Goal: Contribute content: Add original content to the website for others to see

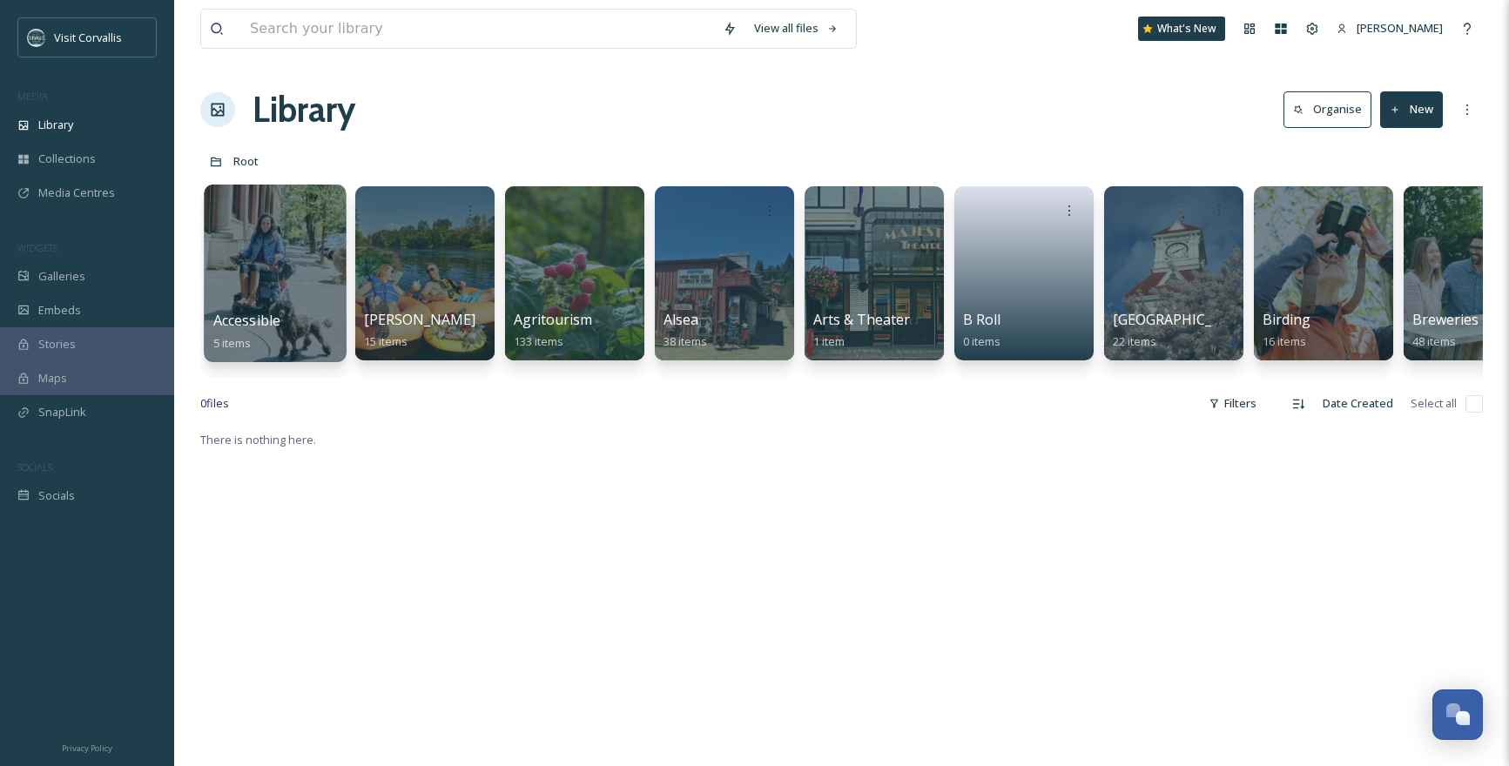
click at [286, 250] on div at bounding box center [275, 274] width 142 height 178
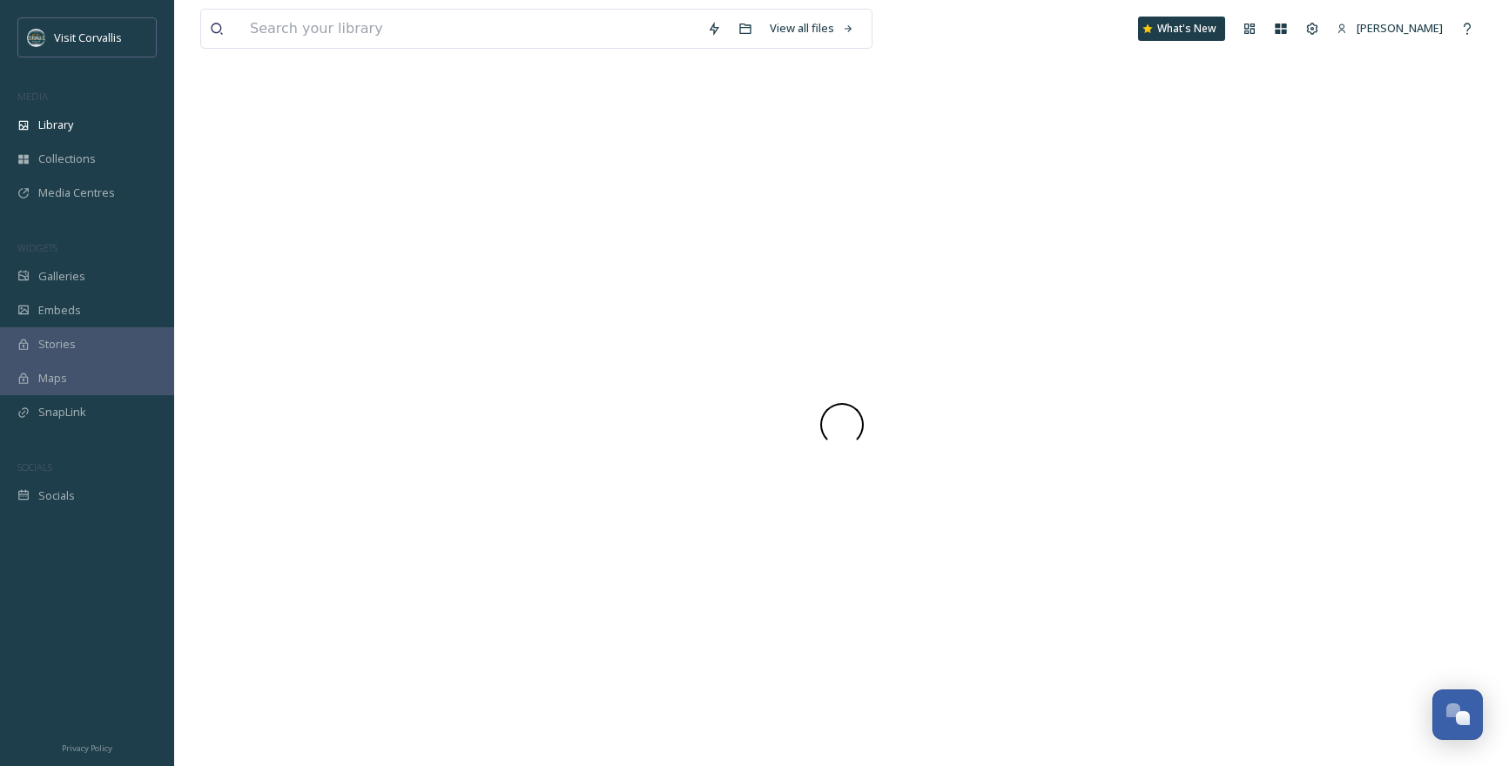
click at [286, 250] on div at bounding box center [841, 425] width 1282 height 683
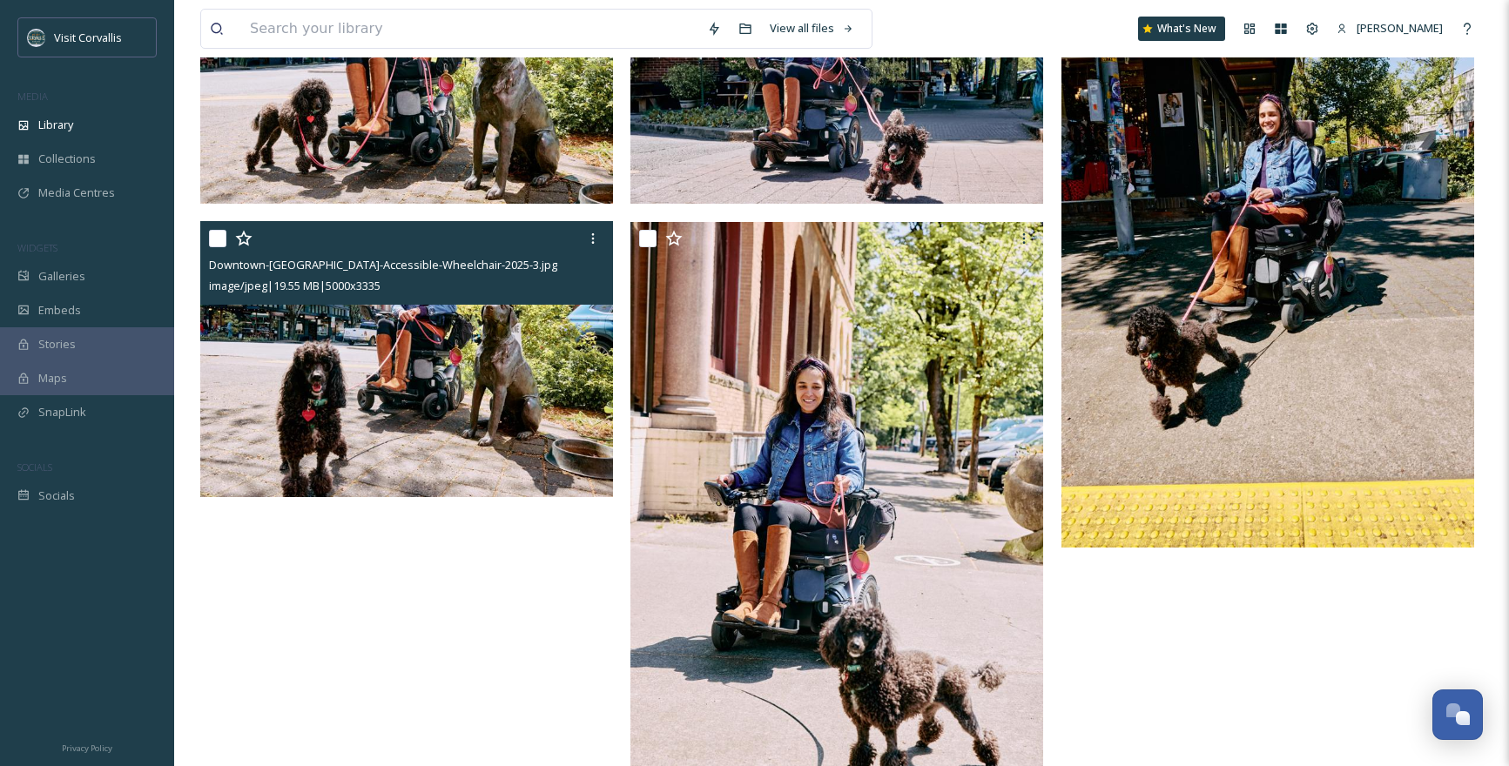
scroll to position [281, 0]
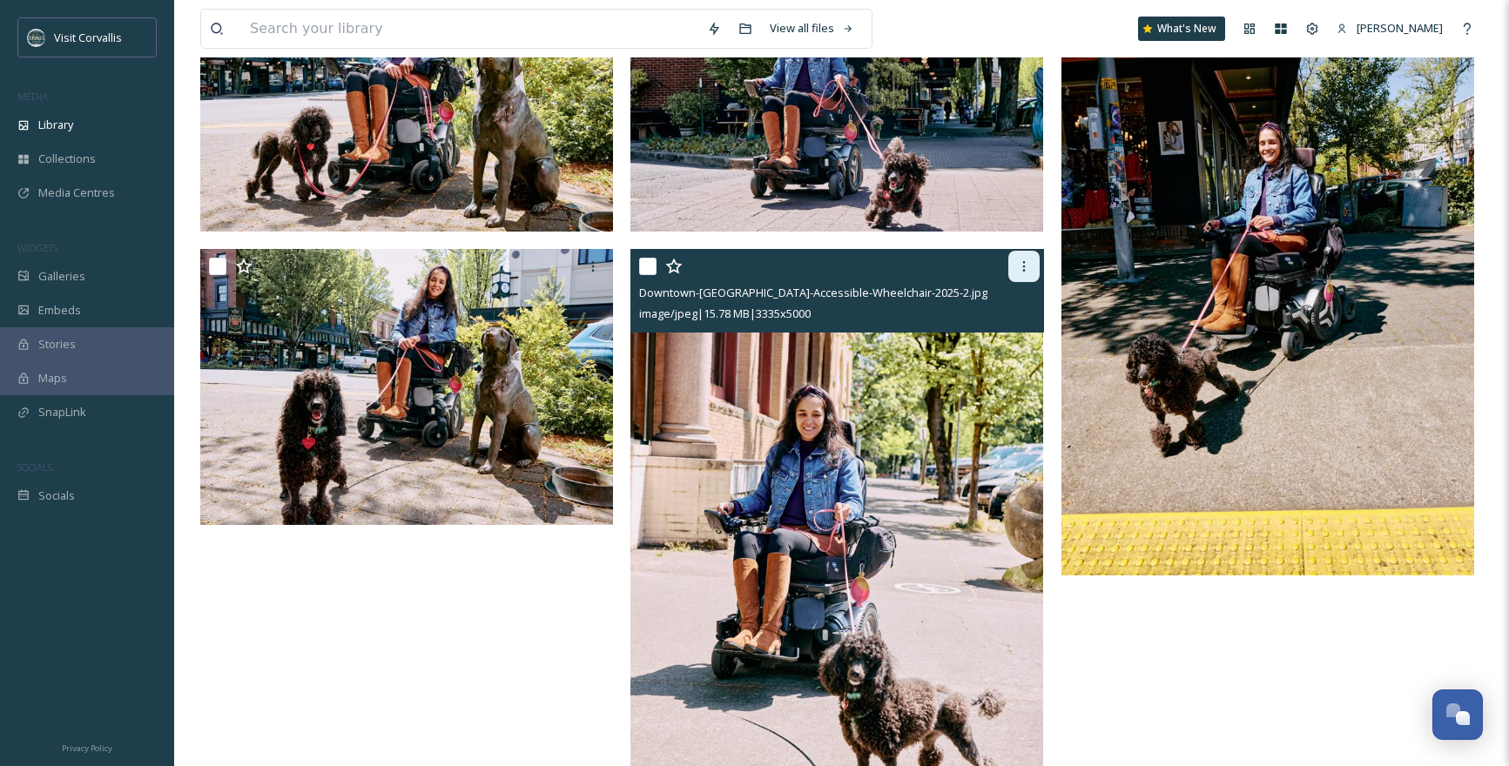
click at [1030, 269] on icon at bounding box center [1024, 266] width 14 height 14
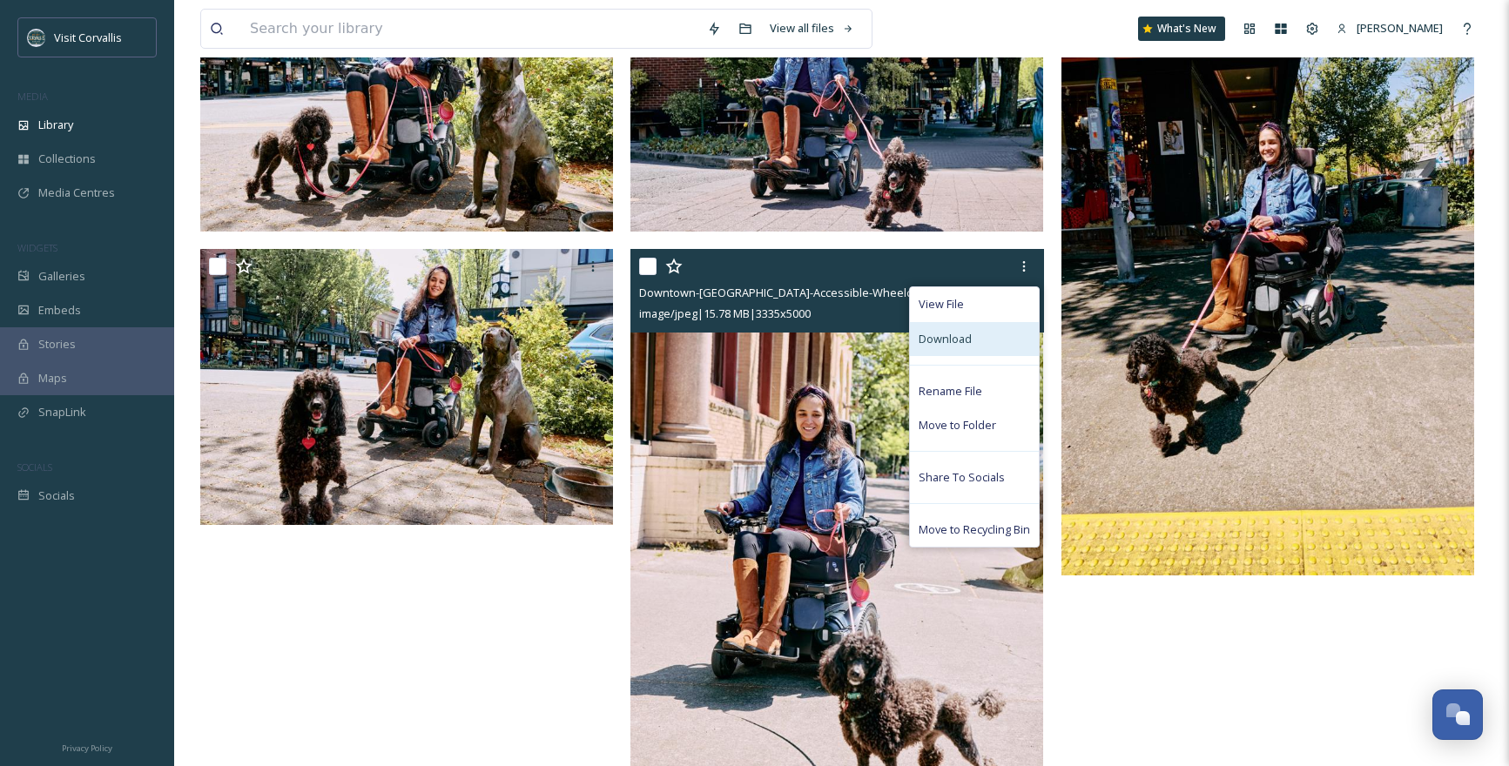
click at [978, 336] on div "Download" at bounding box center [974, 339] width 129 height 34
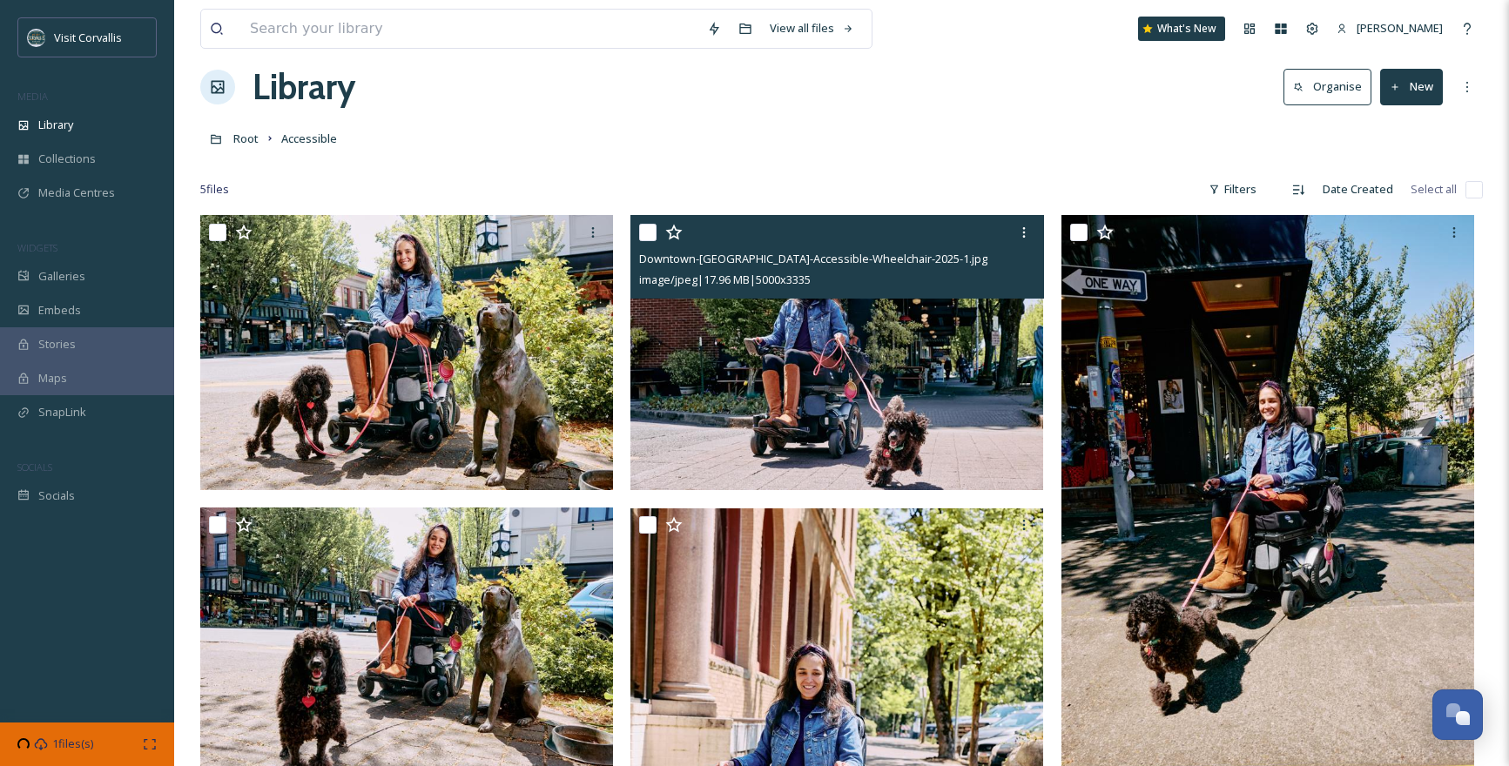
scroll to position [0, 0]
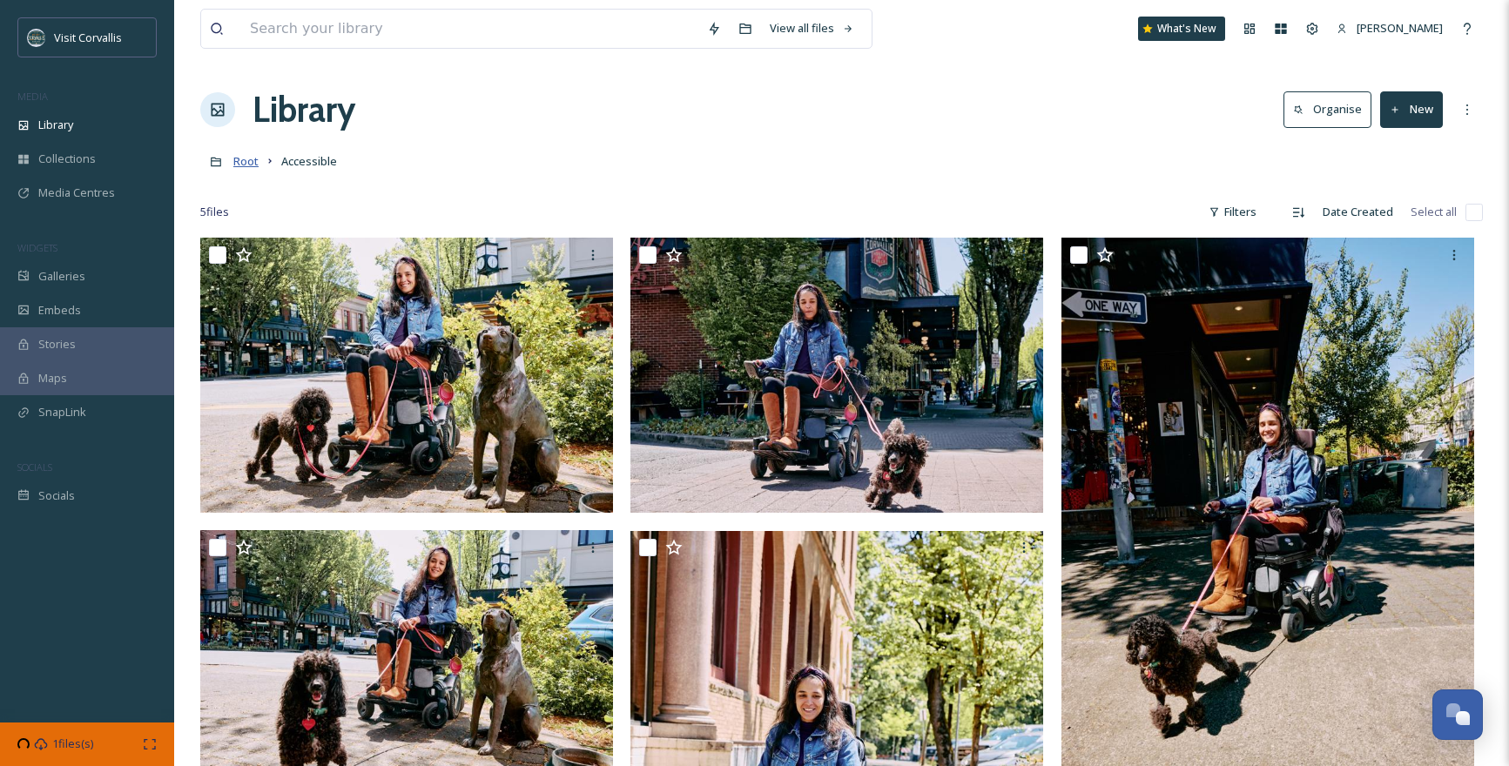
click at [251, 165] on span "Root" at bounding box center [245, 161] width 25 height 16
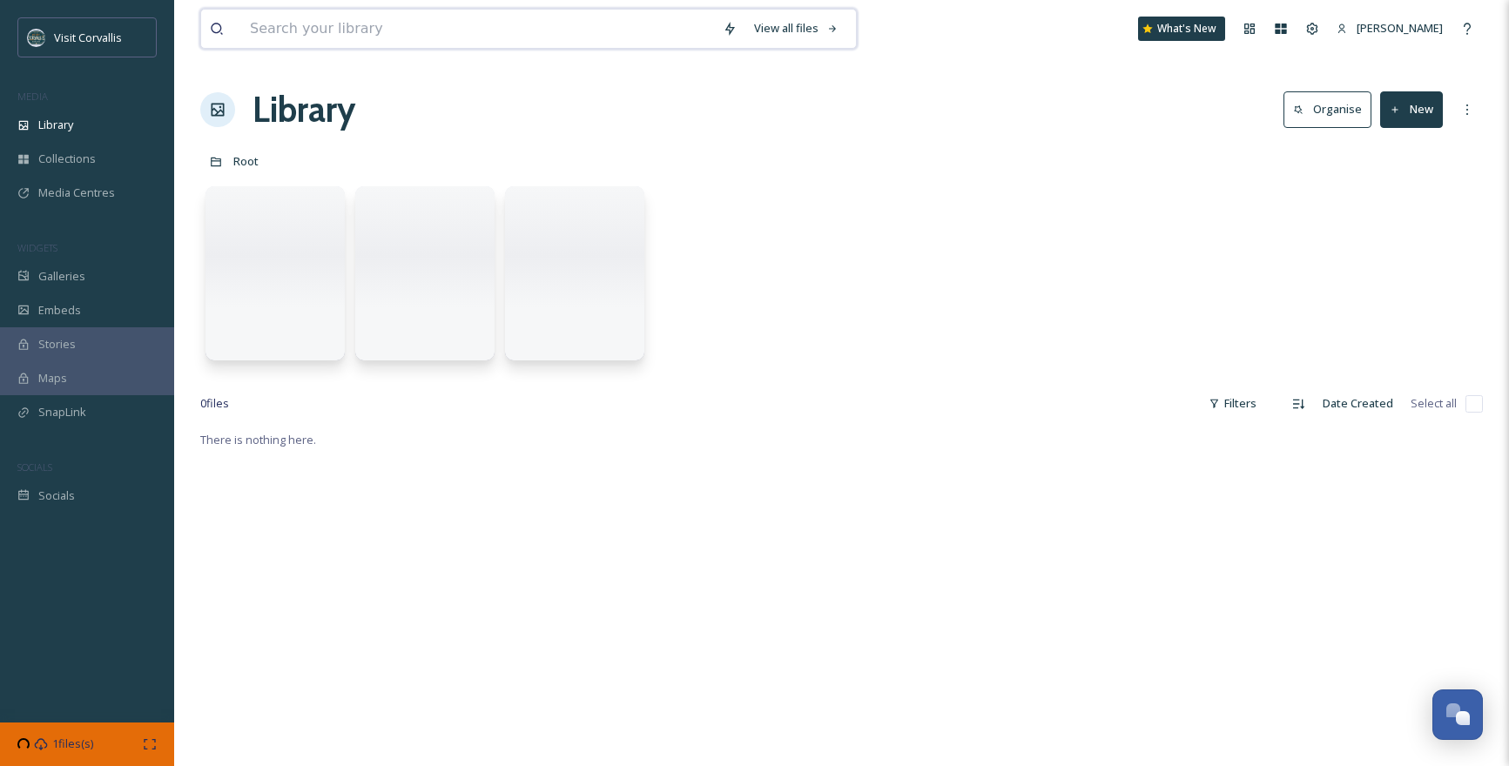
click at [324, 32] on input at bounding box center [477, 29] width 473 height 38
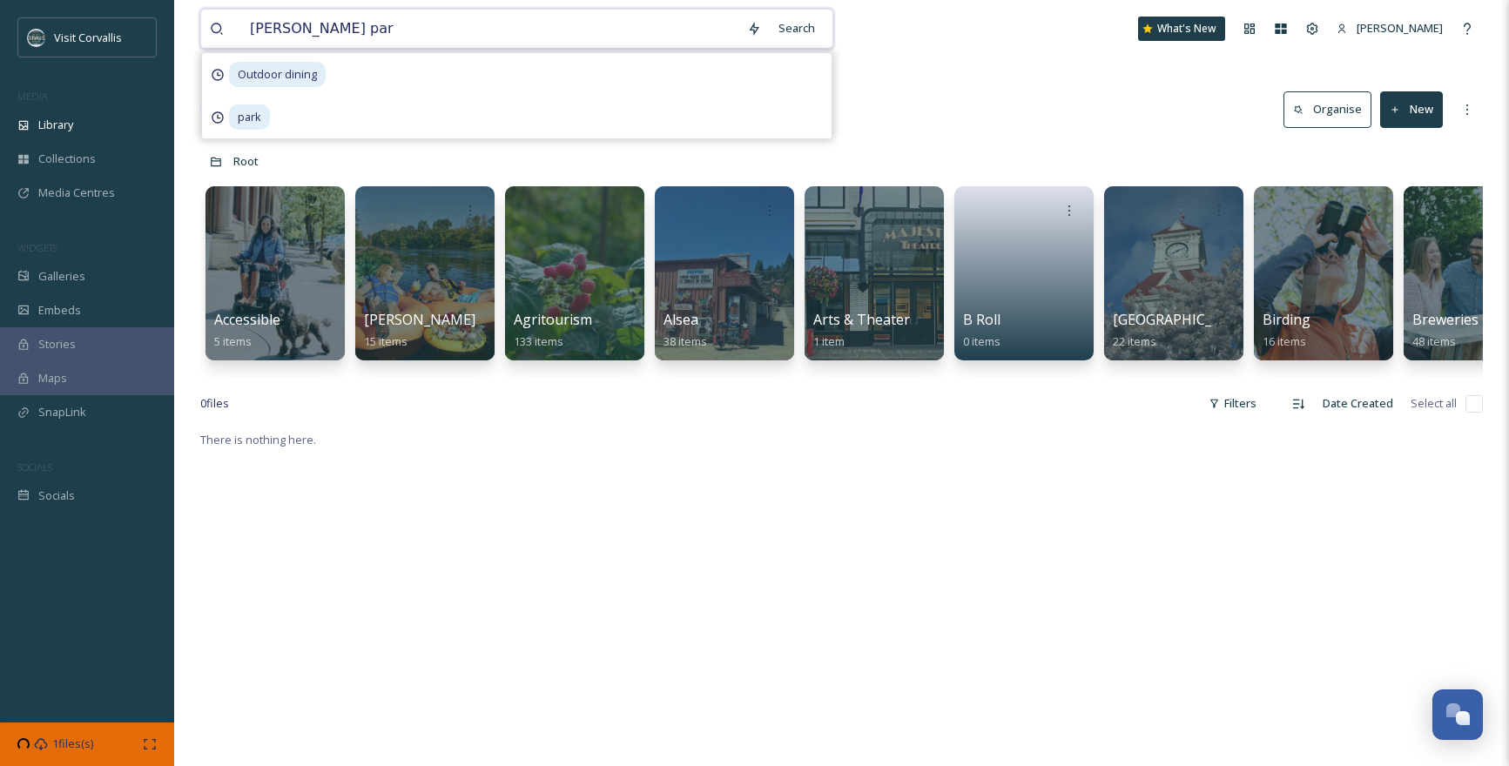
type input "[GEOGRAPHIC_DATA]"
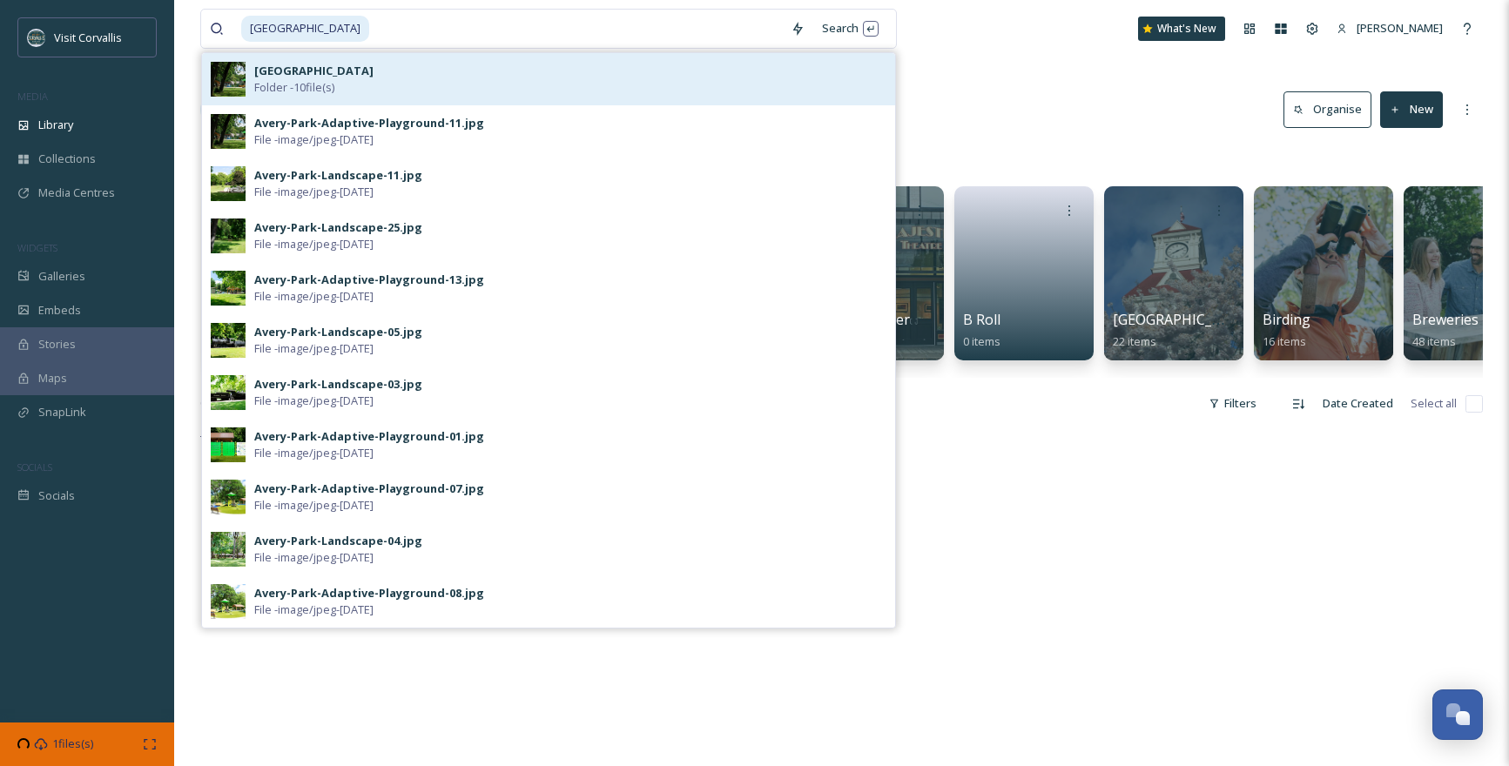
click at [321, 64] on div "[PERSON_NAME] Folder - 10 file(s)" at bounding box center [570, 79] width 632 height 33
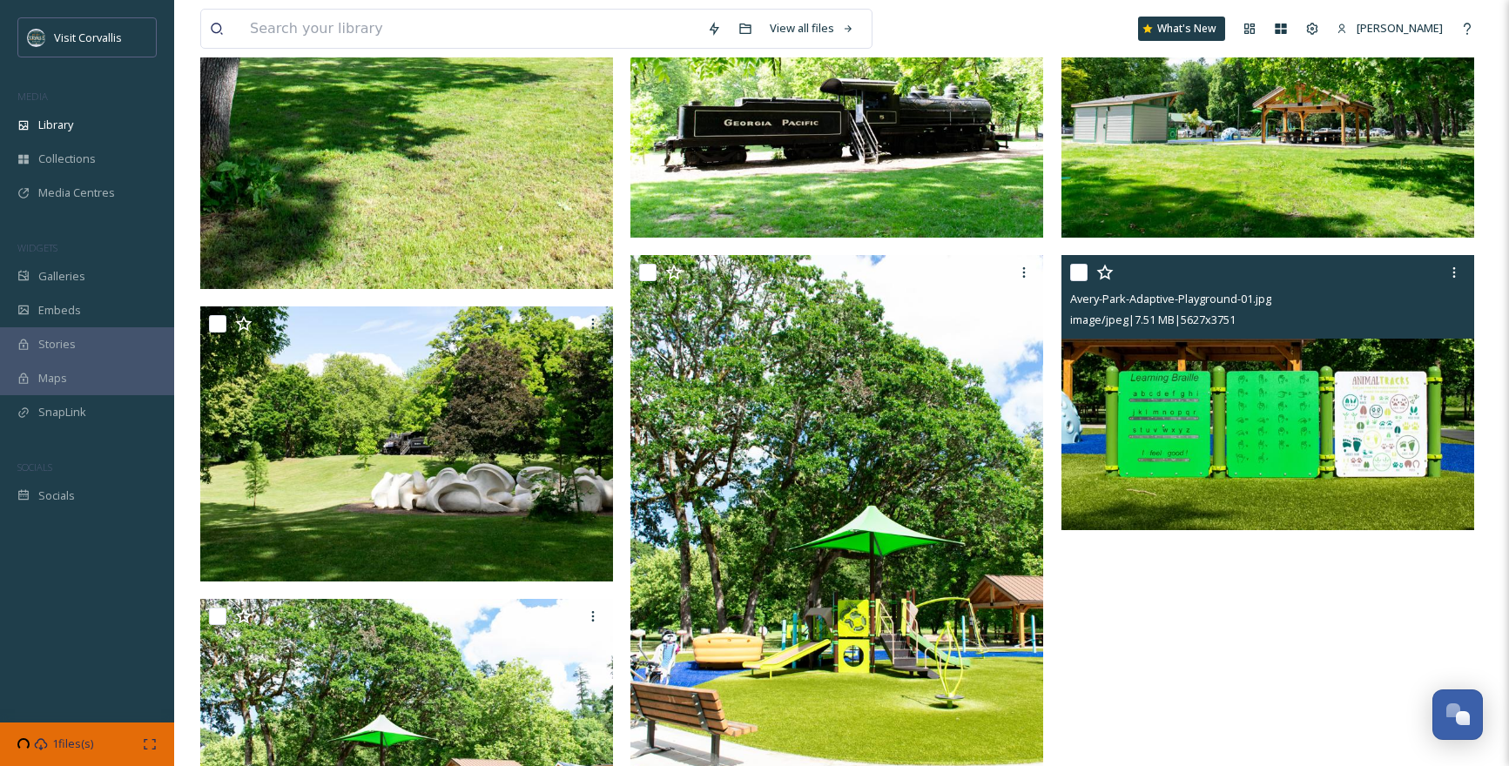
scroll to position [602, 0]
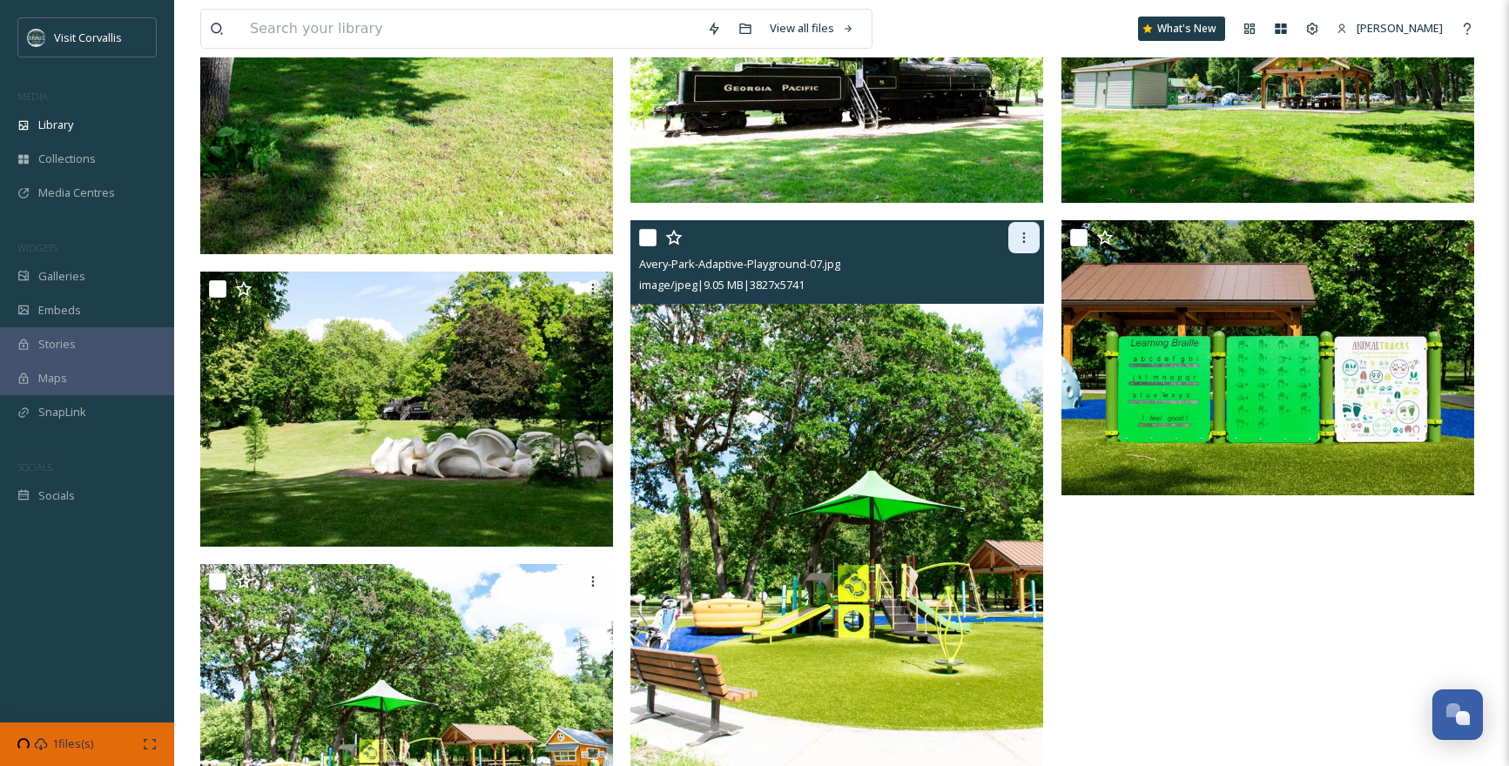
click at [1026, 237] on icon at bounding box center [1024, 238] width 14 height 14
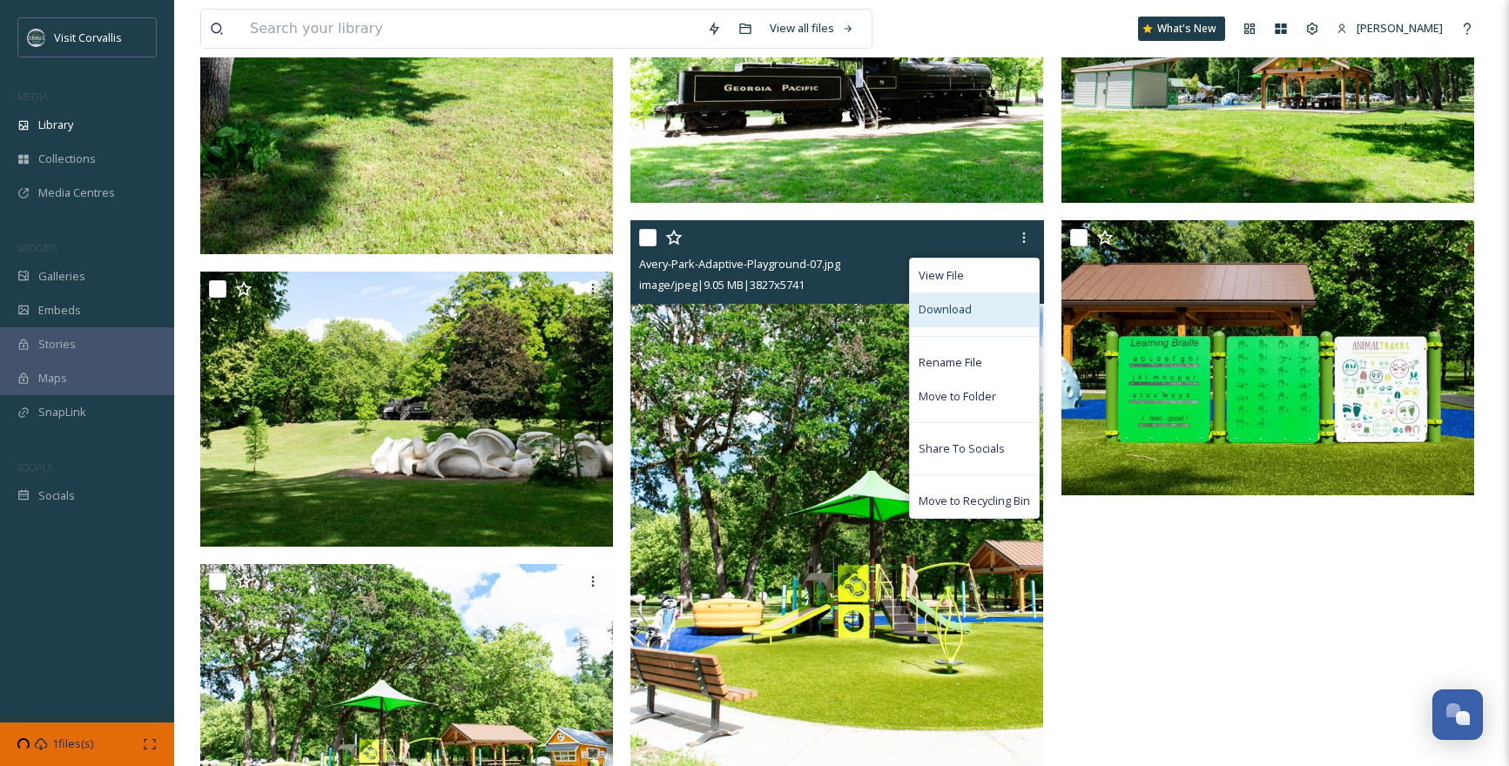
click at [950, 312] on span "Download" at bounding box center [945, 309] width 53 height 17
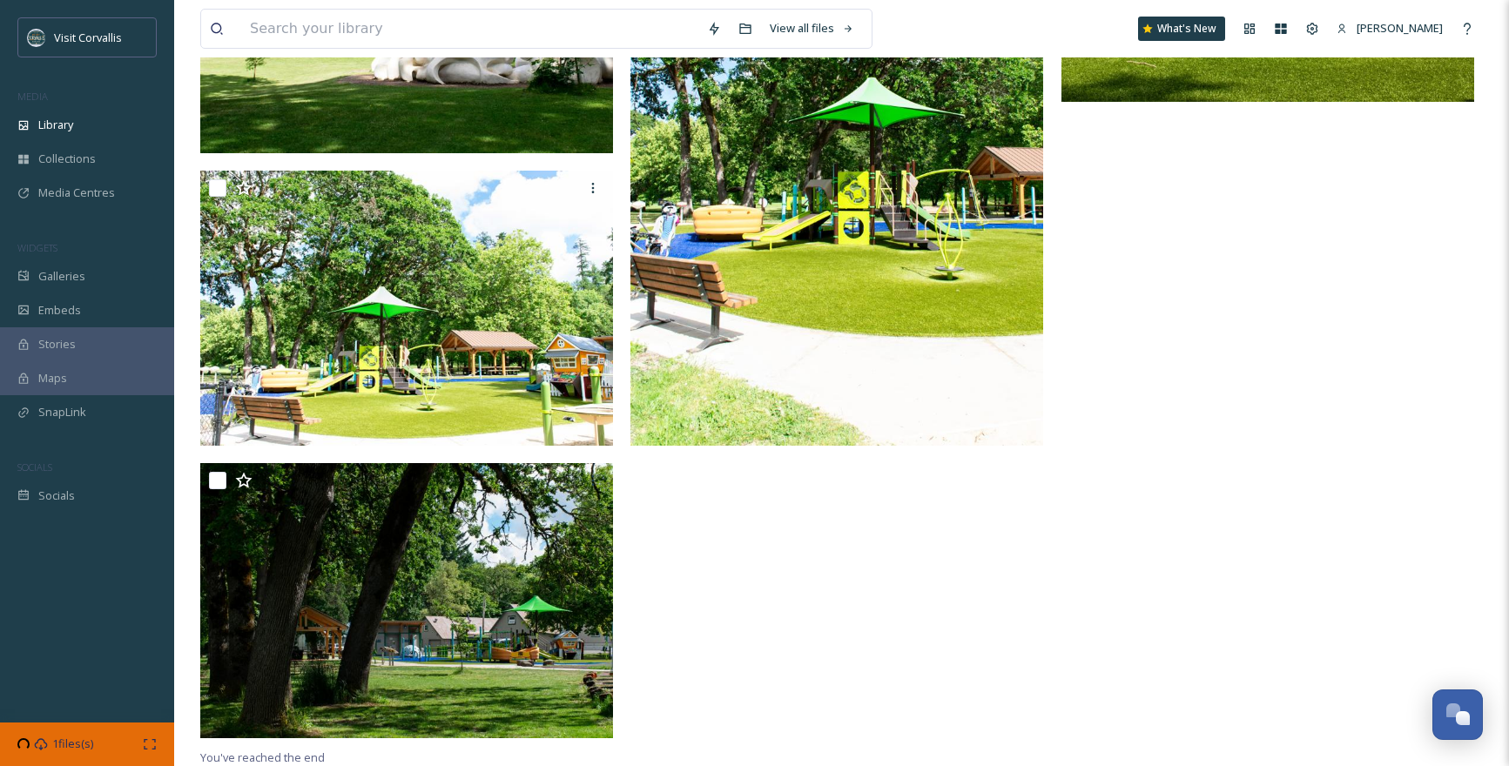
scroll to position [998, 0]
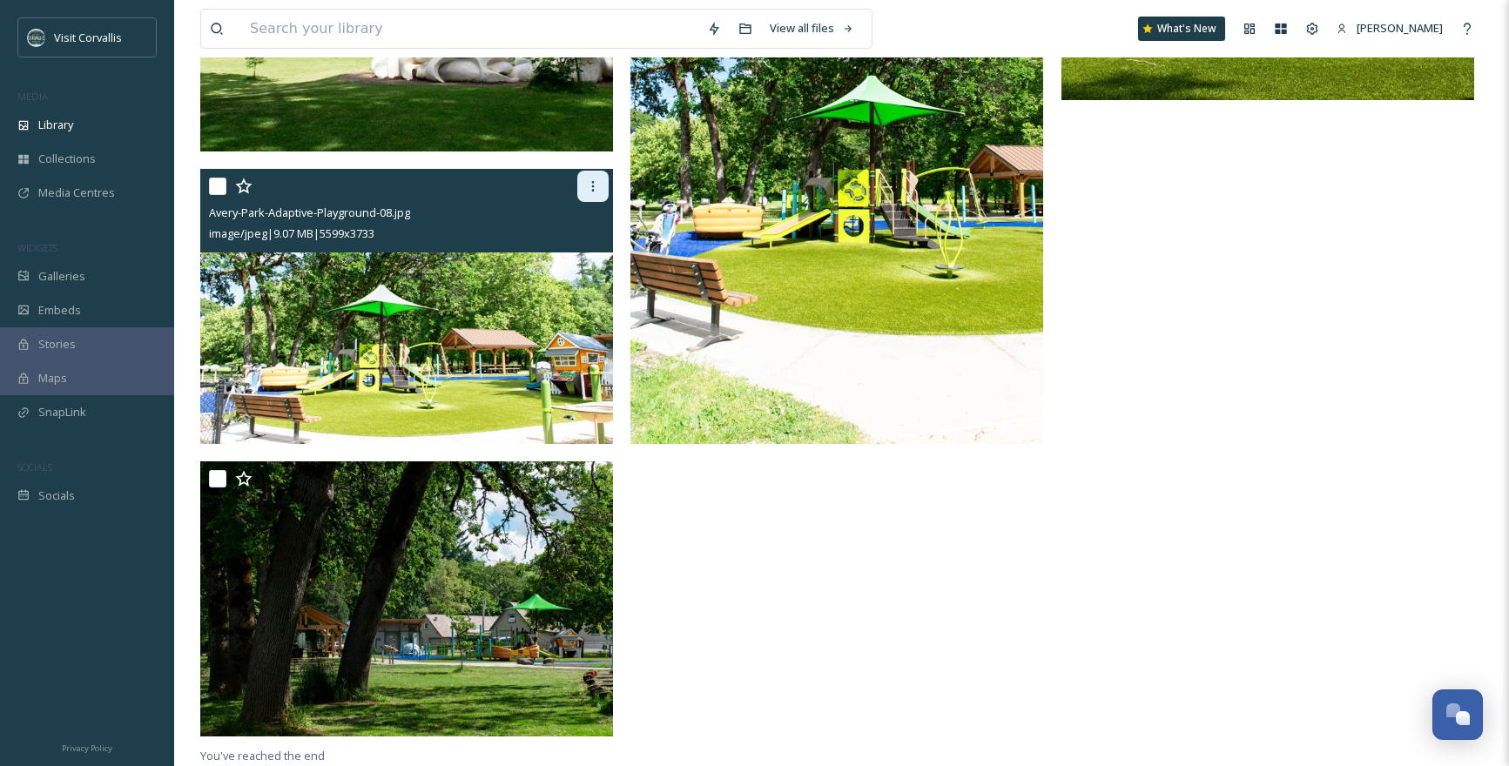
click at [593, 180] on icon at bounding box center [593, 186] width 14 height 14
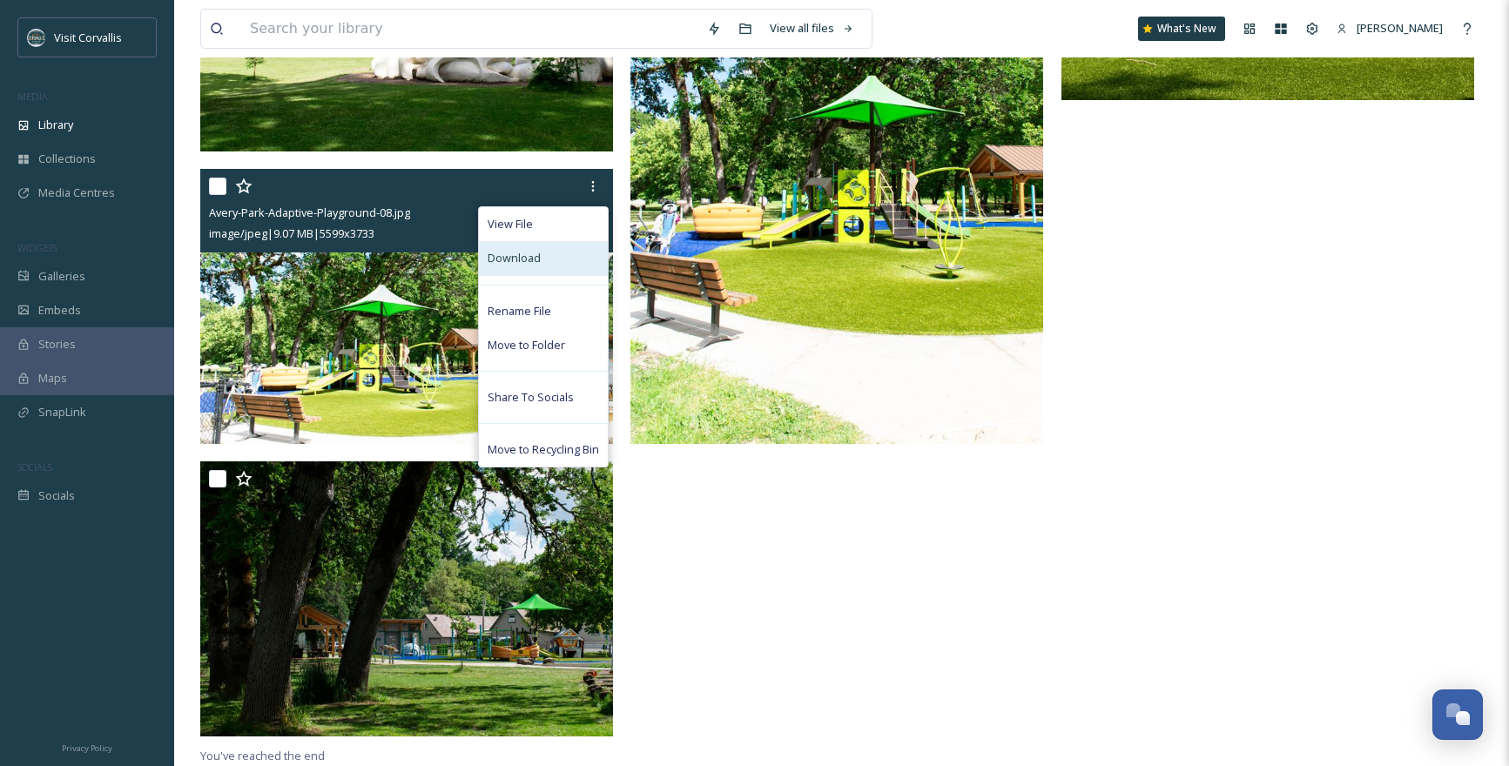
click at [550, 266] on div "Download" at bounding box center [543, 258] width 129 height 34
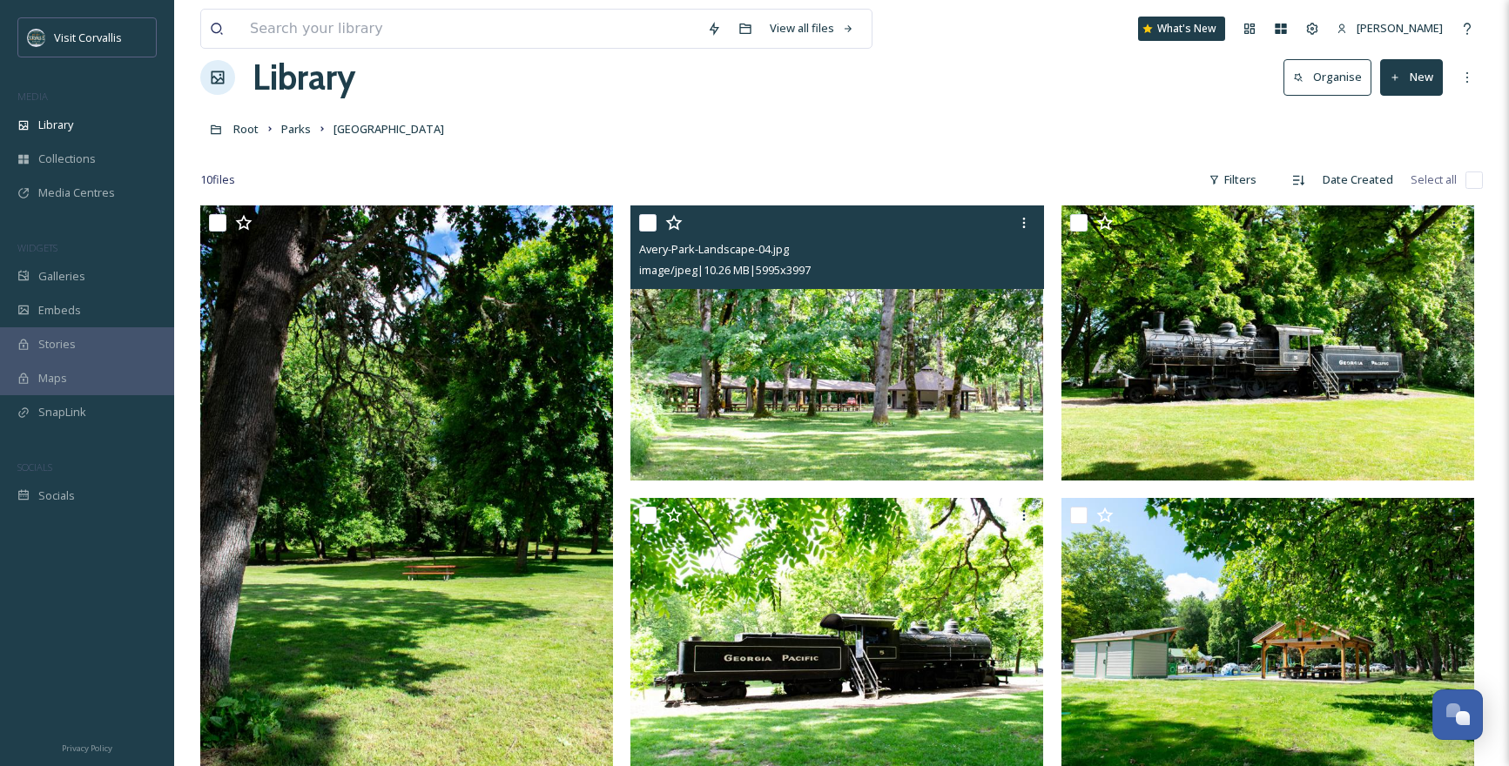
scroll to position [19, 0]
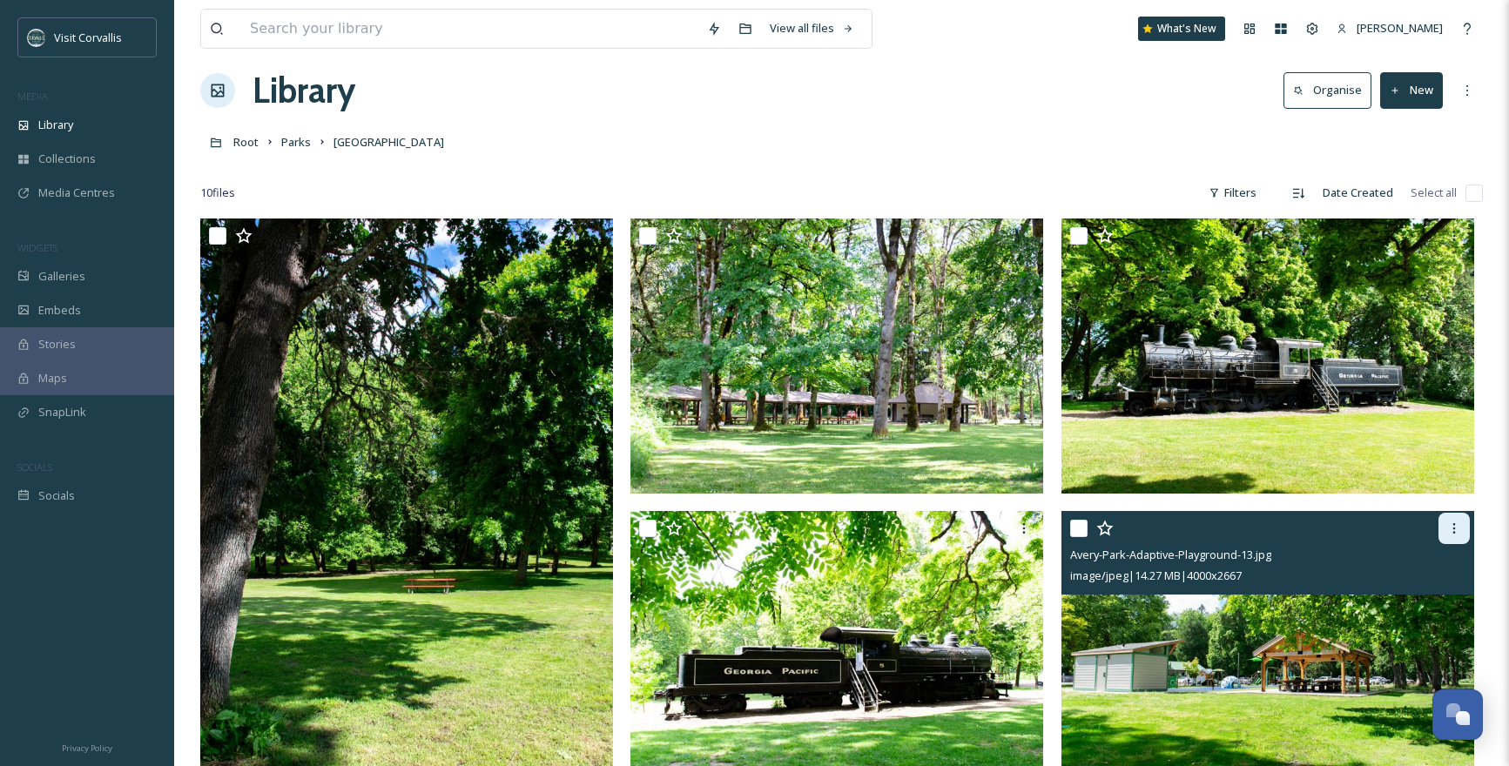
click at [1458, 525] on icon at bounding box center [1454, 529] width 14 height 14
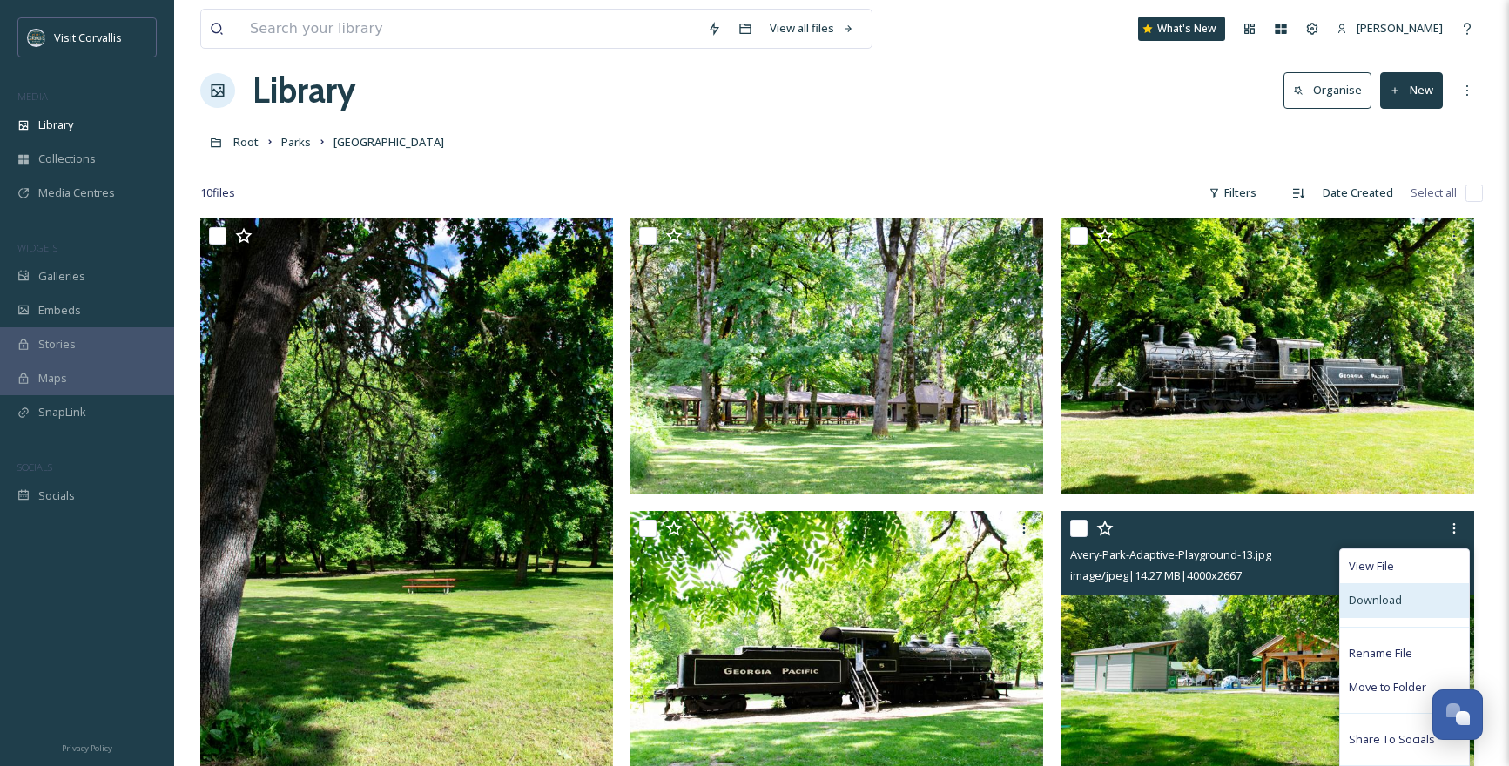
click at [1415, 603] on div "Download" at bounding box center [1404, 600] width 129 height 34
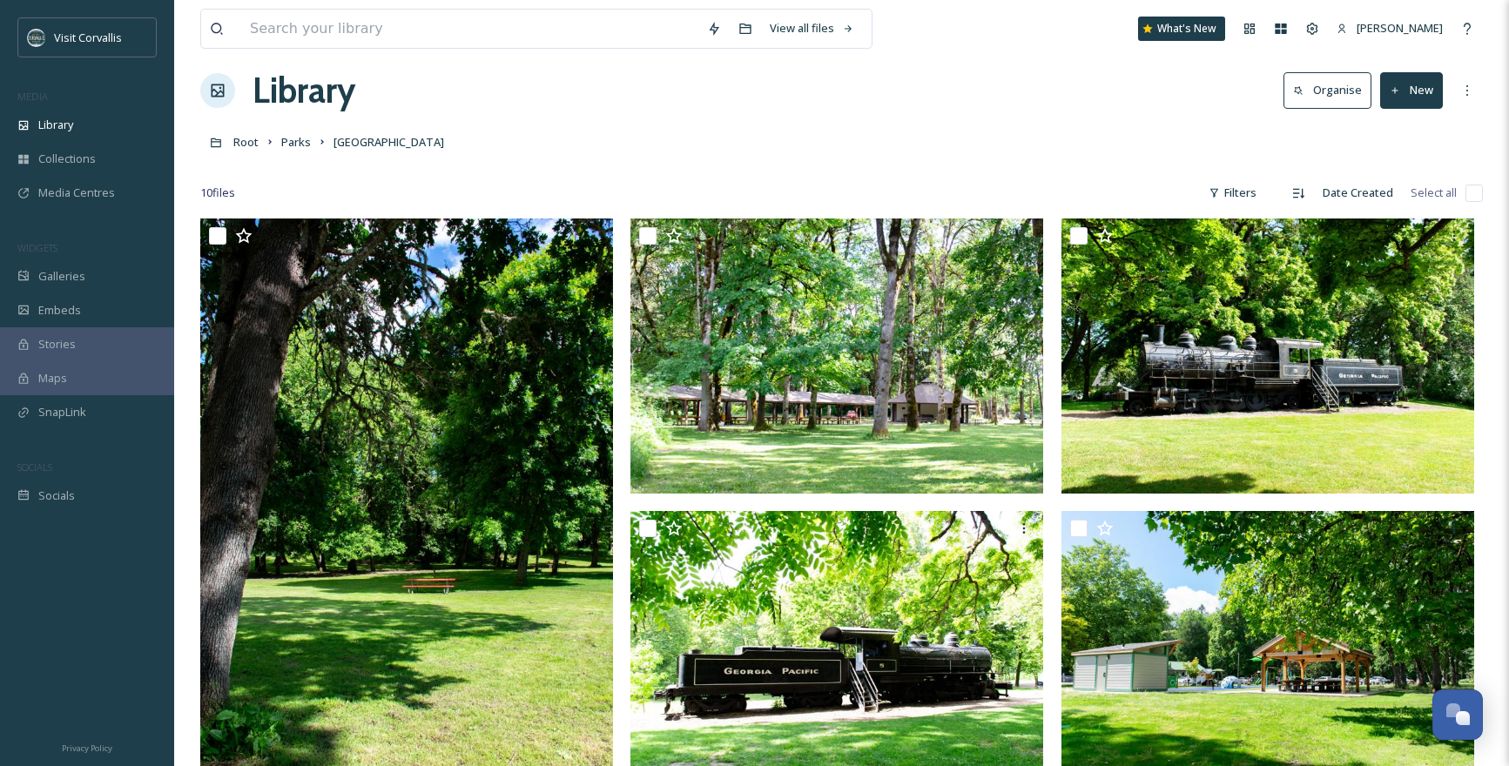
click at [261, 144] on div "Root [PERSON_NAME][GEOGRAPHIC_DATA]" at bounding box center [841, 141] width 1282 height 33
click at [253, 145] on span "Root" at bounding box center [245, 142] width 25 height 16
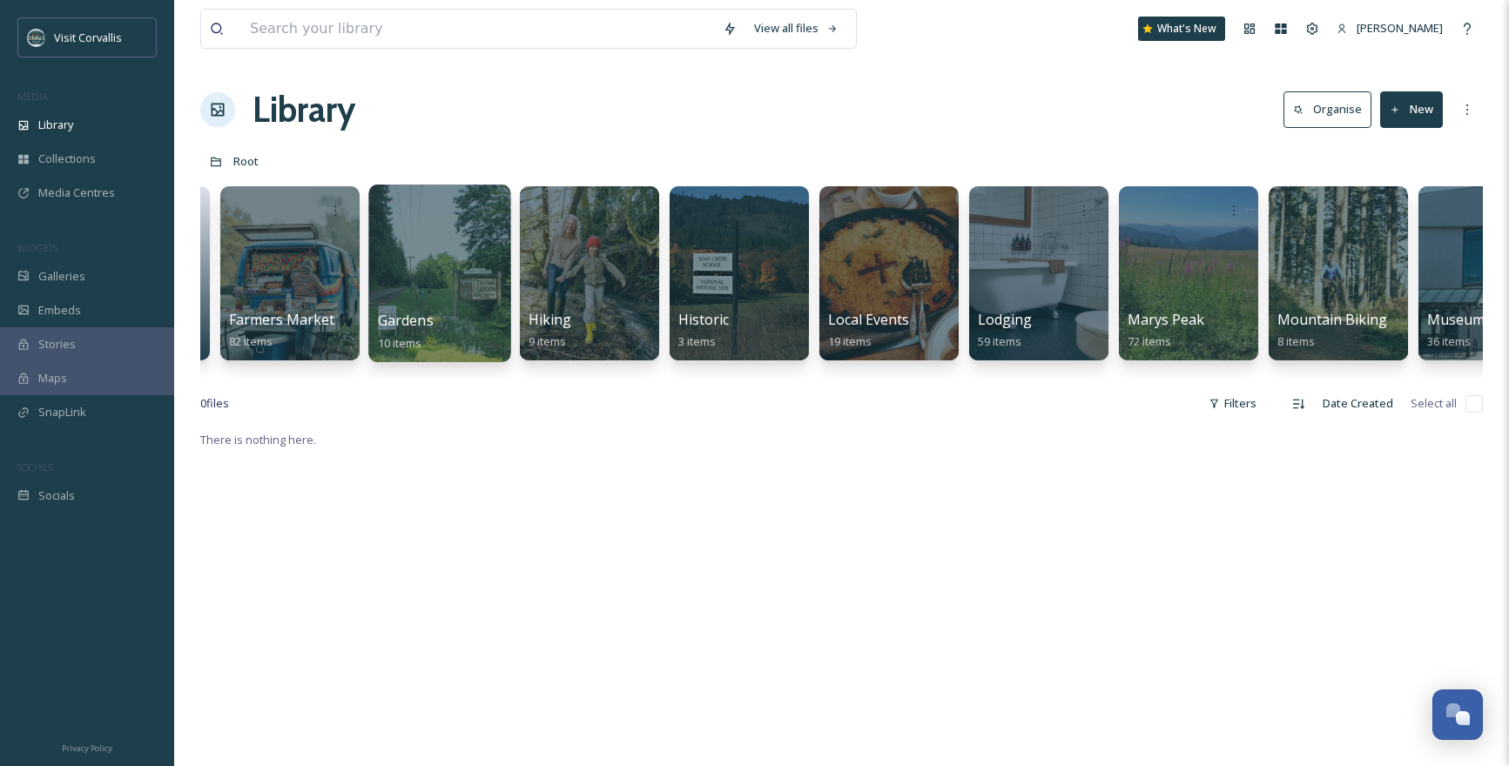
scroll to position [0, 2543]
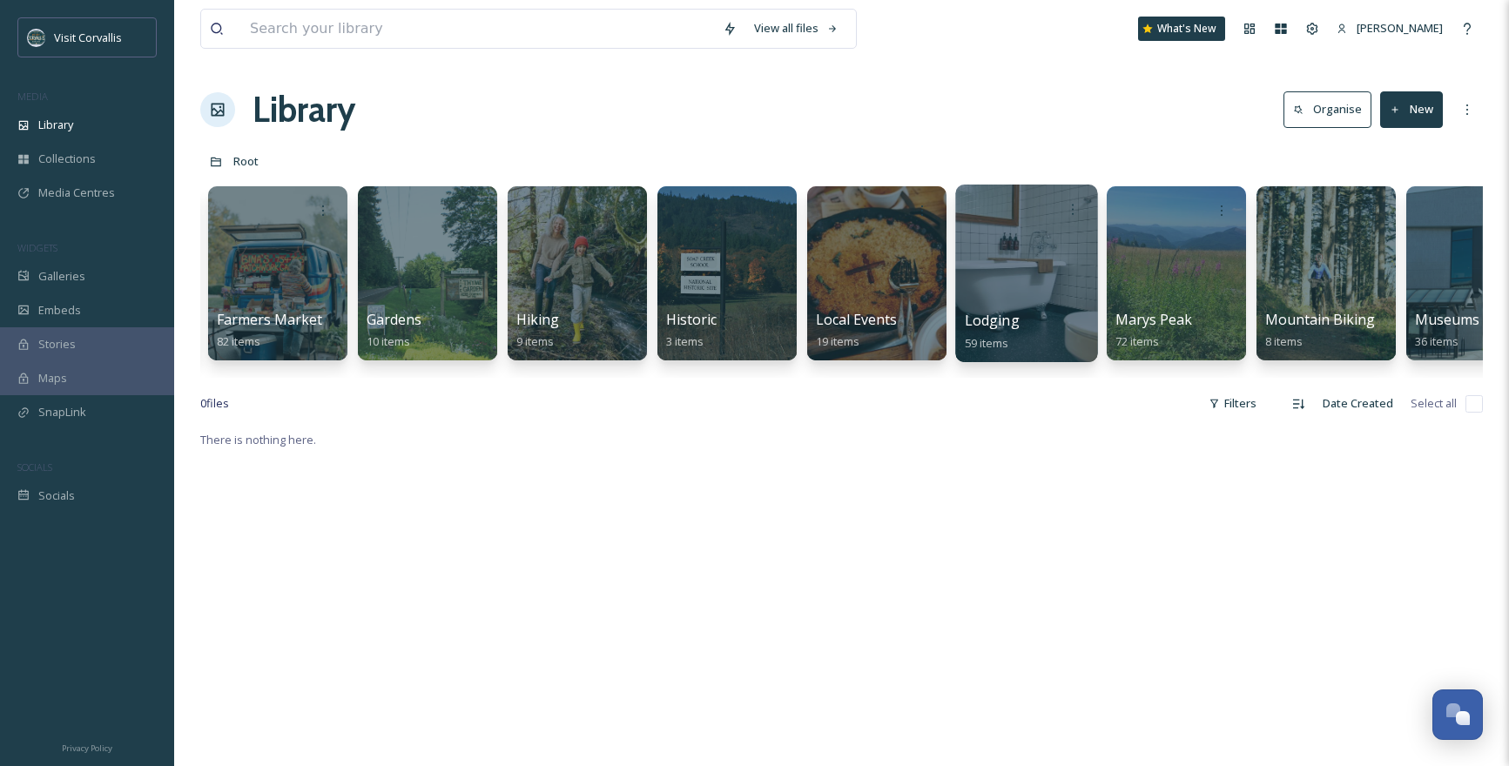
click at [999, 286] on div at bounding box center [1026, 274] width 142 height 178
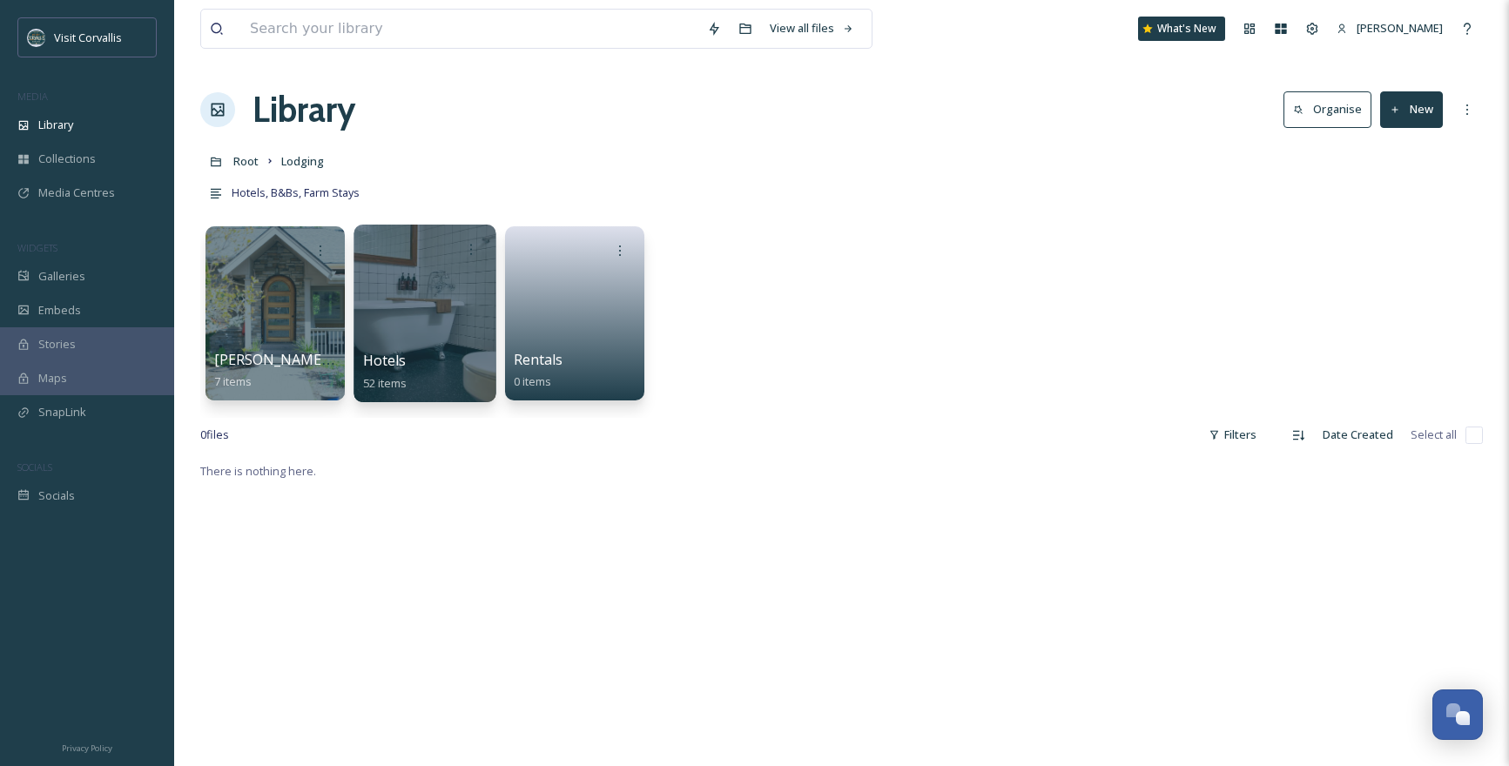
click at [438, 312] on div at bounding box center [424, 314] width 142 height 178
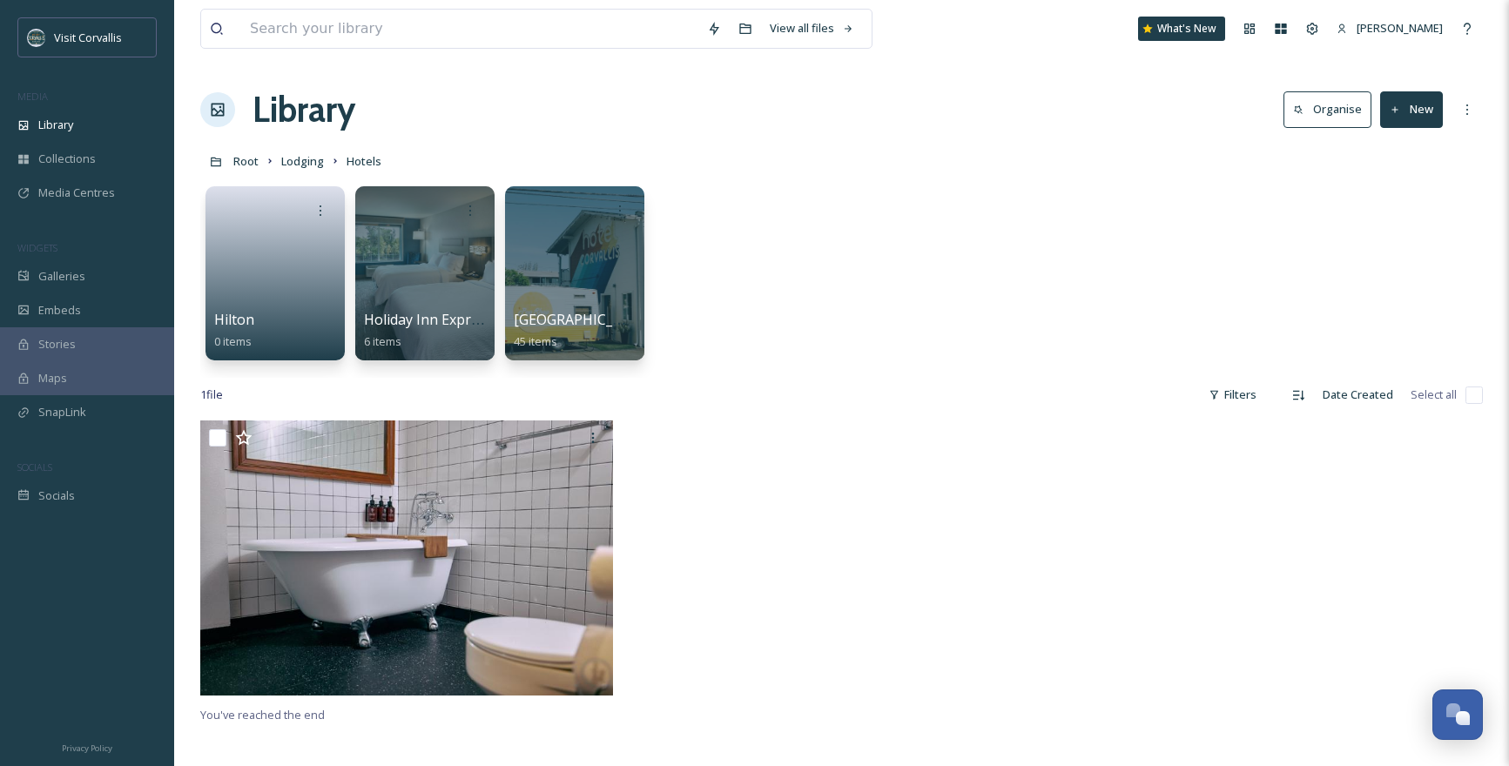
click at [790, 293] on div "Hilton 0 items Holiday Inn Express 6 items [GEOGRAPHIC_DATA] 45 items" at bounding box center [841, 278] width 1282 height 200
click at [238, 158] on span "Root" at bounding box center [245, 161] width 25 height 16
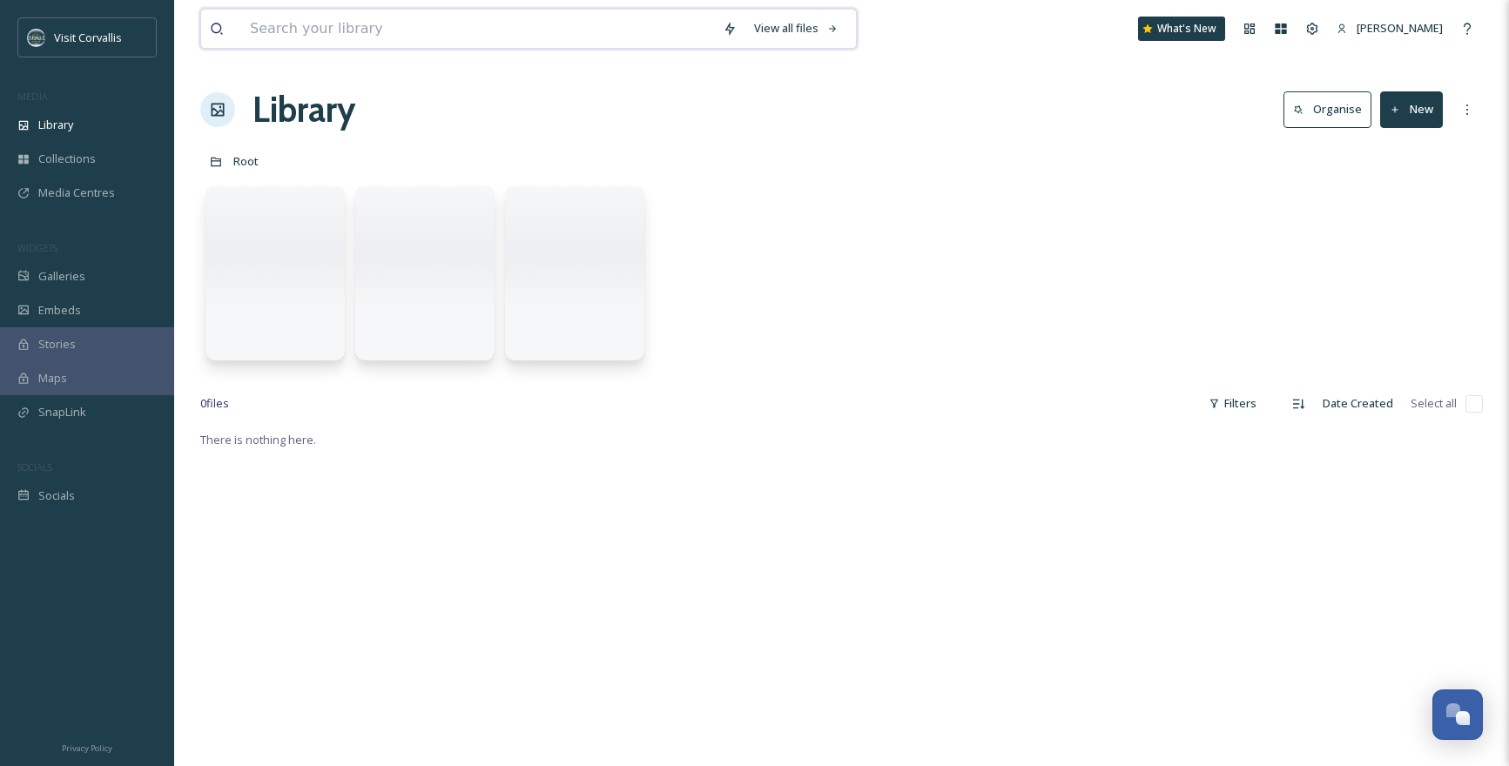
click at [281, 34] on input at bounding box center [477, 29] width 473 height 38
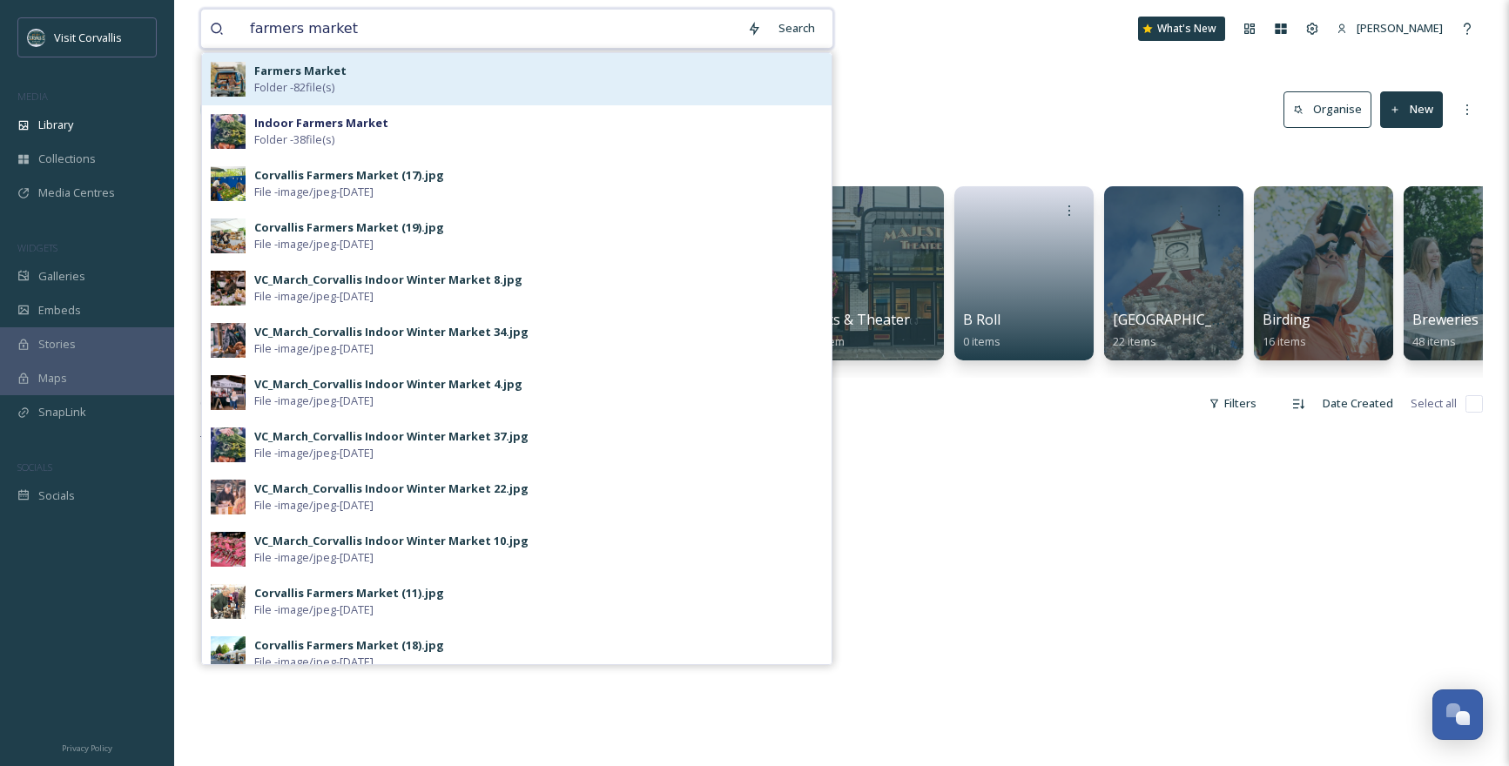
type input "farmers market"
click at [305, 69] on strong "Farmers Market" at bounding box center [300, 71] width 92 height 16
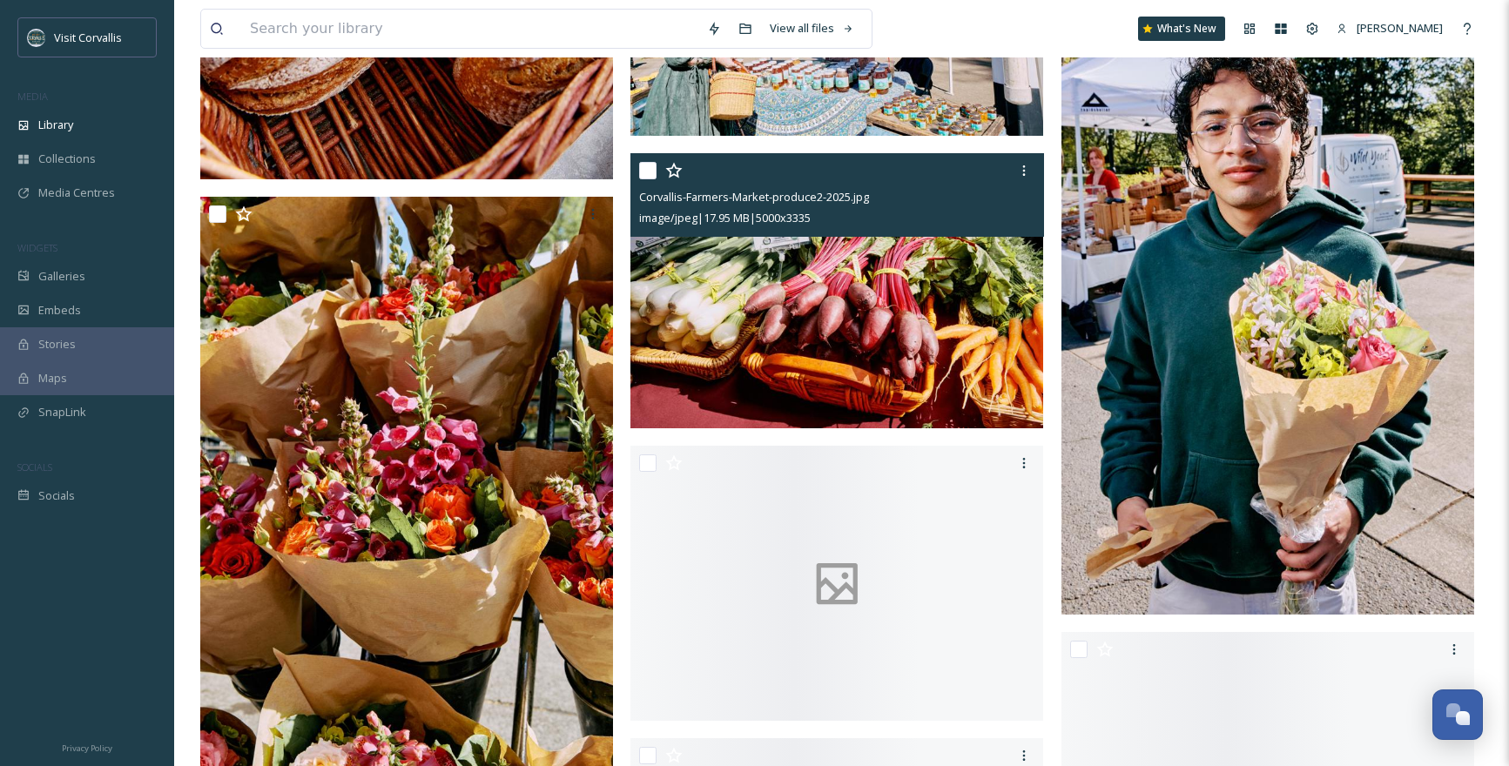
scroll to position [3581, 0]
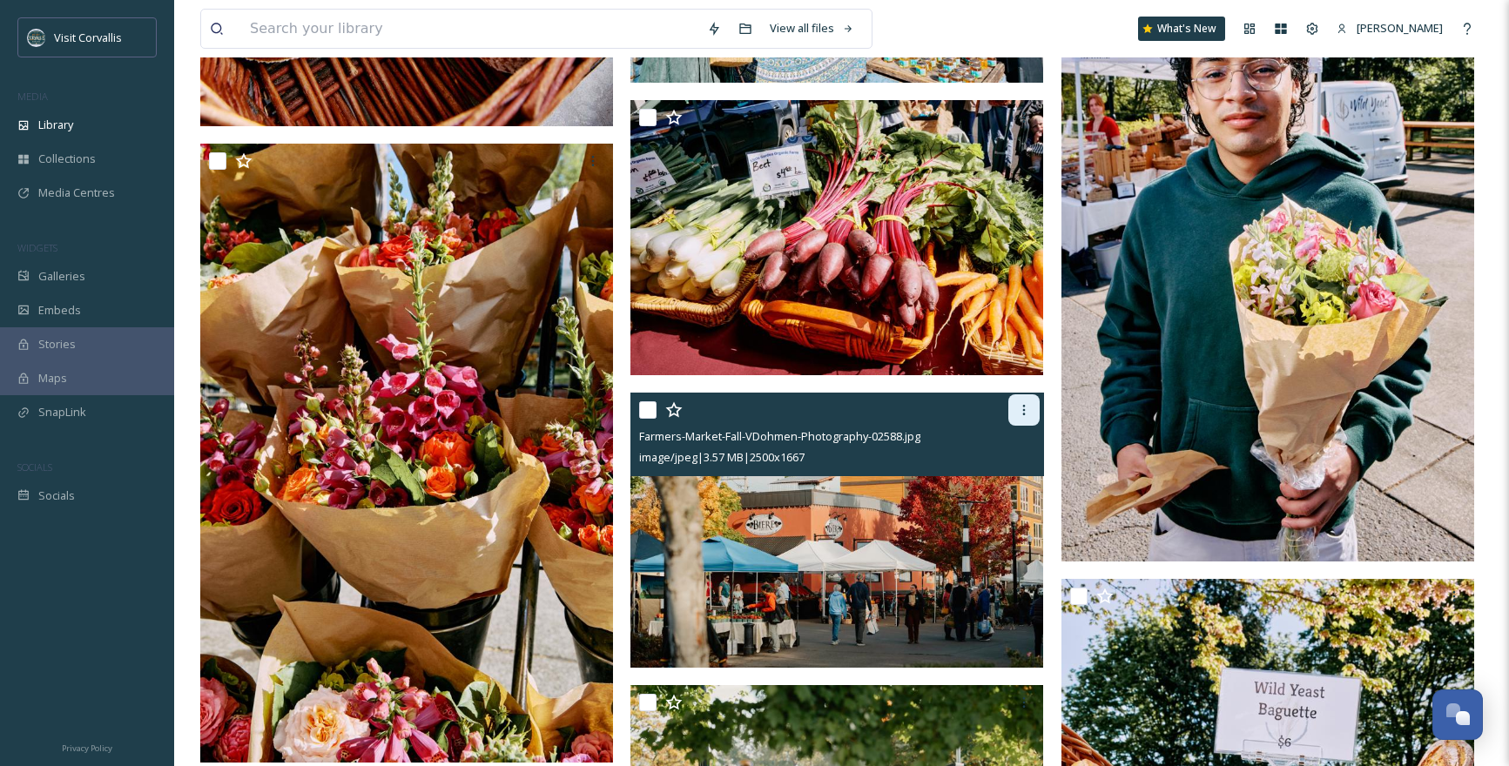
click at [1027, 407] on icon at bounding box center [1024, 410] width 14 height 14
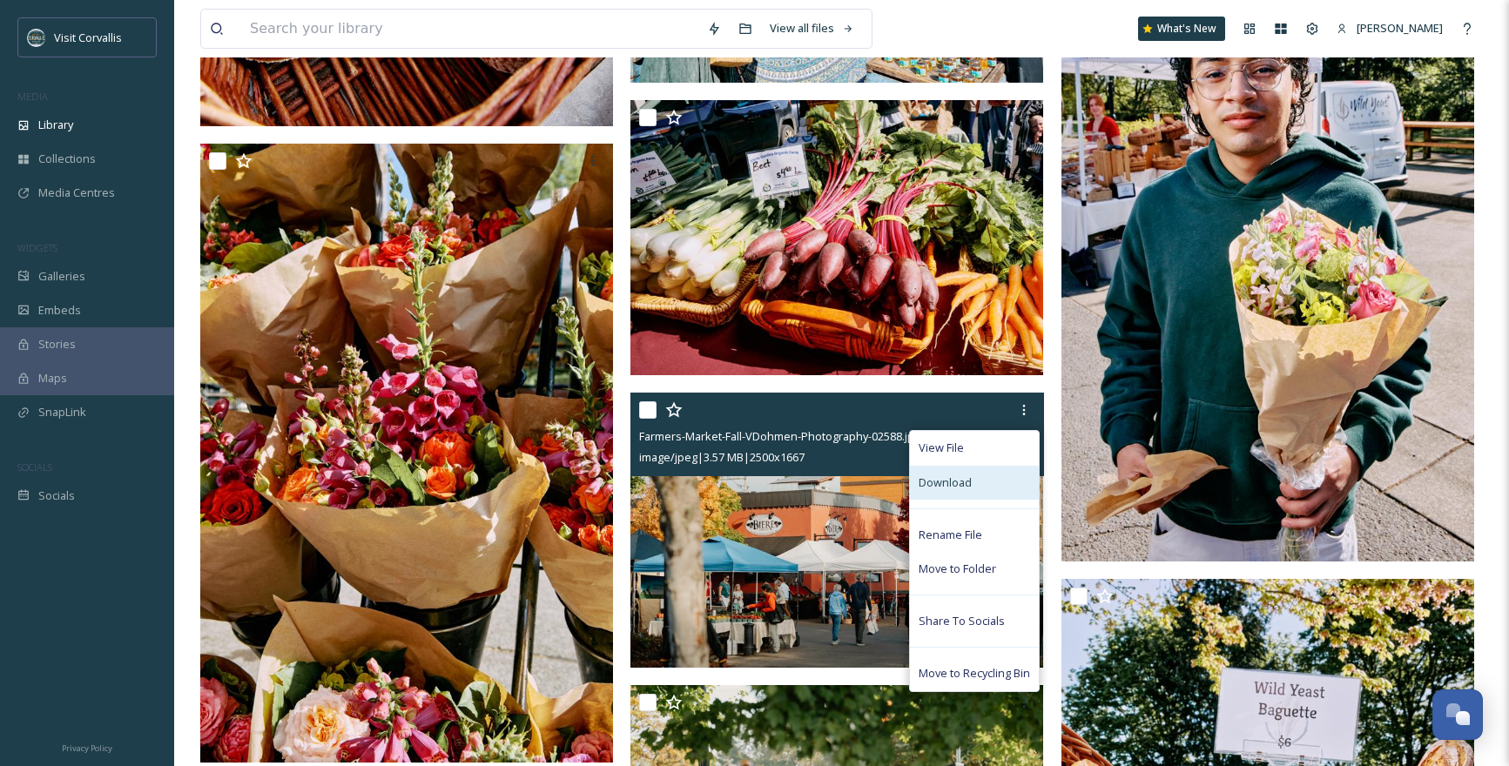
click at [995, 478] on div "Download" at bounding box center [974, 483] width 129 height 34
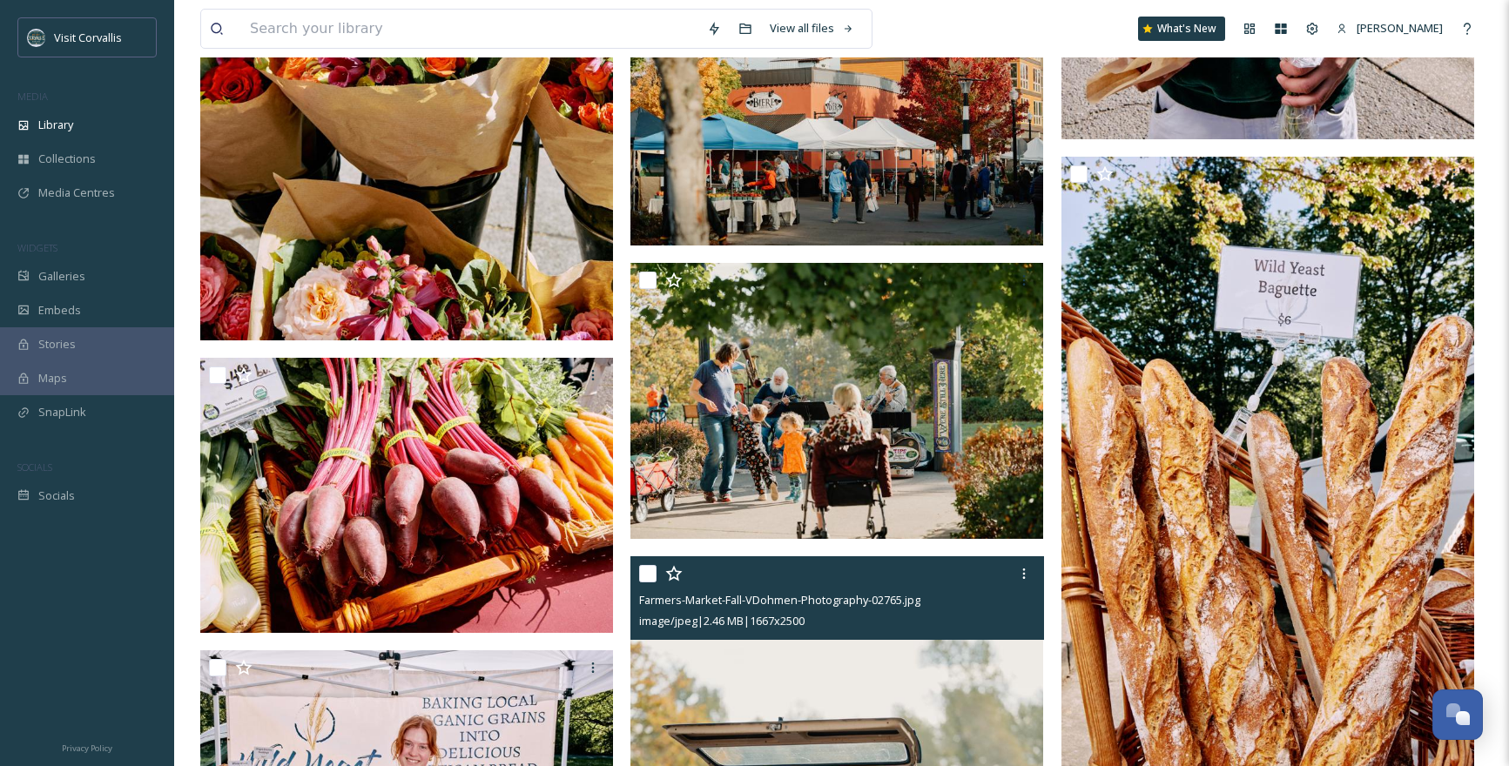
scroll to position [3812, 0]
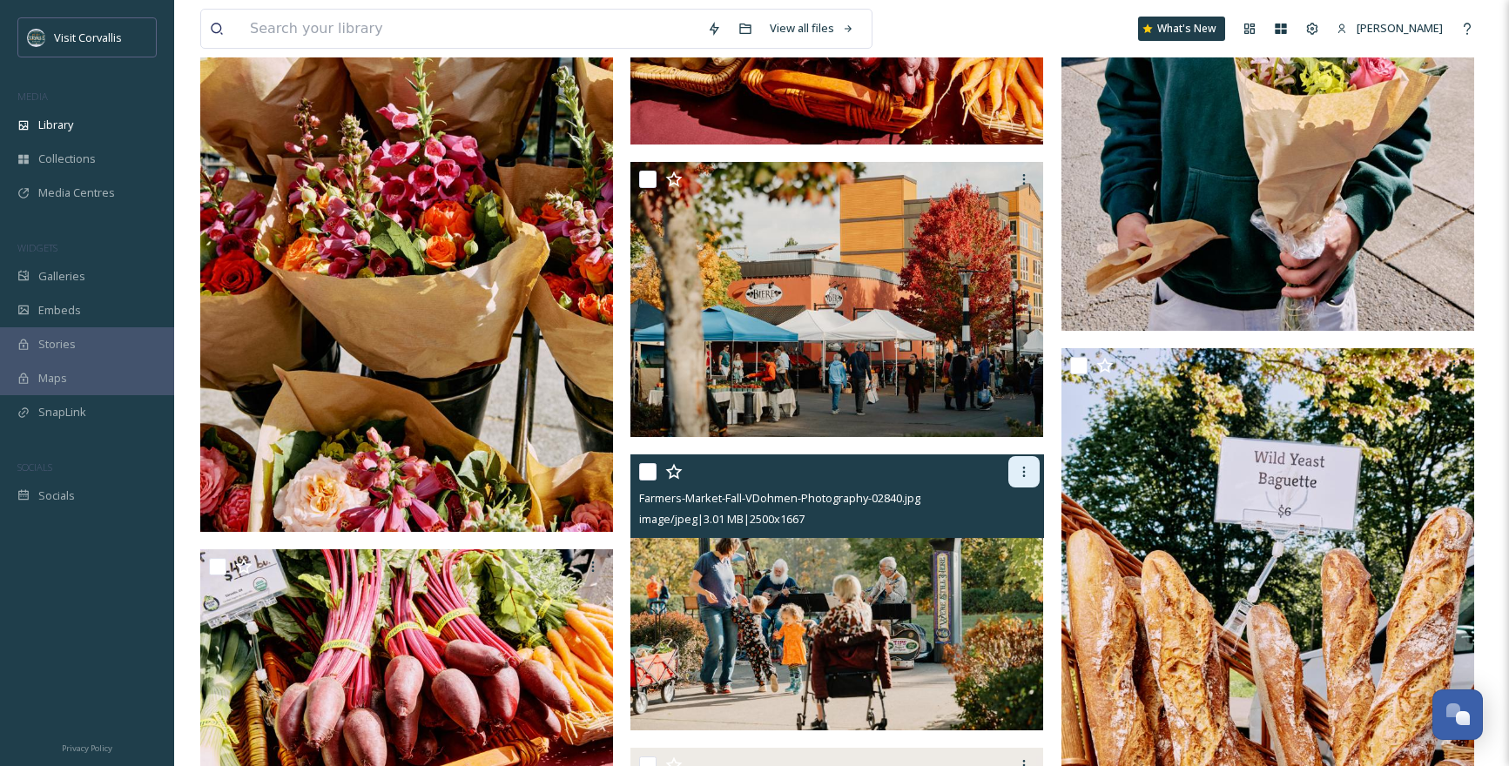
click at [1023, 472] on icon at bounding box center [1023, 472] width 3 height 10
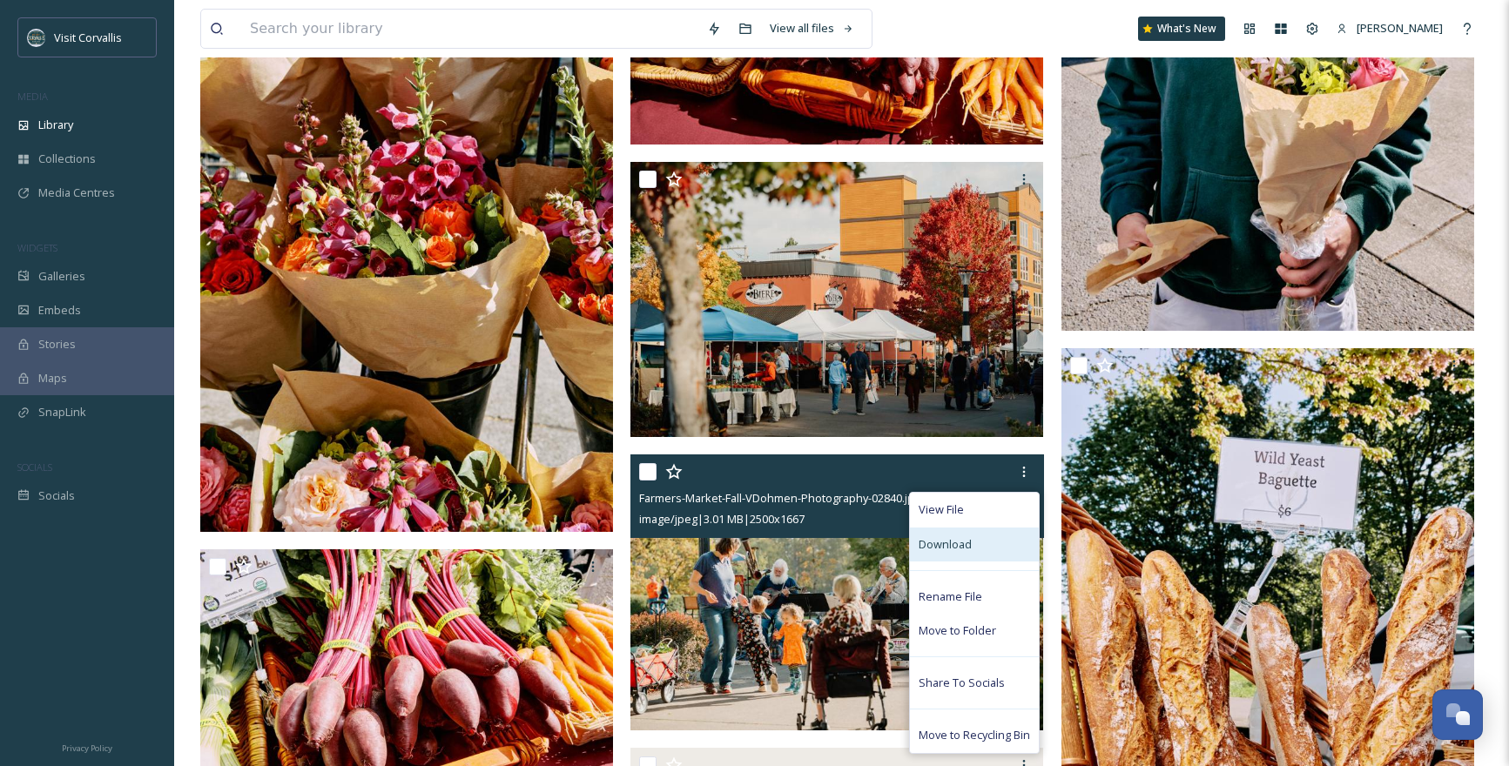
click at [1010, 547] on div "Download" at bounding box center [974, 545] width 129 height 34
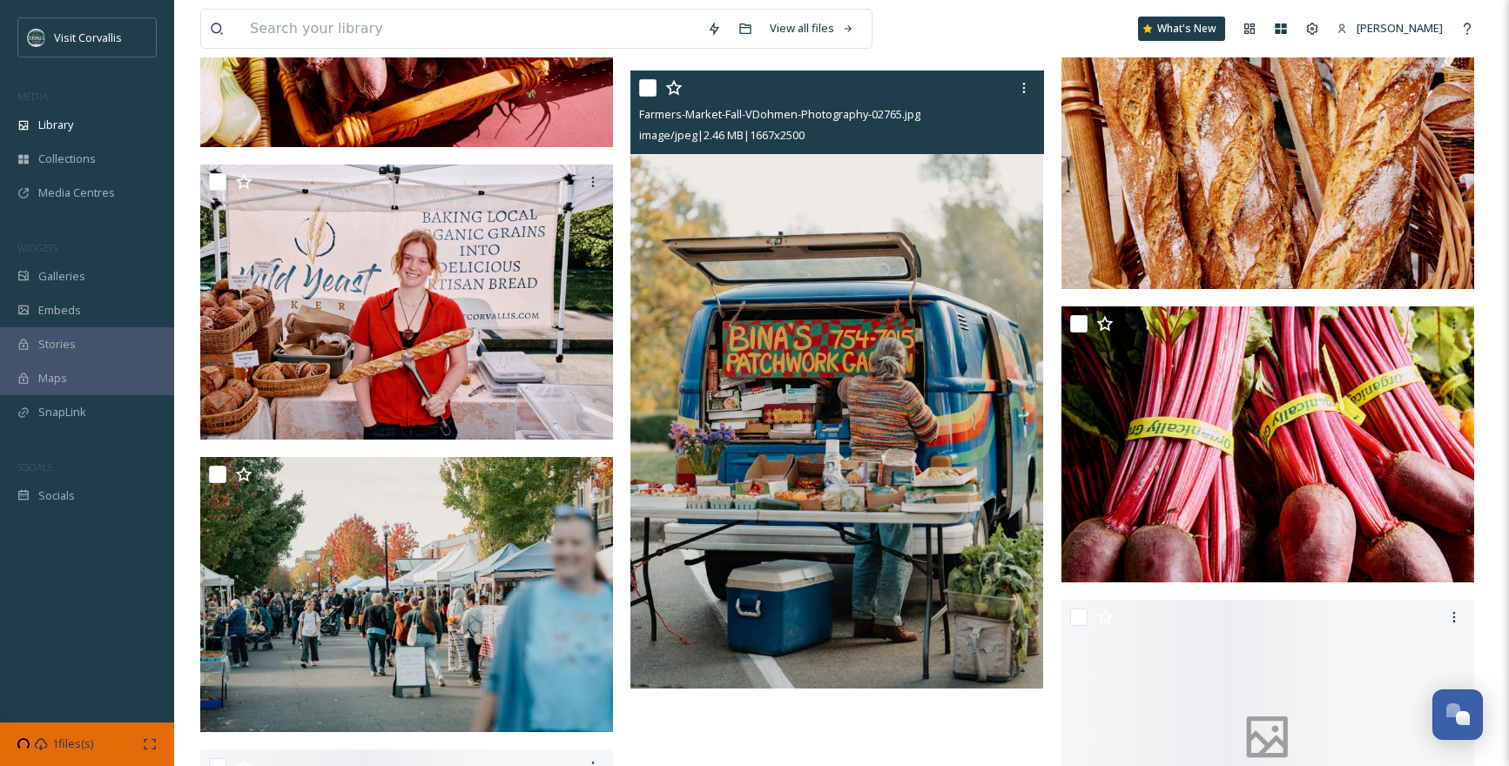
scroll to position [4506, 0]
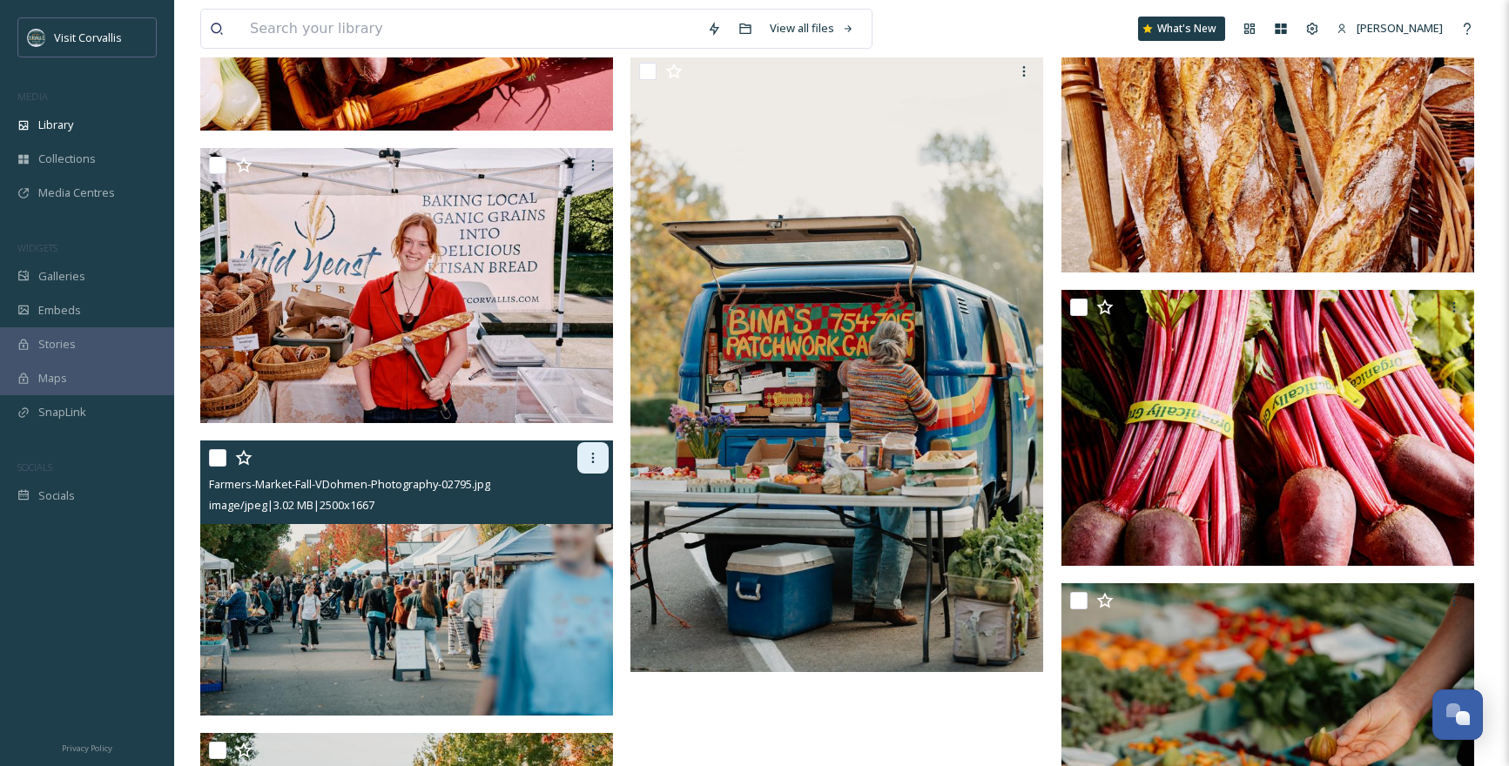
click at [593, 456] on icon at bounding box center [593, 458] width 14 height 14
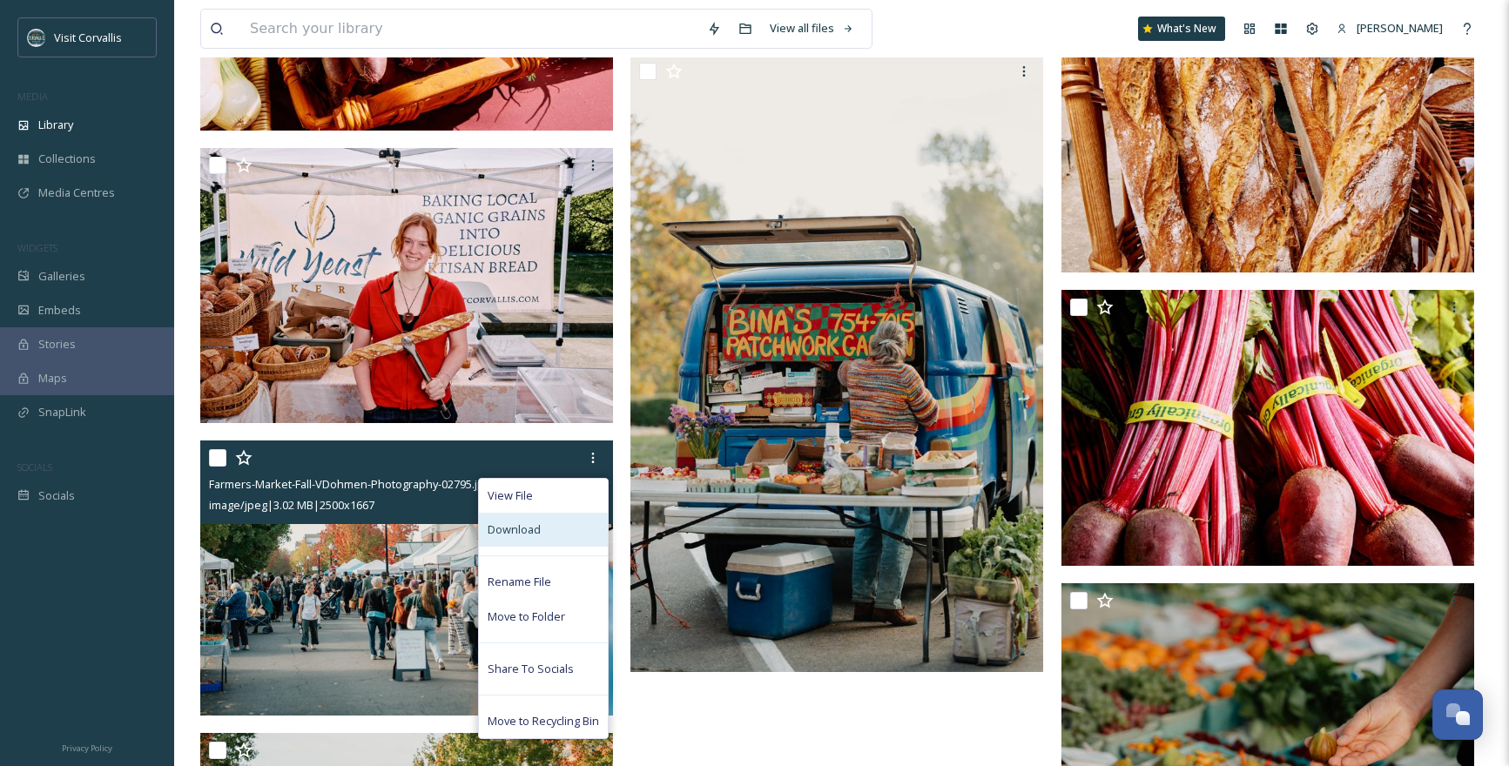
click at [529, 532] on span "Download" at bounding box center [514, 530] width 53 height 17
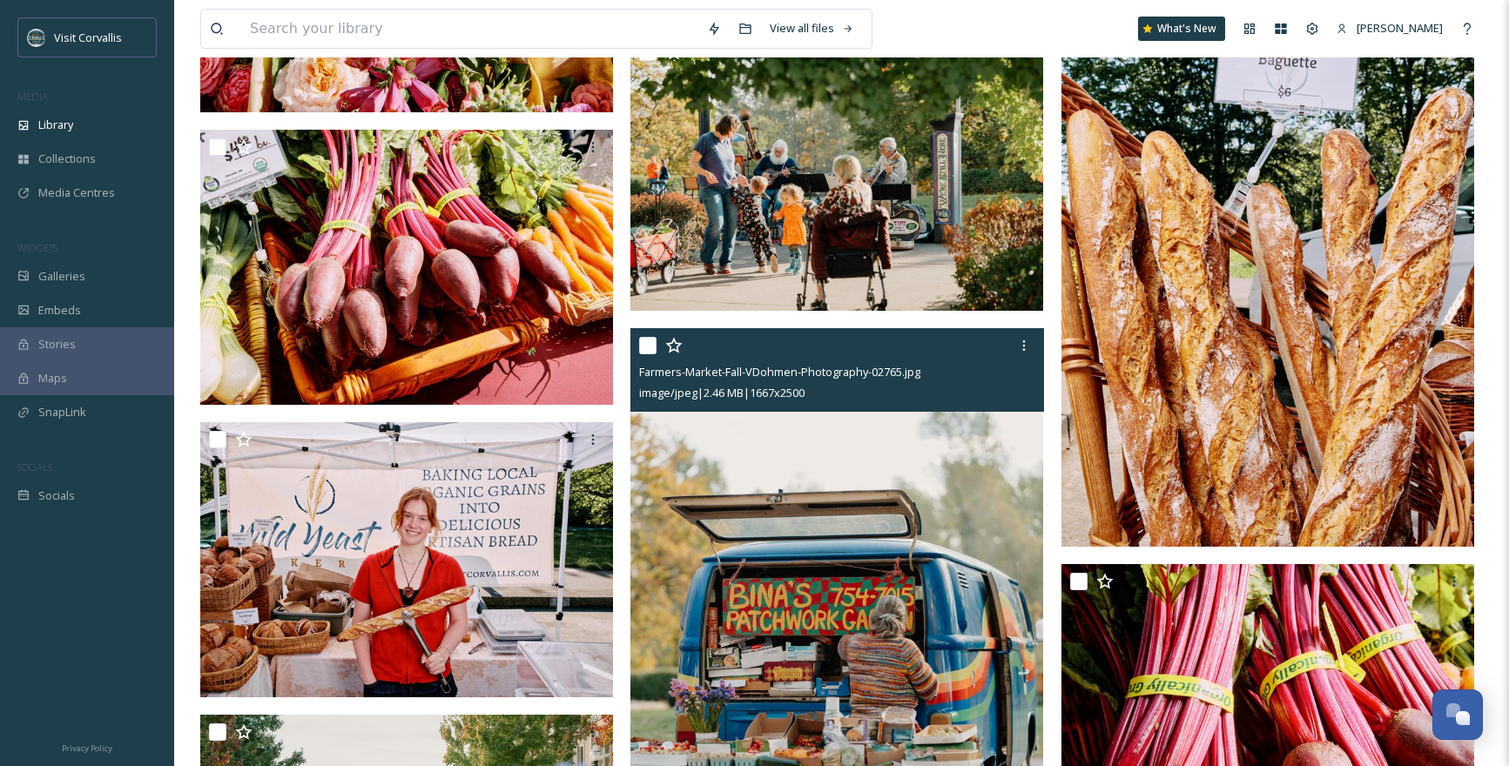
scroll to position [4223, 0]
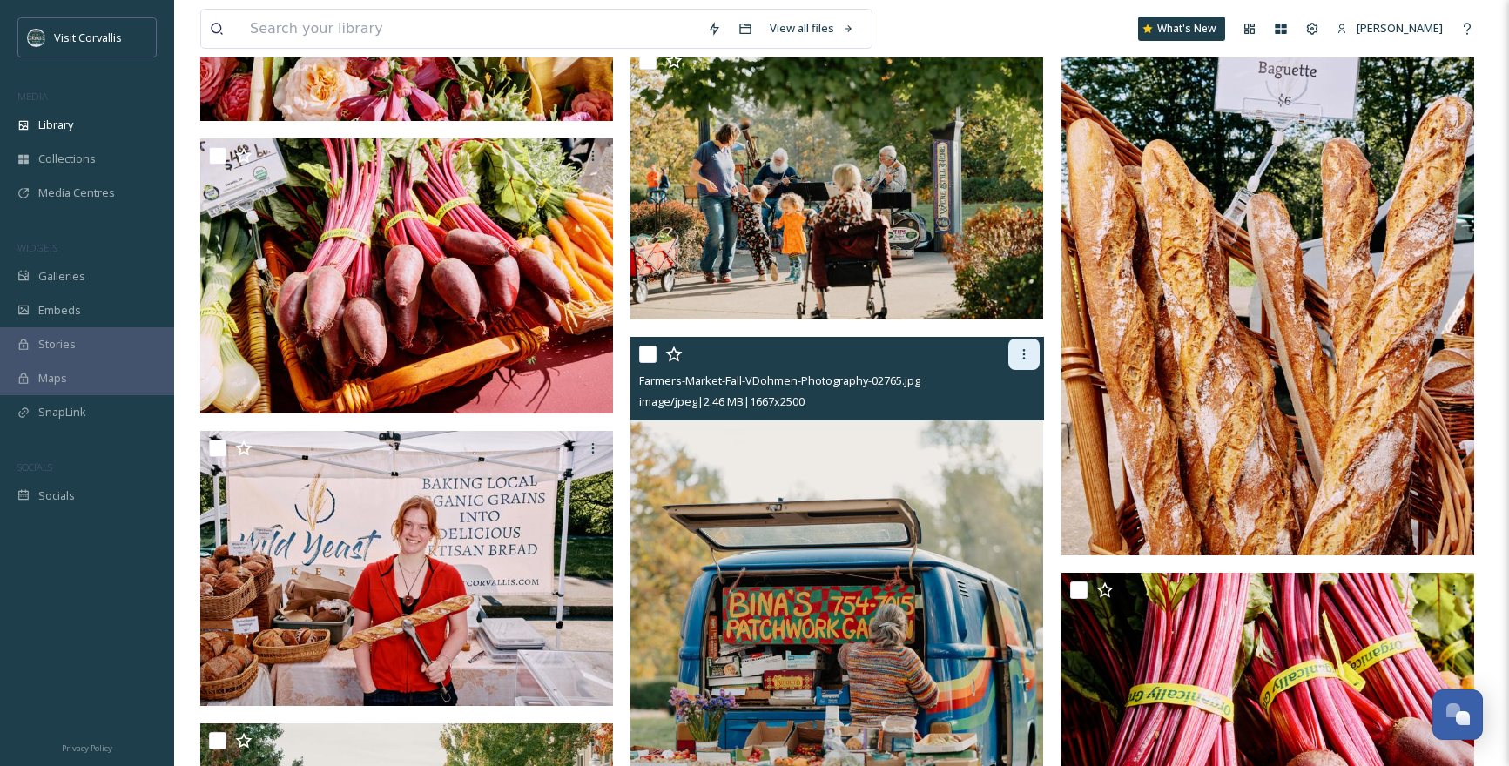
click at [1035, 354] on div at bounding box center [1023, 354] width 31 height 31
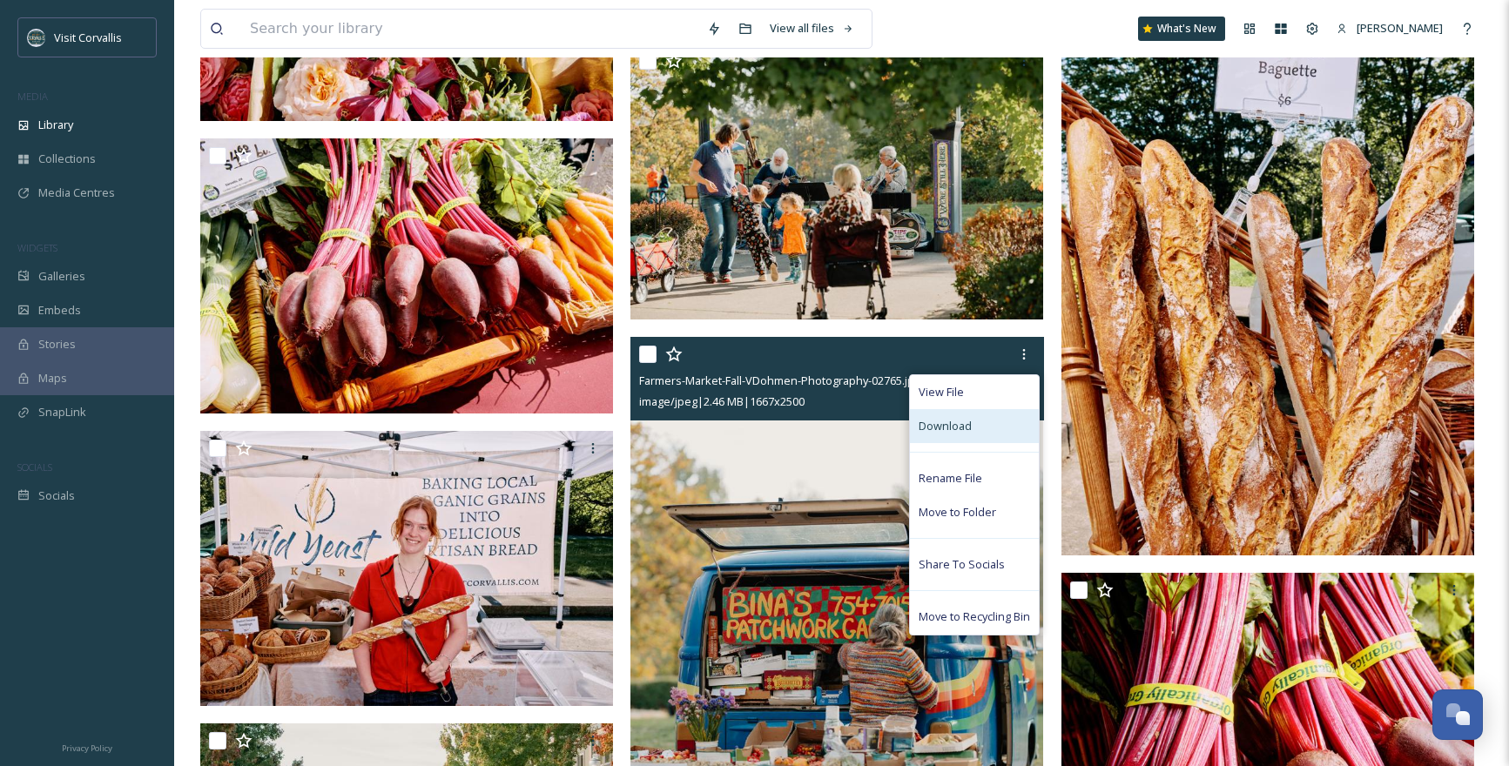
click at [979, 434] on div "Download" at bounding box center [974, 426] width 129 height 34
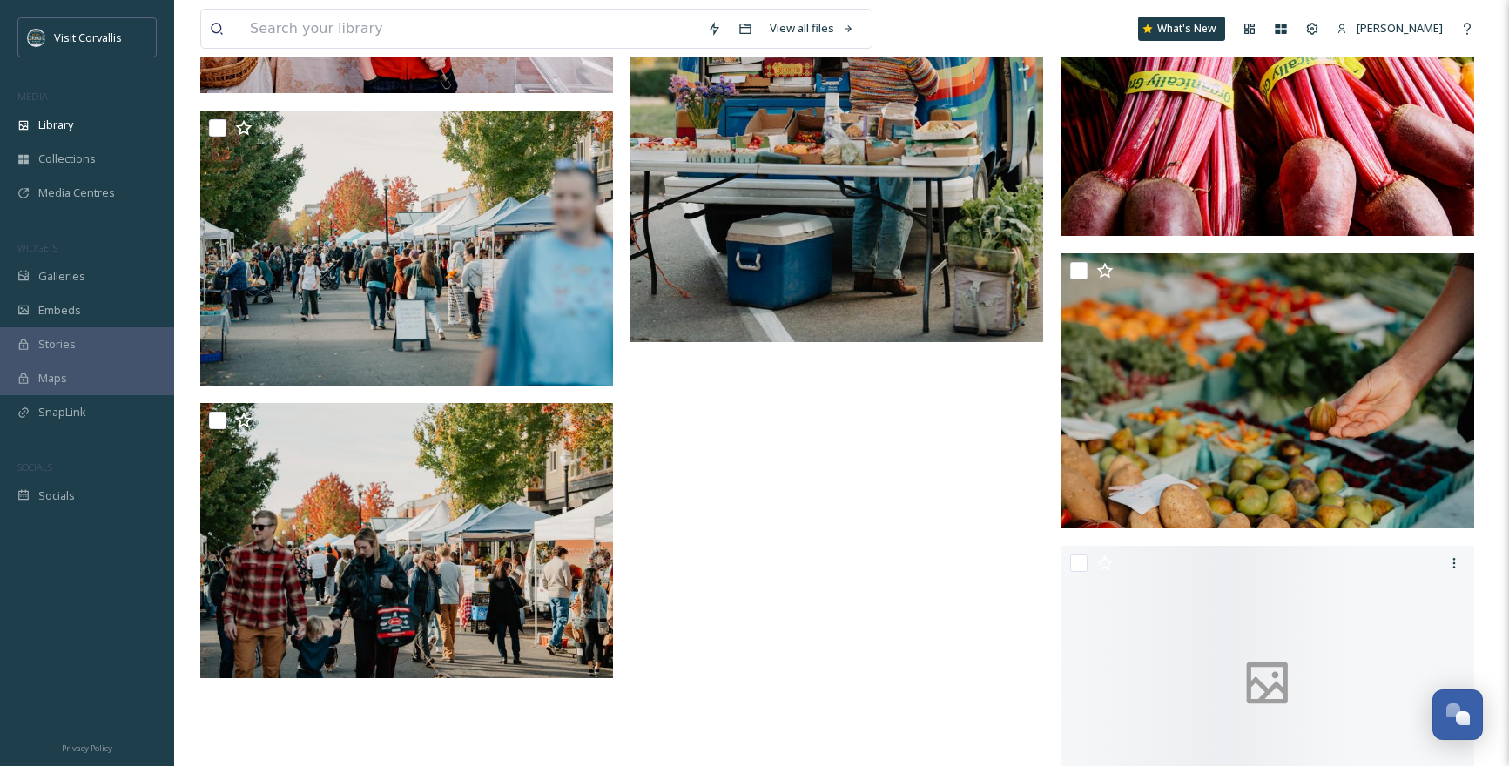
scroll to position [4920, 0]
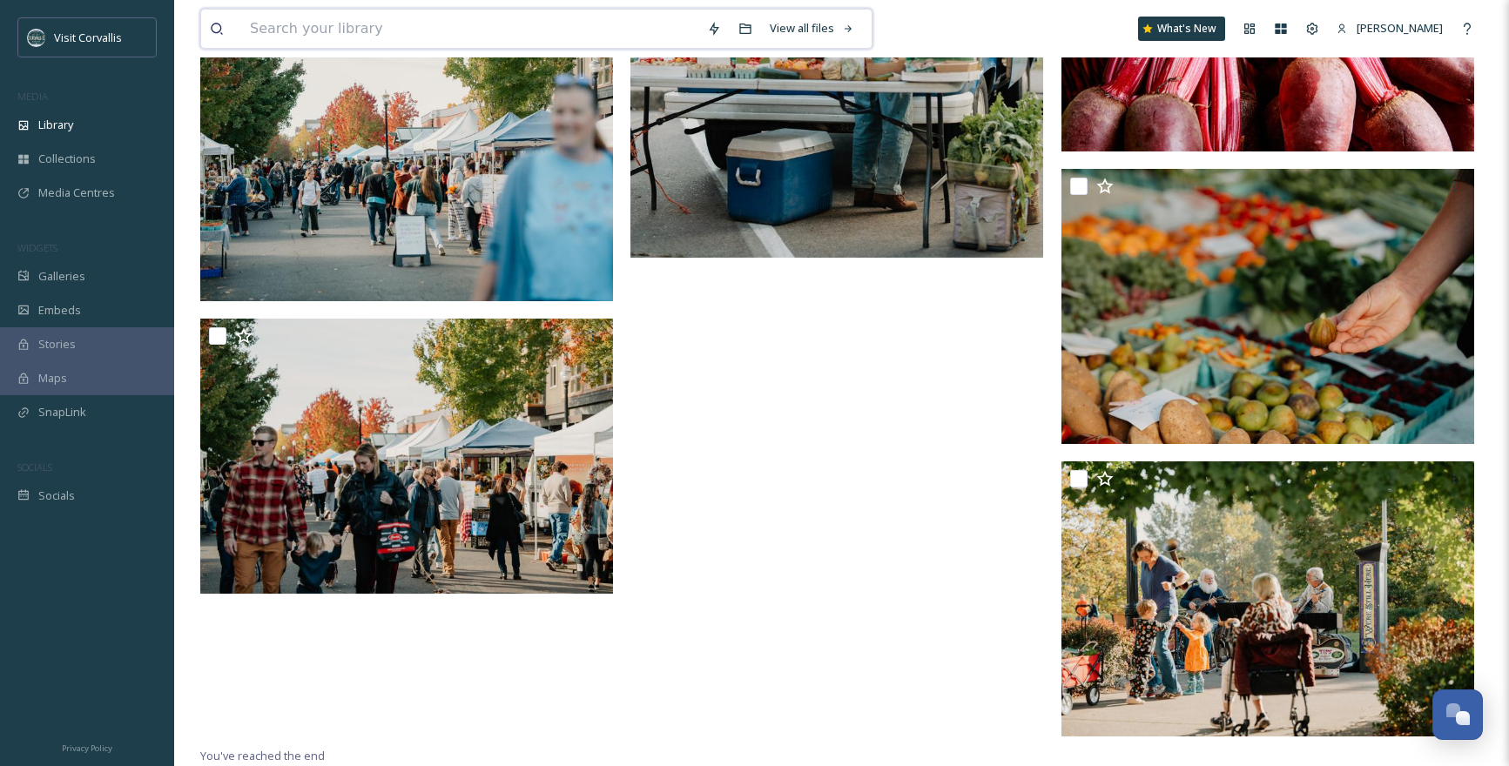
click at [292, 20] on input at bounding box center [469, 29] width 457 height 38
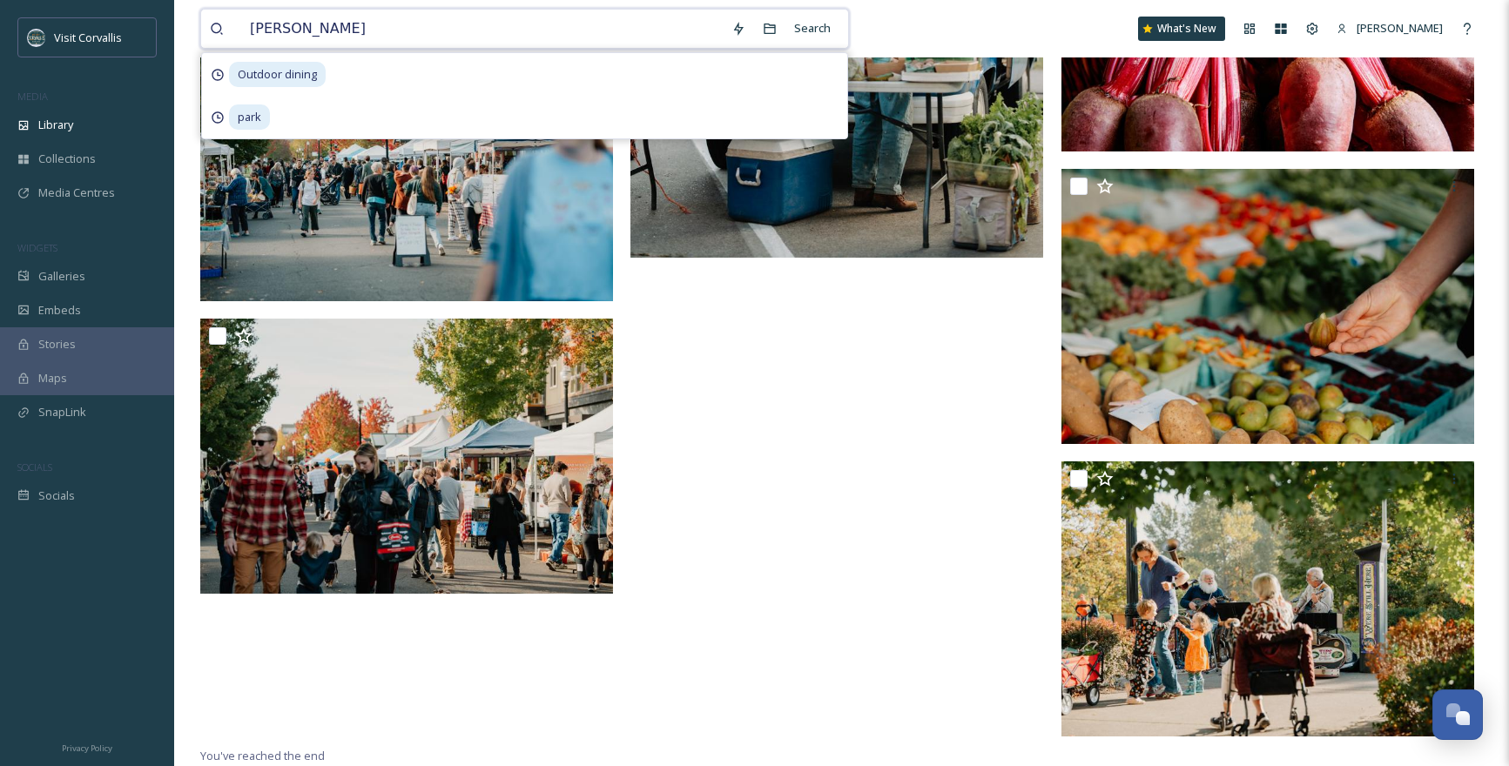
type input "marys"
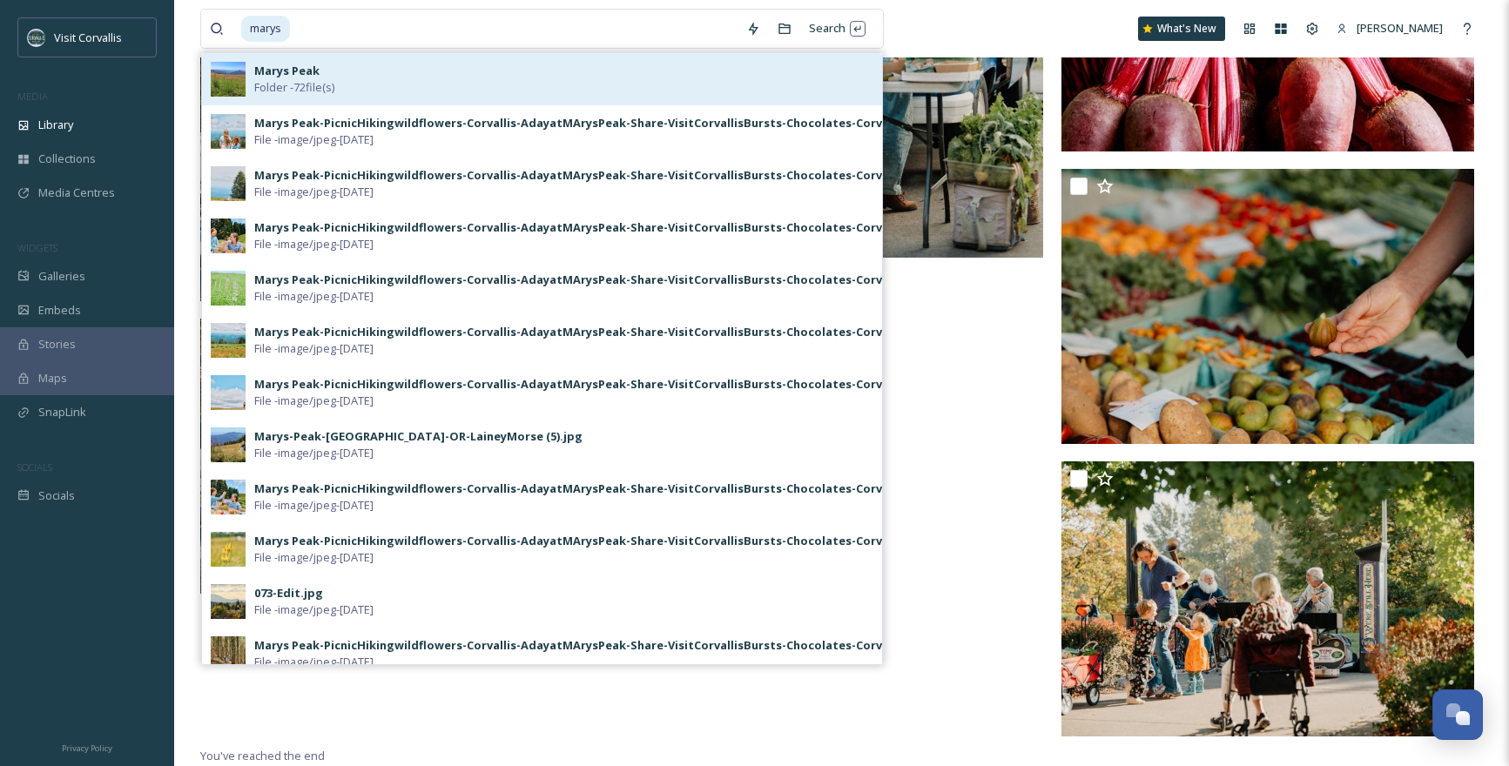
click at [285, 68] on strong "Marys Peak" at bounding box center [286, 71] width 65 height 16
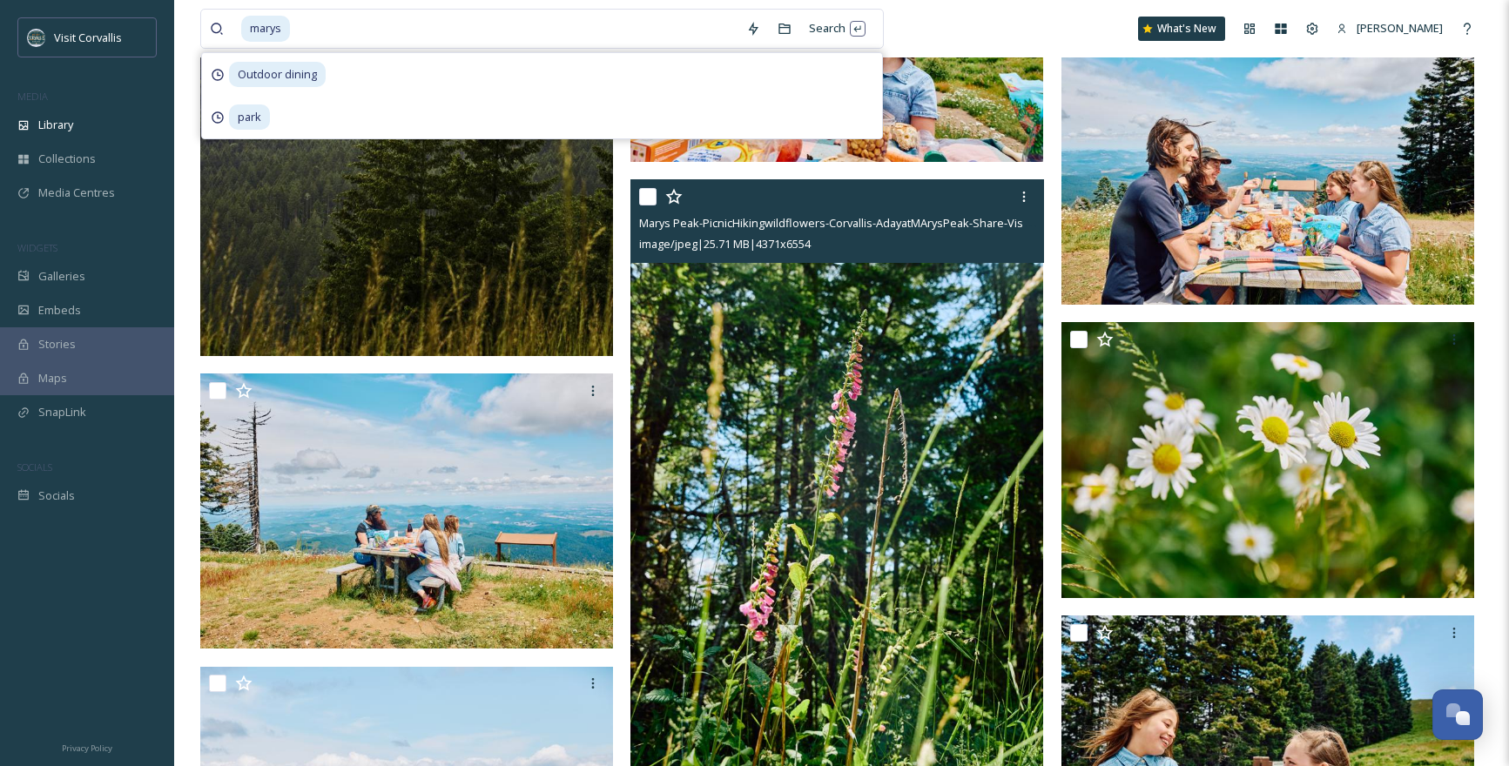
scroll to position [501, 0]
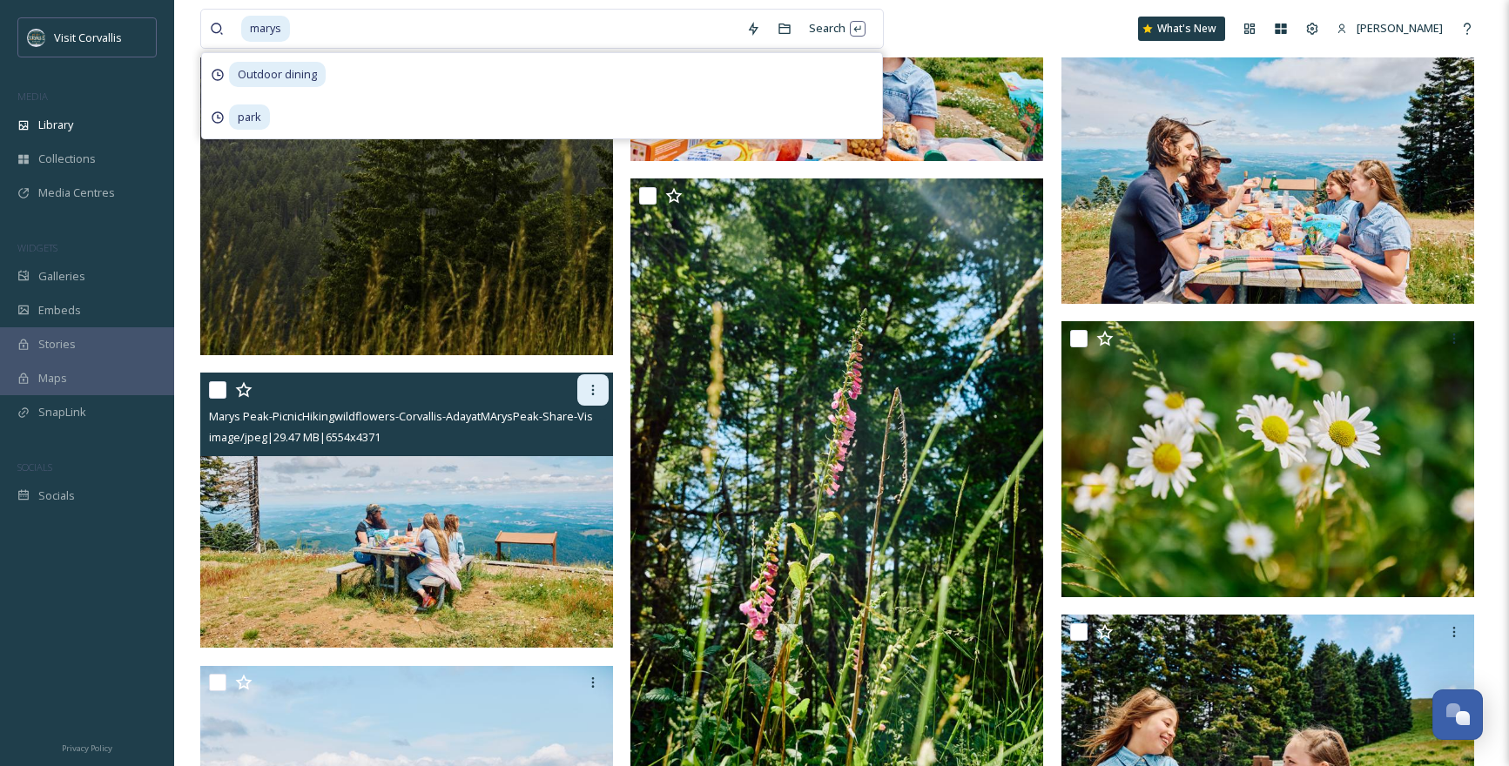
click at [589, 390] on icon at bounding box center [593, 390] width 14 height 14
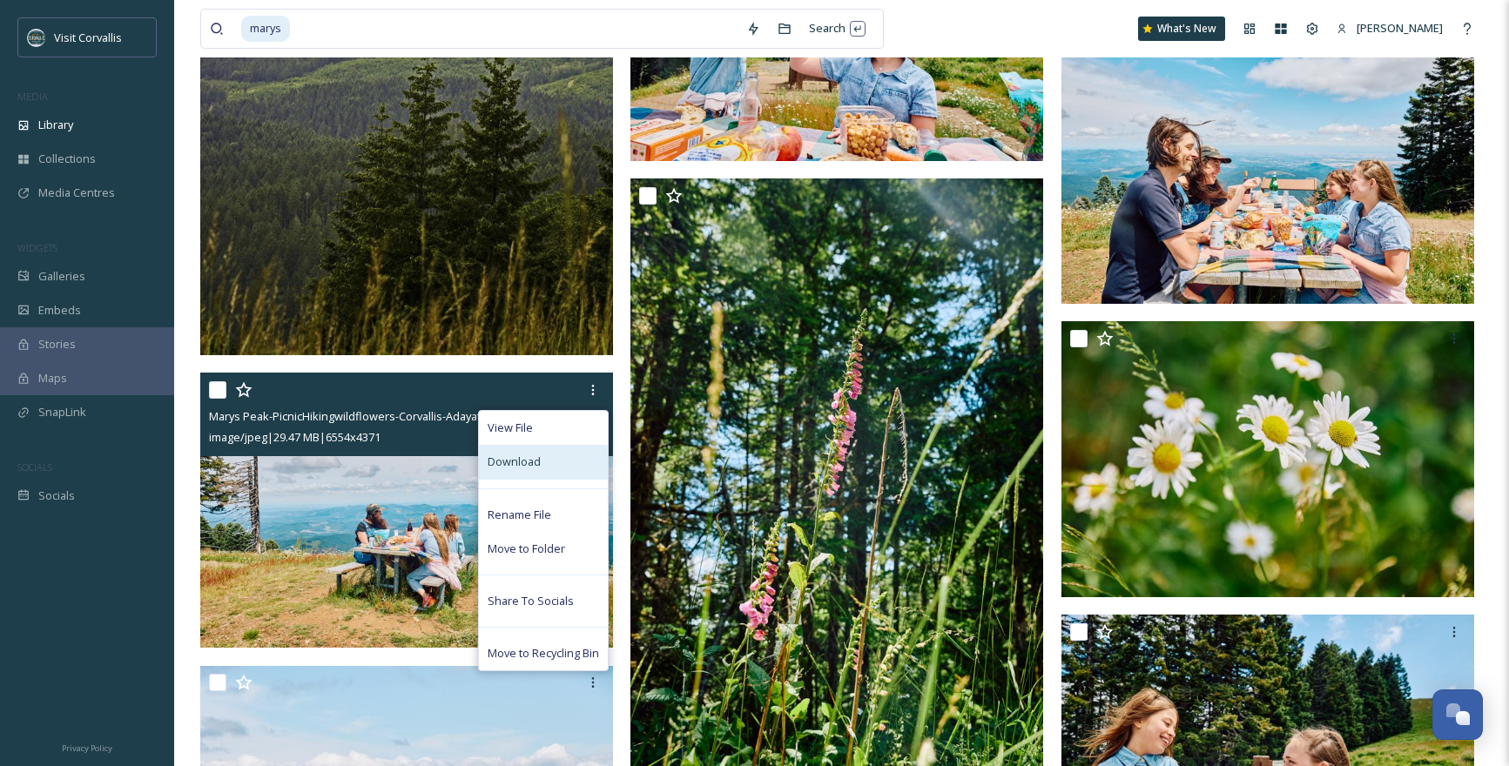
click at [553, 466] on div "Download" at bounding box center [543, 462] width 129 height 34
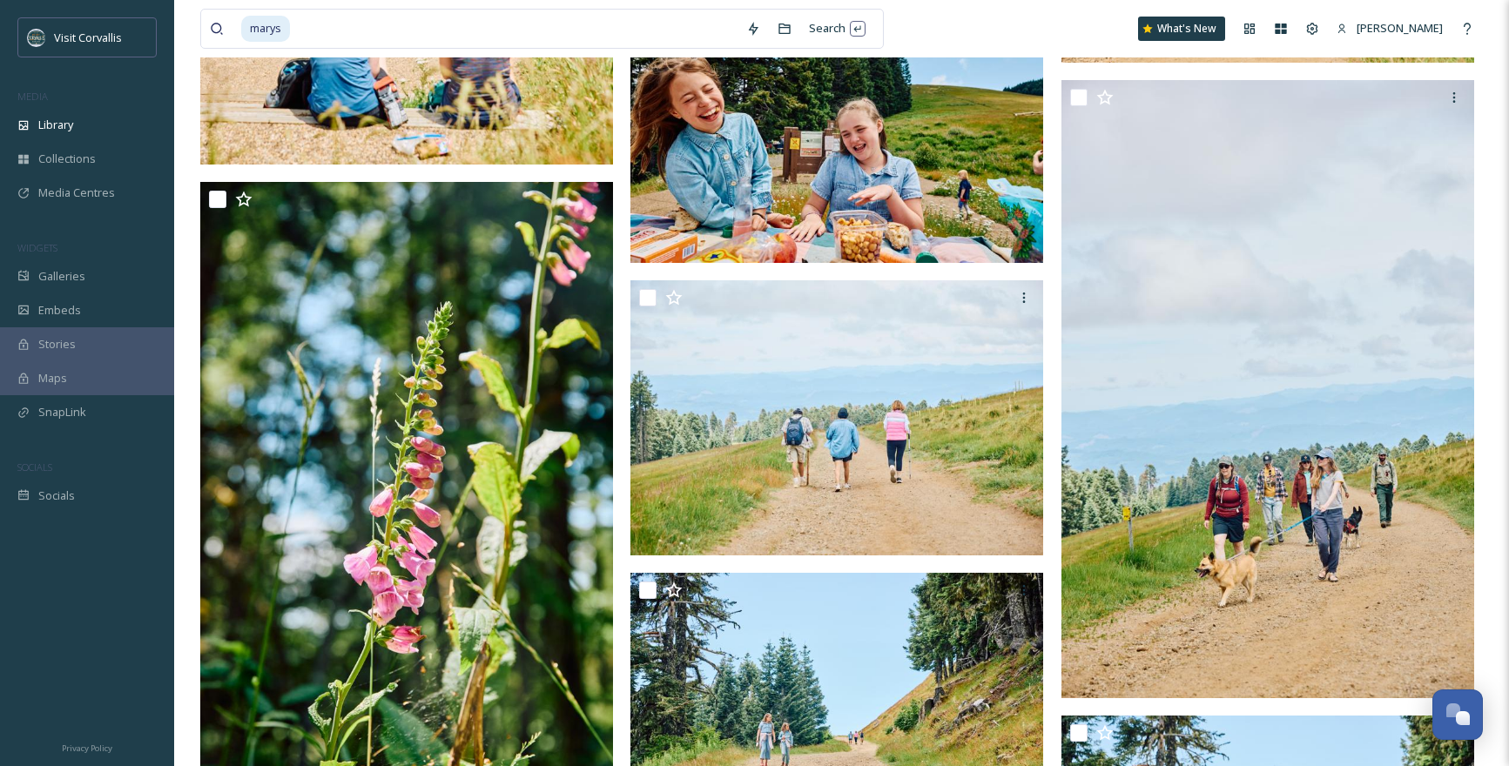
scroll to position [1578, 0]
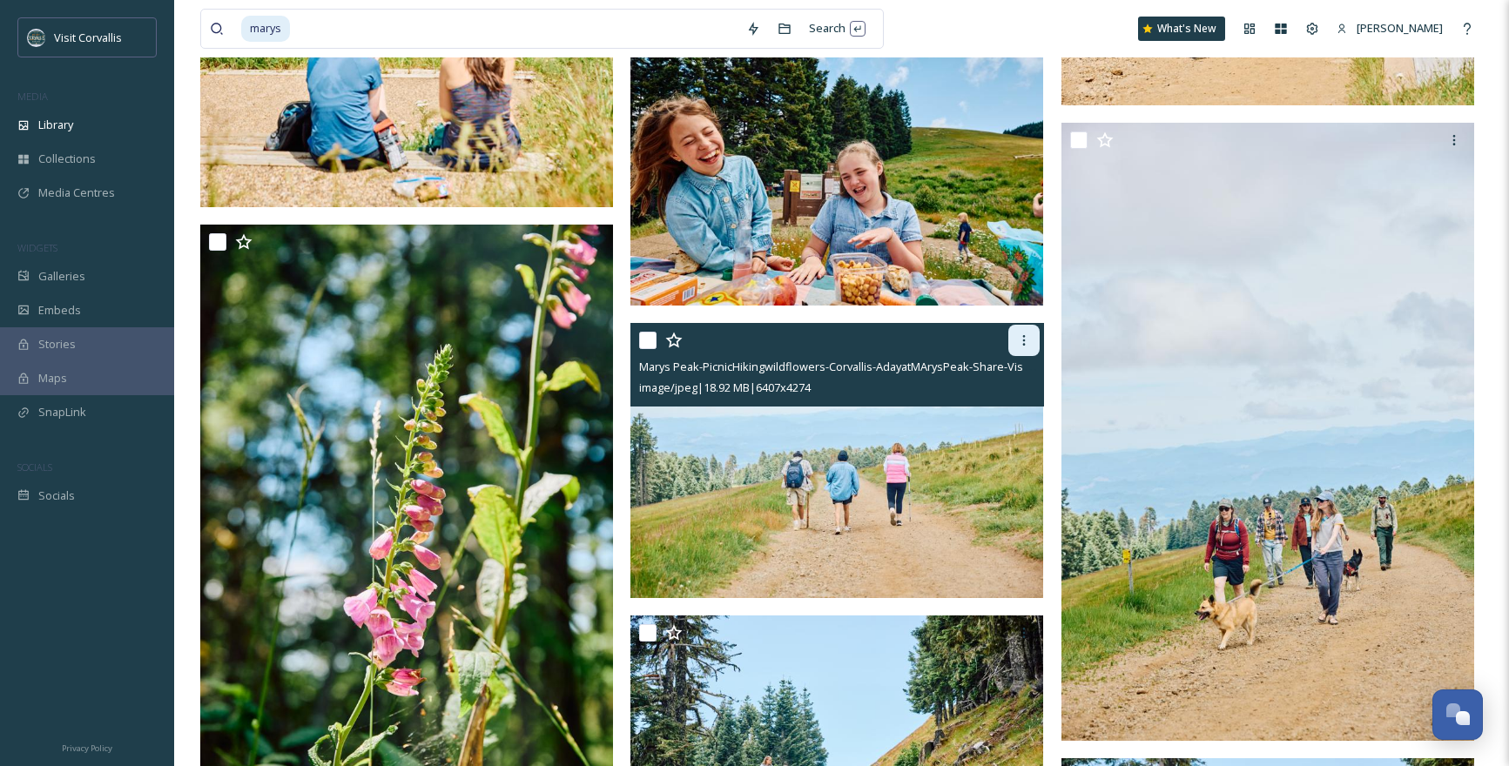
click at [1023, 341] on icon at bounding box center [1024, 340] width 14 height 14
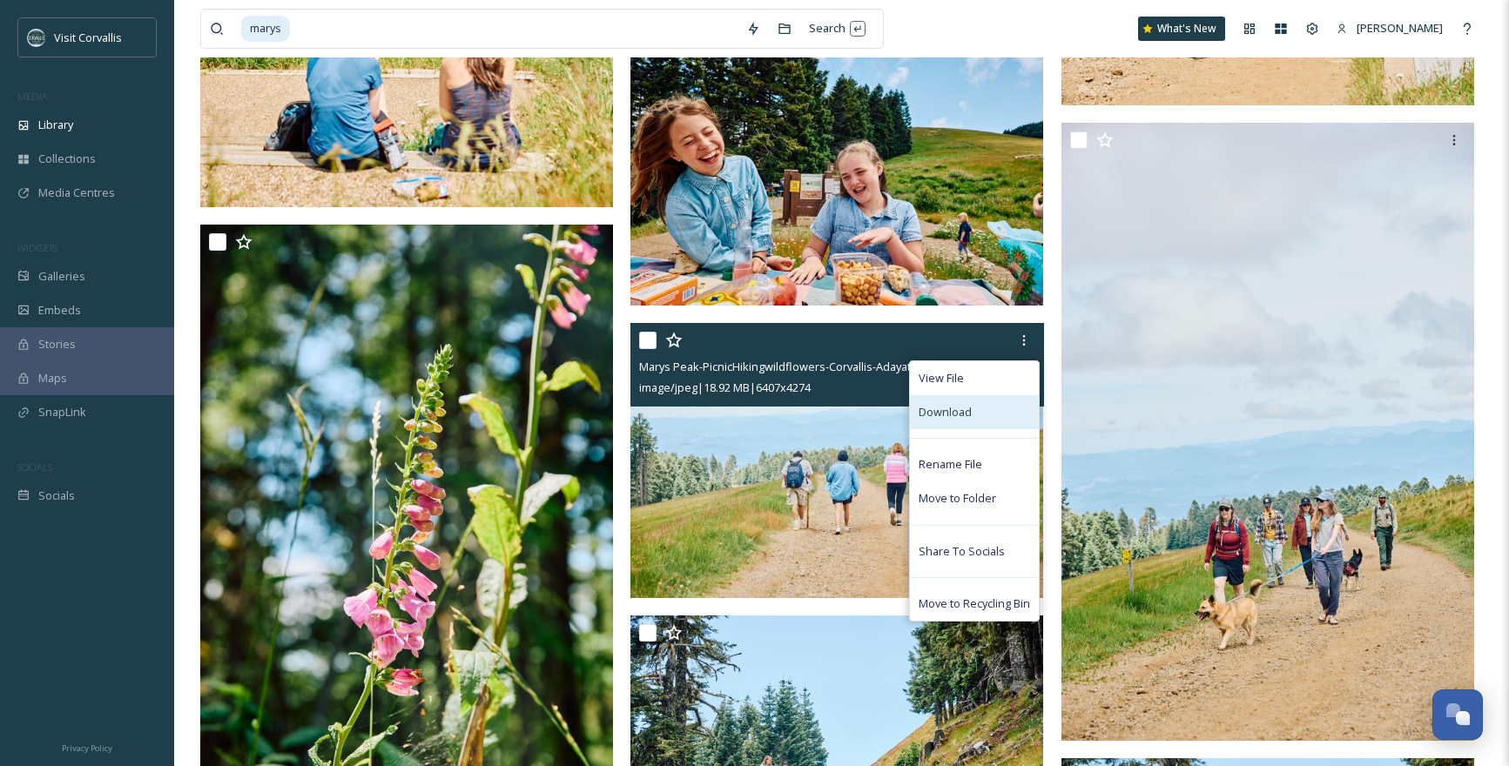
click at [993, 413] on div "Download" at bounding box center [974, 412] width 129 height 34
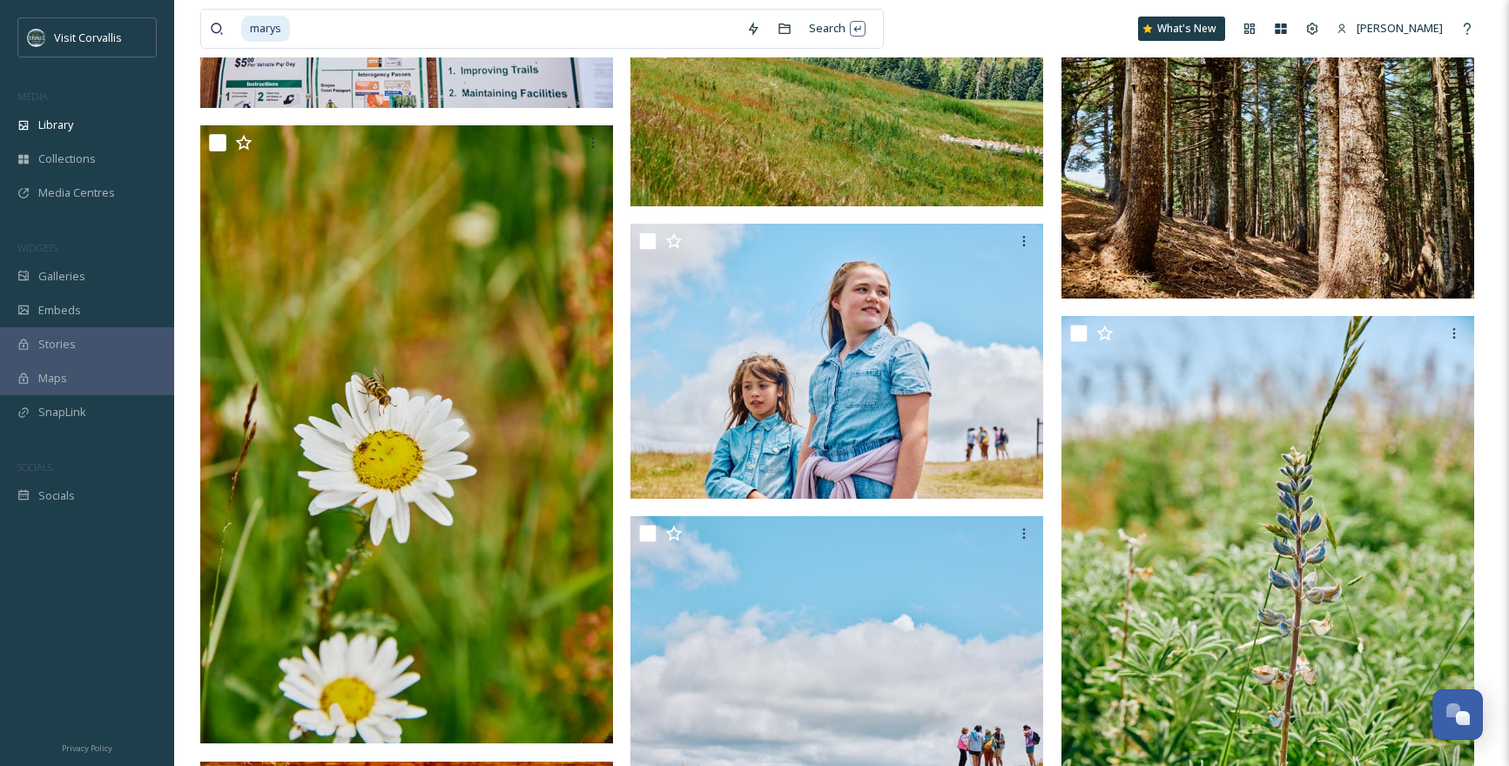
scroll to position [2898, 0]
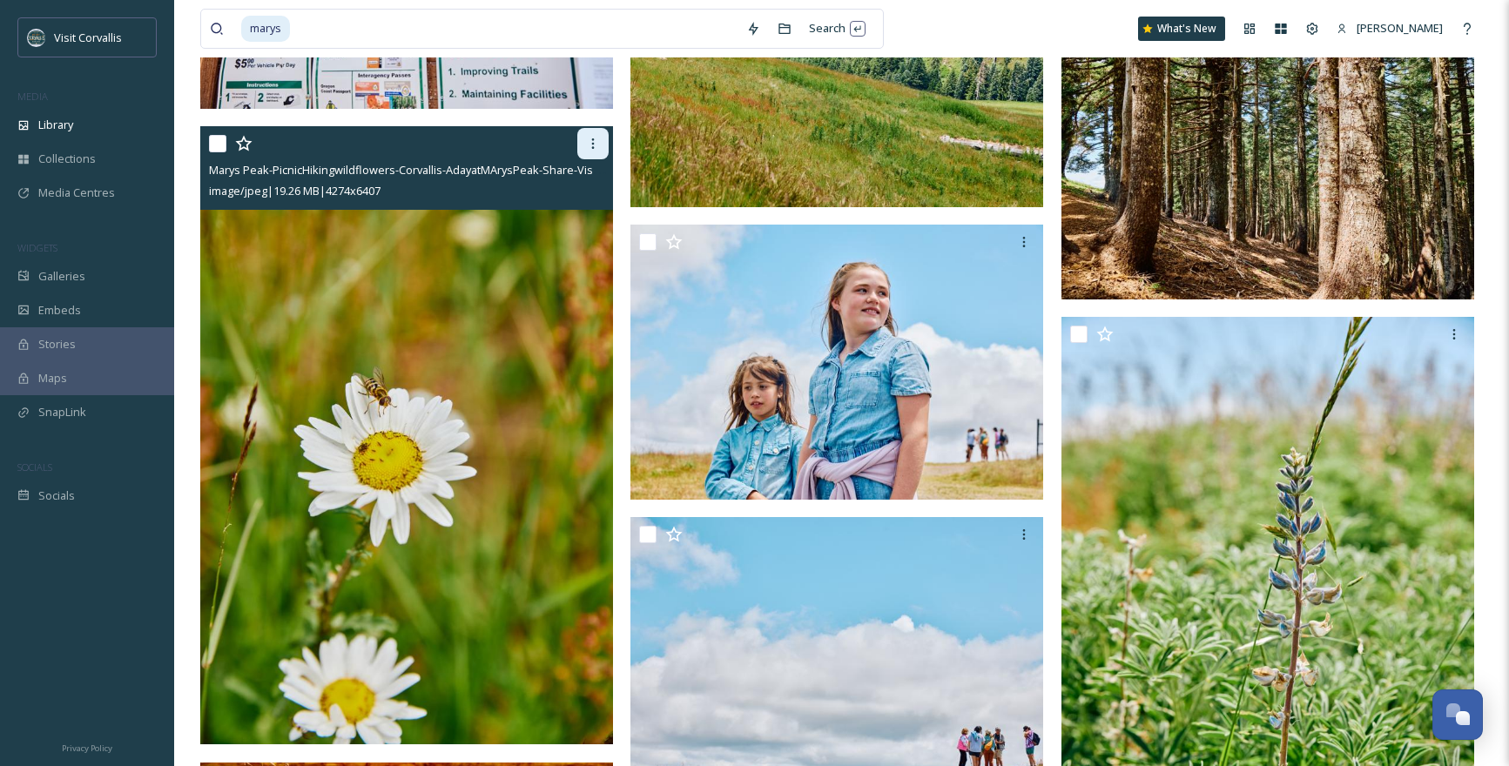
click at [589, 144] on icon at bounding box center [593, 144] width 14 height 14
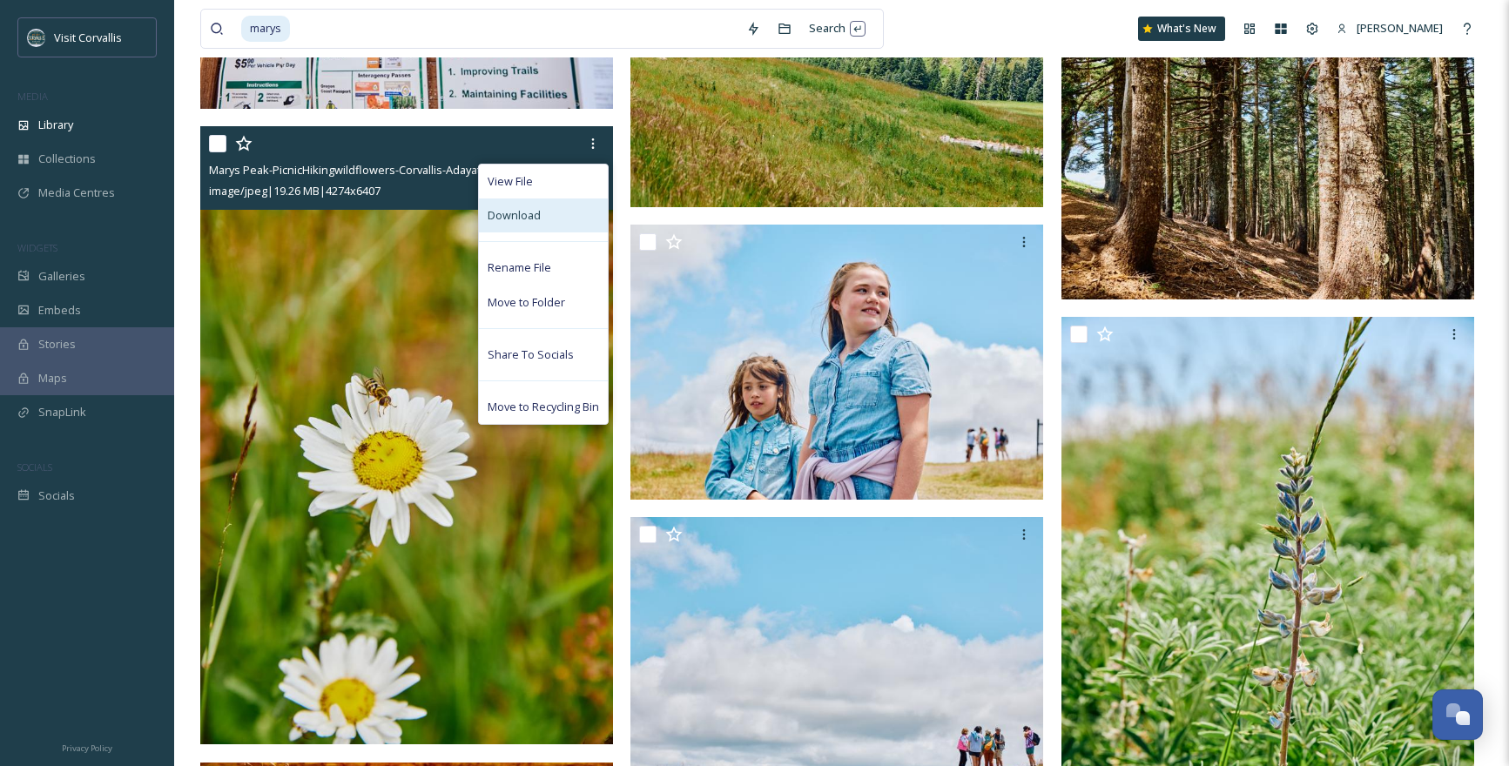
click at [542, 215] on div "Download" at bounding box center [543, 216] width 129 height 34
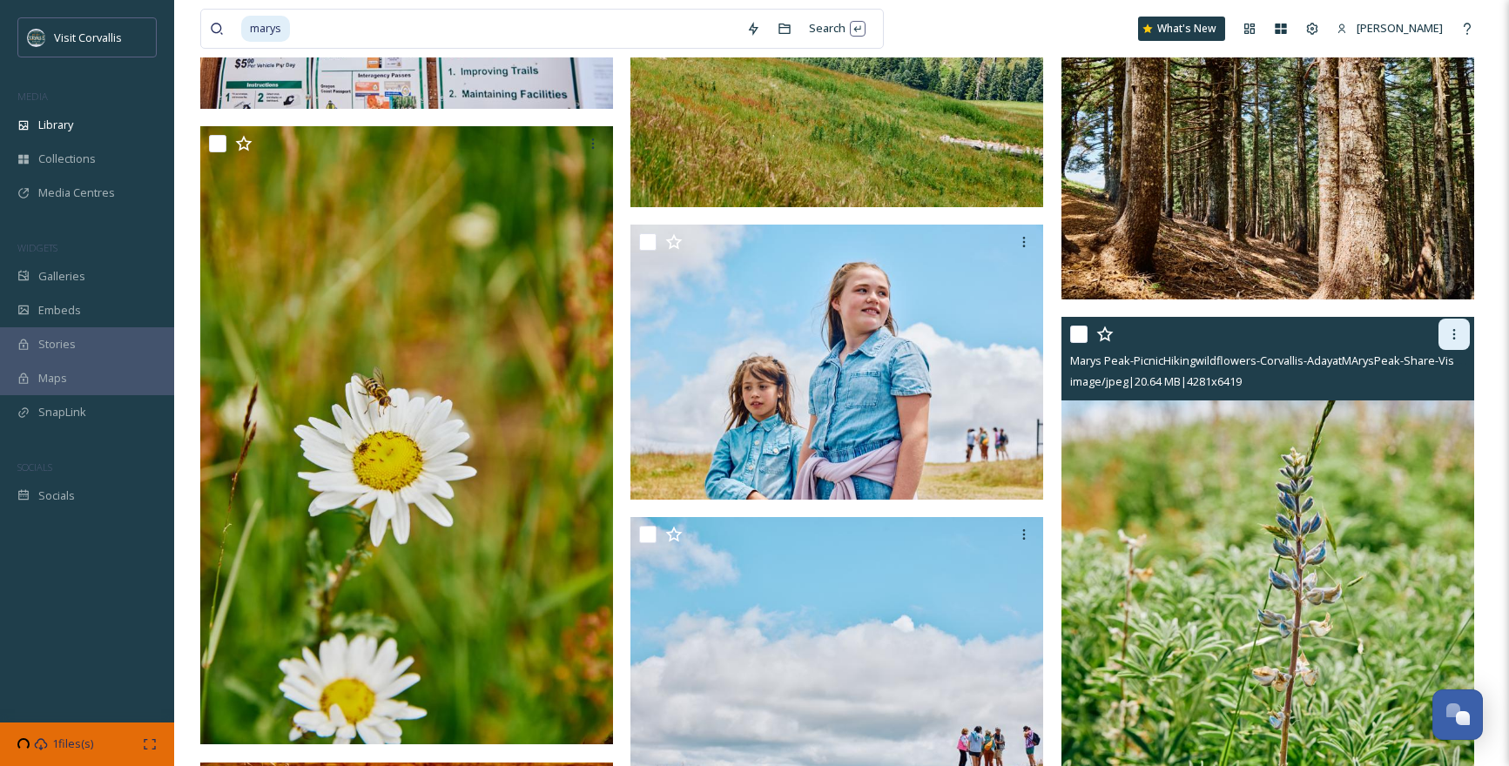
click at [1454, 333] on icon at bounding box center [1454, 334] width 3 height 10
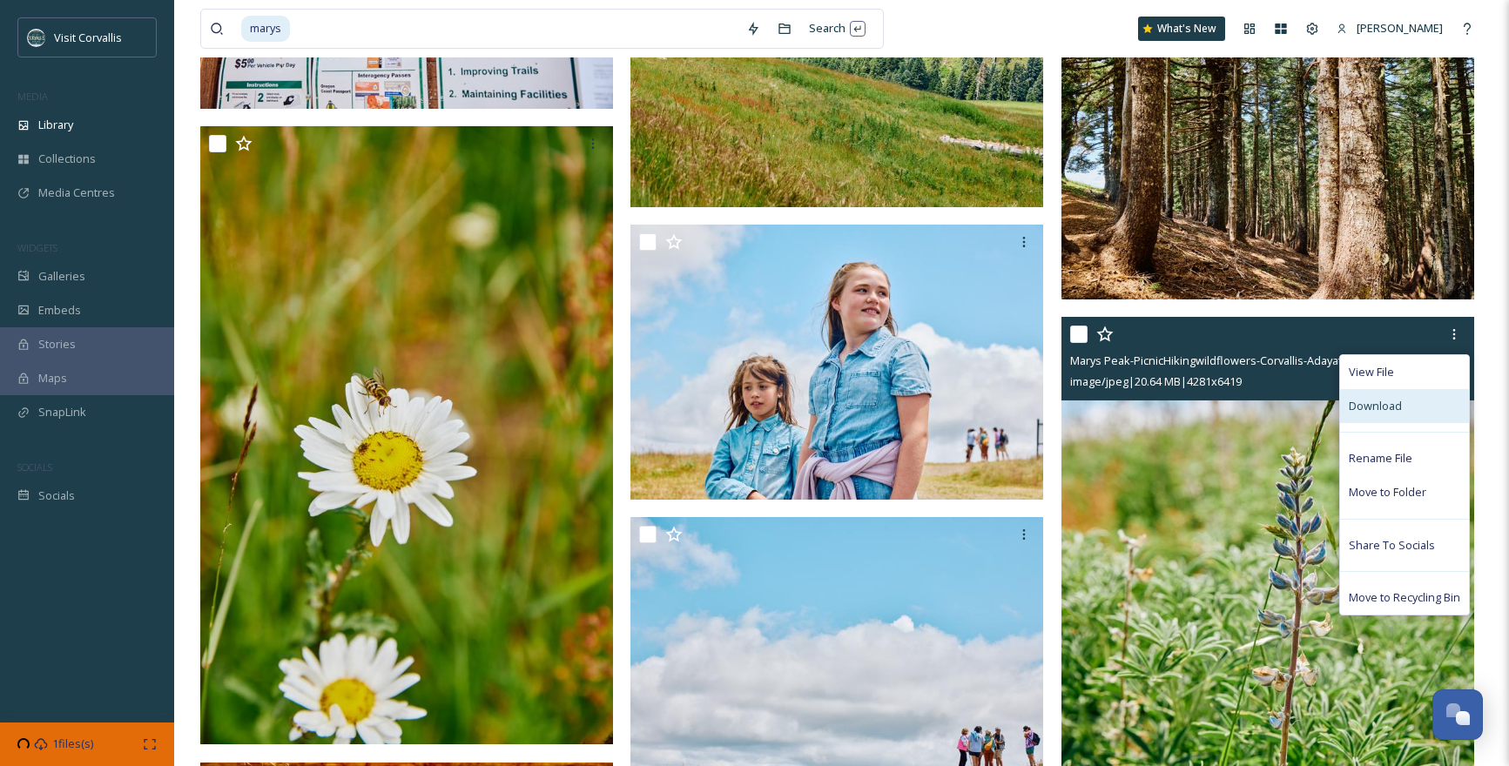
click at [1417, 400] on div "Download" at bounding box center [1404, 406] width 129 height 34
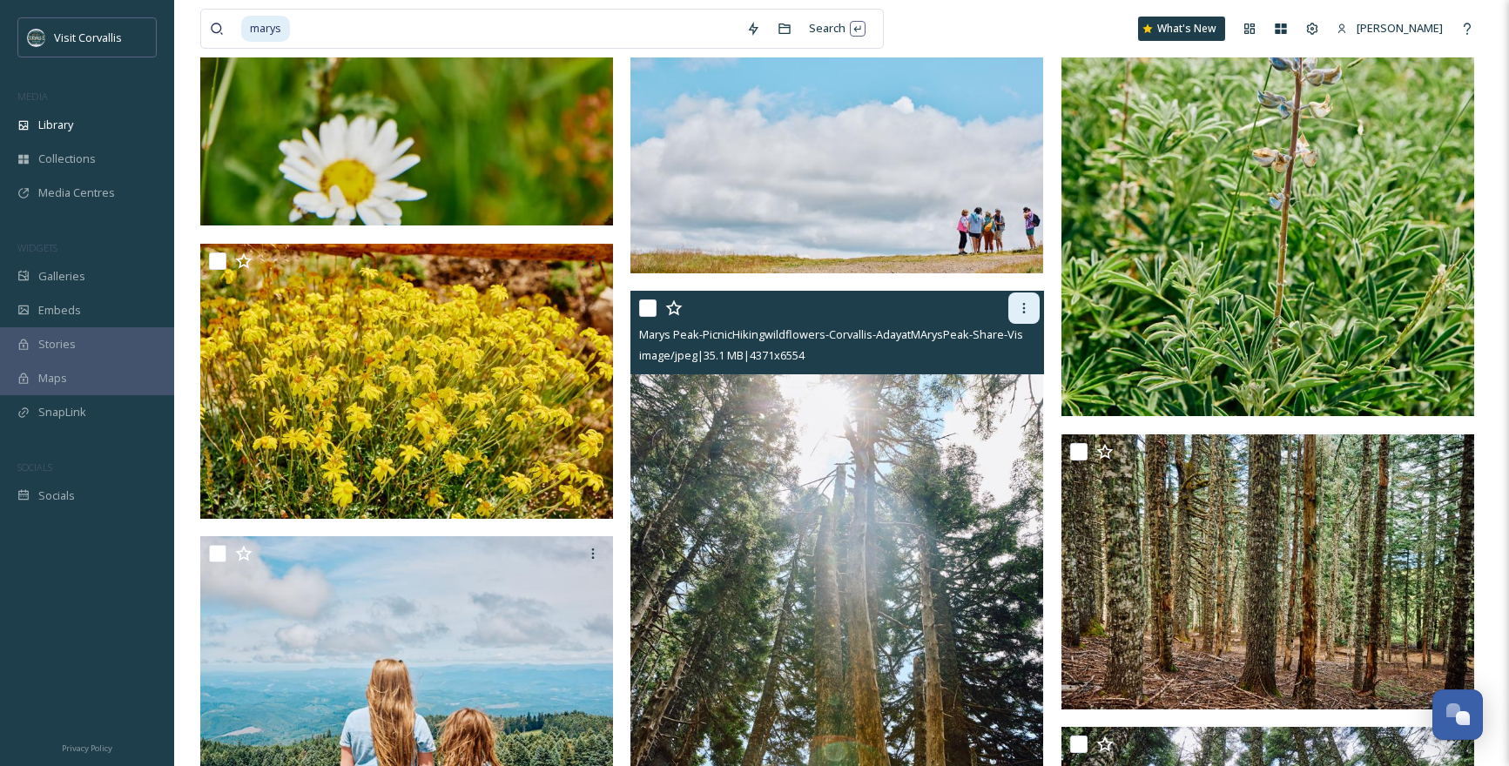
scroll to position [3418, 0]
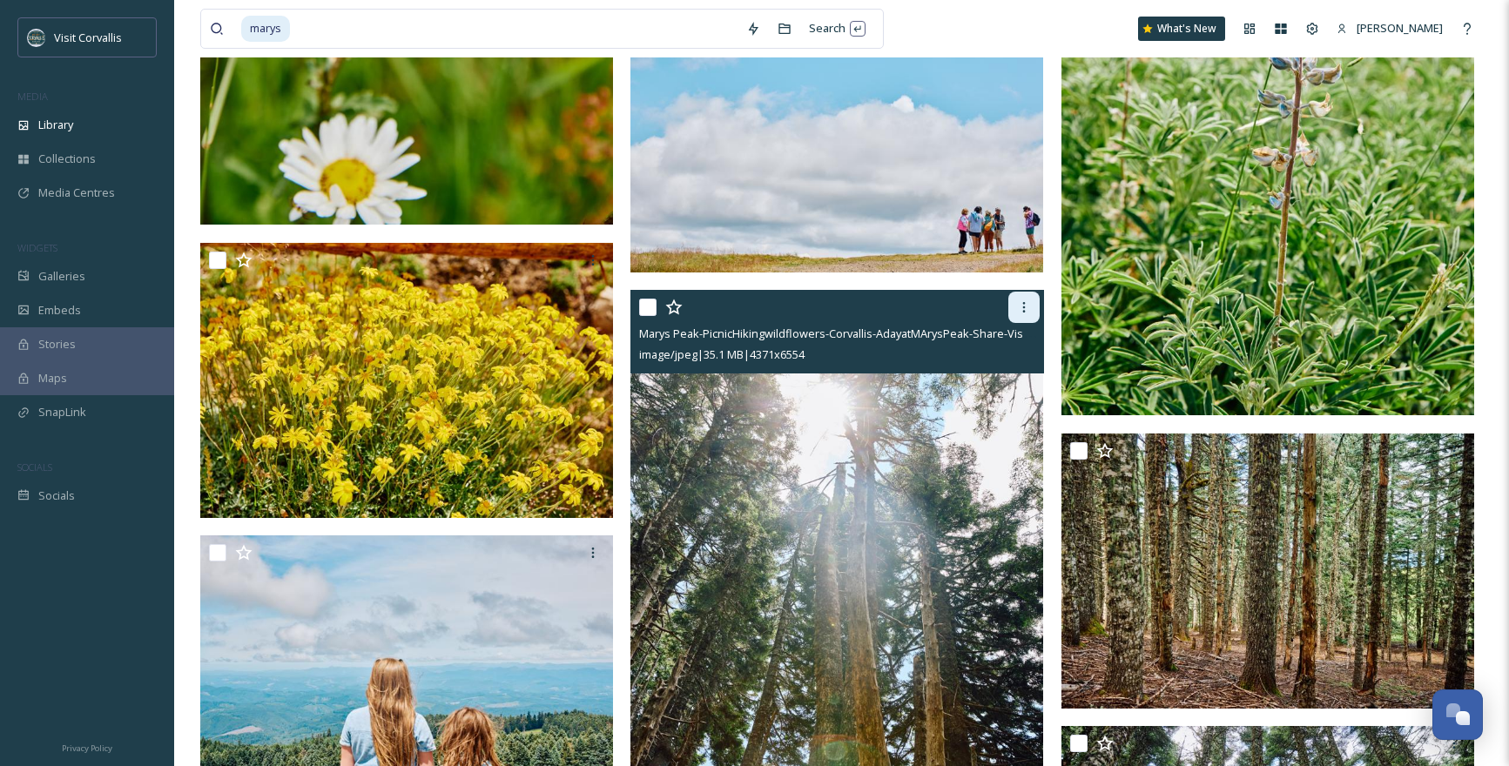
click at [1025, 306] on icon at bounding box center [1024, 307] width 14 height 14
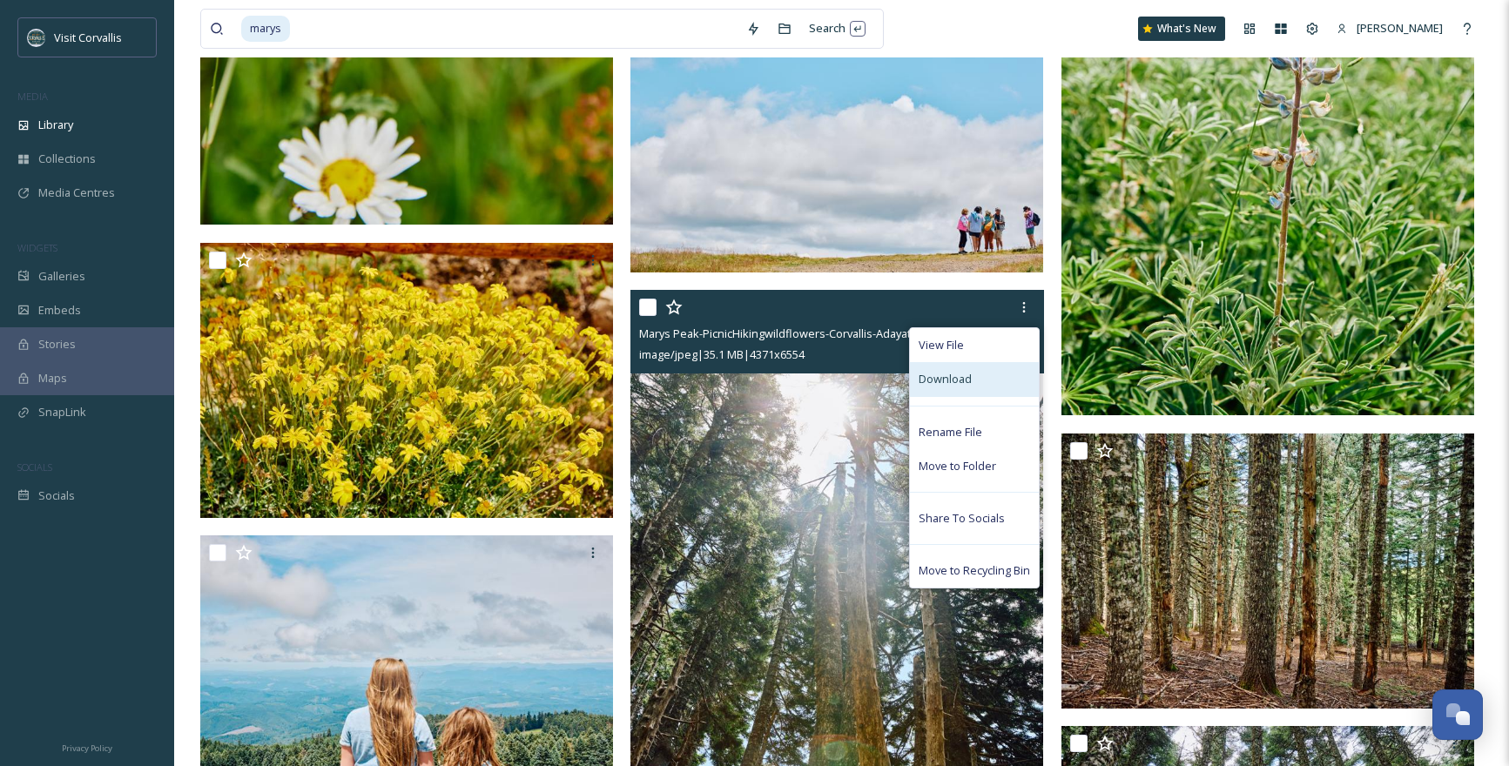
click at [997, 381] on div "Download" at bounding box center [974, 379] width 129 height 34
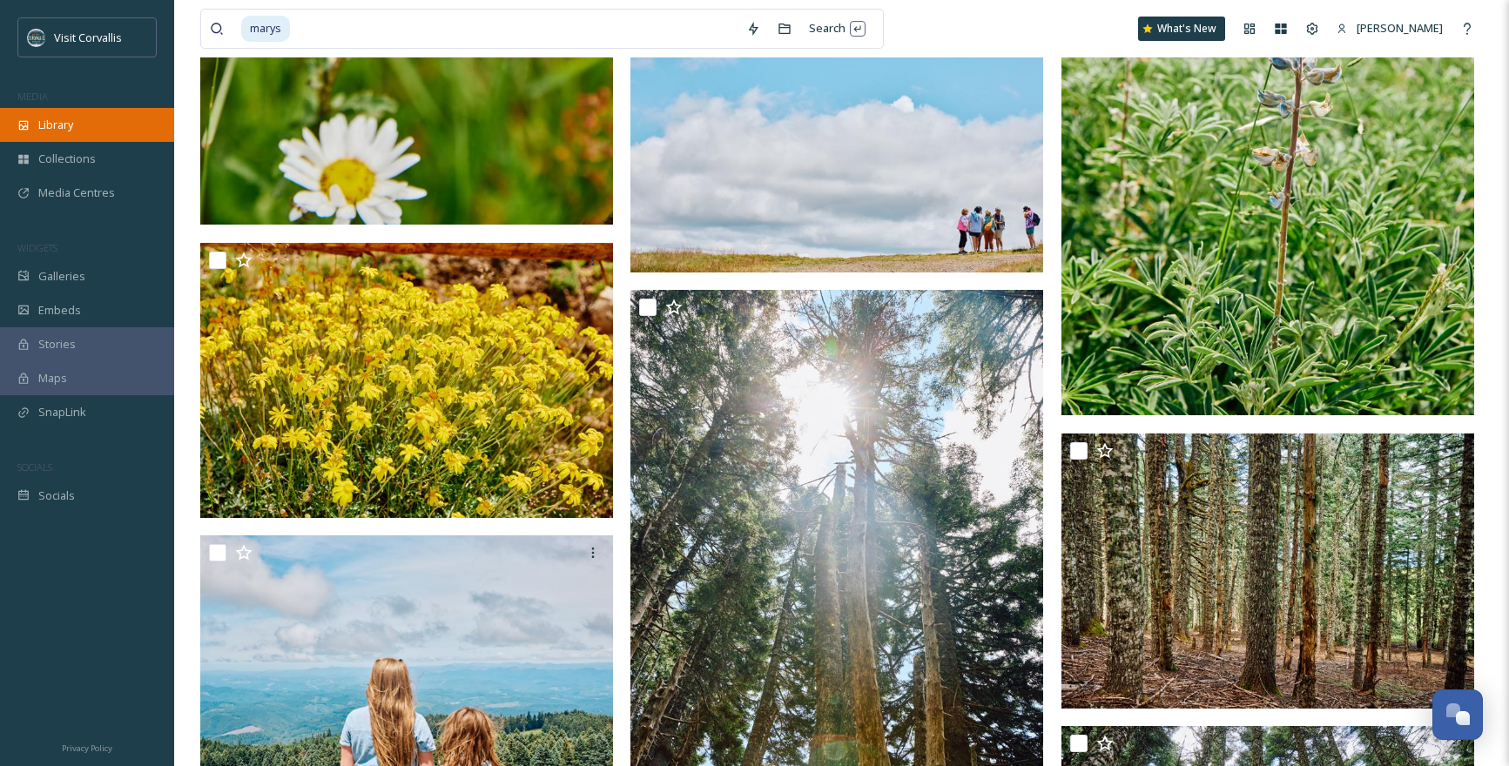
click at [59, 125] on span "Library" at bounding box center [55, 125] width 35 height 17
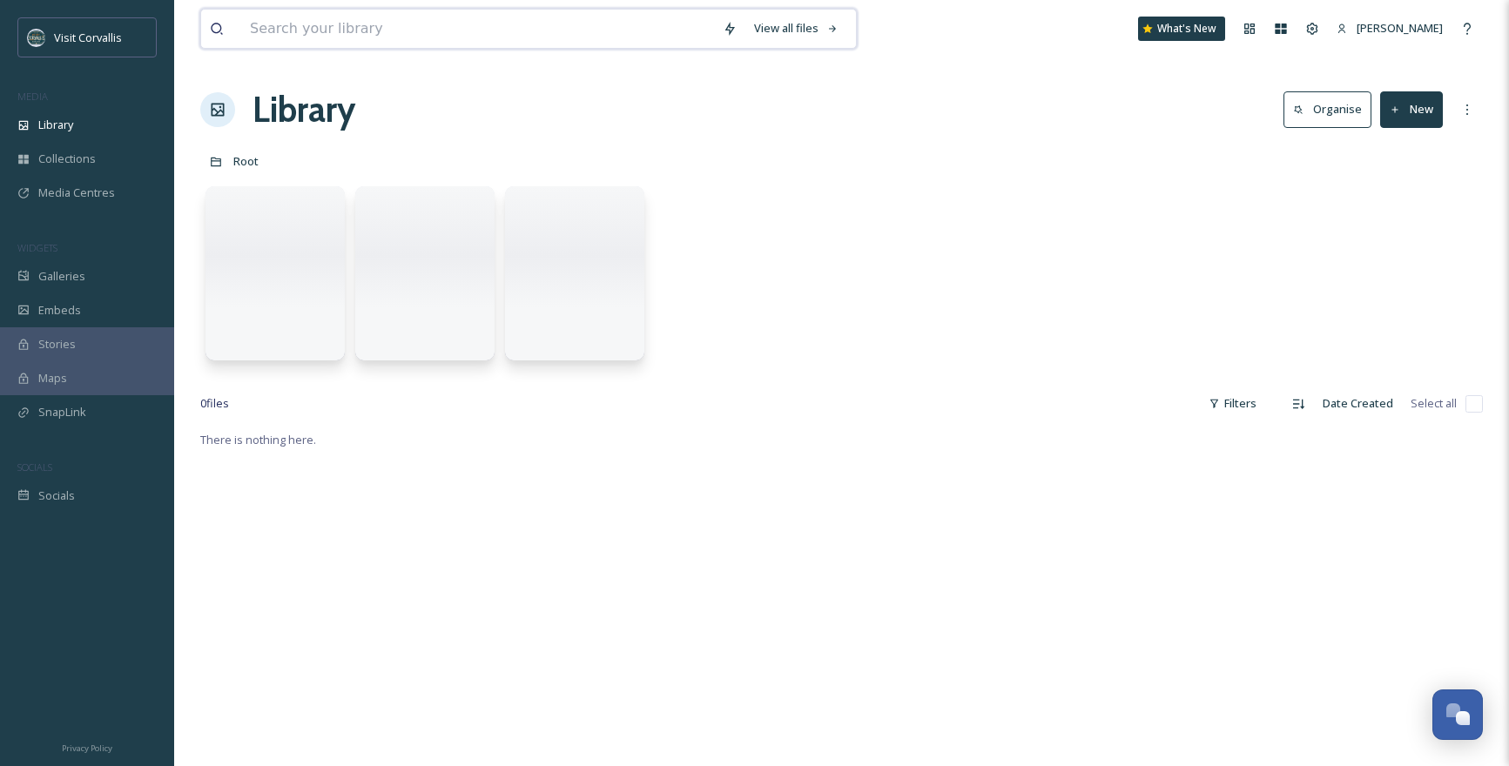
click at [274, 37] on input at bounding box center [477, 29] width 473 height 38
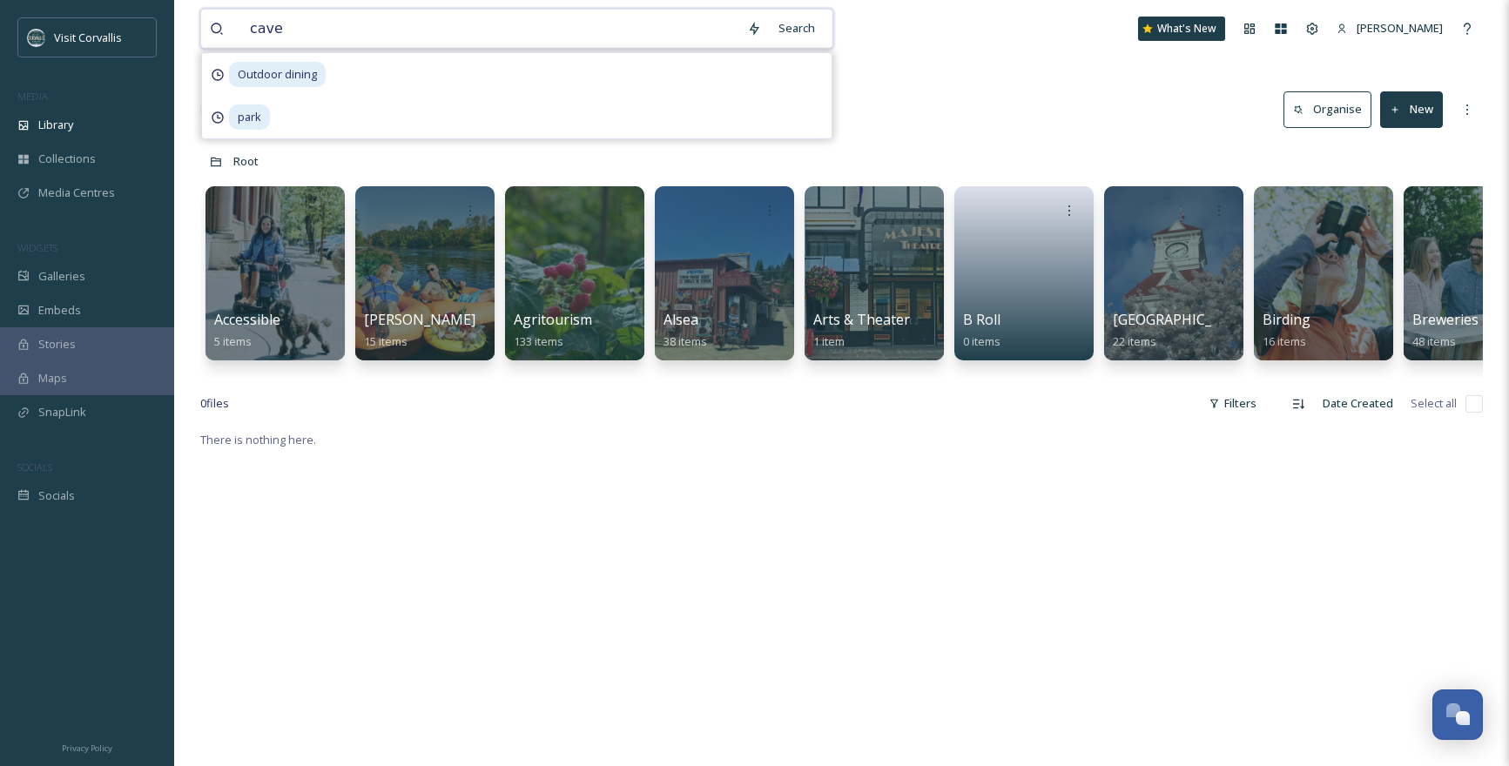
type input "caves"
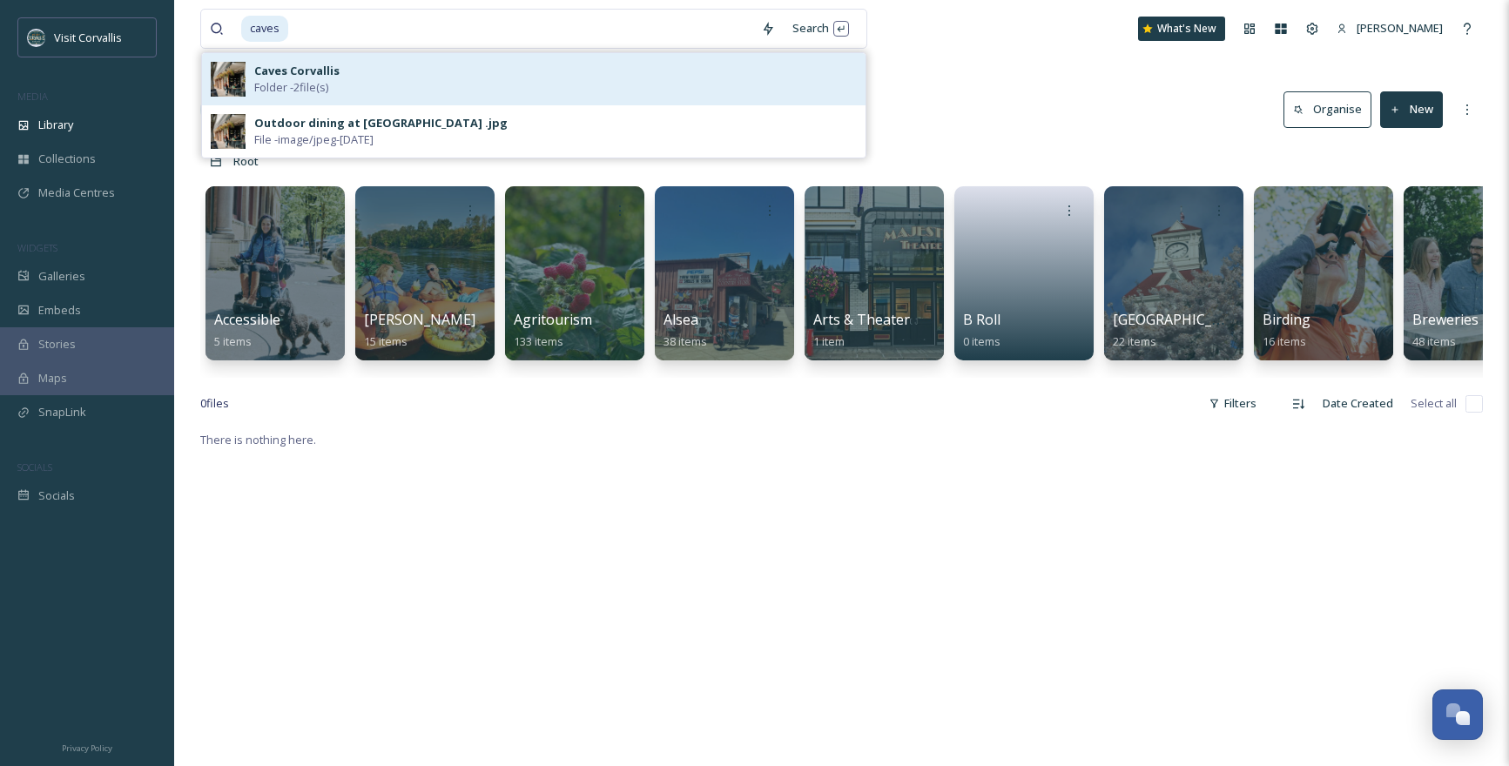
click at [288, 77] on strong "Caves Corvallis" at bounding box center [296, 71] width 85 height 16
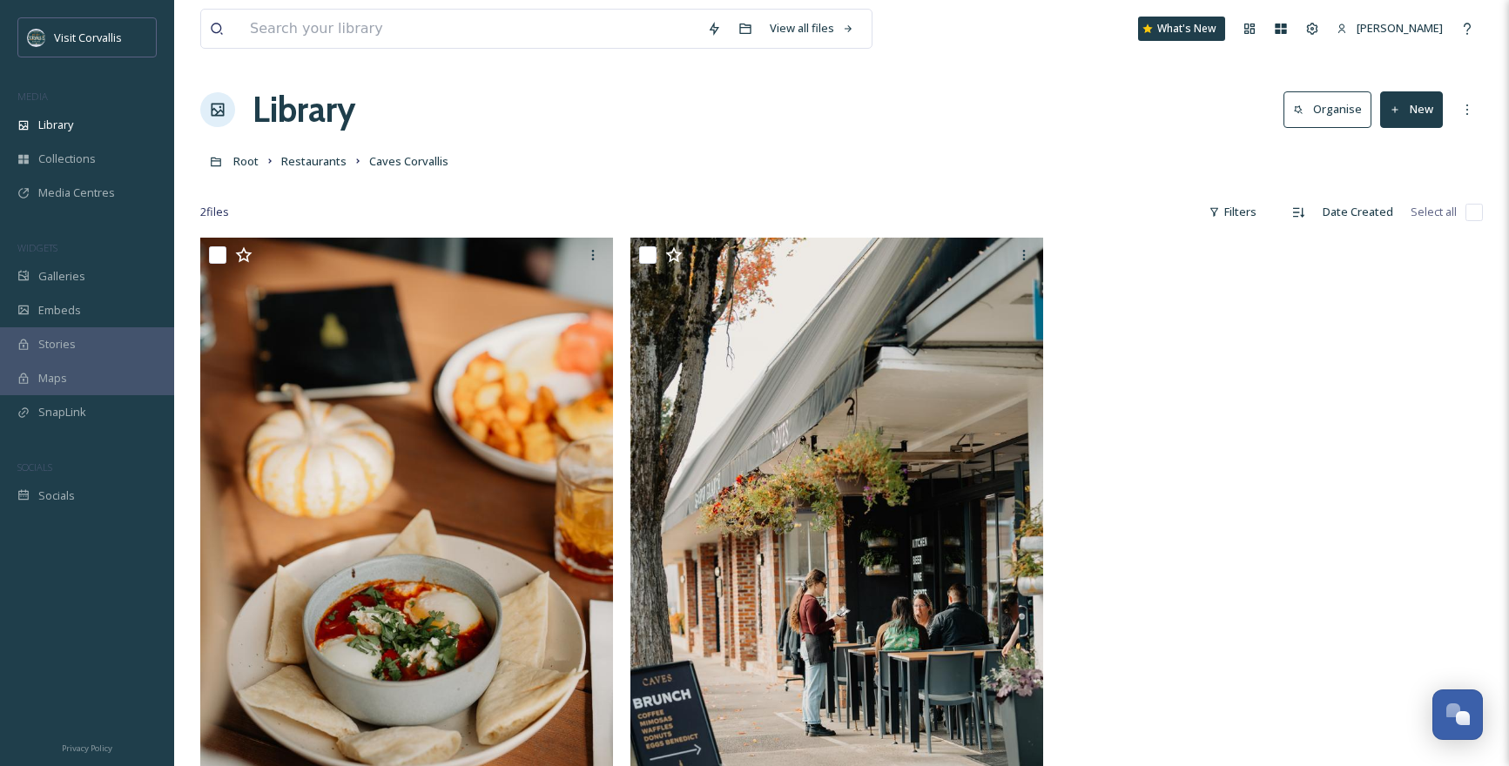
click at [1418, 109] on button "New" at bounding box center [1411, 109] width 63 height 36
click at [1391, 148] on span "File Upload" at bounding box center [1403, 150] width 57 height 17
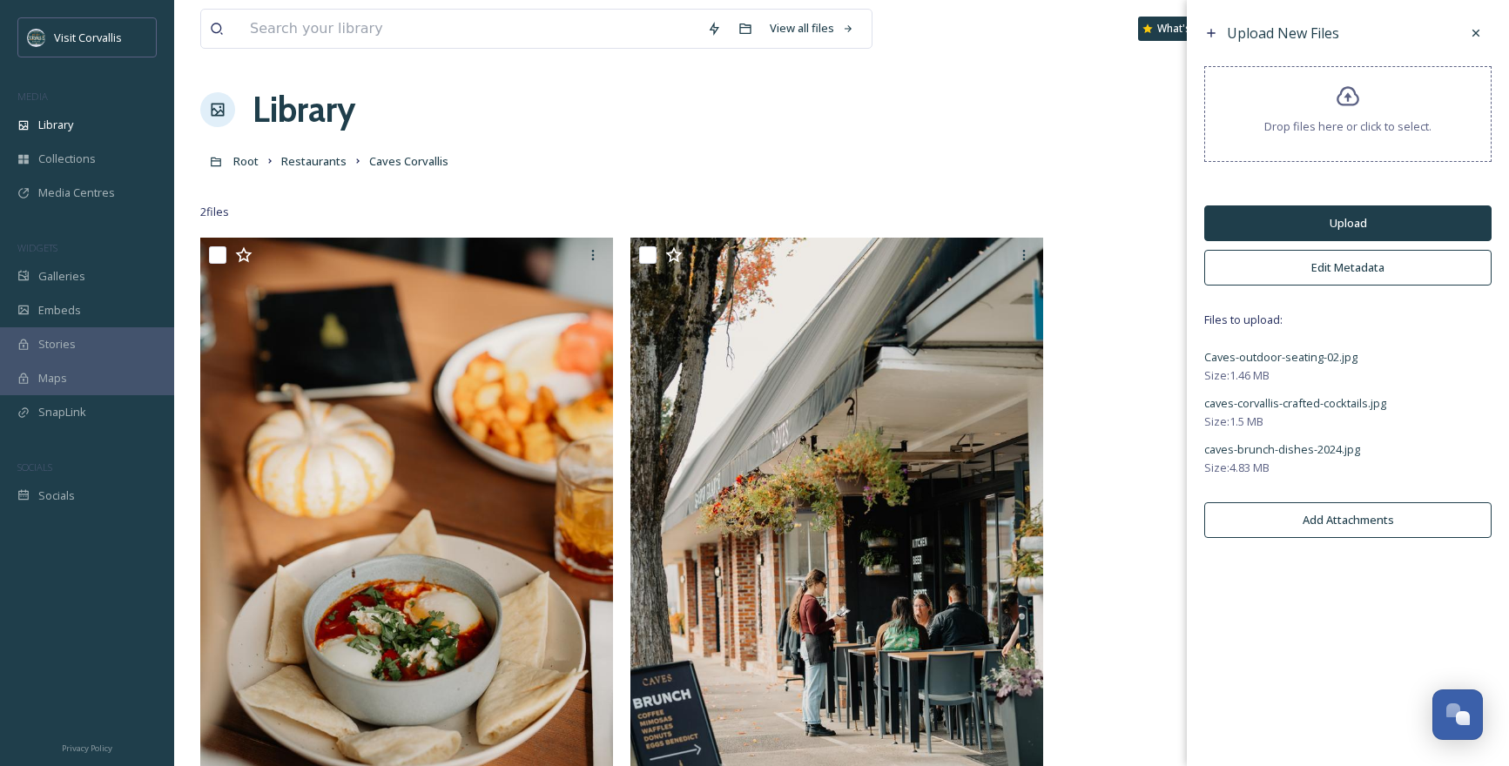
click at [1366, 278] on button "Edit Metadata" at bounding box center [1347, 268] width 287 height 36
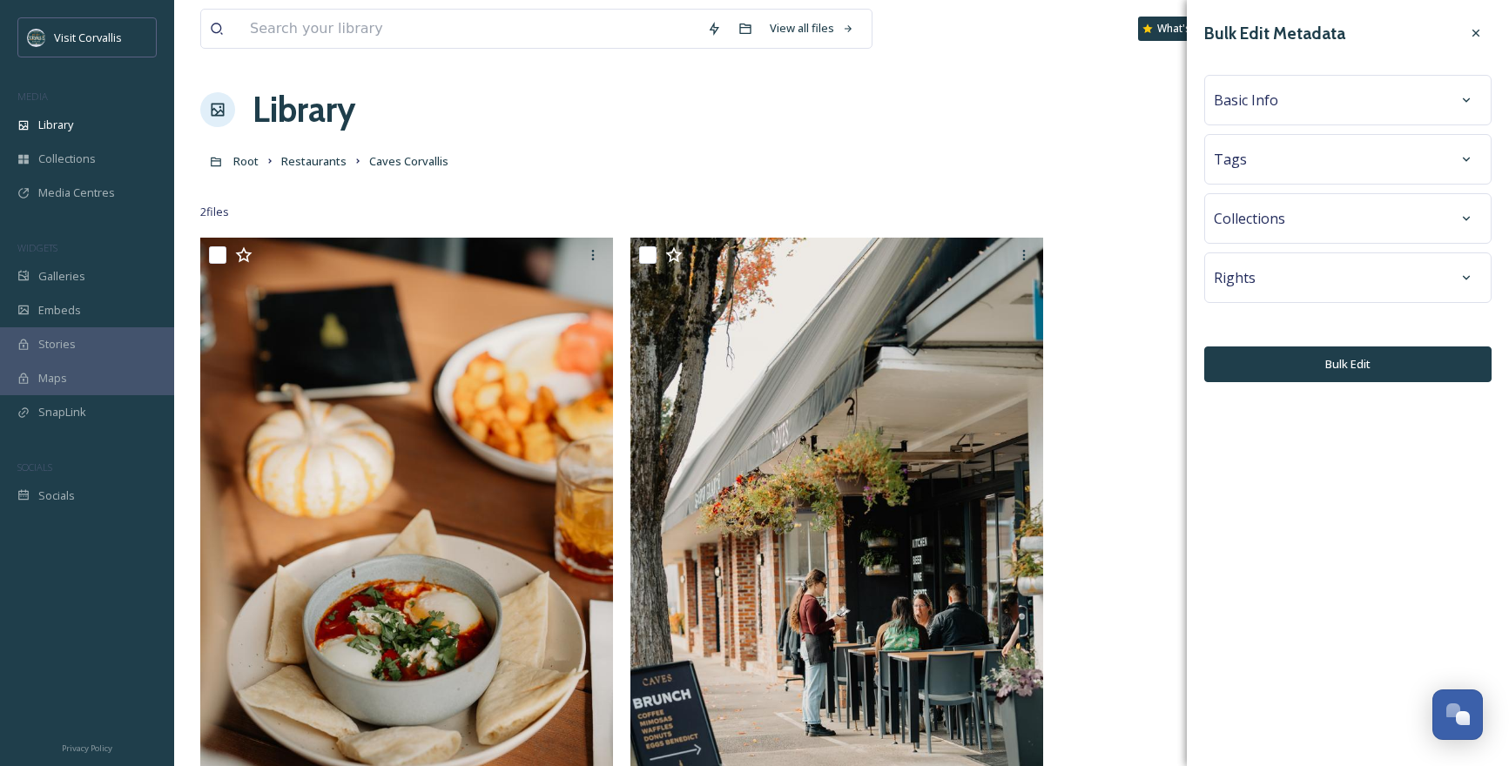
drag, startPoint x: 1261, startPoint y: 164, endPoint x: 1268, endPoint y: 178, distance: 16.4
click at [1261, 164] on div "Tags" at bounding box center [1348, 159] width 268 height 31
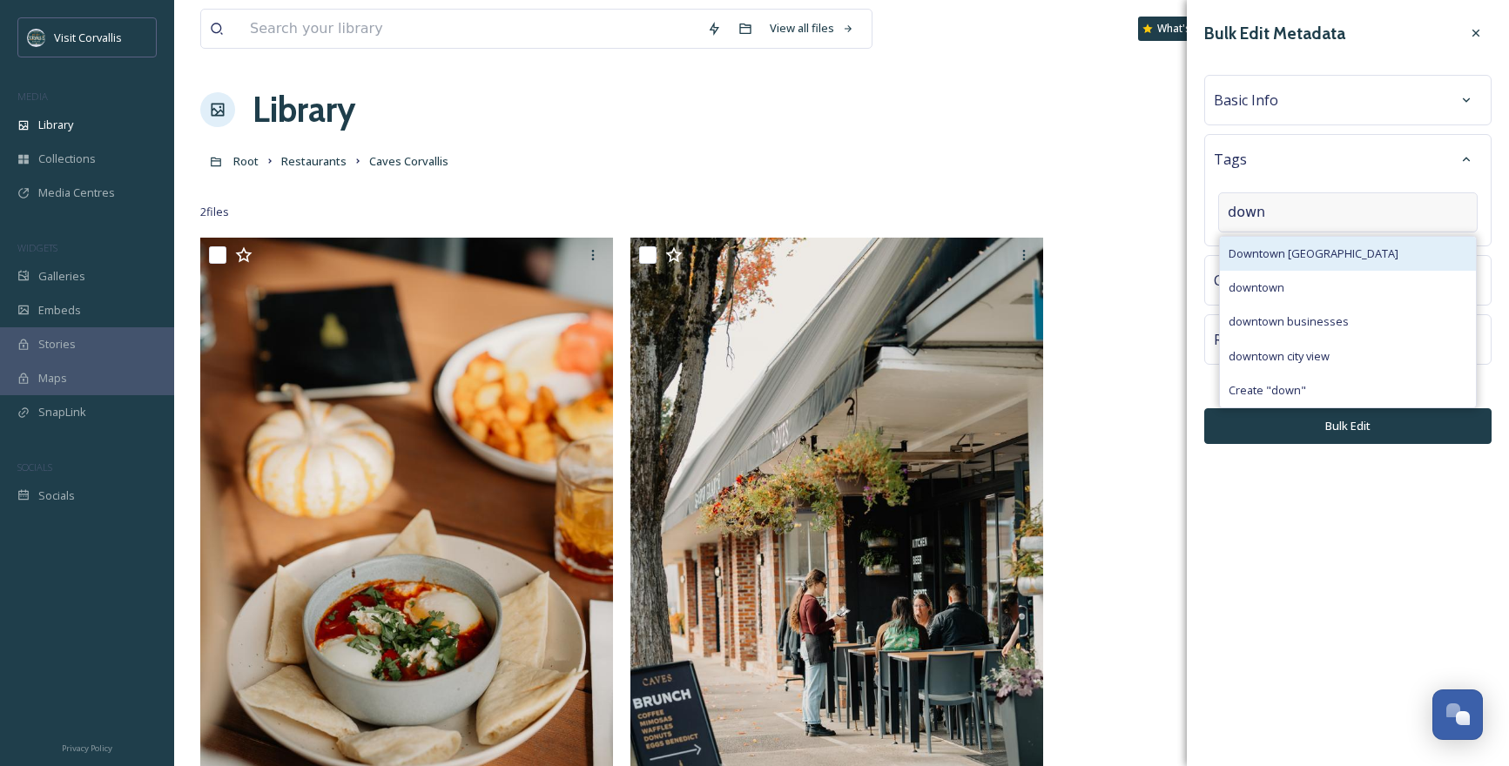
type input "down"
click button "Bulk Edit" at bounding box center [1347, 426] width 287 height 36
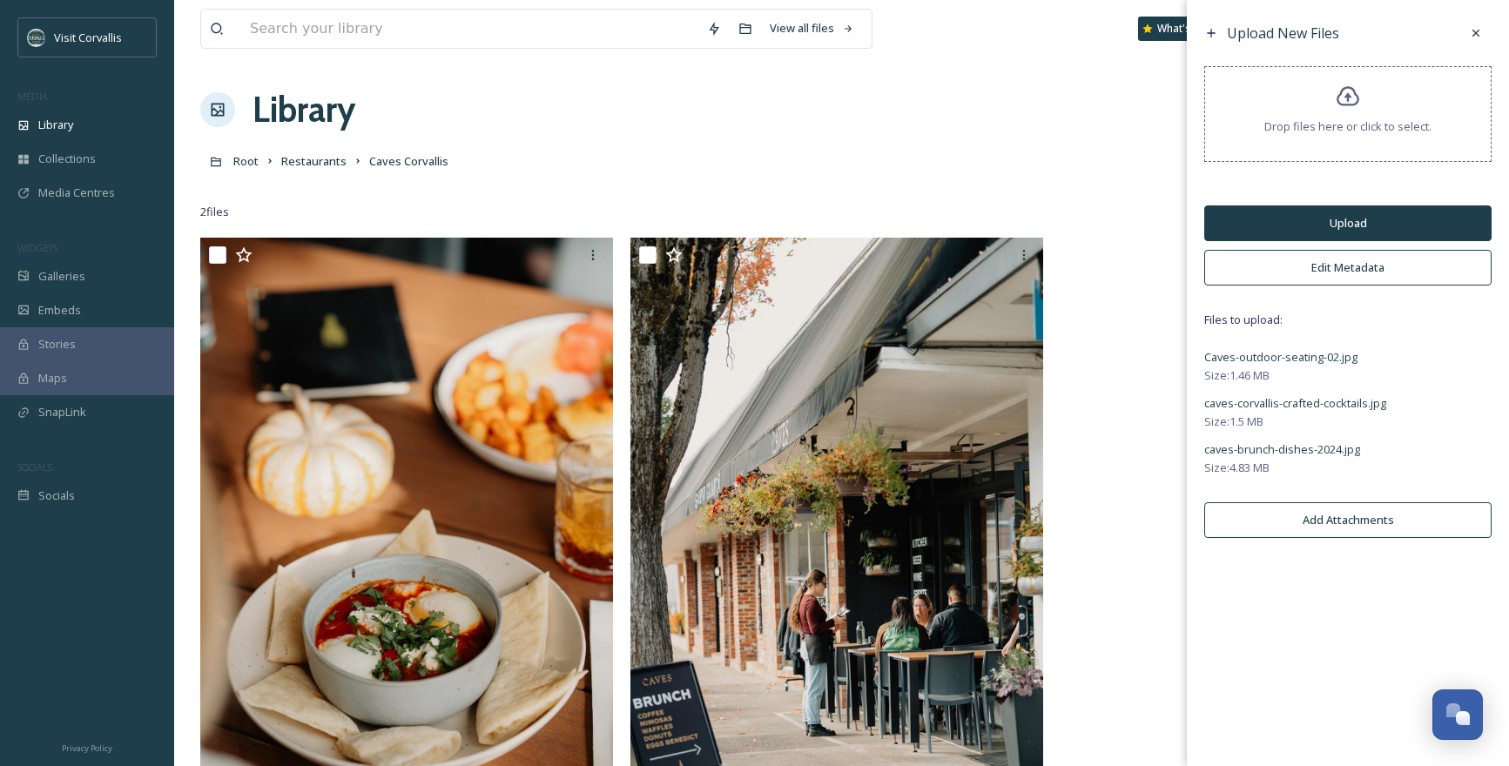
click at [1319, 270] on button "Edit Metadata" at bounding box center [1347, 268] width 287 height 36
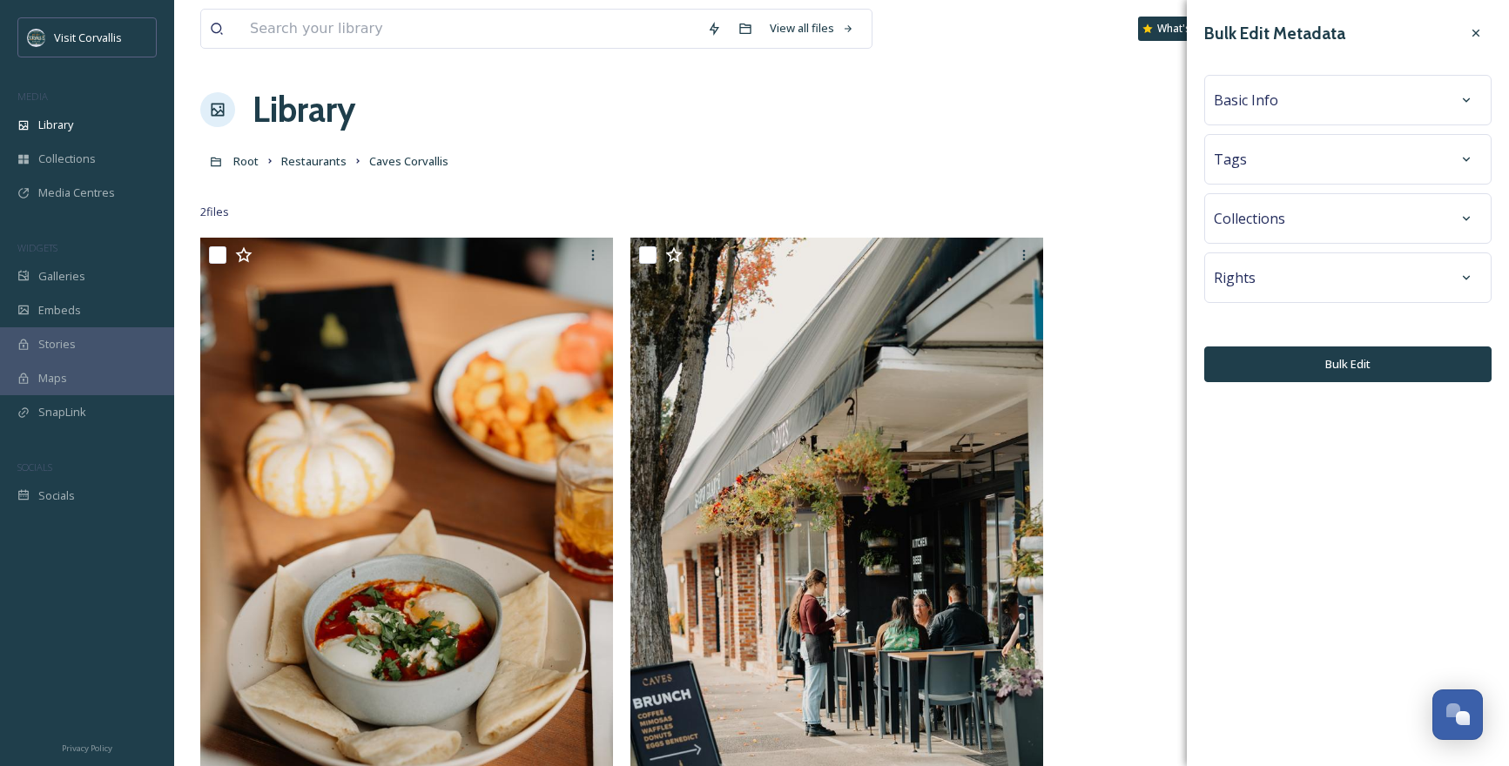
click at [1267, 213] on span "Collections" at bounding box center [1249, 218] width 71 height 21
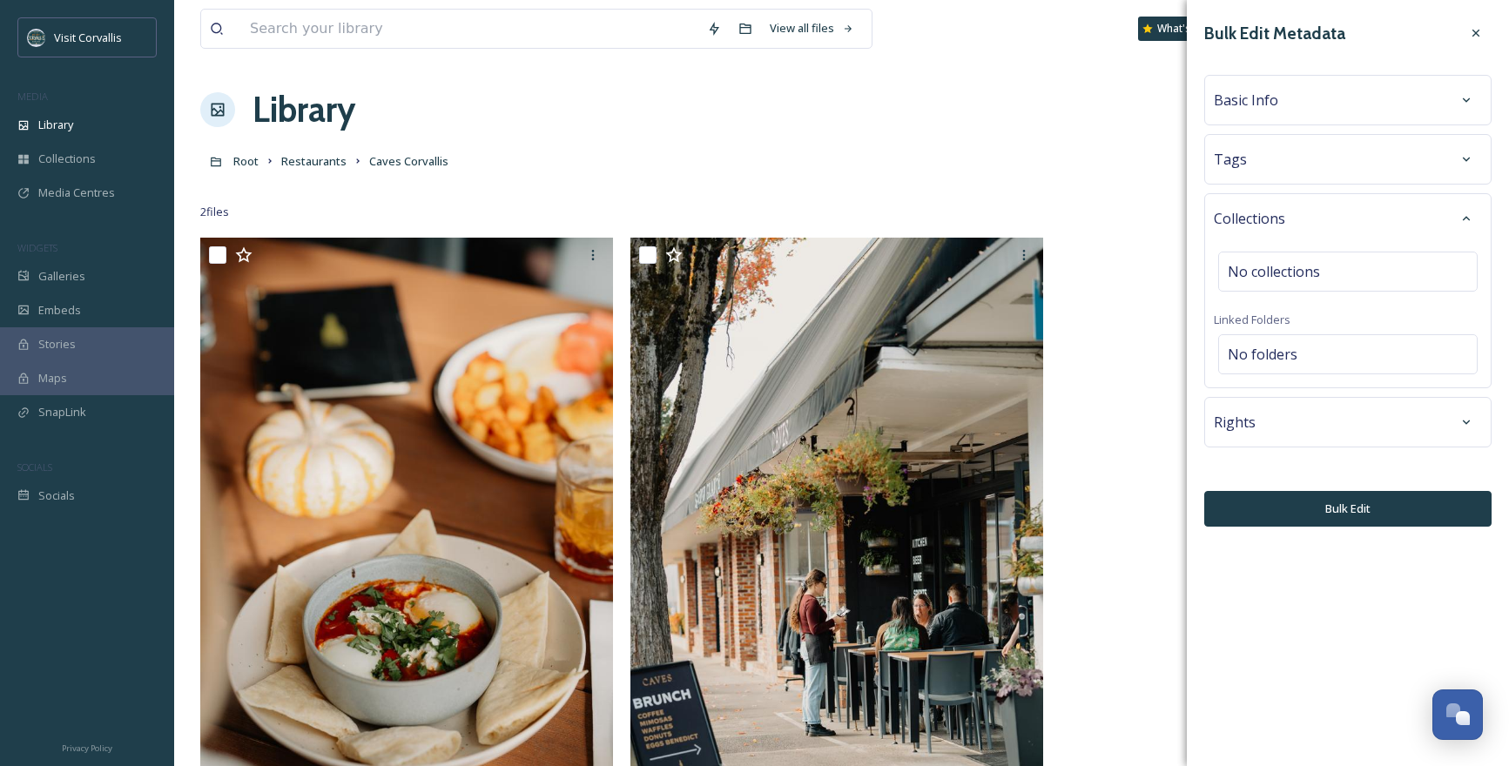
click at [1261, 159] on div "Tags" at bounding box center [1348, 159] width 268 height 31
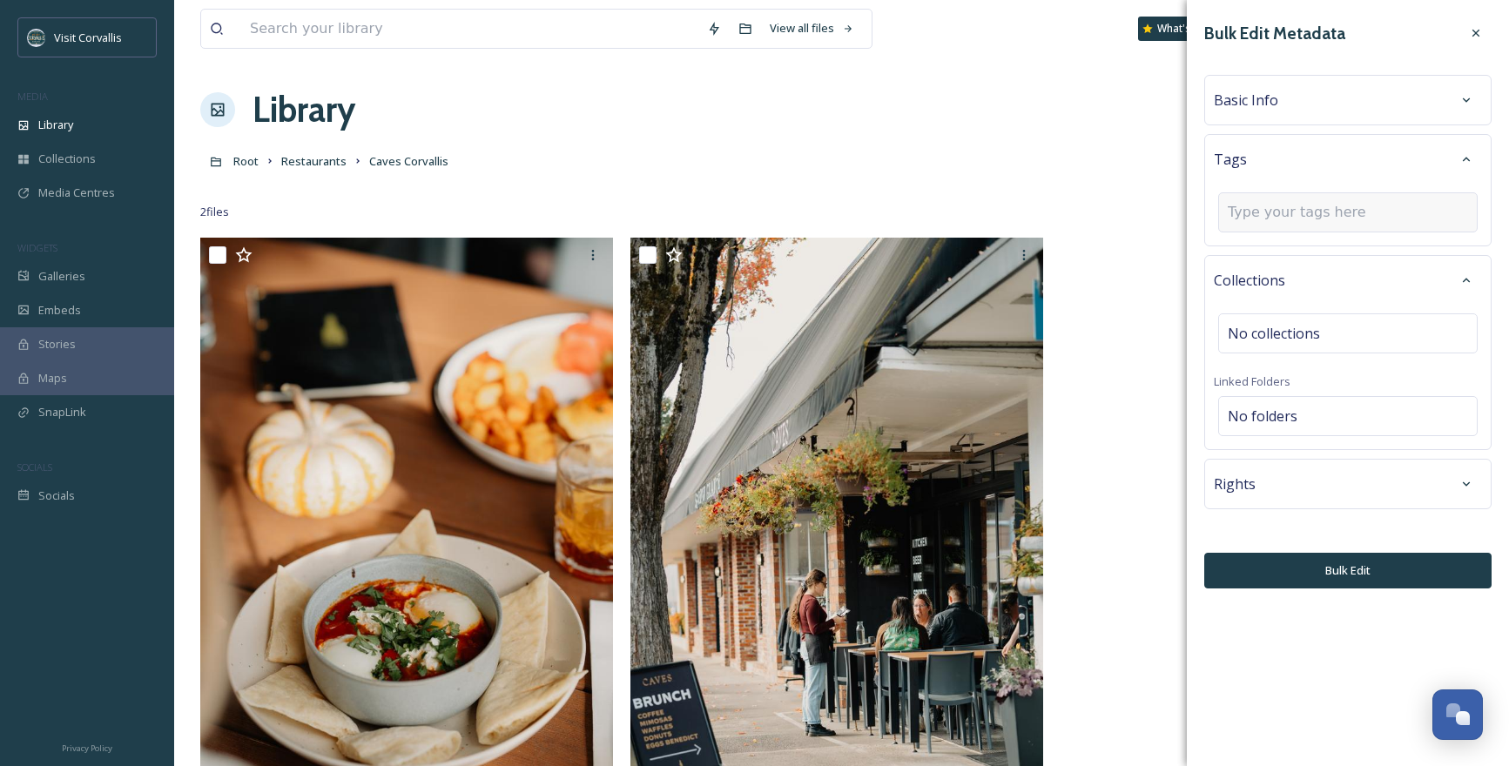
click at [1265, 206] on input at bounding box center [1315, 212] width 174 height 21
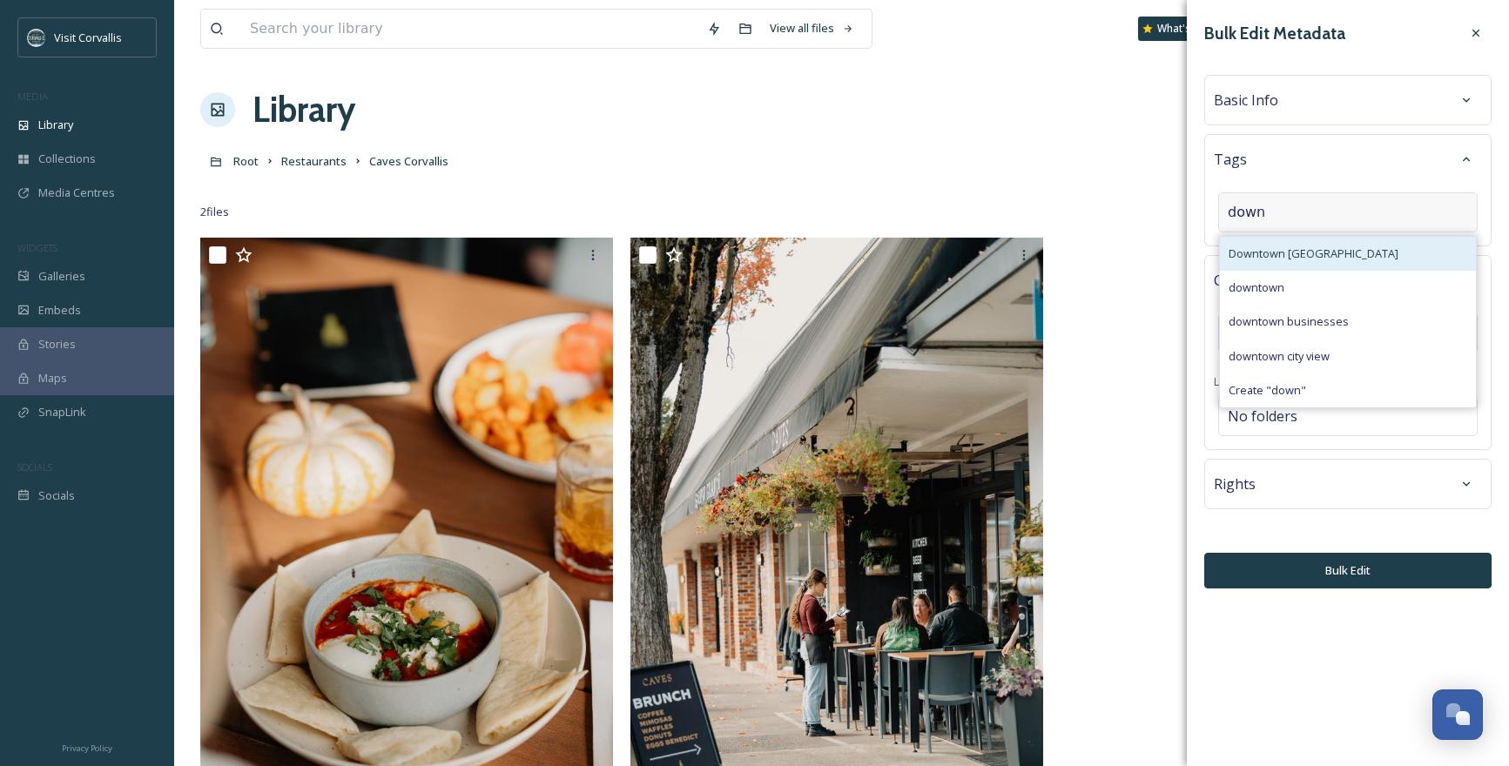
type input "down"
click at [1263, 246] on span "Downtown [GEOGRAPHIC_DATA]" at bounding box center [1313, 254] width 170 height 17
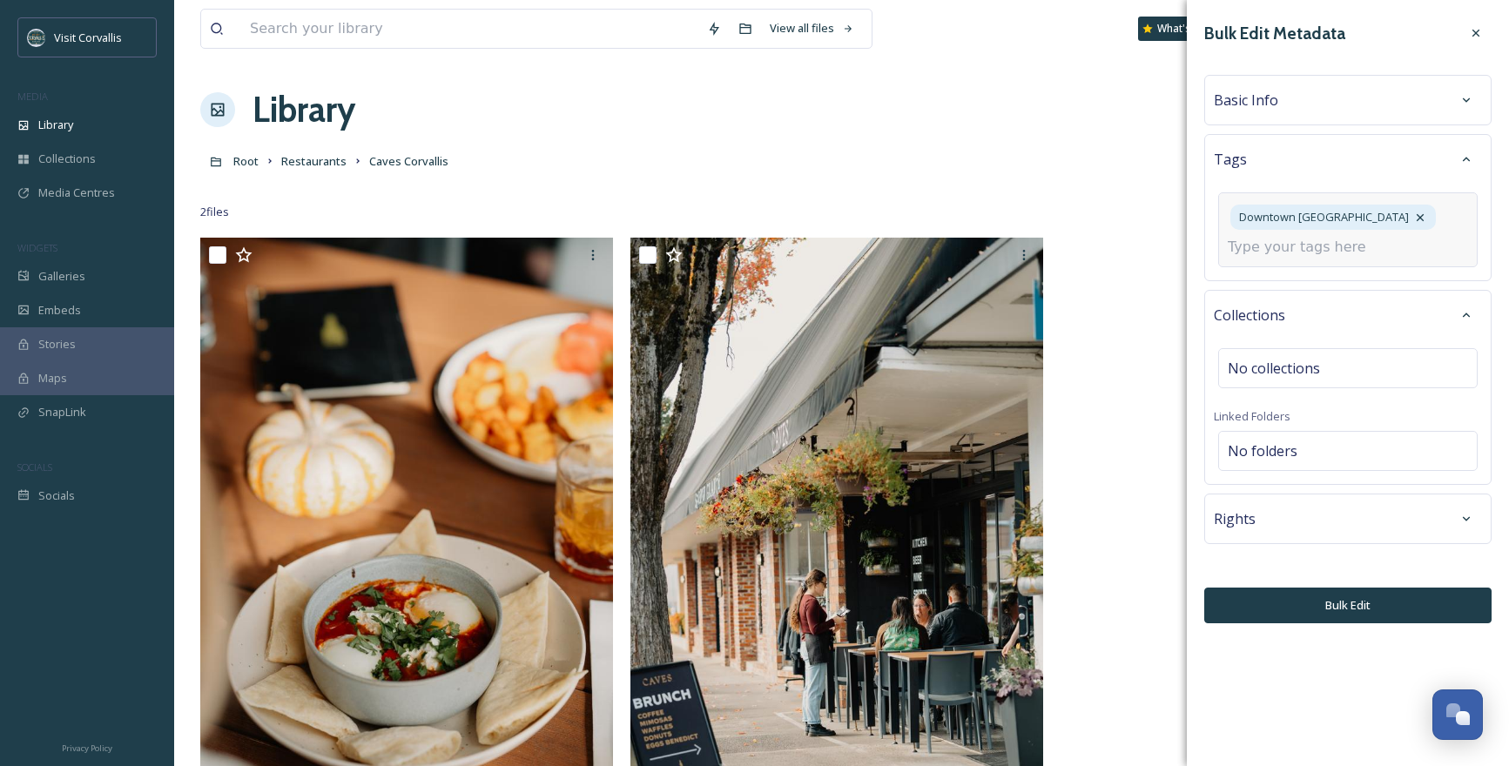
click at [1274, 246] on input at bounding box center [1315, 247] width 174 height 21
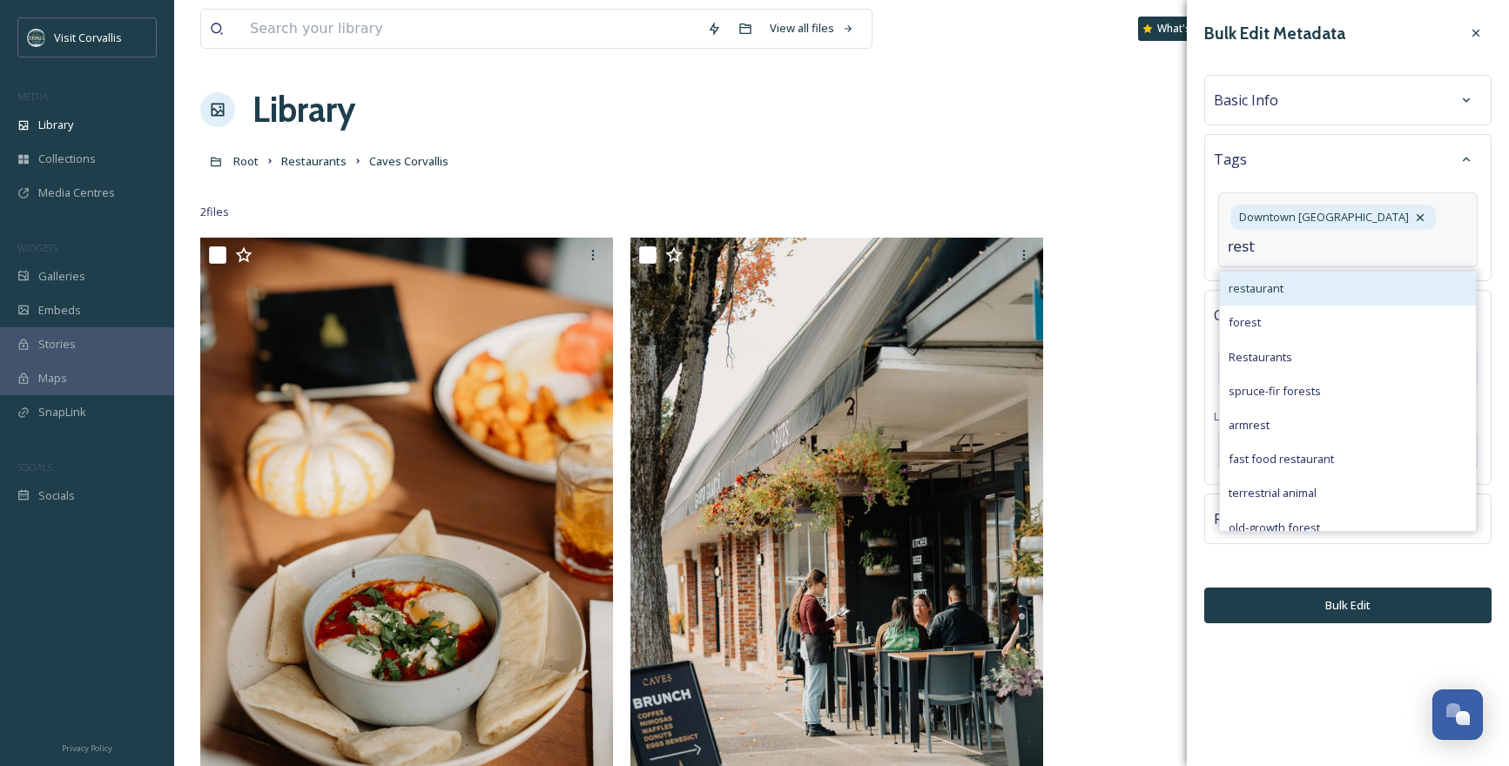
type input "rest"
click at [1269, 280] on div "restaurant" at bounding box center [1348, 289] width 256 height 34
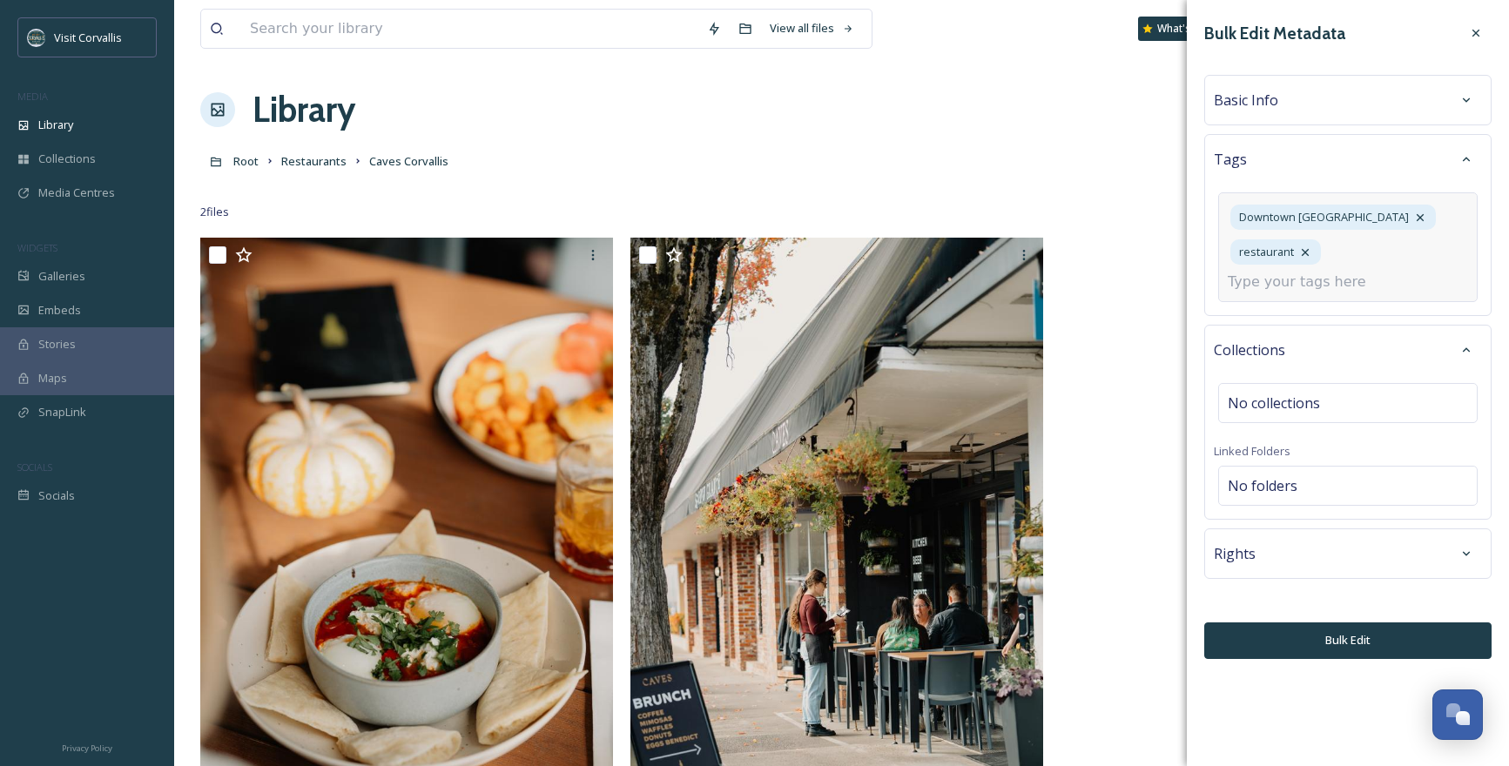
click at [1272, 272] on input at bounding box center [1315, 282] width 174 height 21
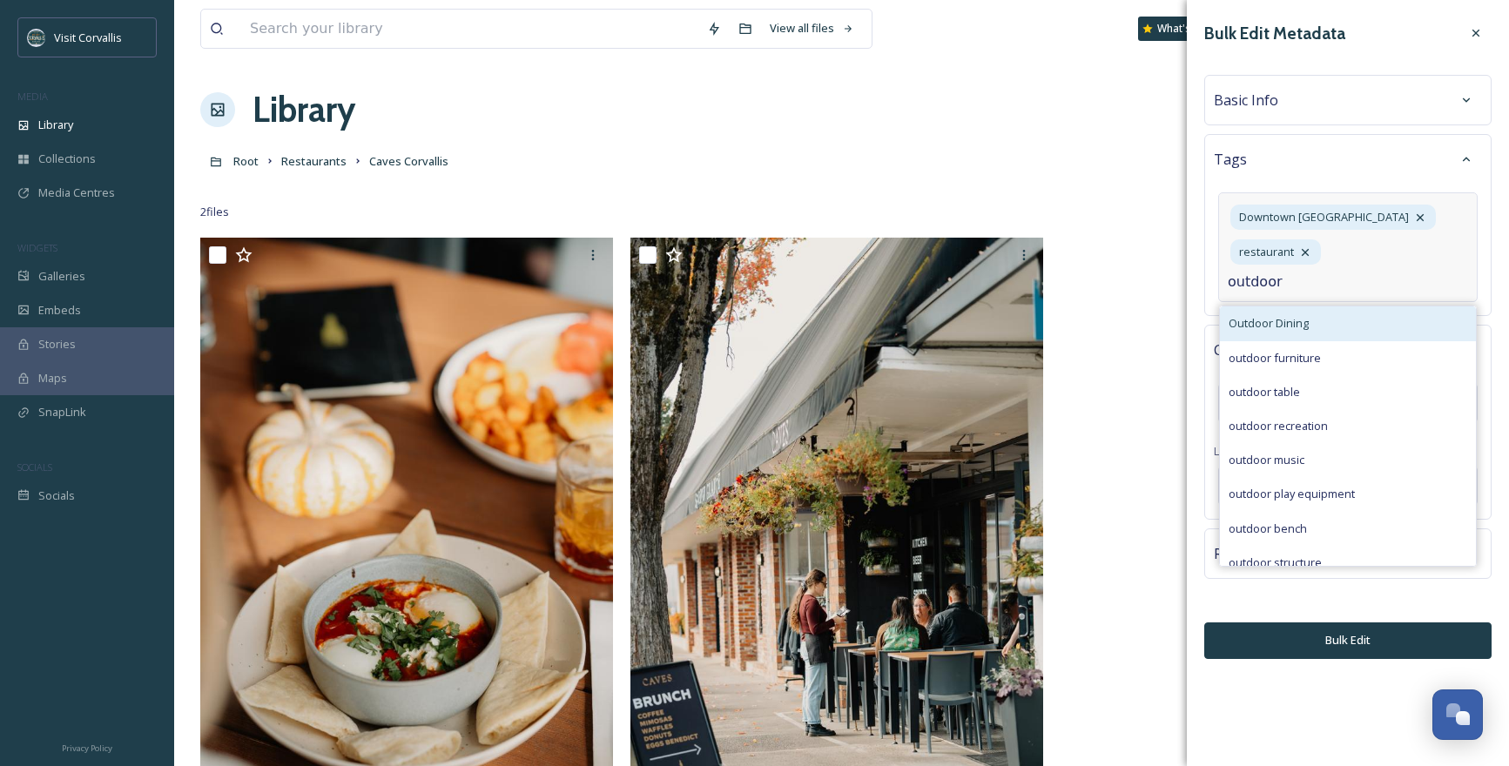
type input "outdoor"
click at [1268, 315] on span "Outdoor Dining" at bounding box center [1268, 323] width 80 height 17
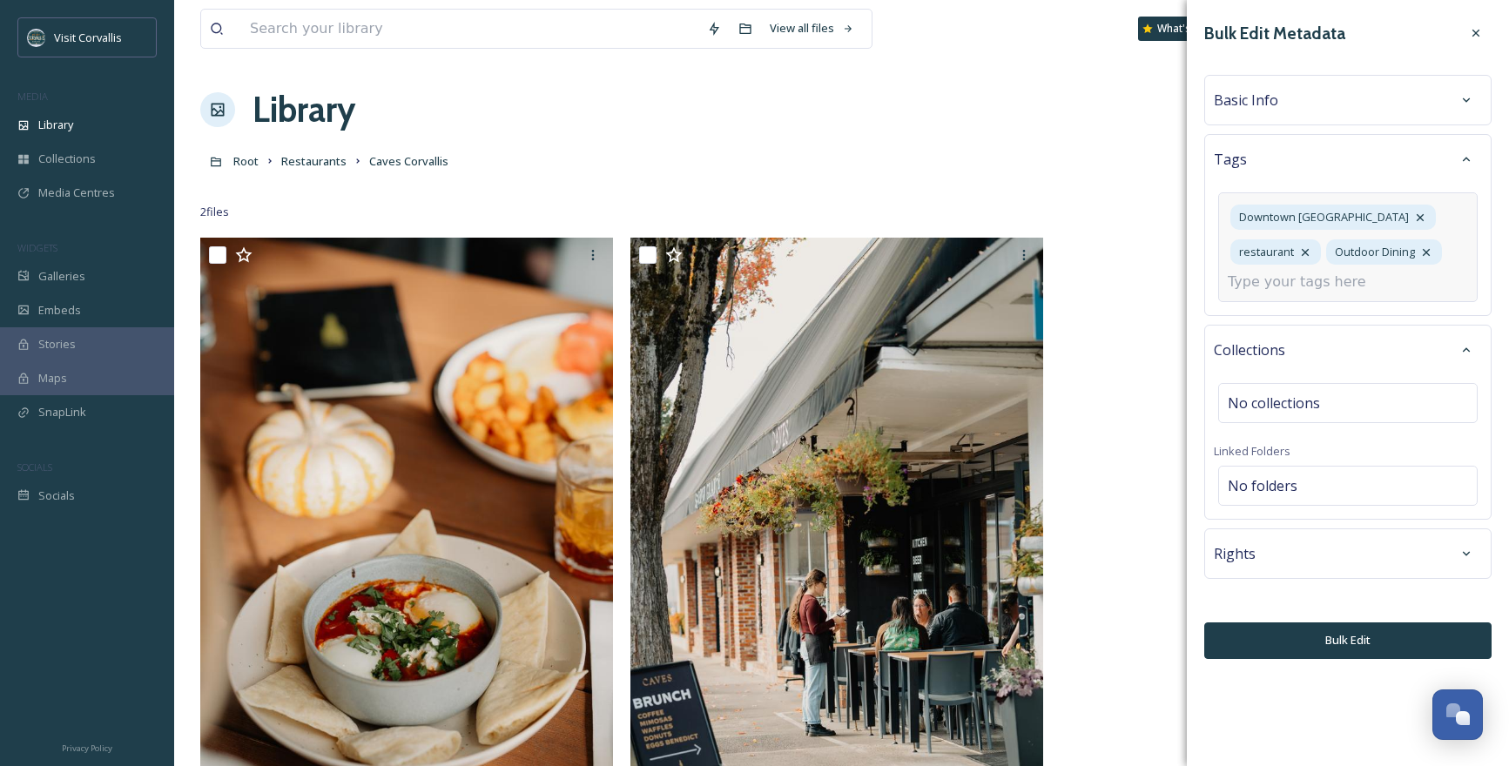
click at [1332, 284] on input at bounding box center [1315, 282] width 174 height 21
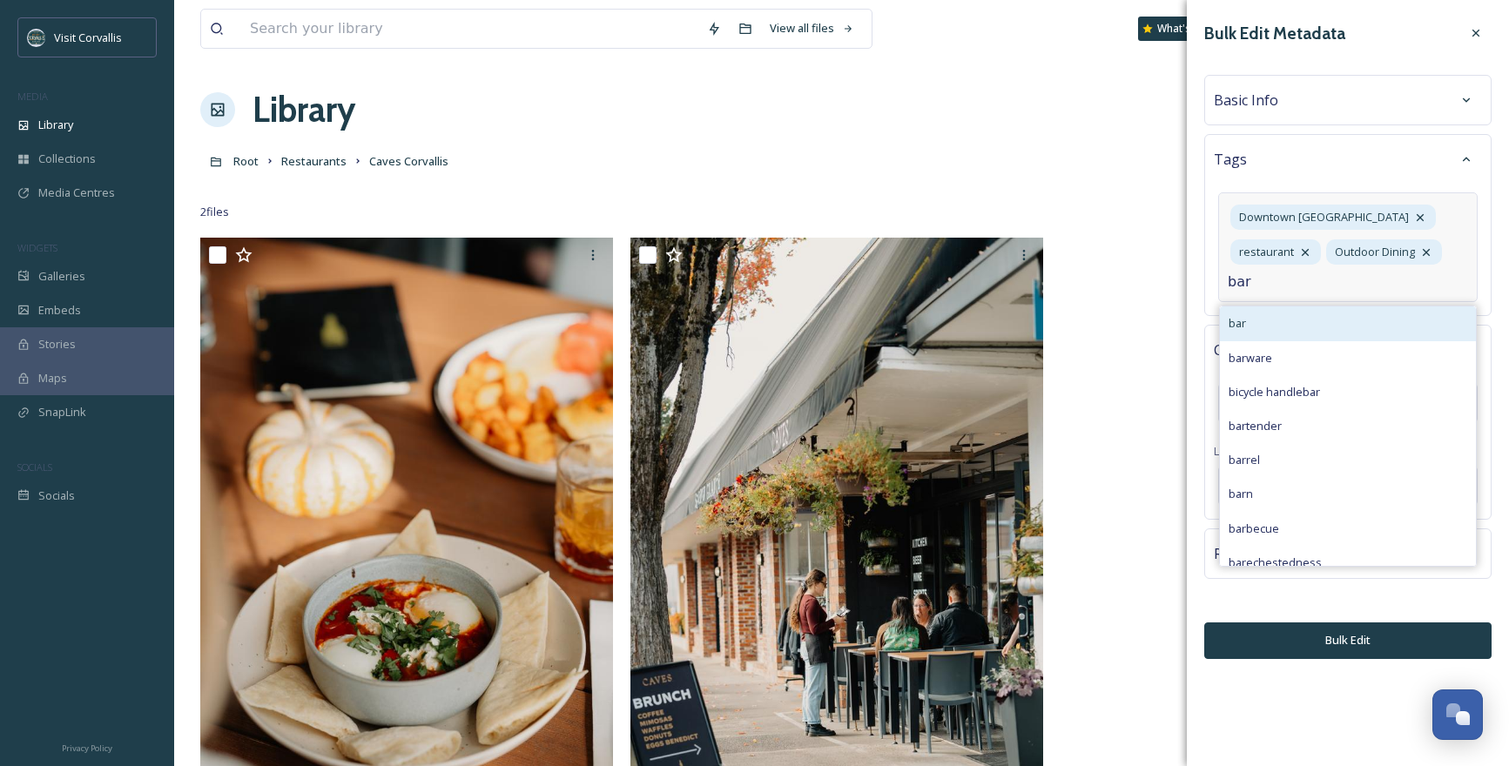
type input "bar"
click at [1324, 315] on div "bar" at bounding box center [1348, 323] width 256 height 34
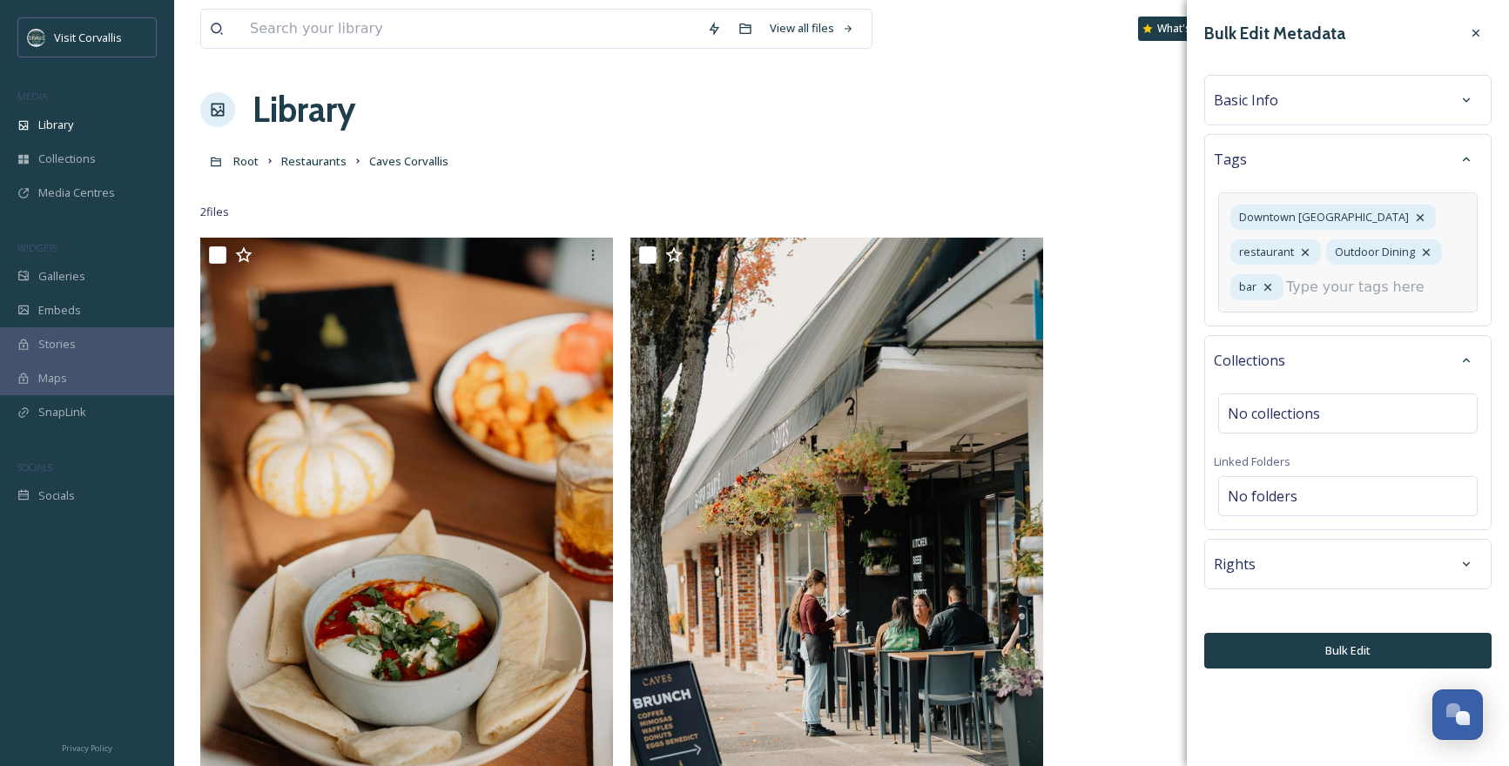
click at [1317, 284] on input at bounding box center [1373, 287] width 174 height 21
type input "cocktails"
click at [1308, 322] on div "cocktails" at bounding box center [1348, 334] width 256 height 34
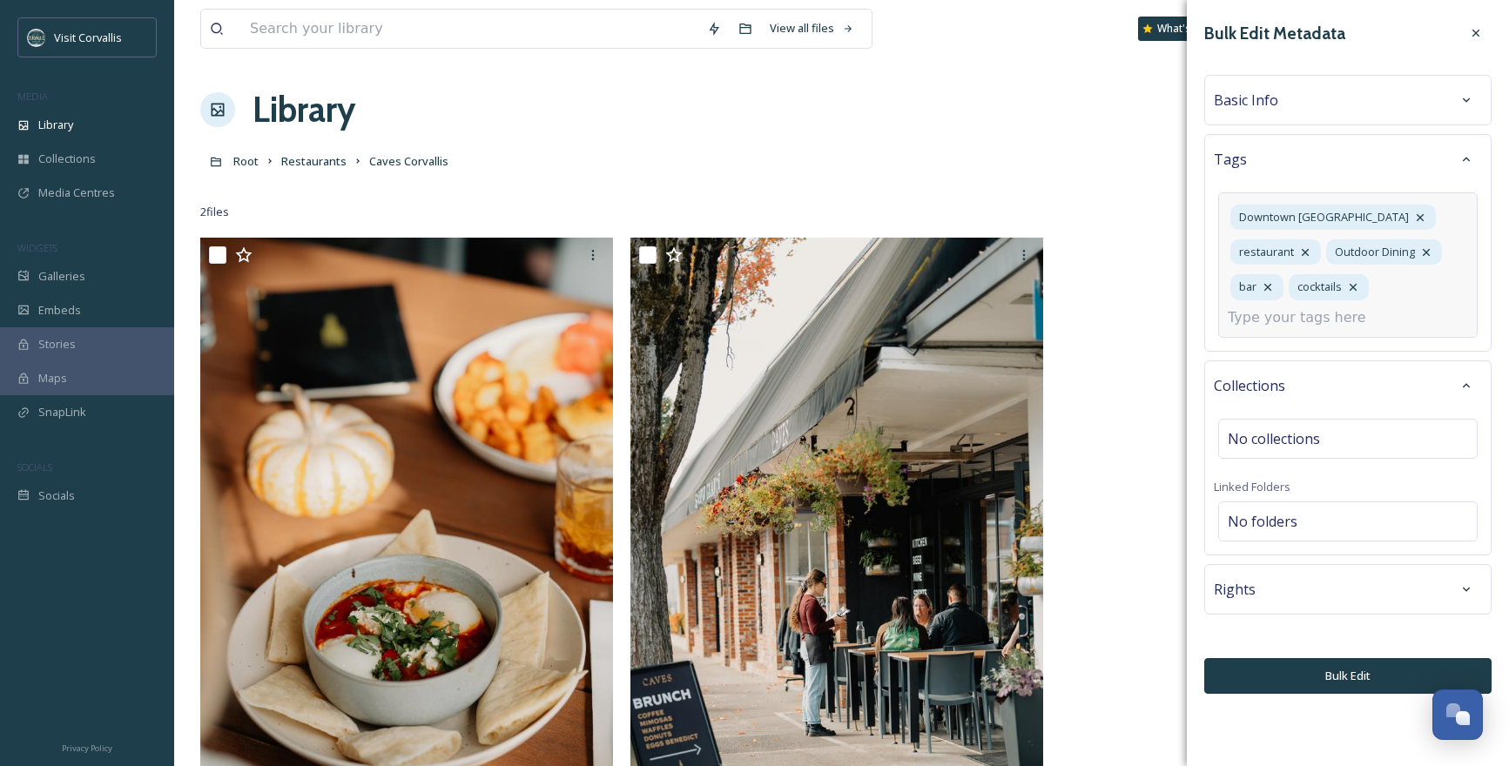
click at [1282, 321] on input at bounding box center [1315, 317] width 174 height 21
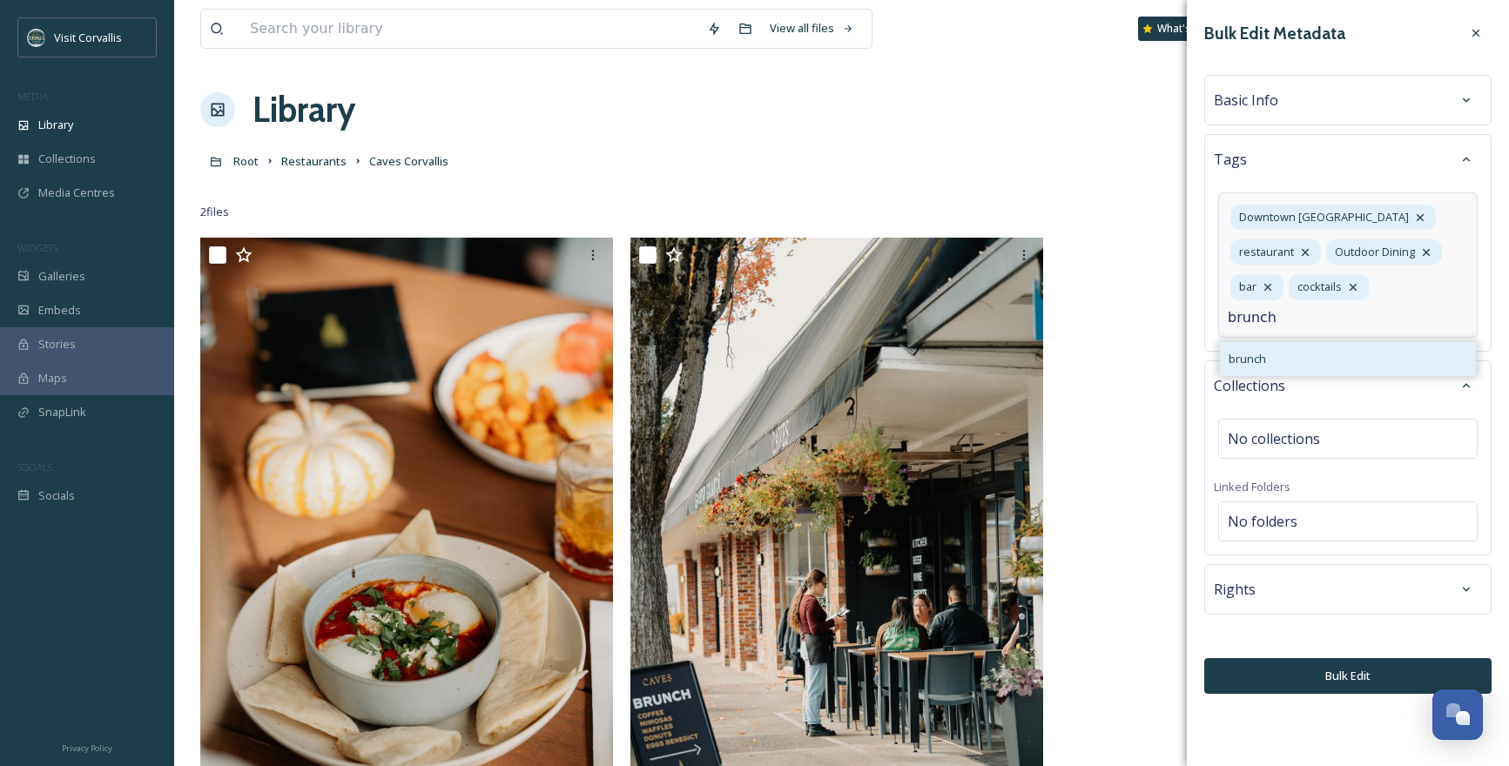
type input "brunch"
click at [1287, 354] on div "brunch" at bounding box center [1348, 359] width 256 height 34
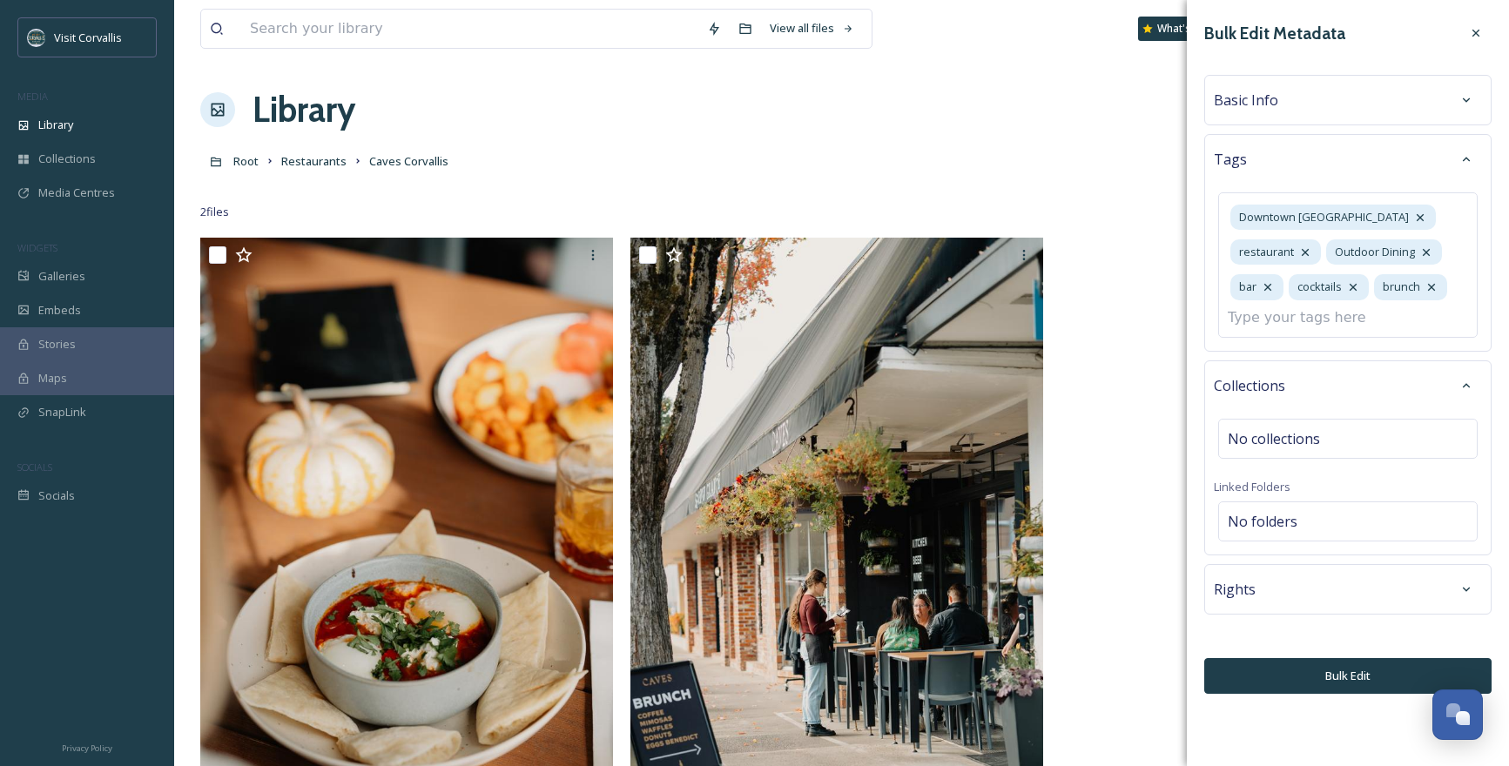
click at [1272, 87] on div "Basic Info" at bounding box center [1348, 99] width 268 height 31
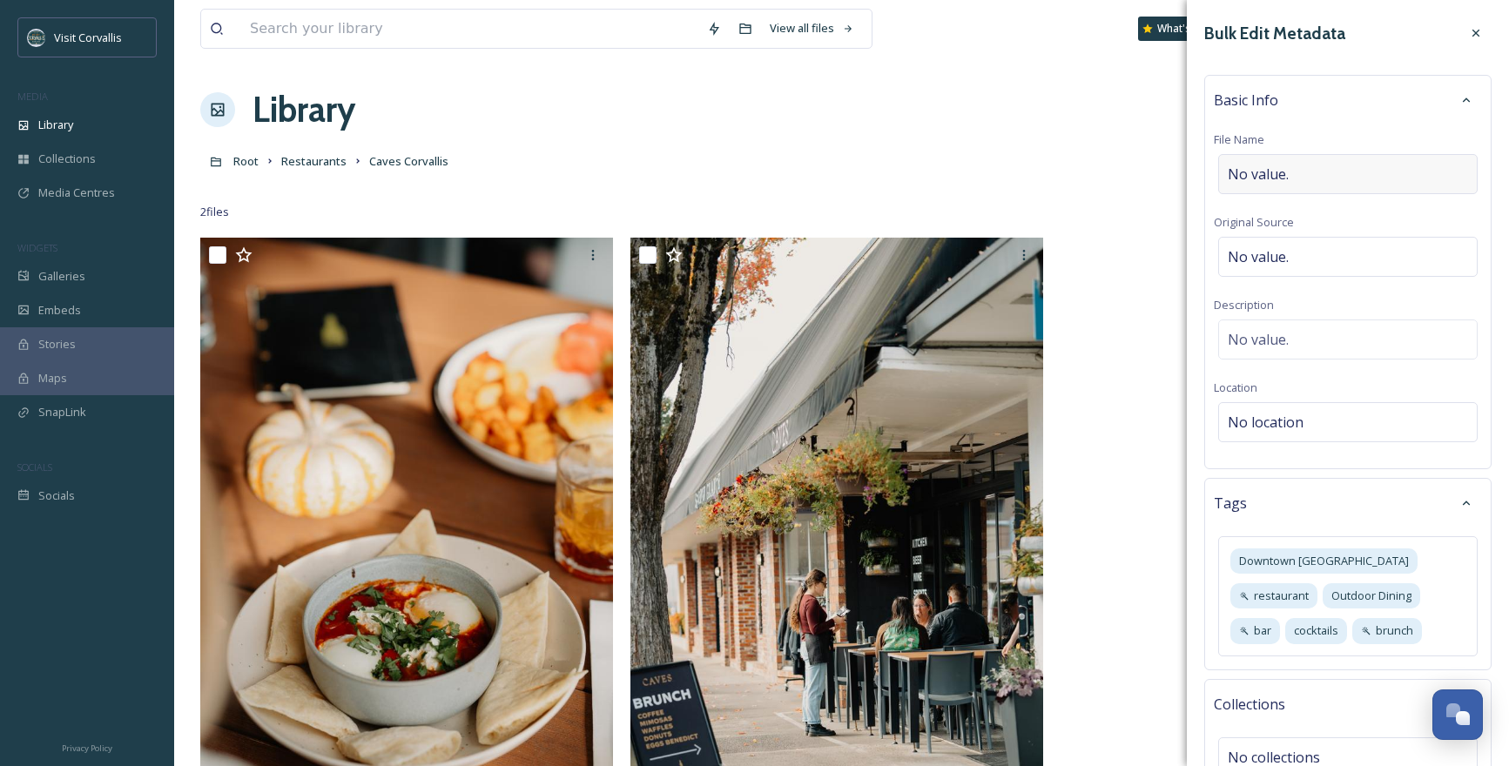
click at [1290, 168] on div "No value." at bounding box center [1347, 174] width 259 height 40
type input "Caves Corvallis"
click at [1284, 336] on span "No value." at bounding box center [1258, 339] width 61 height 21
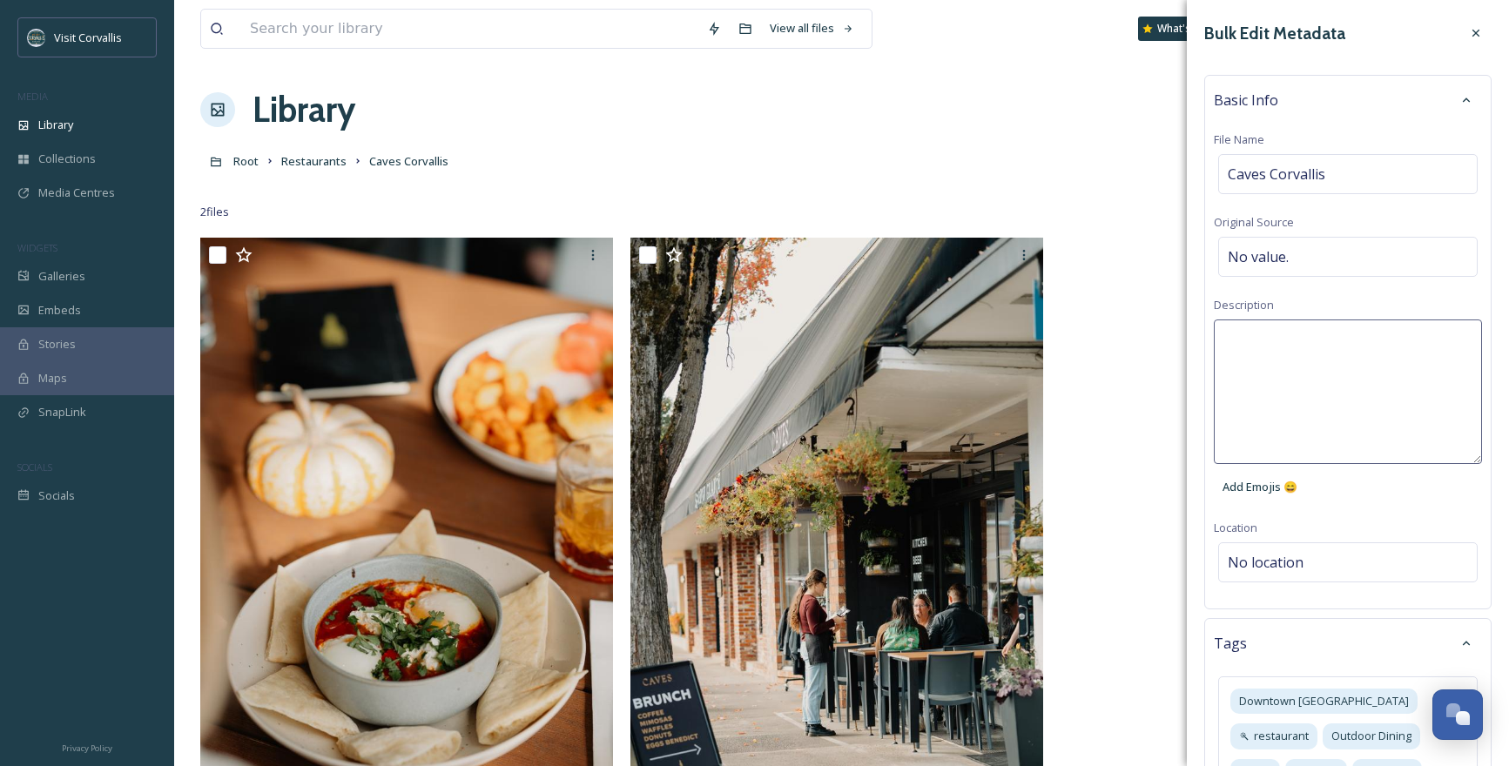
click at [1356, 352] on textarea at bounding box center [1348, 392] width 268 height 145
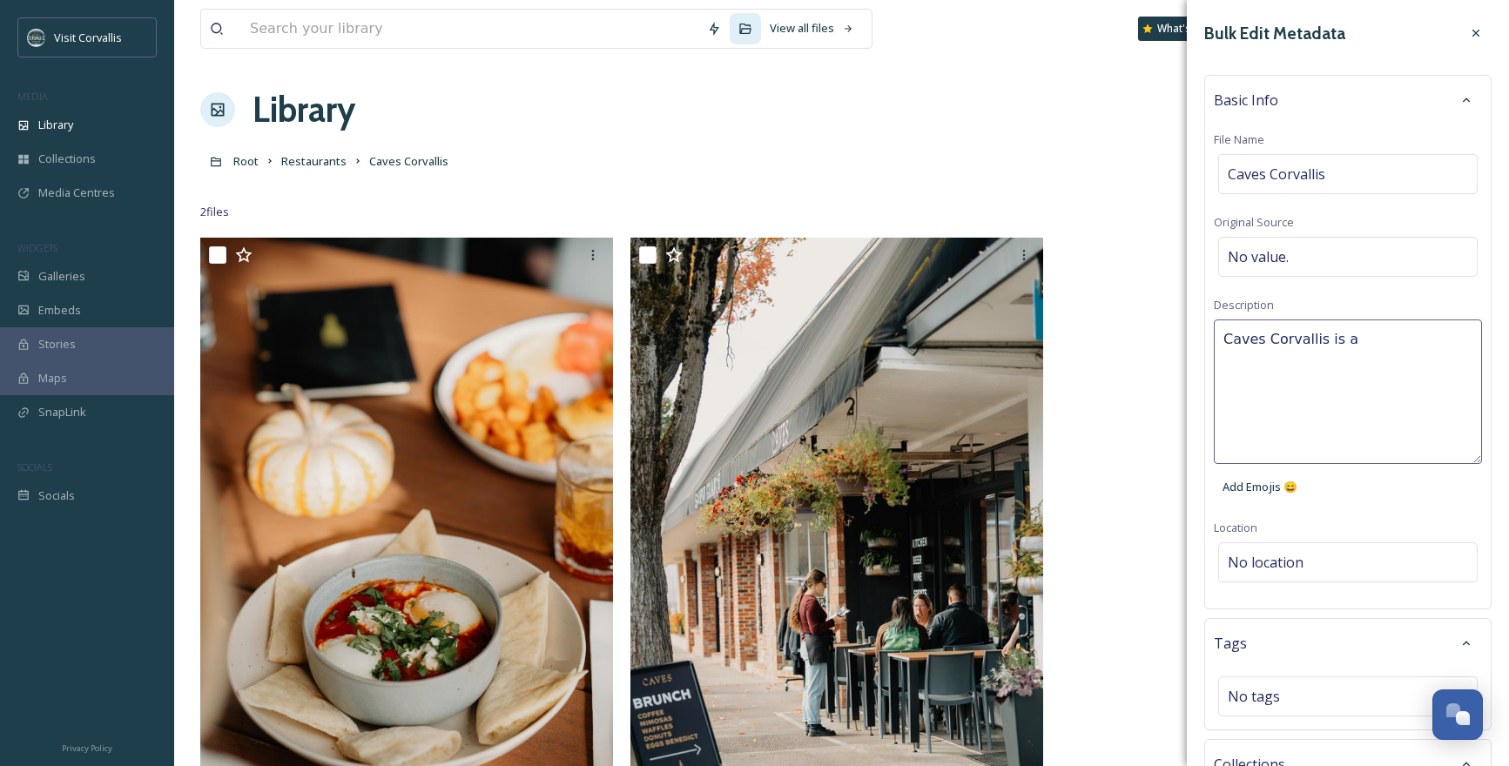
paste textarea "Cozy tavern providing a locally sourced menu of European & American fare, plus …"
click at [1359, 337] on textarea "Caves Corvallis is a Cozy tavern providing a locally sourced menu of European &…" at bounding box center [1348, 392] width 268 height 145
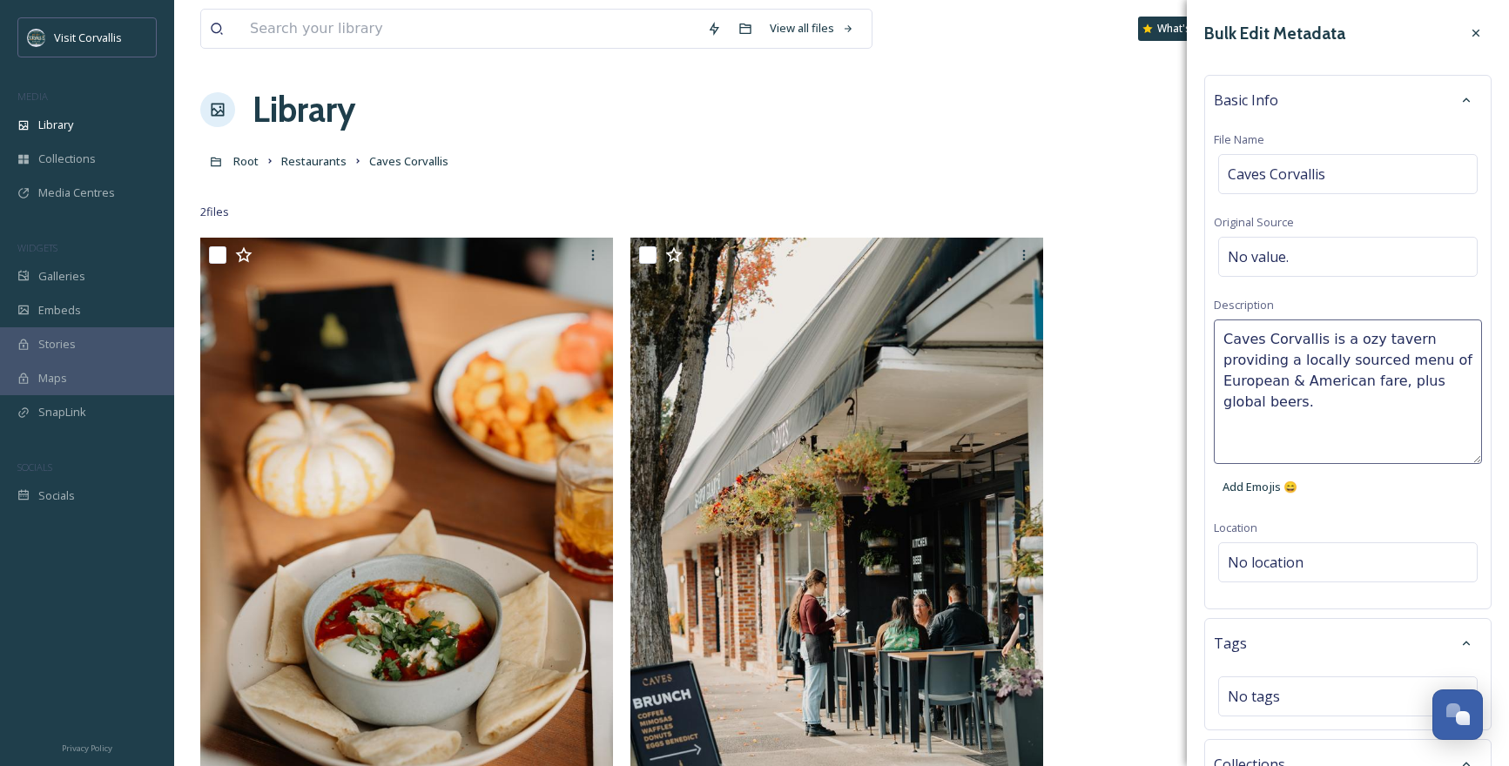
type textarea "Caves Corvallis is a cozy tavern providing a locally sourced menu of European &…"
click at [1309, 402] on textarea "Caves Corvallis is a cozy tavern providing a locally sourced menu of European &…" at bounding box center [1348, 392] width 268 height 145
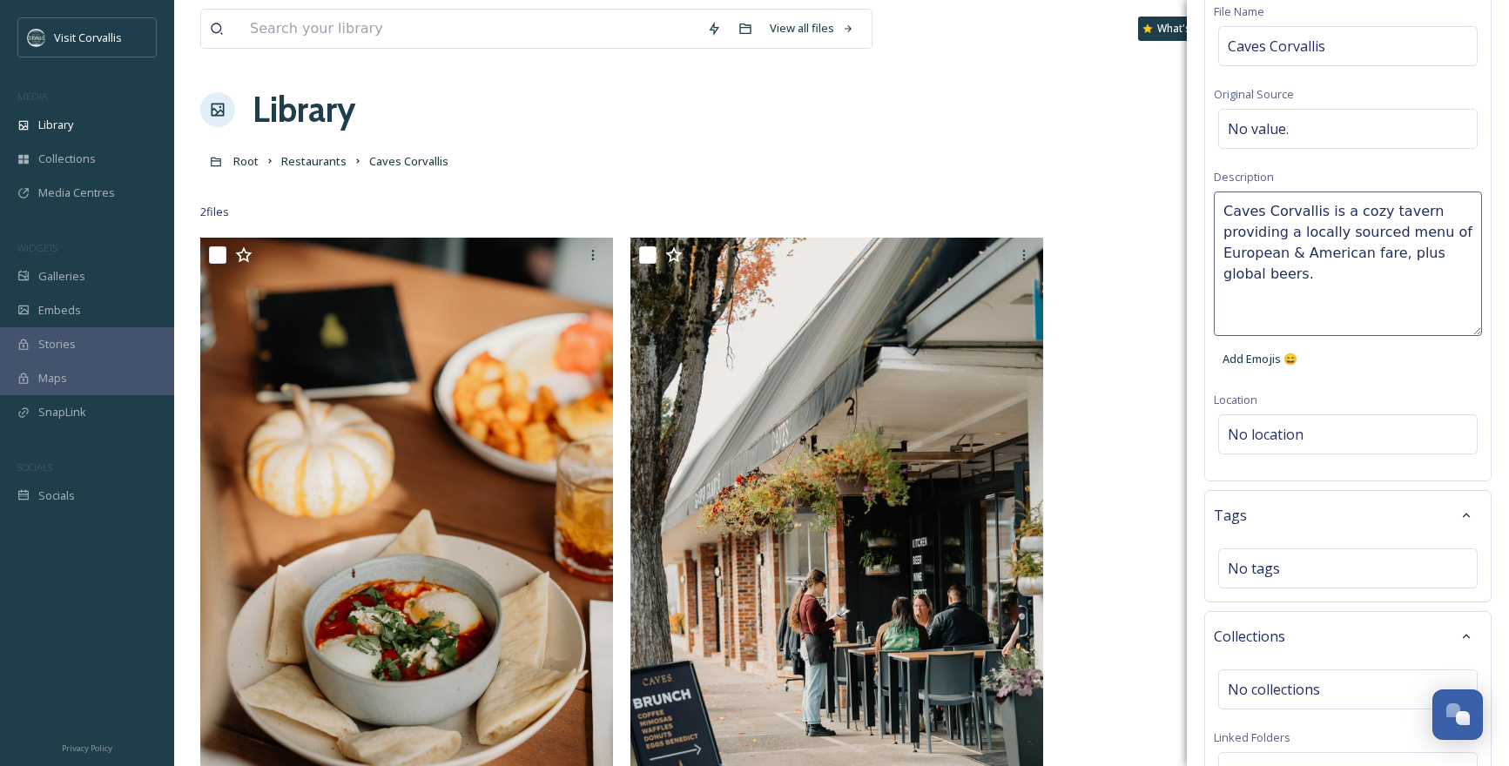
scroll to position [131, 0]
click at [1320, 416] on div "Bulk Edit Metadata Basic Info File Name Caves Corvallis Original Source No valu…" at bounding box center [1348, 414] width 322 height 1090
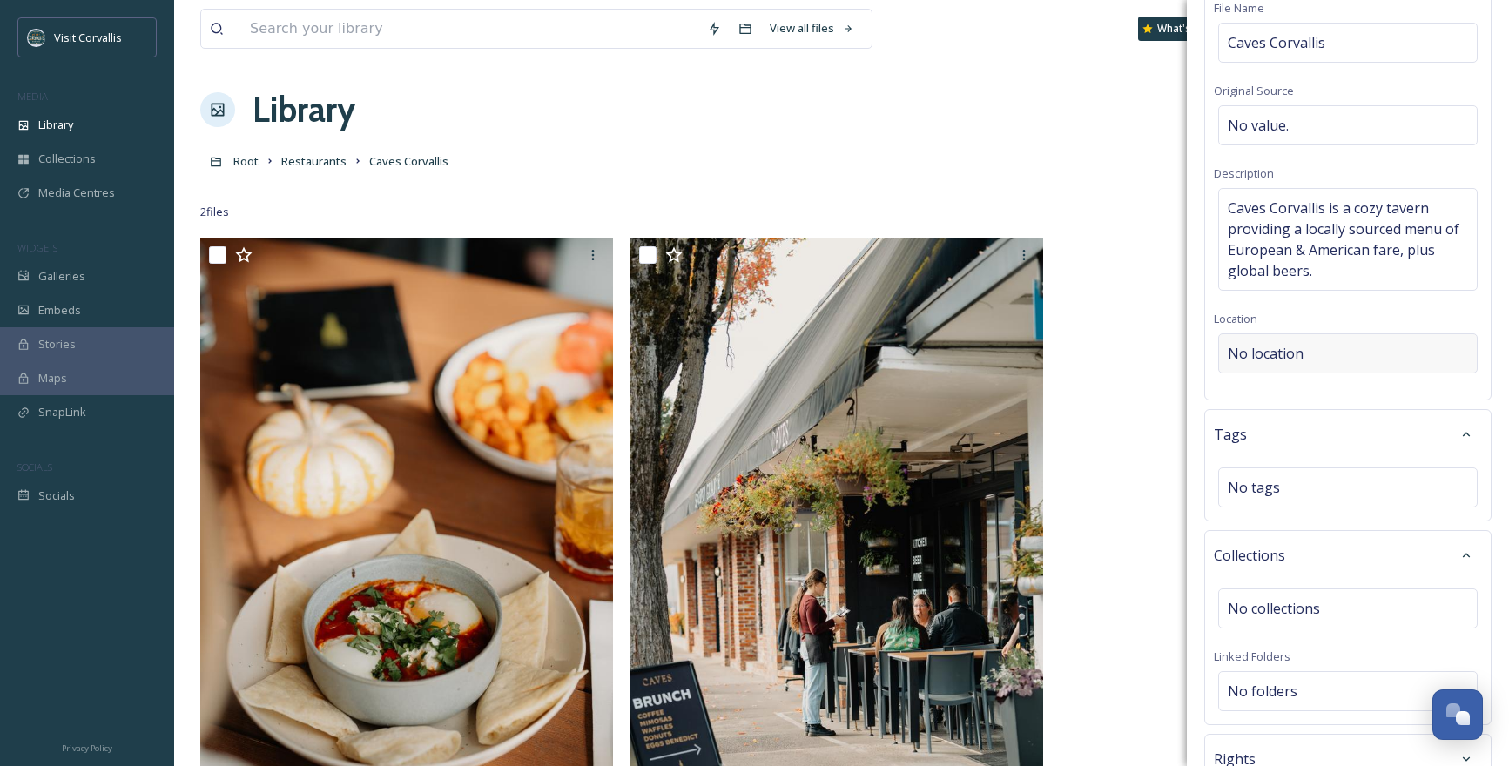
click at [1288, 354] on span "No location" at bounding box center [1266, 353] width 76 height 21
click at [1288, 354] on input at bounding box center [1348, 353] width 258 height 38
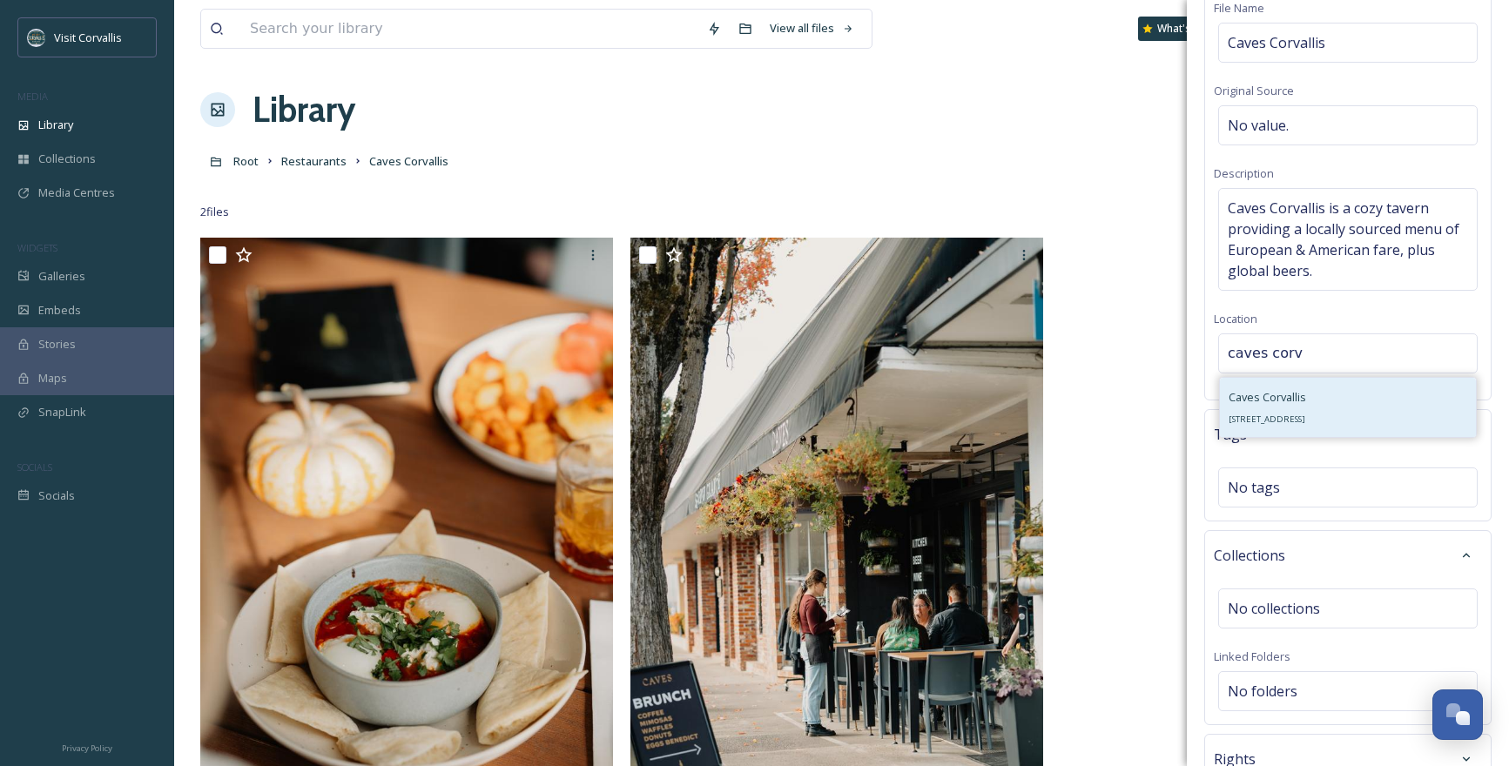
type input "caves corv"
click at [1267, 402] on span "Caves Corvallis" at bounding box center [1266, 397] width 77 height 16
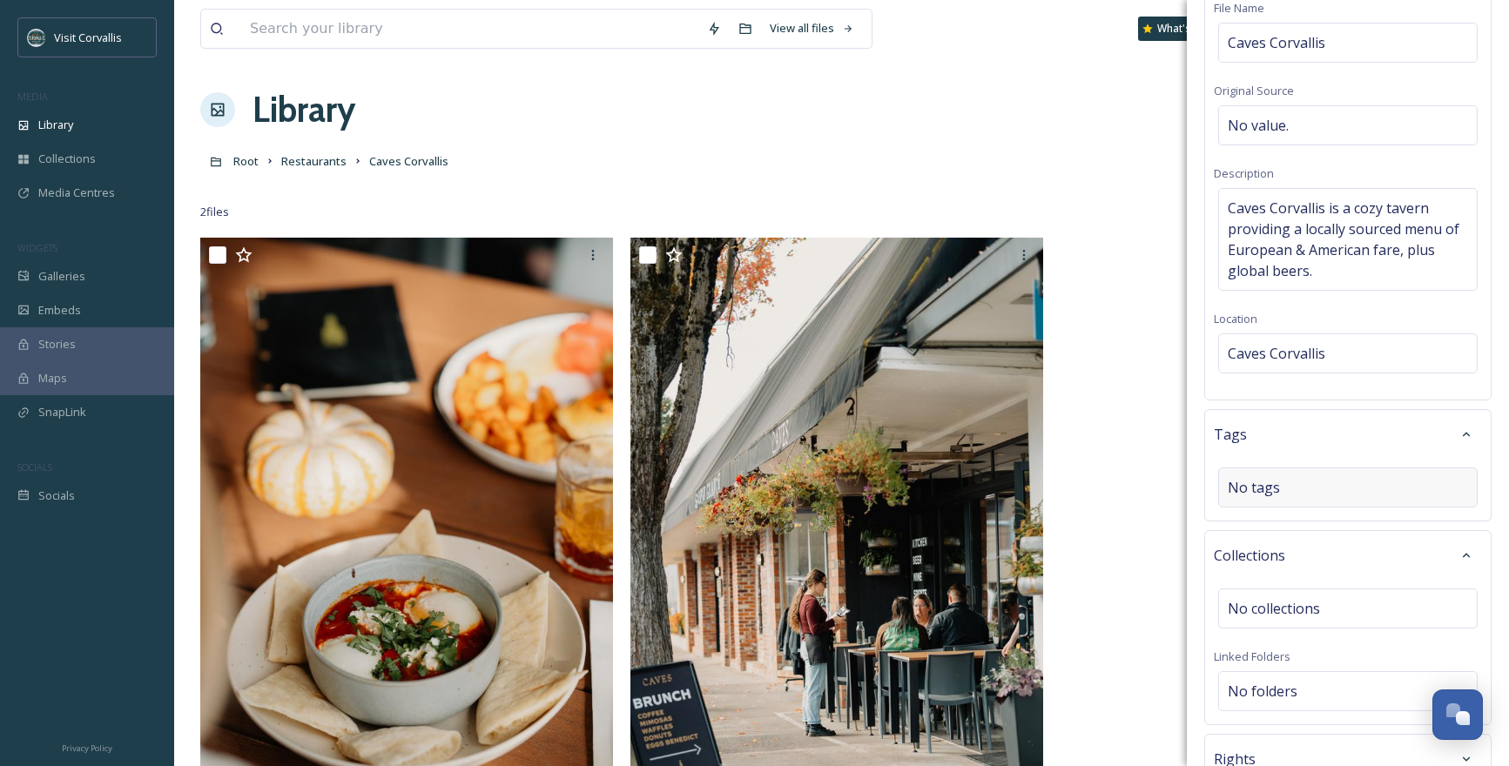
click at [1332, 488] on div "No tags" at bounding box center [1347, 488] width 259 height 40
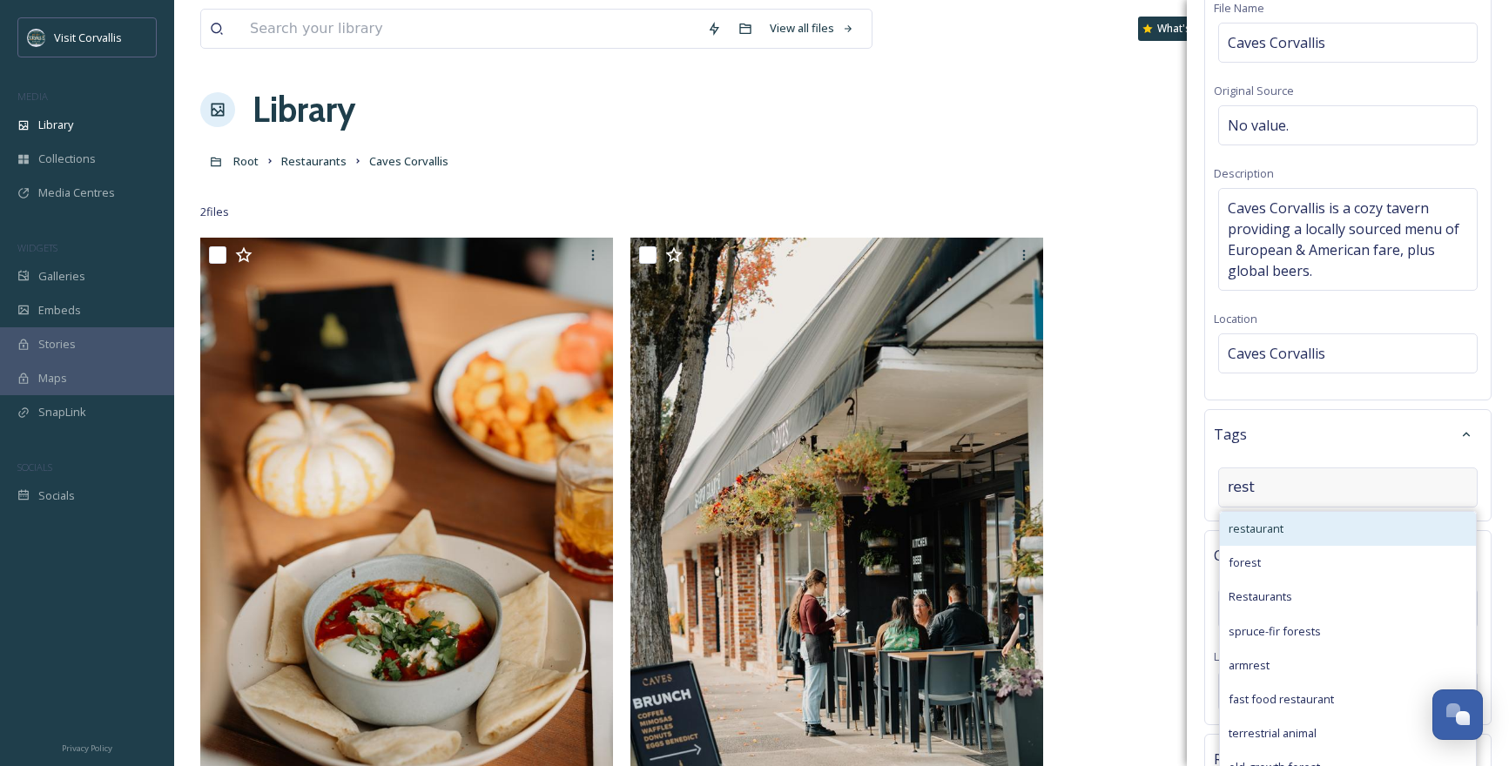
type input "rest"
click at [1328, 523] on div "restaurant" at bounding box center [1348, 529] width 256 height 34
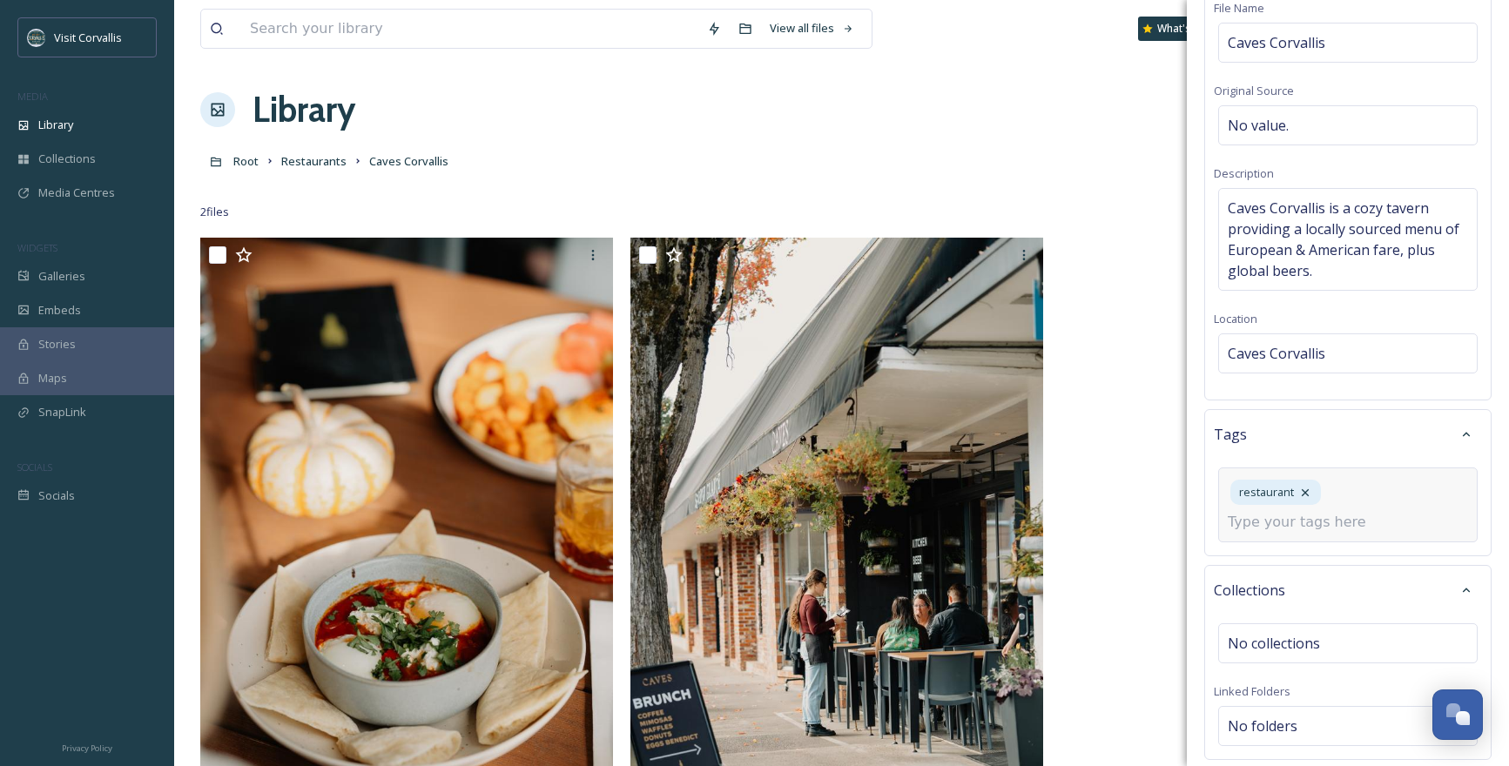
click at [1328, 523] on input at bounding box center [1315, 522] width 174 height 21
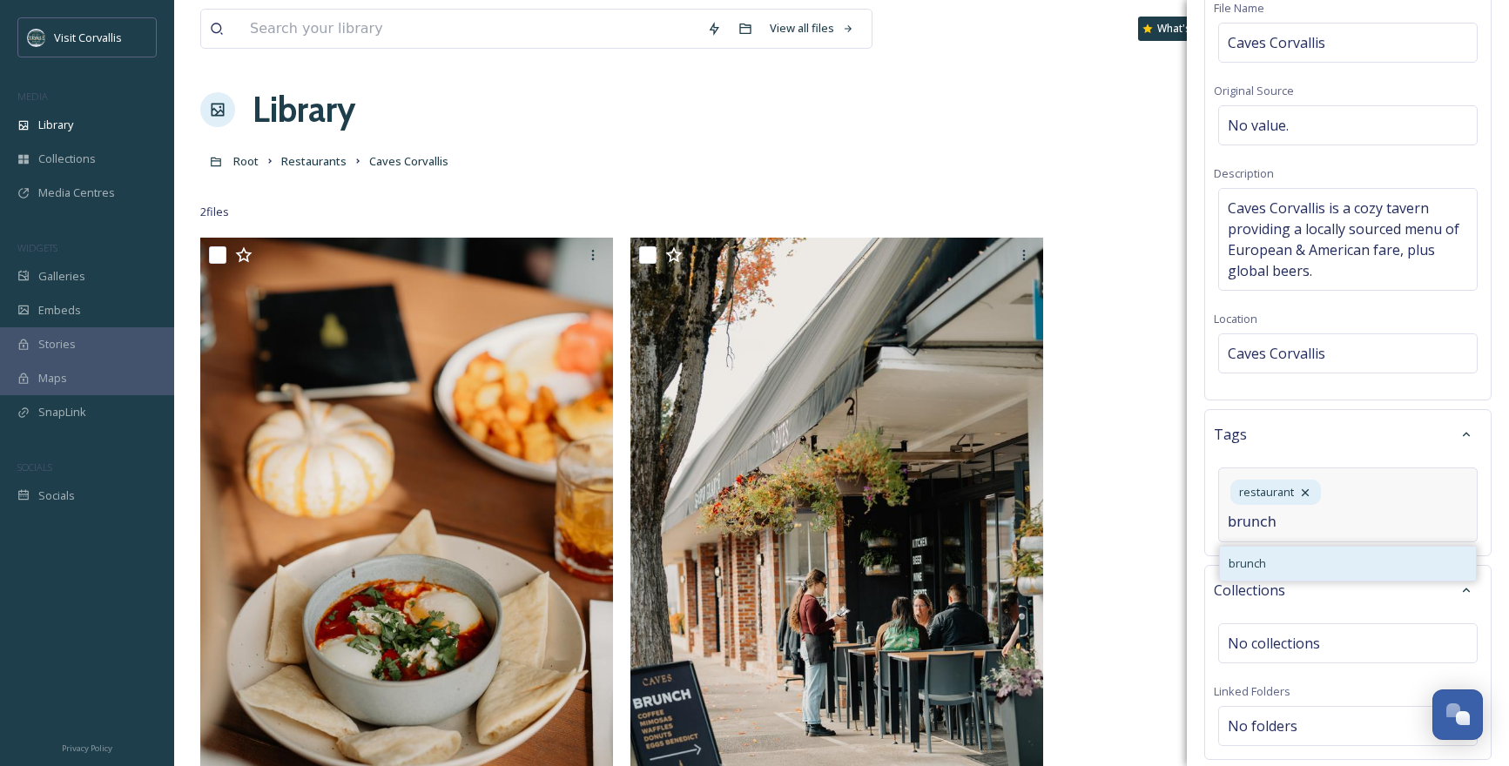
type input "brunch"
click at [1312, 558] on div "brunch" at bounding box center [1348, 564] width 256 height 34
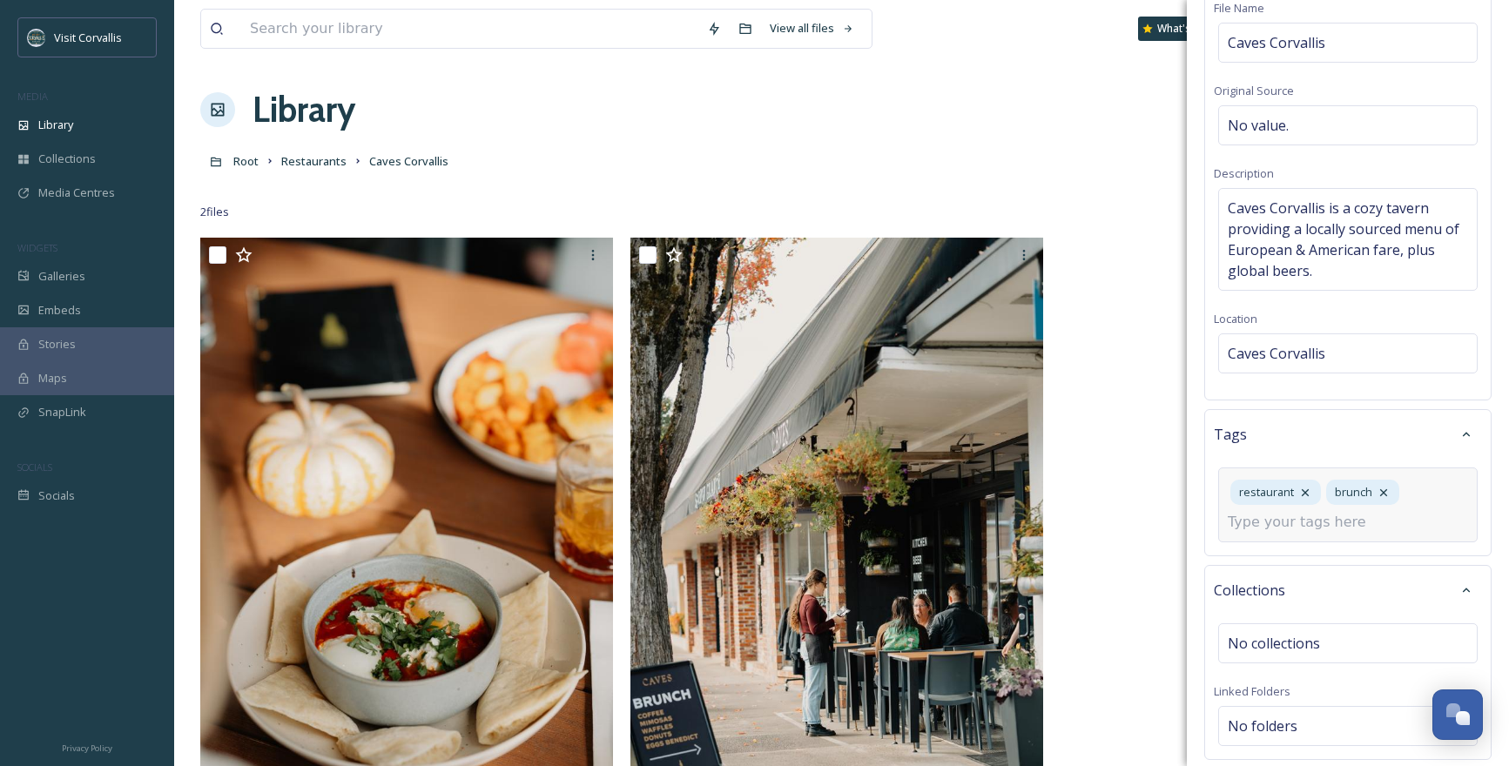
click at [1301, 531] on input at bounding box center [1315, 522] width 174 height 21
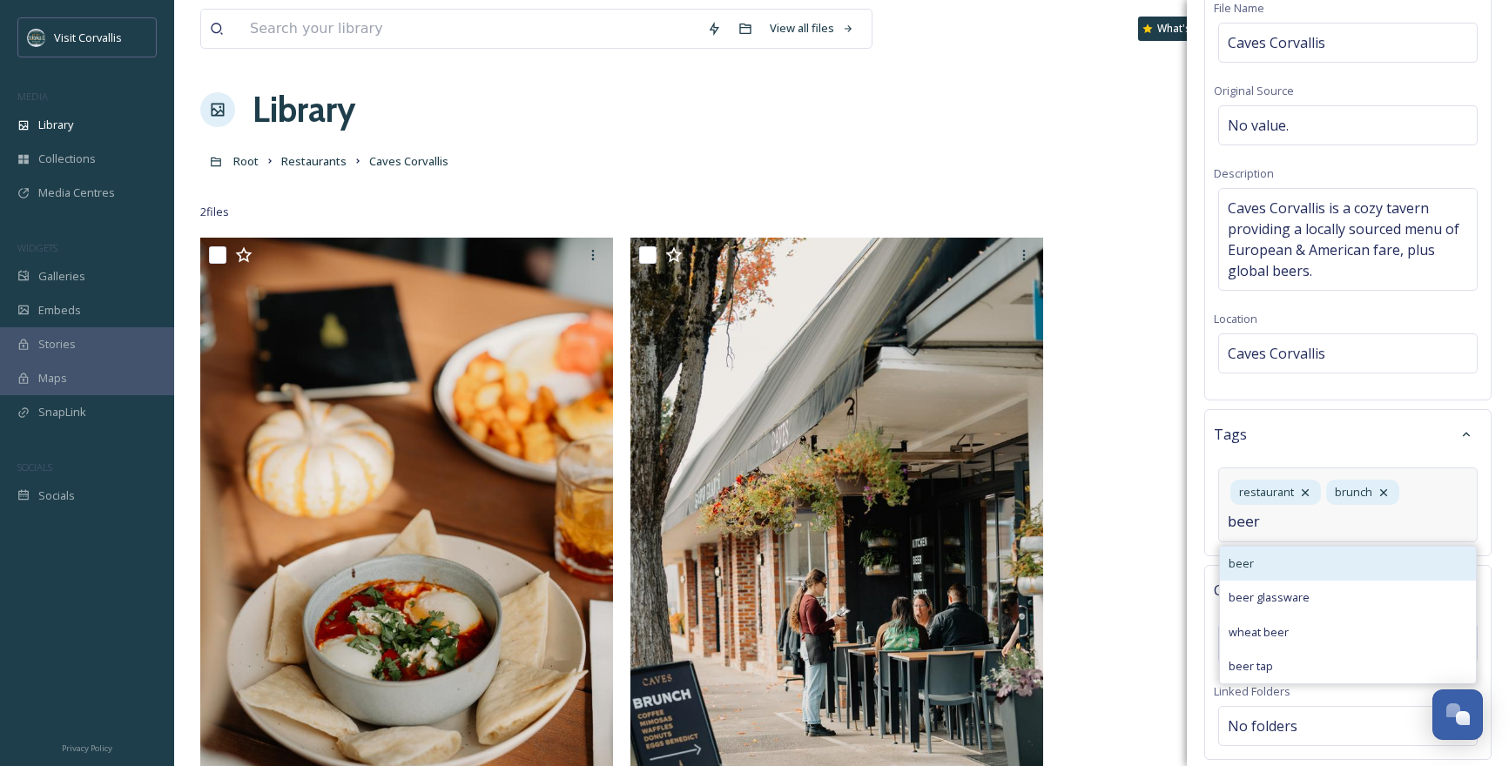
type input "beer"
click at [1292, 568] on div "beer" at bounding box center [1348, 564] width 256 height 34
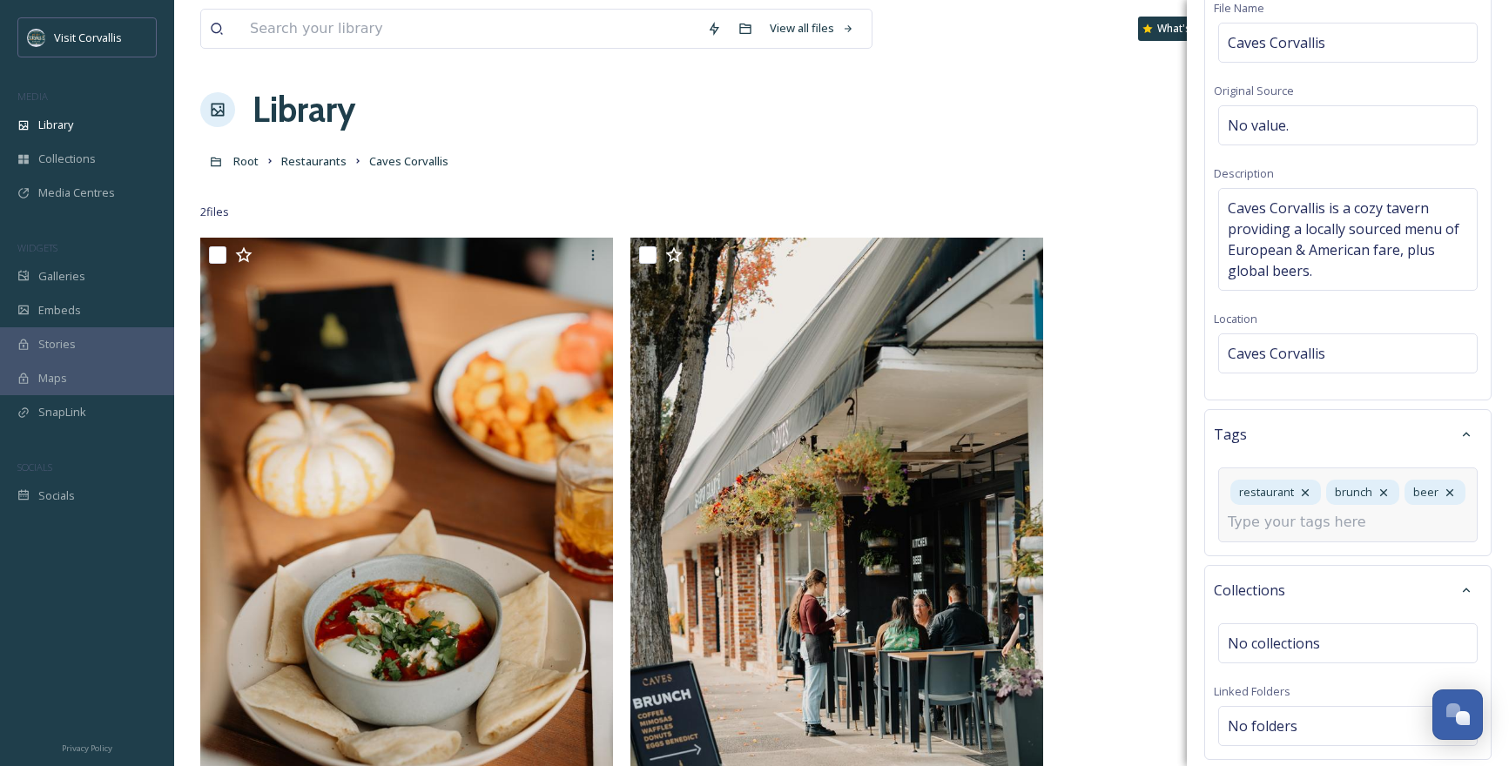
click at [1279, 522] on input at bounding box center [1315, 522] width 174 height 21
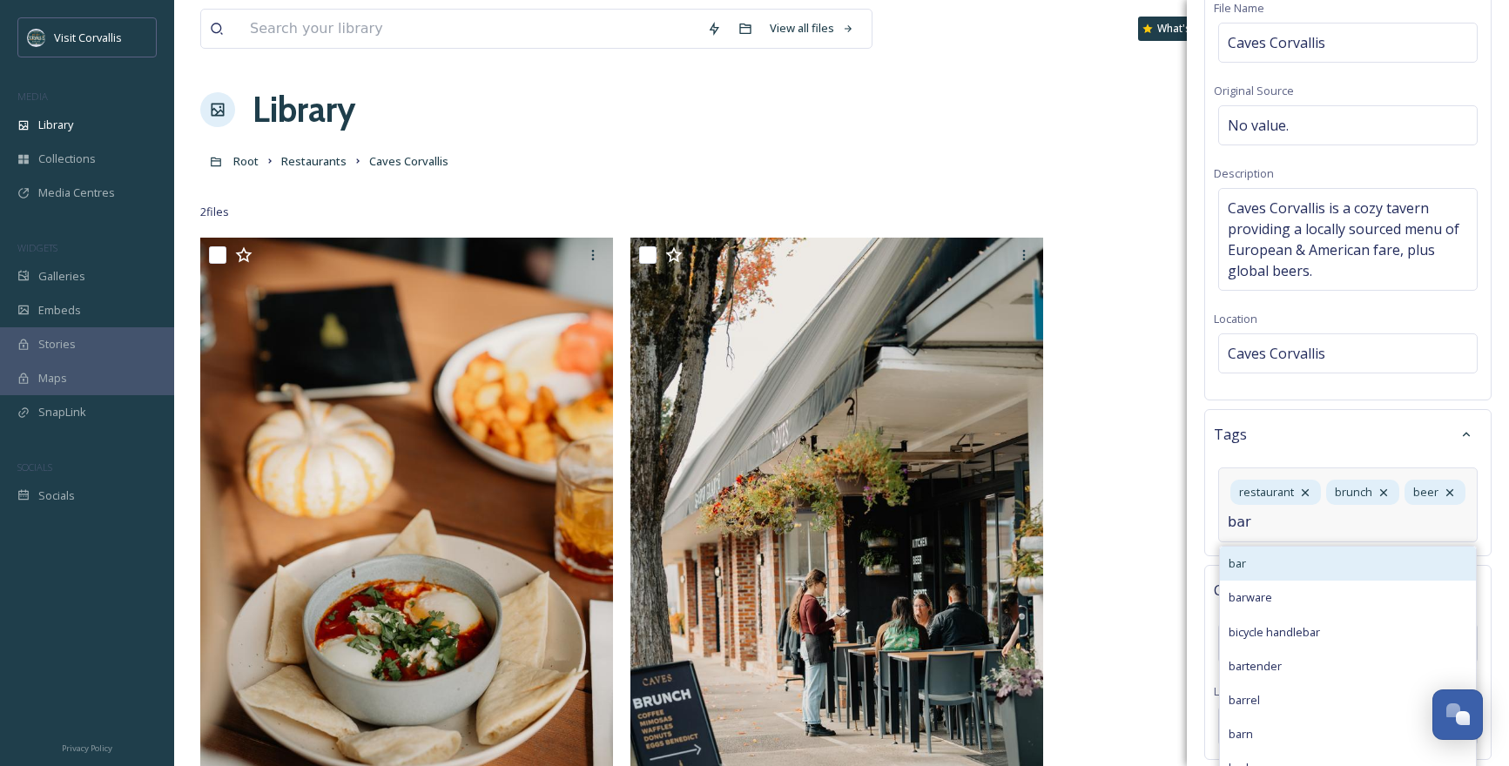
type input "bar"
click at [1278, 562] on div "bar" at bounding box center [1348, 564] width 256 height 34
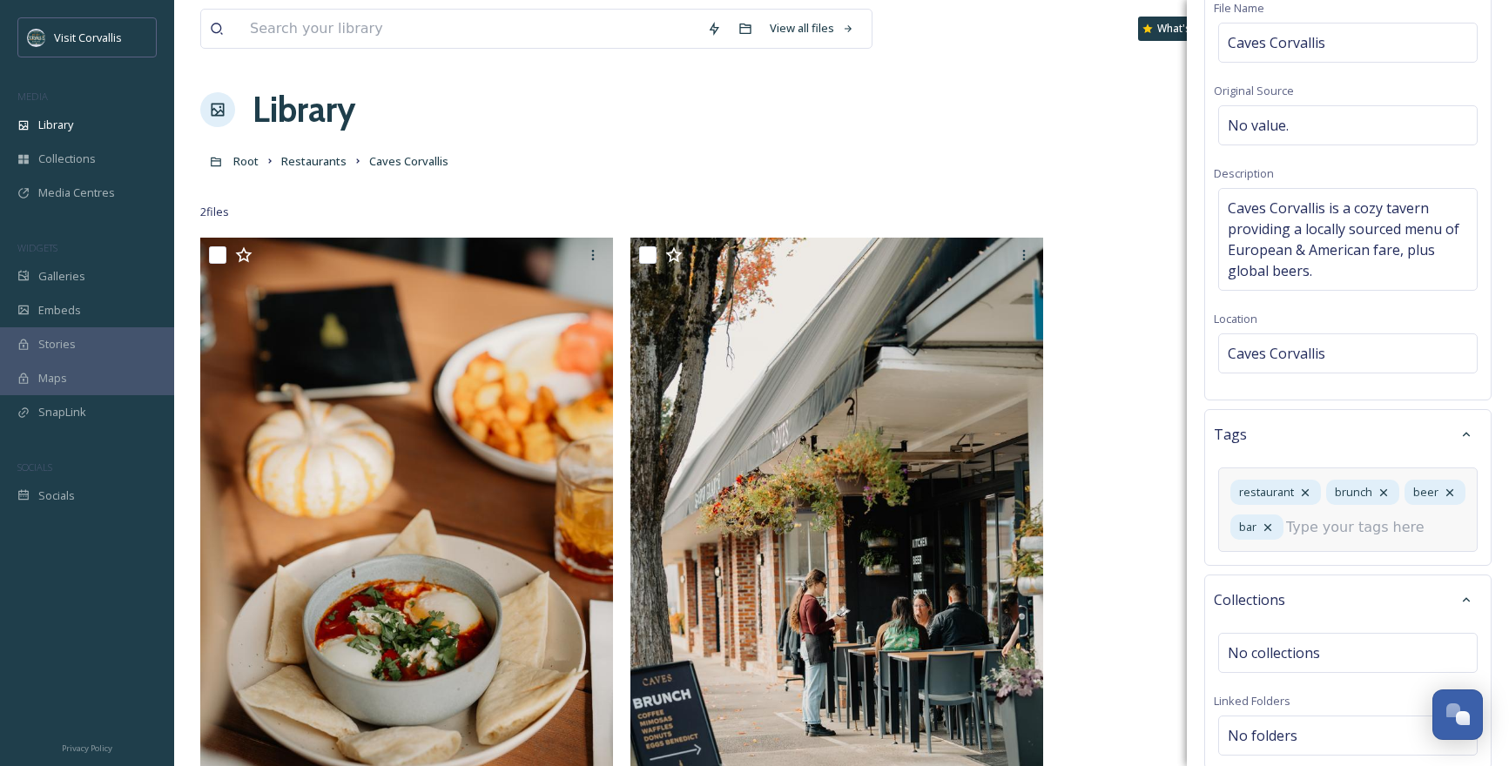
click at [1300, 538] on input at bounding box center [1373, 527] width 174 height 21
type input "outdoor"
click at [1297, 582] on span "Outdoor Dining" at bounding box center [1268, 573] width 80 height 17
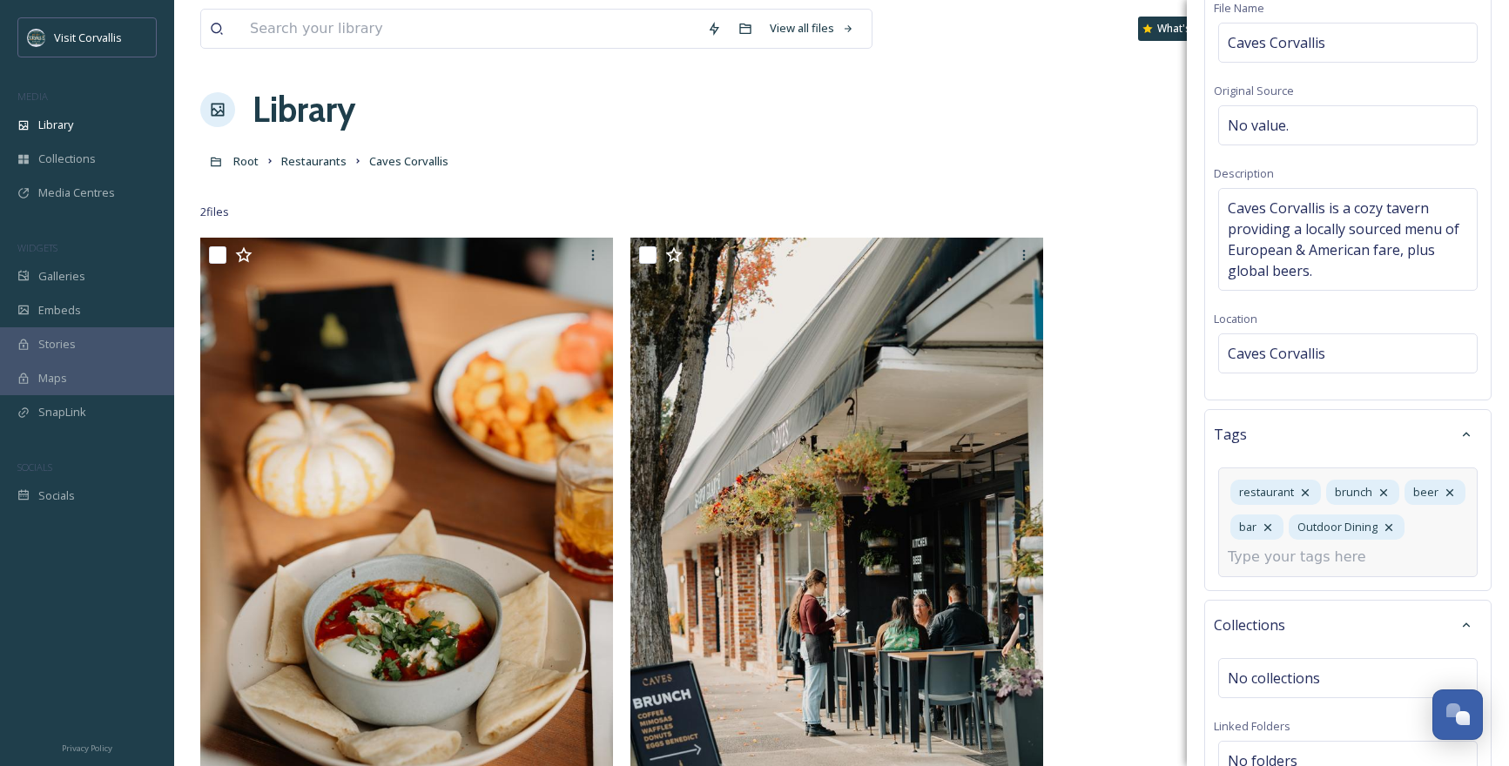
scroll to position [317, 0]
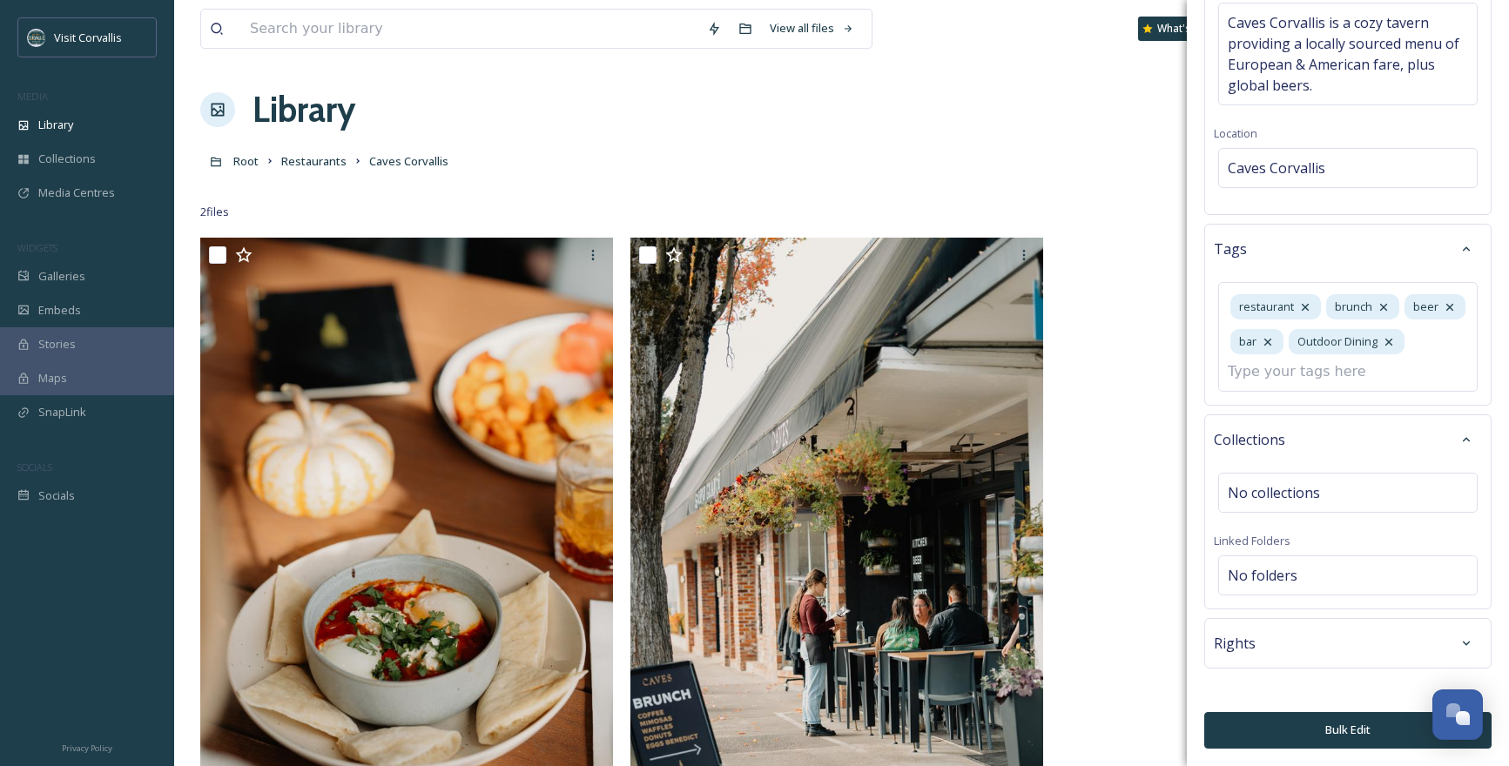
click at [1346, 731] on button "Bulk Edit" at bounding box center [1347, 730] width 287 height 36
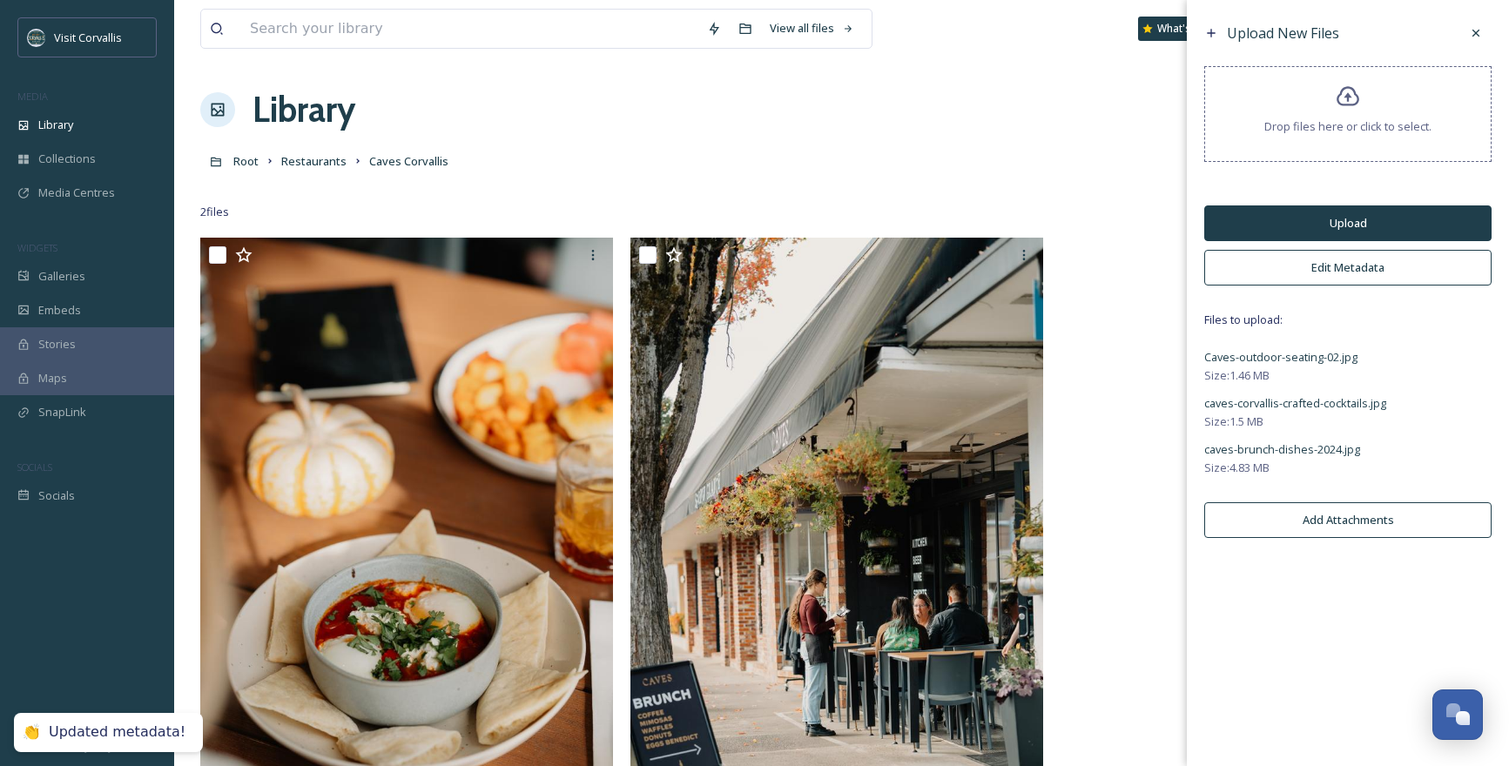
click at [1297, 220] on button "Upload" at bounding box center [1347, 223] width 287 height 36
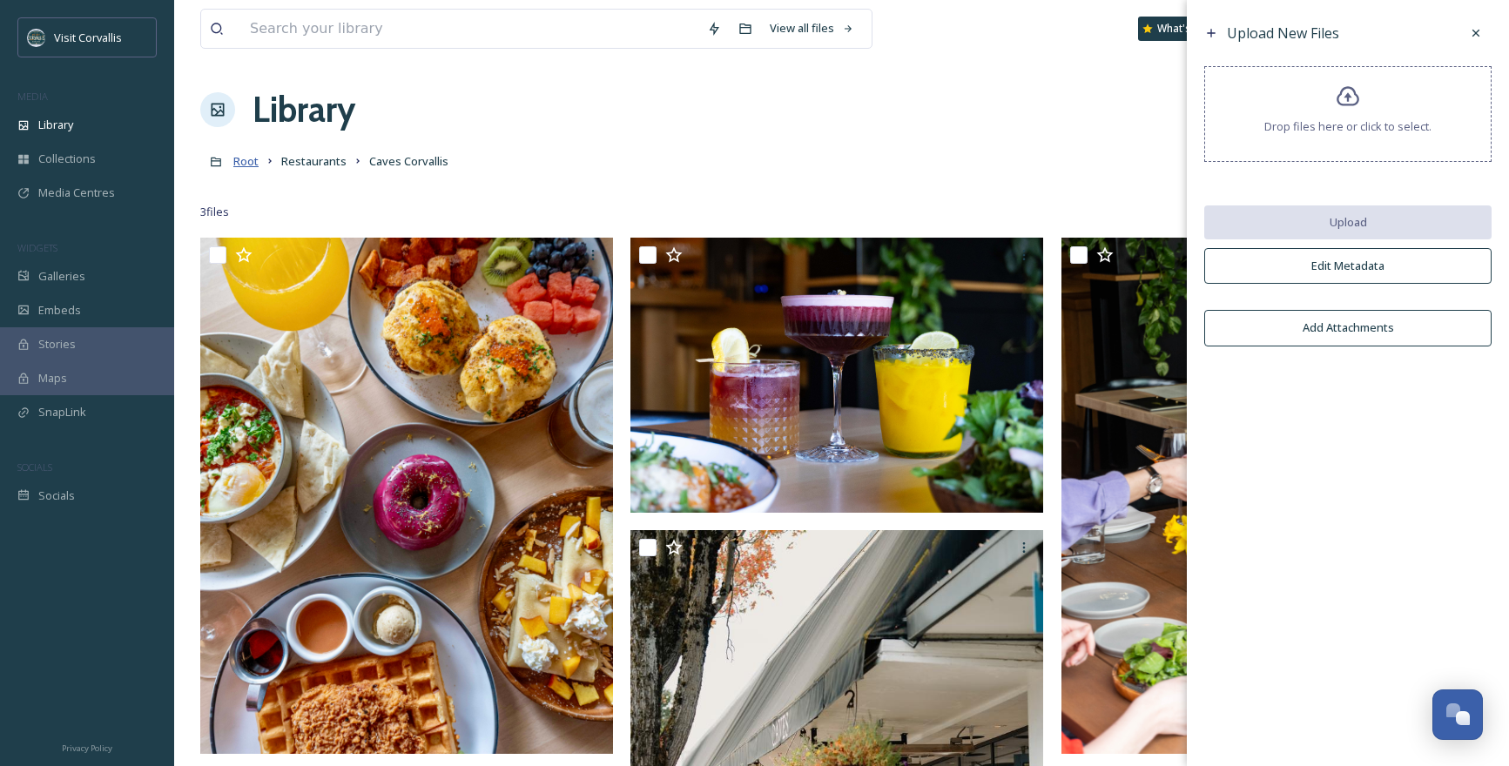
click at [249, 157] on span "Root" at bounding box center [245, 161] width 25 height 16
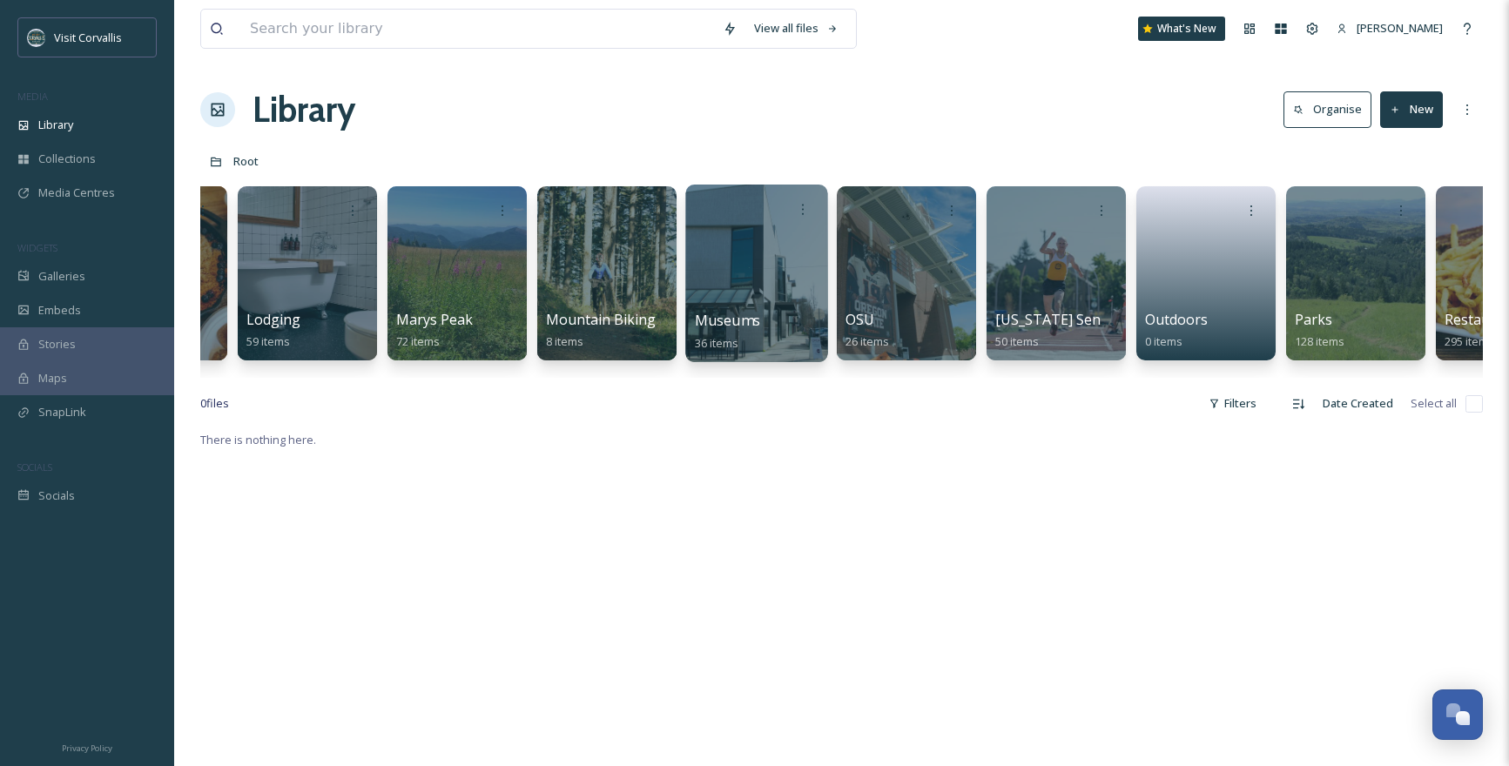
scroll to position [0, 3200]
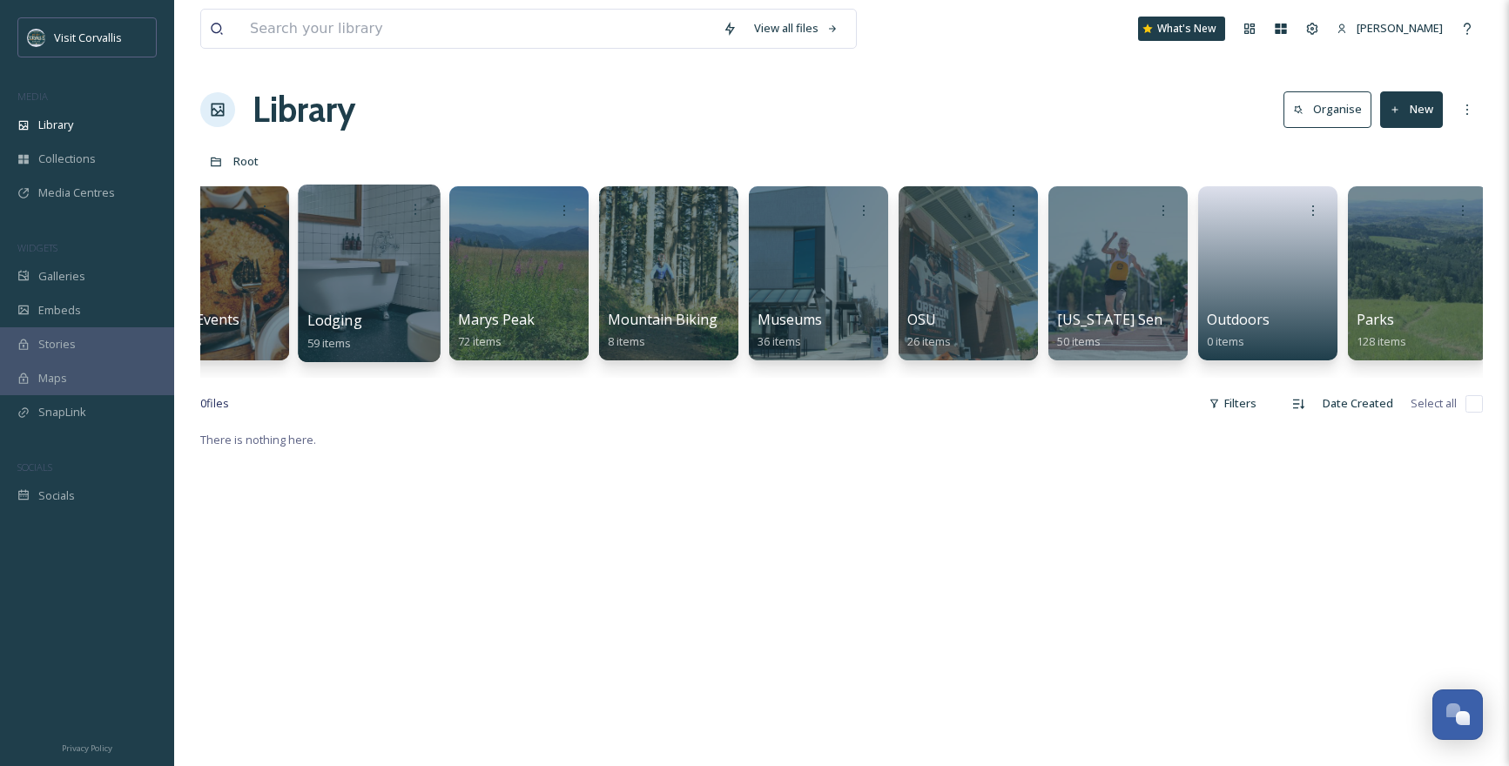
click at [400, 263] on div at bounding box center [369, 274] width 142 height 178
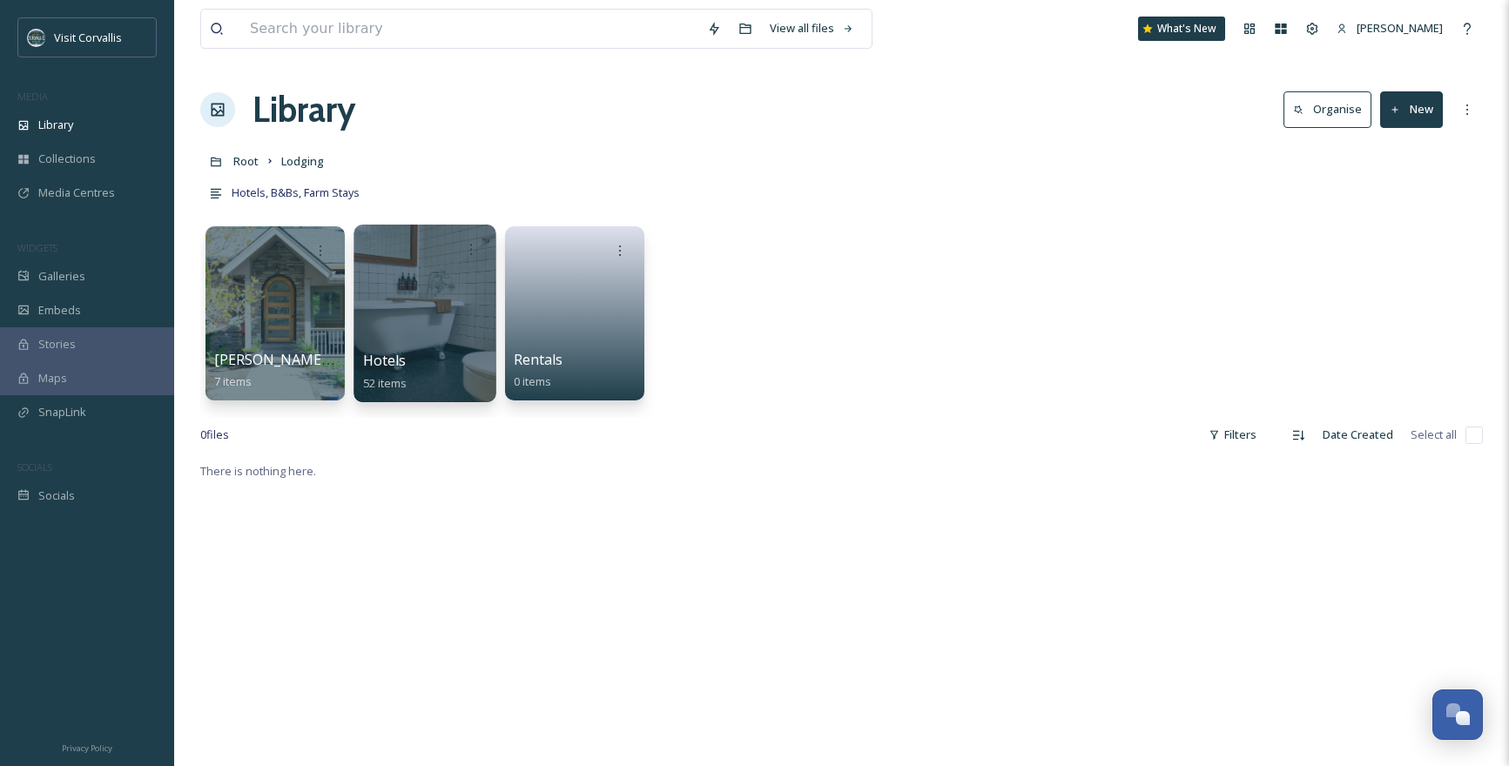
click at [438, 267] on div at bounding box center [424, 314] width 142 height 178
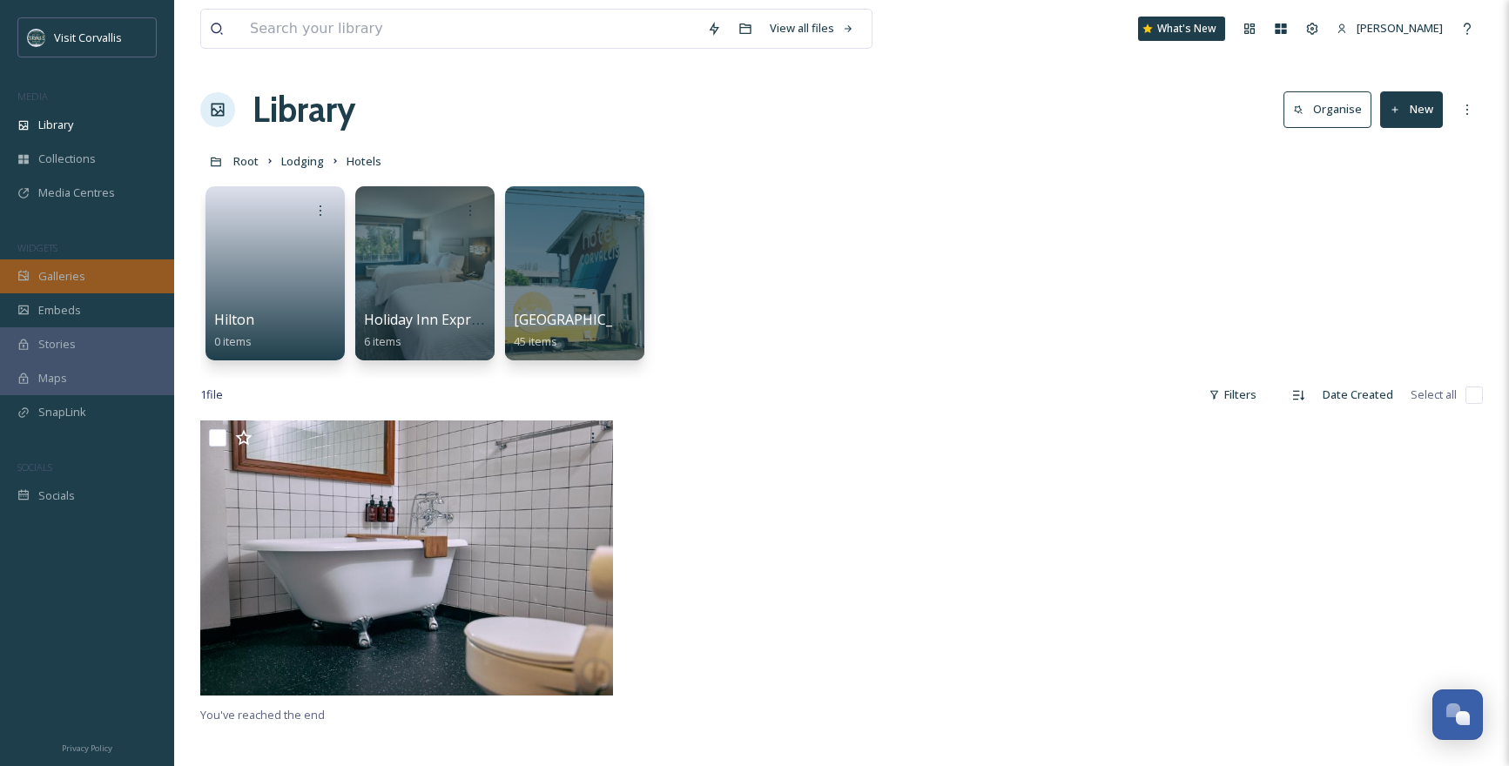
click at [416, 264] on div at bounding box center [424, 273] width 139 height 174
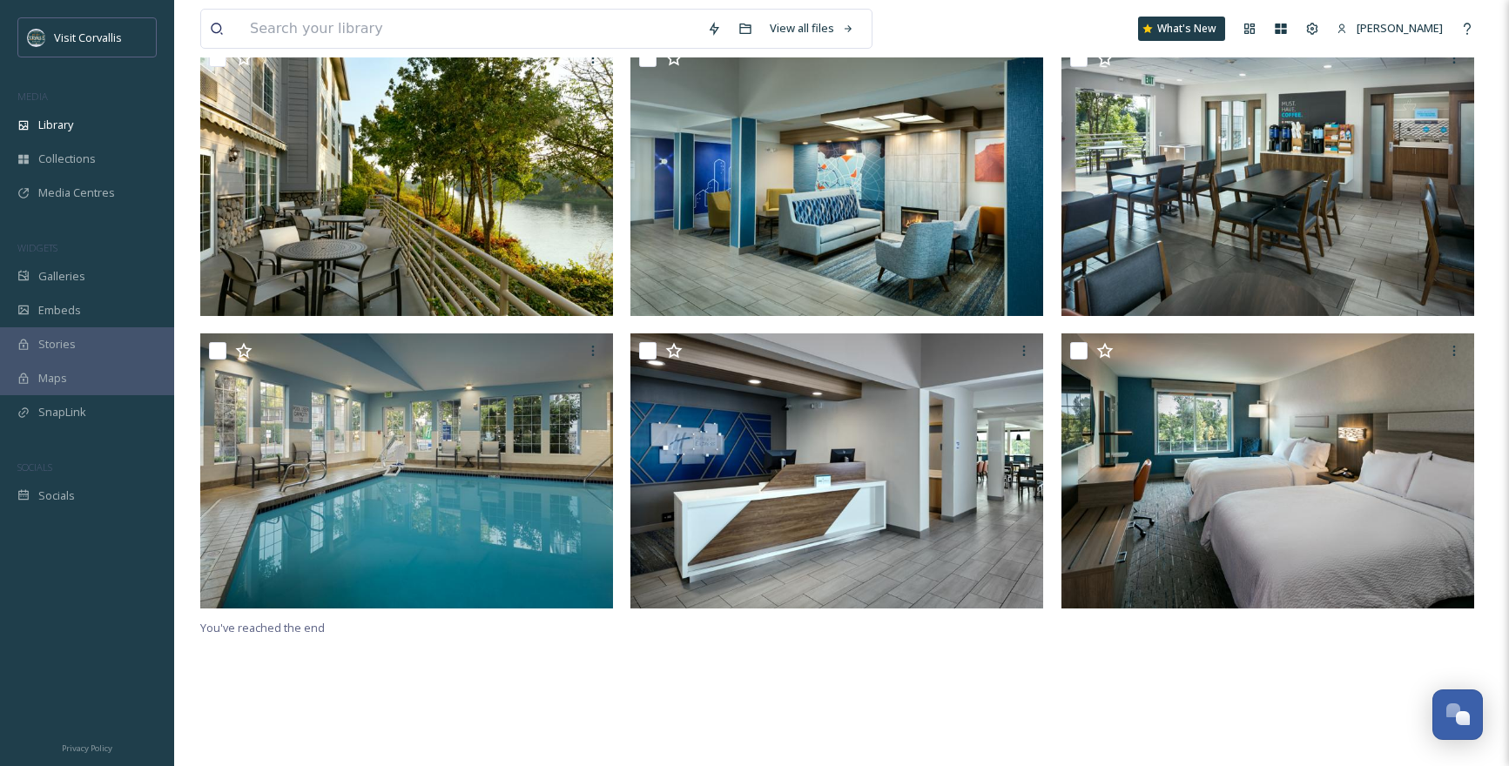
scroll to position [238, 0]
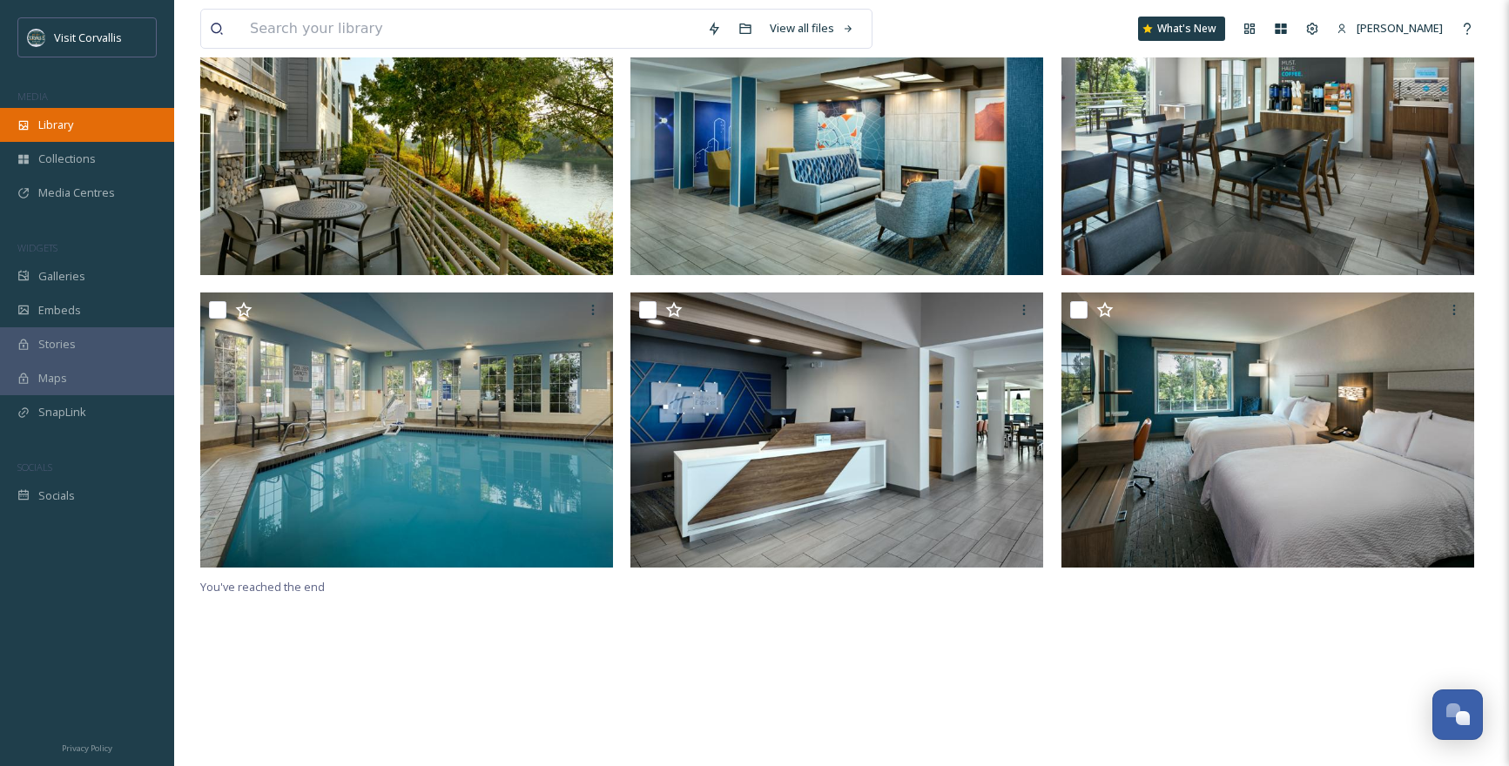
click at [77, 115] on div "Library" at bounding box center [87, 125] width 174 height 34
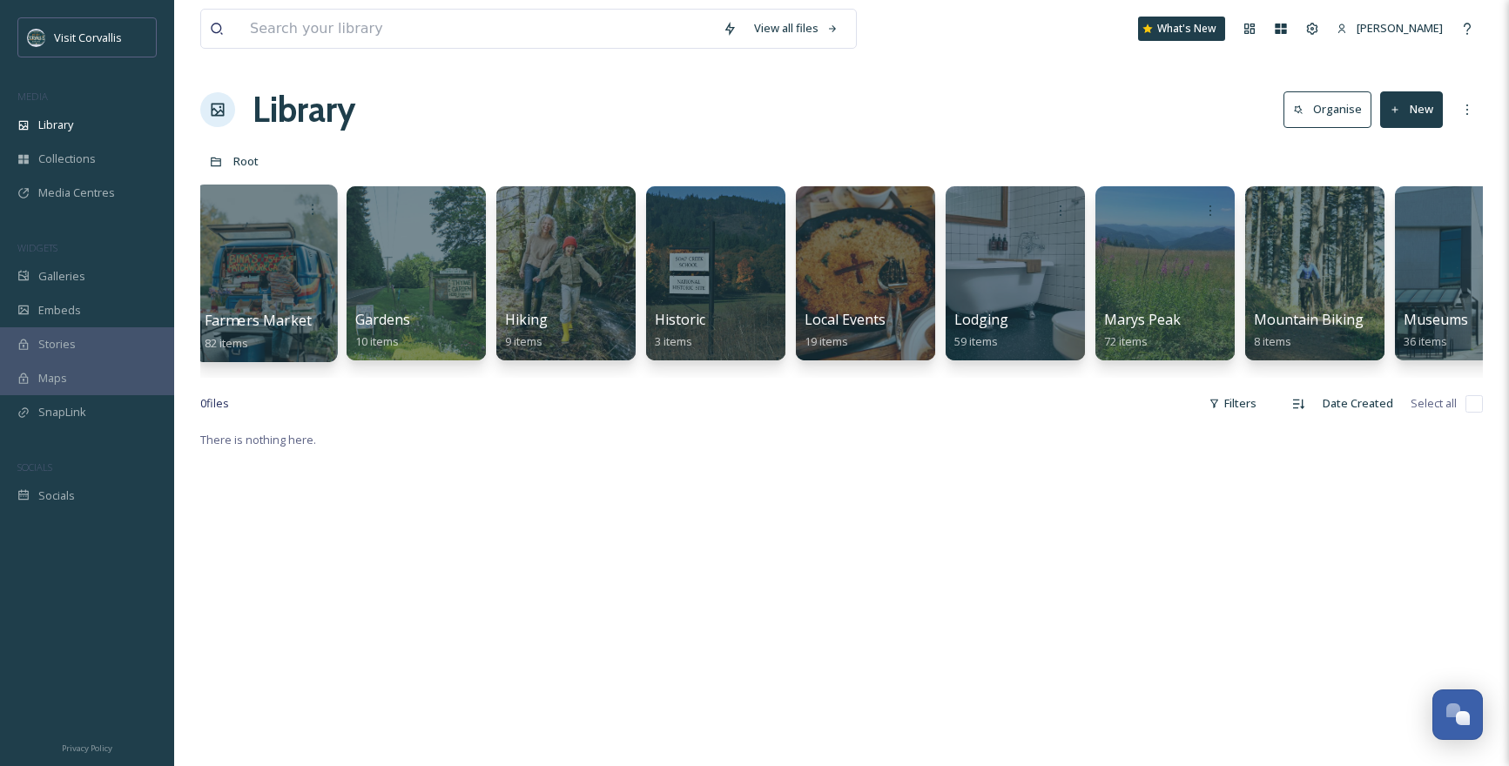
scroll to position [0, 2687]
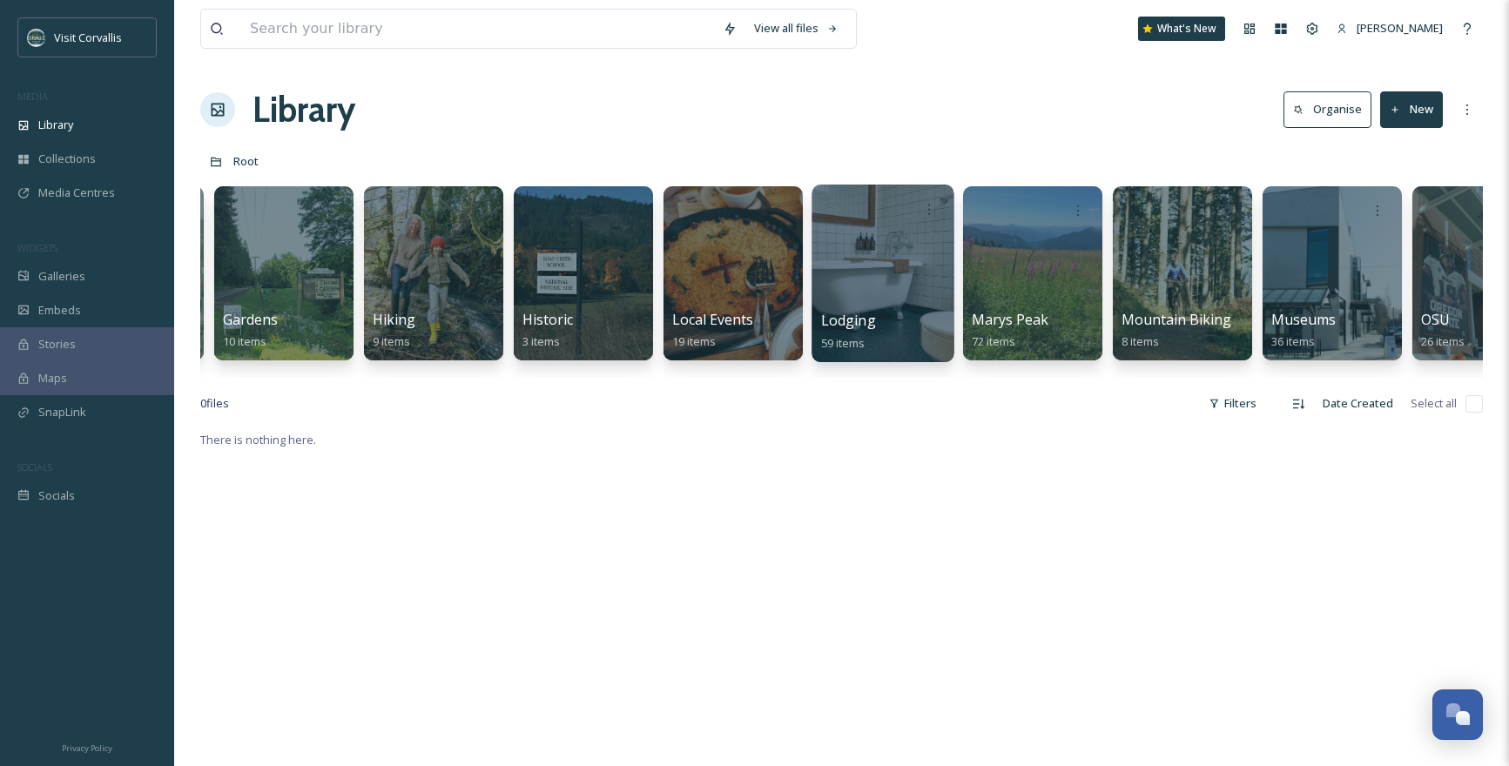
click at [874, 270] on div at bounding box center [882, 274] width 142 height 178
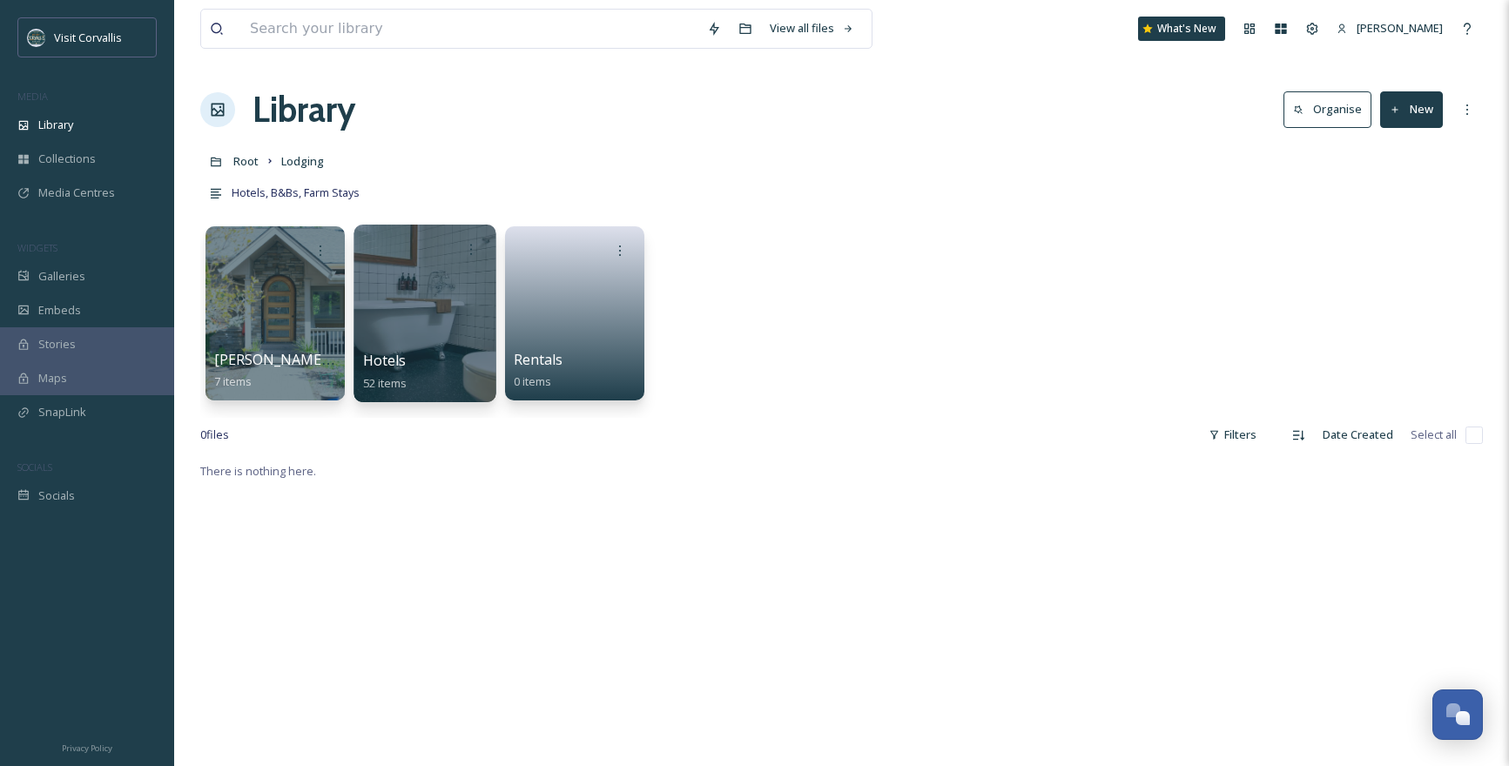
click at [372, 308] on div at bounding box center [424, 314] width 142 height 178
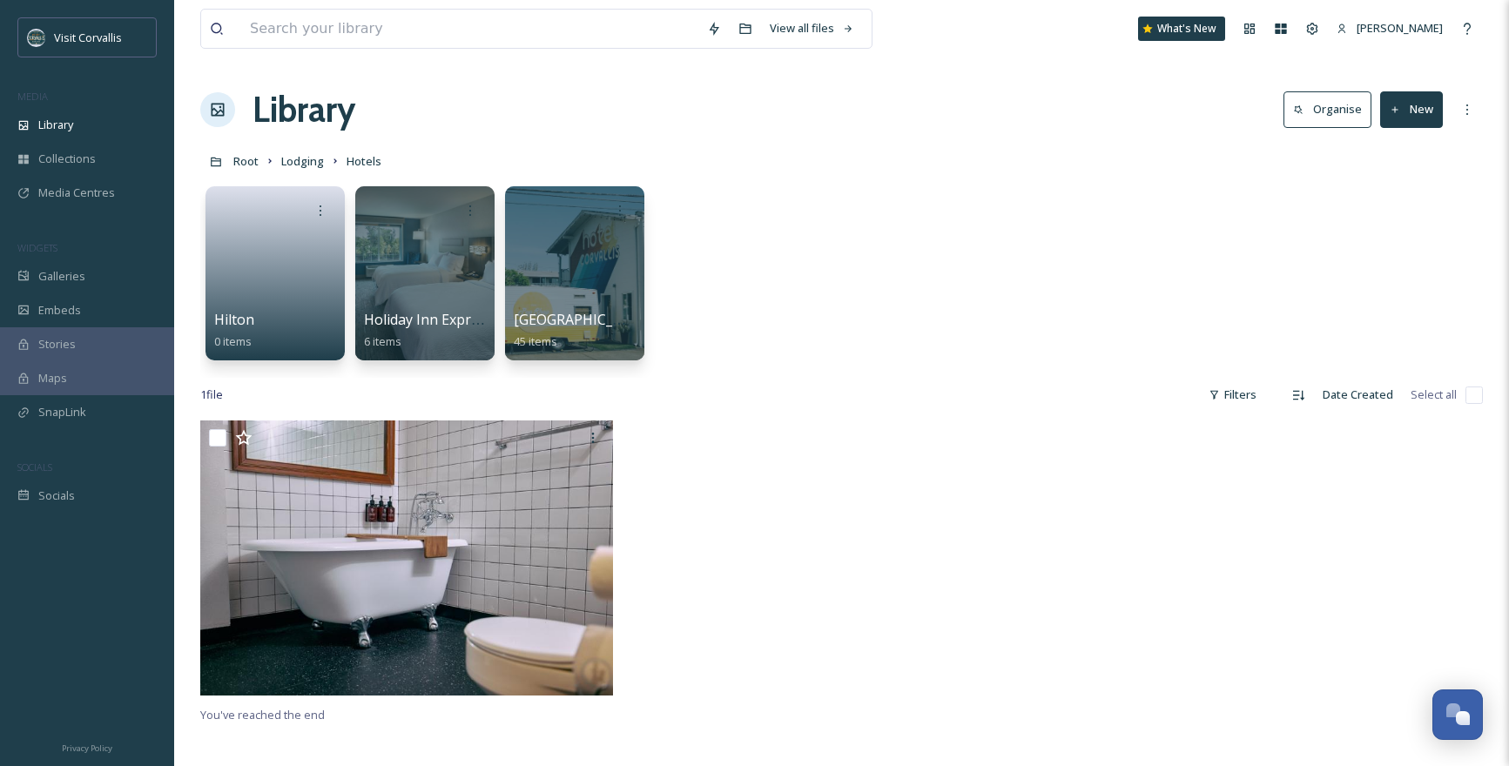
click at [1425, 119] on button "New" at bounding box center [1411, 109] width 63 height 36
click at [1406, 216] on span "Folder" at bounding box center [1391, 218] width 33 height 17
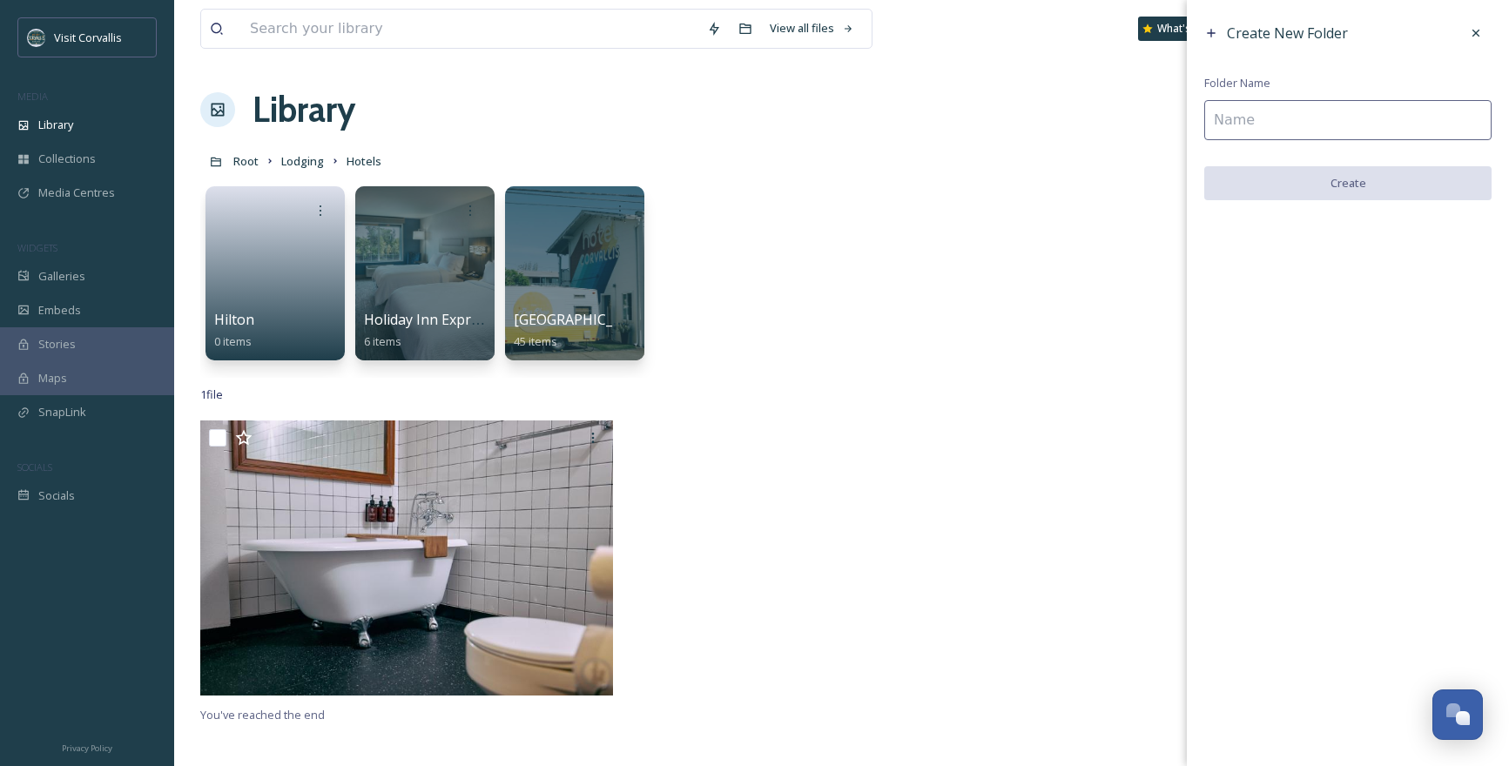
click at [1284, 131] on input at bounding box center [1347, 120] width 287 height 40
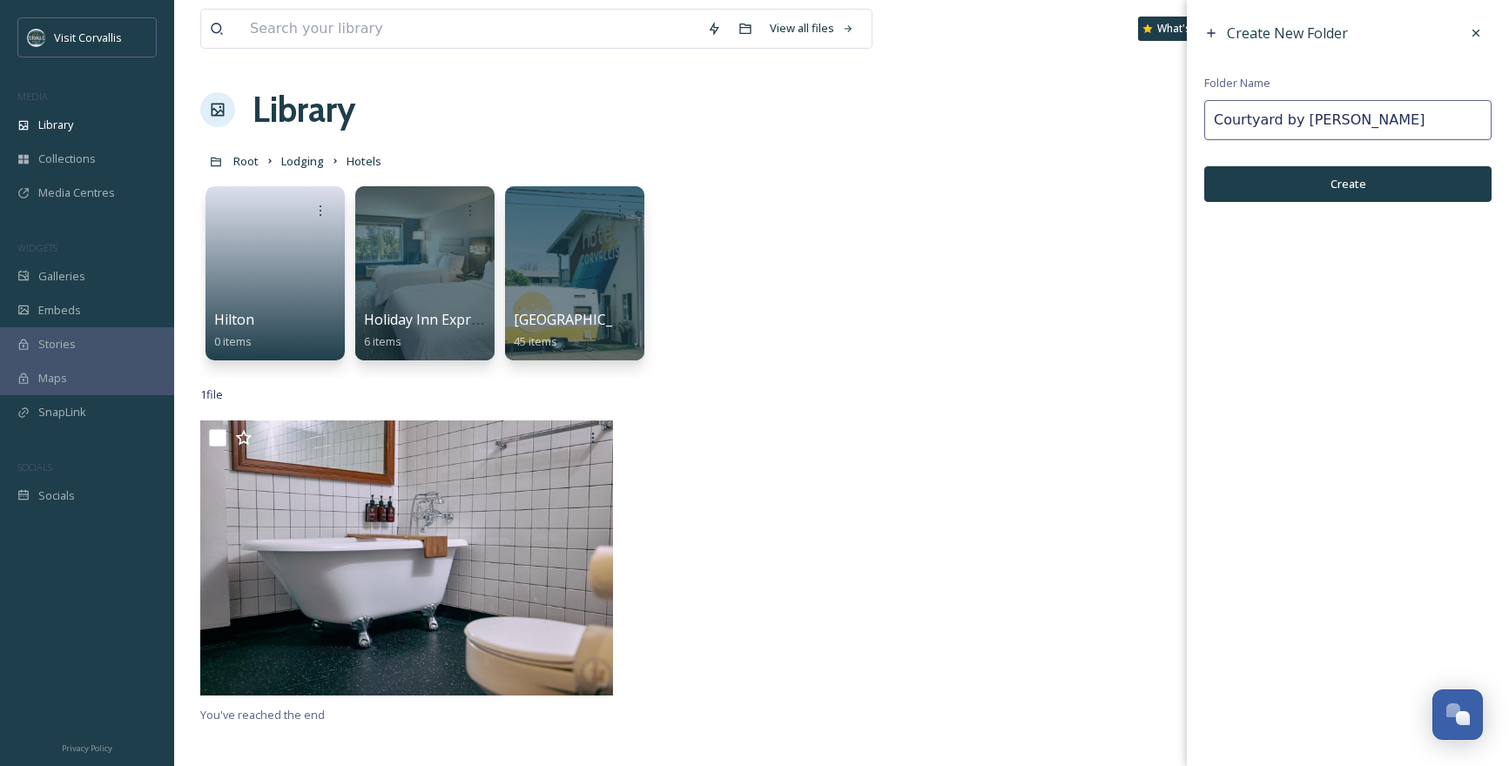
type input "Courtyard by [PERSON_NAME]"
click at [1368, 172] on button "Create" at bounding box center [1347, 184] width 287 height 36
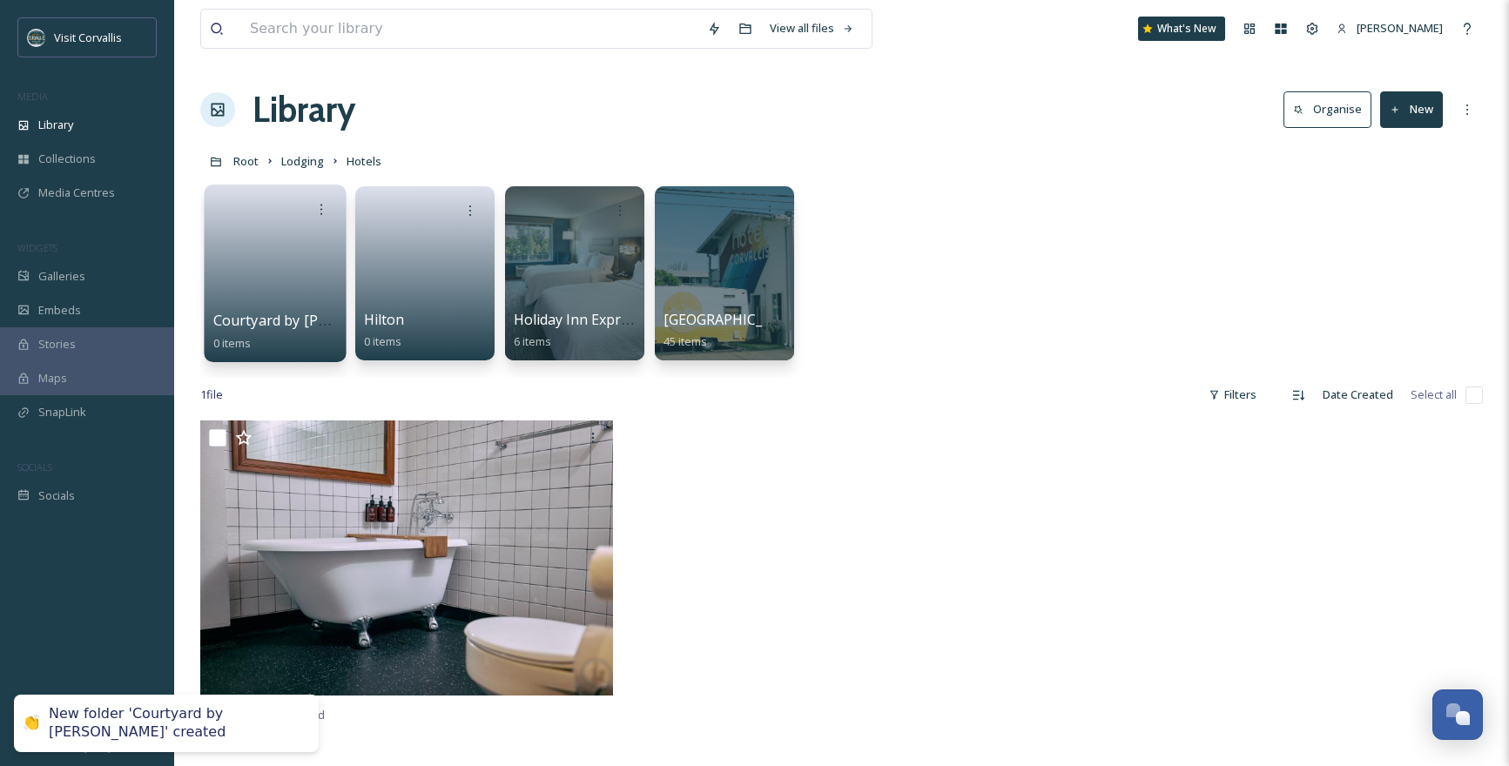
click at [283, 257] on link at bounding box center [275, 267] width 125 height 84
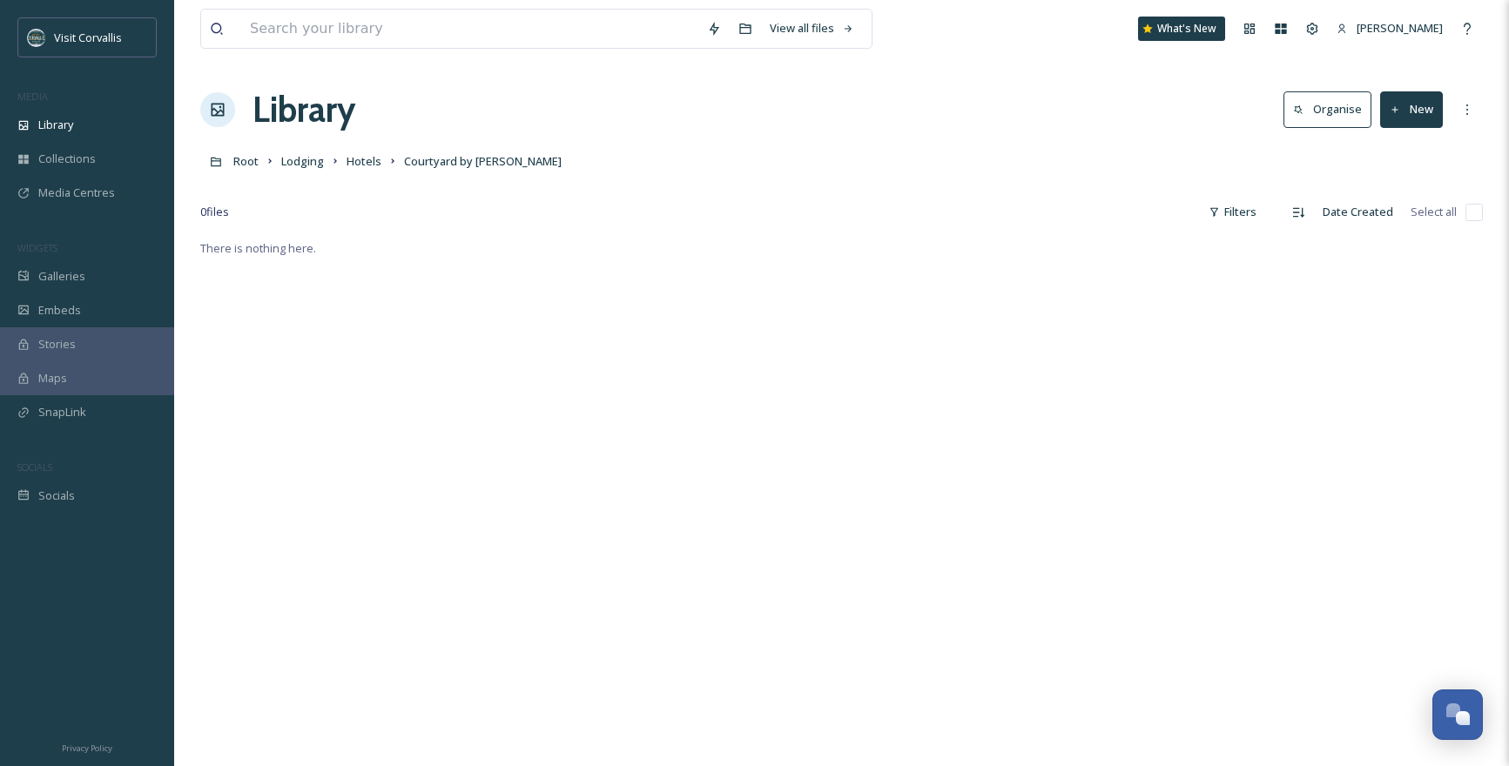
click at [1405, 118] on button "New" at bounding box center [1411, 109] width 63 height 36
click at [1404, 145] on span "File Upload" at bounding box center [1403, 150] width 57 height 17
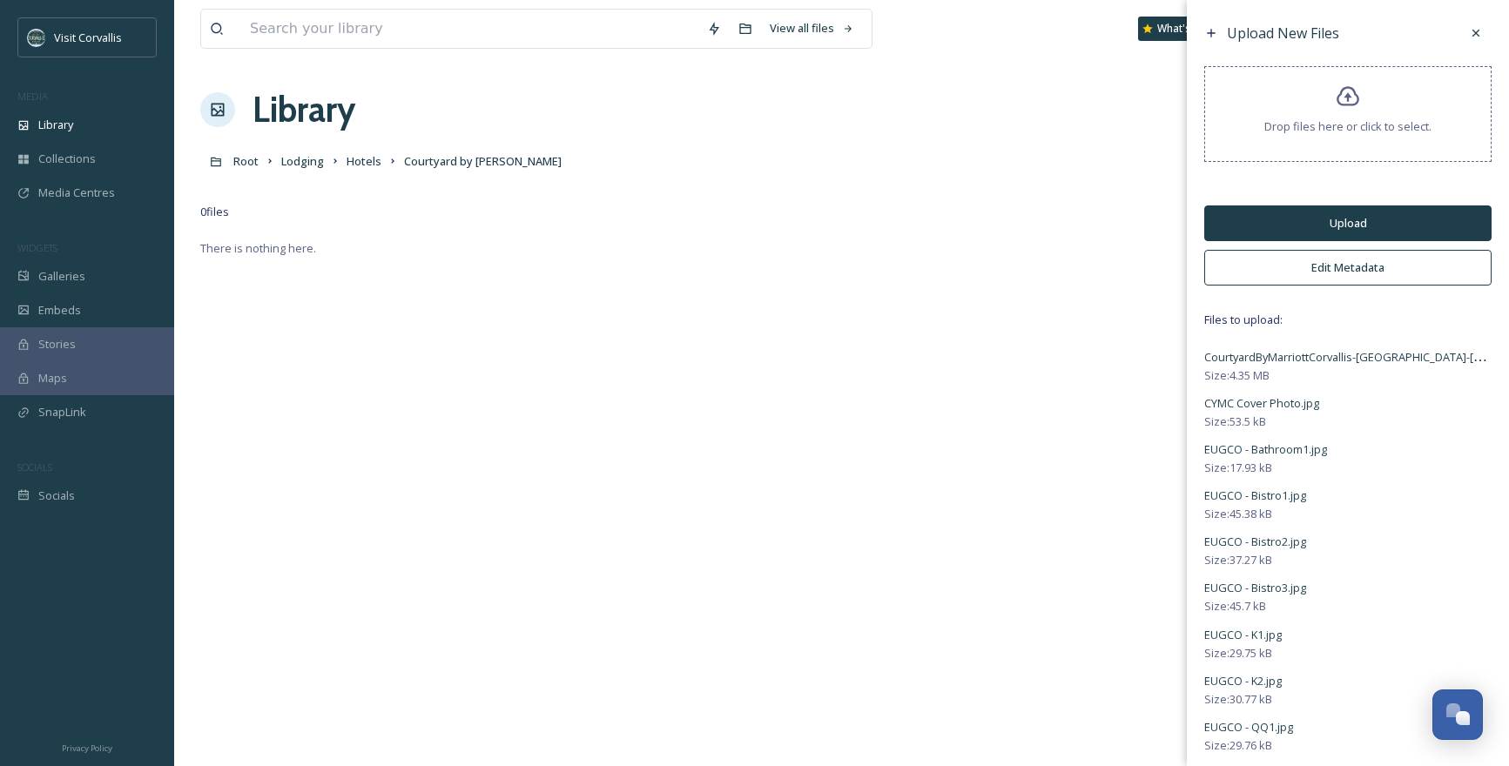
click at [1319, 266] on button "Edit Metadata" at bounding box center [1347, 268] width 287 height 36
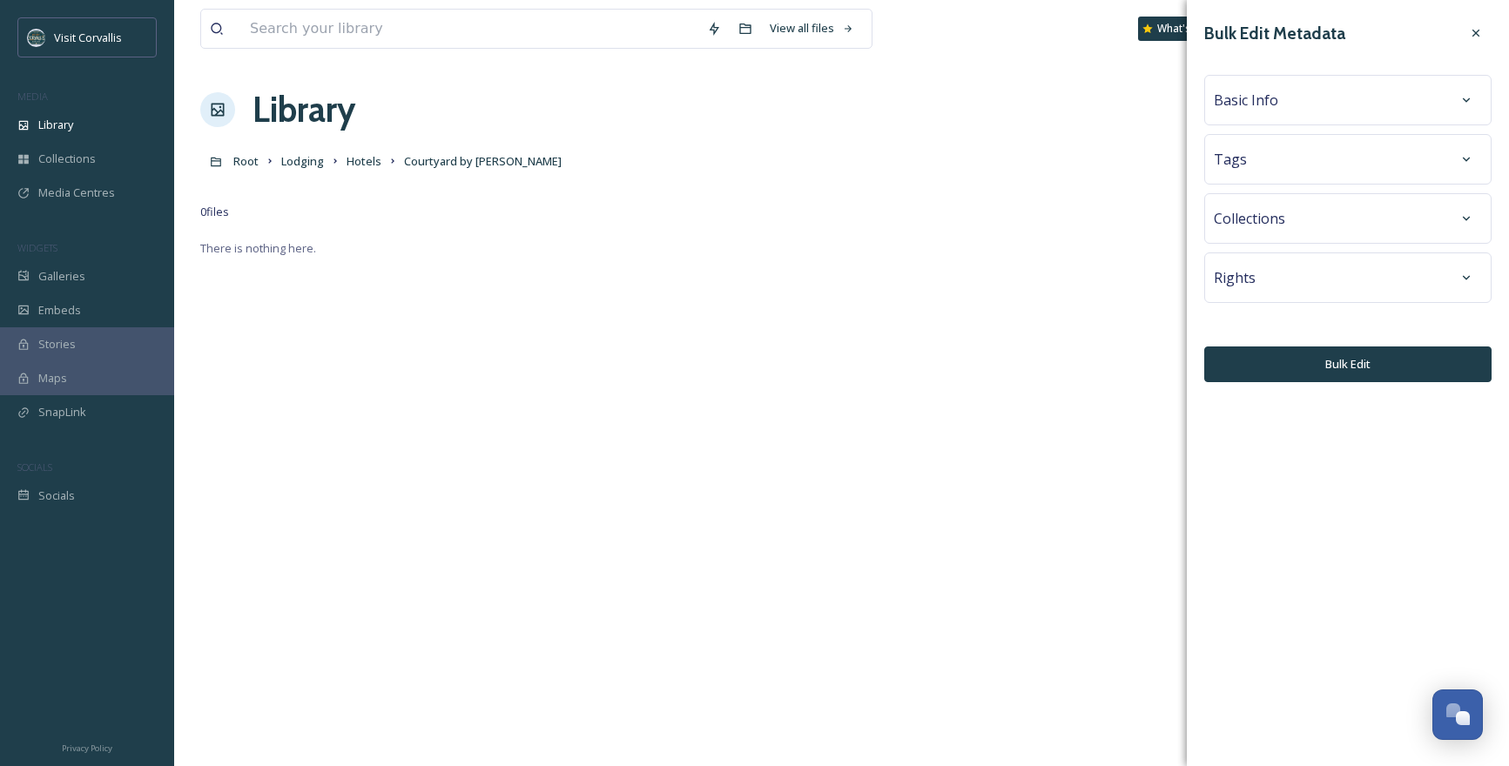
click at [1278, 104] on div "Basic Info" at bounding box center [1348, 99] width 268 height 31
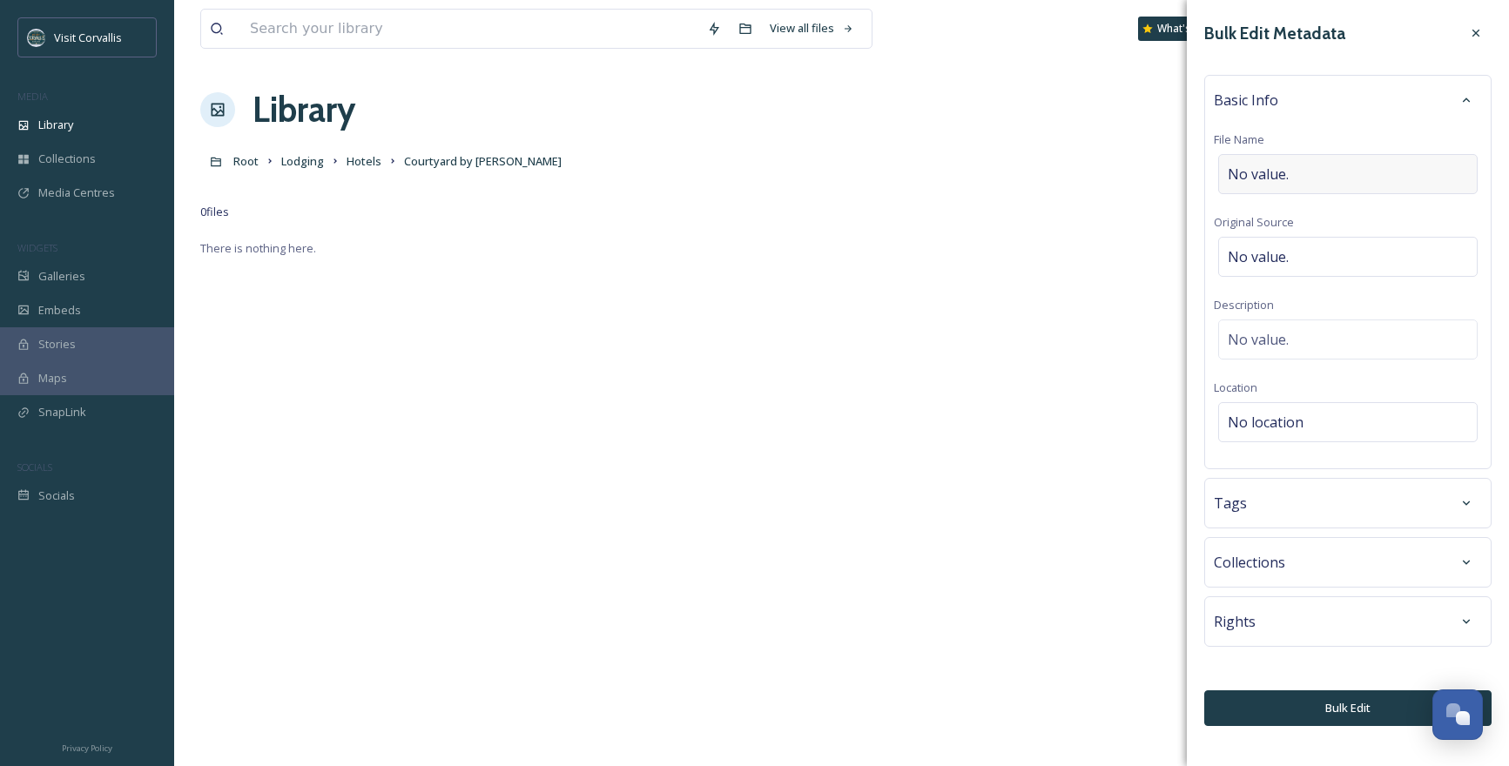
click at [1280, 160] on div "No value." at bounding box center [1347, 174] width 259 height 40
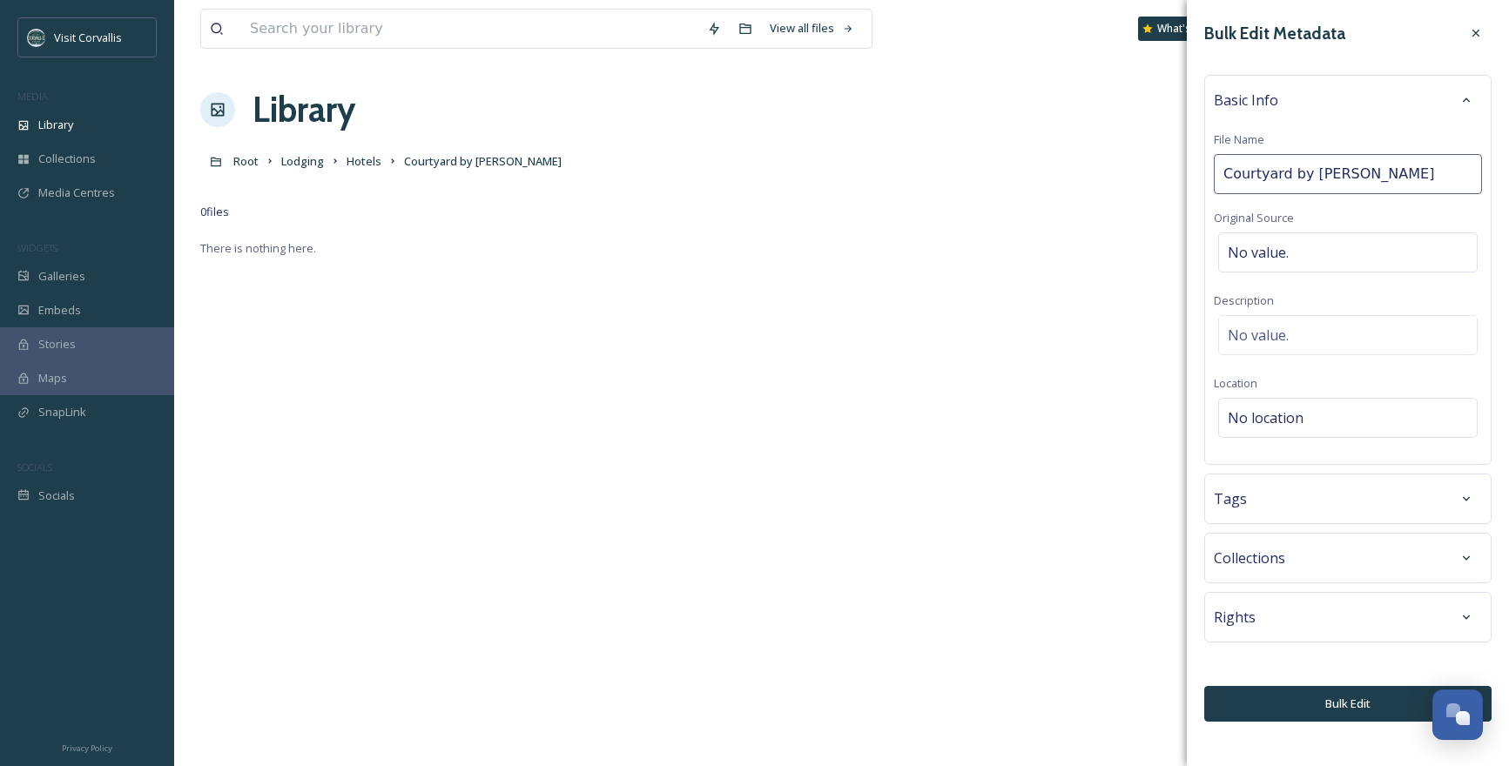
type input "Courtyard by [PERSON_NAME]"
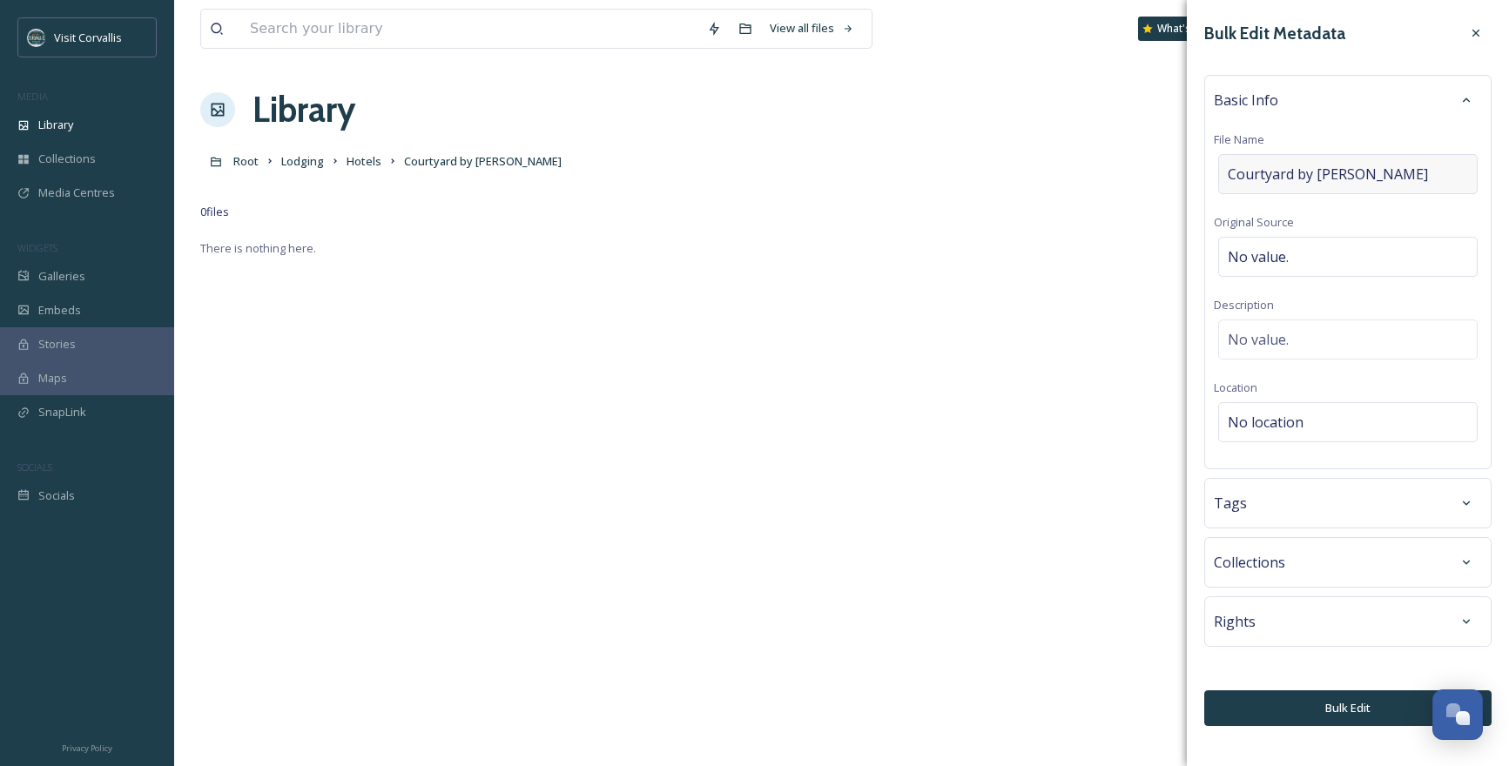
click at [1393, 170] on div "Courtyard by [PERSON_NAME]" at bounding box center [1347, 174] width 259 height 40
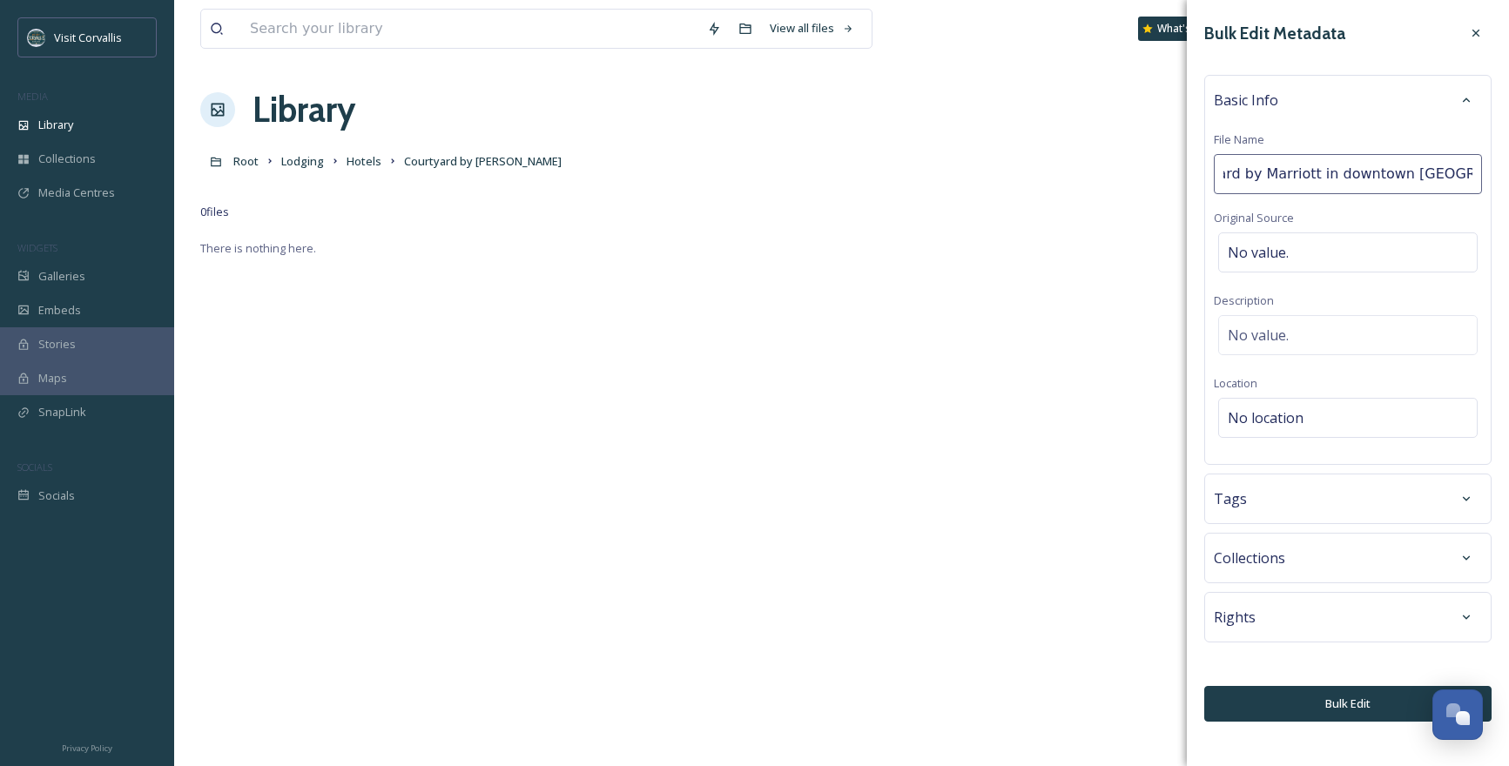
scroll to position [0, 61]
type input "Courtyard by Marriott in downtown [GEOGRAPHIC_DATA] OR"
click at [1267, 328] on div "Basic Info File Name Courtyard by Marriott in downtown [GEOGRAPHIC_DATA] OR Ori…" at bounding box center [1347, 270] width 287 height 390
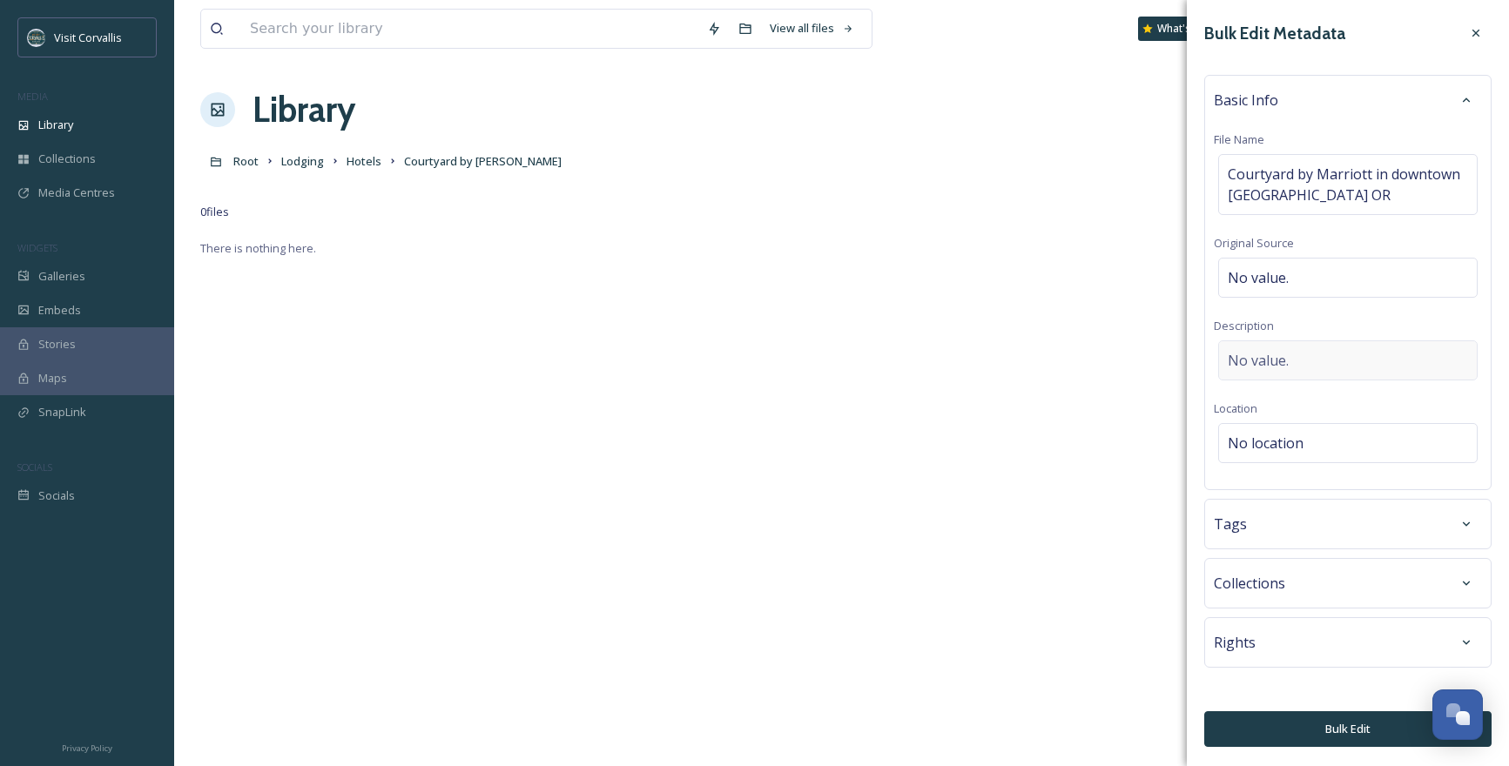
click at [1254, 357] on span "No value." at bounding box center [1258, 360] width 61 height 21
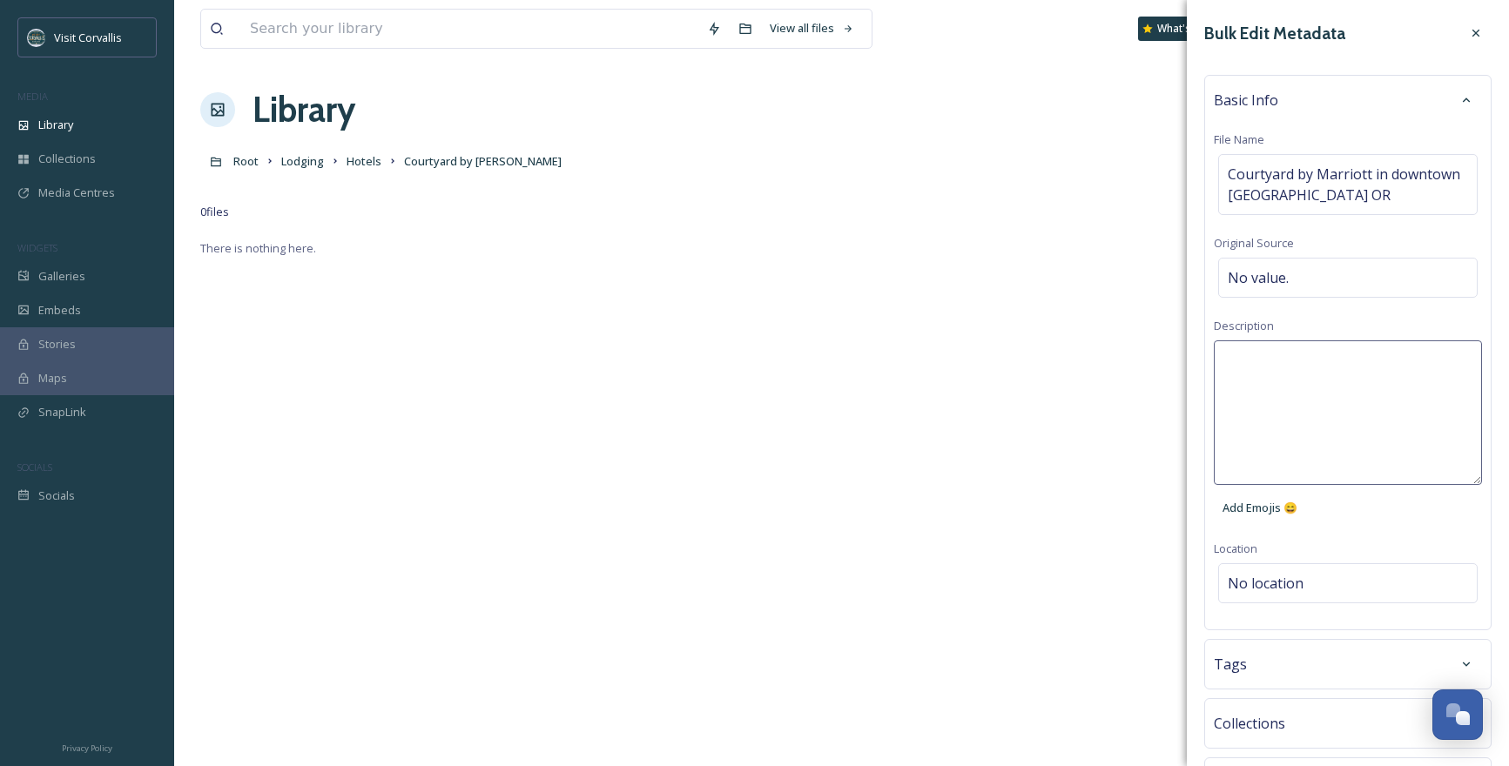
click at [1249, 359] on textarea at bounding box center [1348, 412] width 268 height 145
paste textarea "Courtyard by Marriott in downtown [GEOGRAPHIC_DATA] OR"
type textarea "Courtyard by Marriott in downtown [GEOGRAPHIC_DATA] OR."
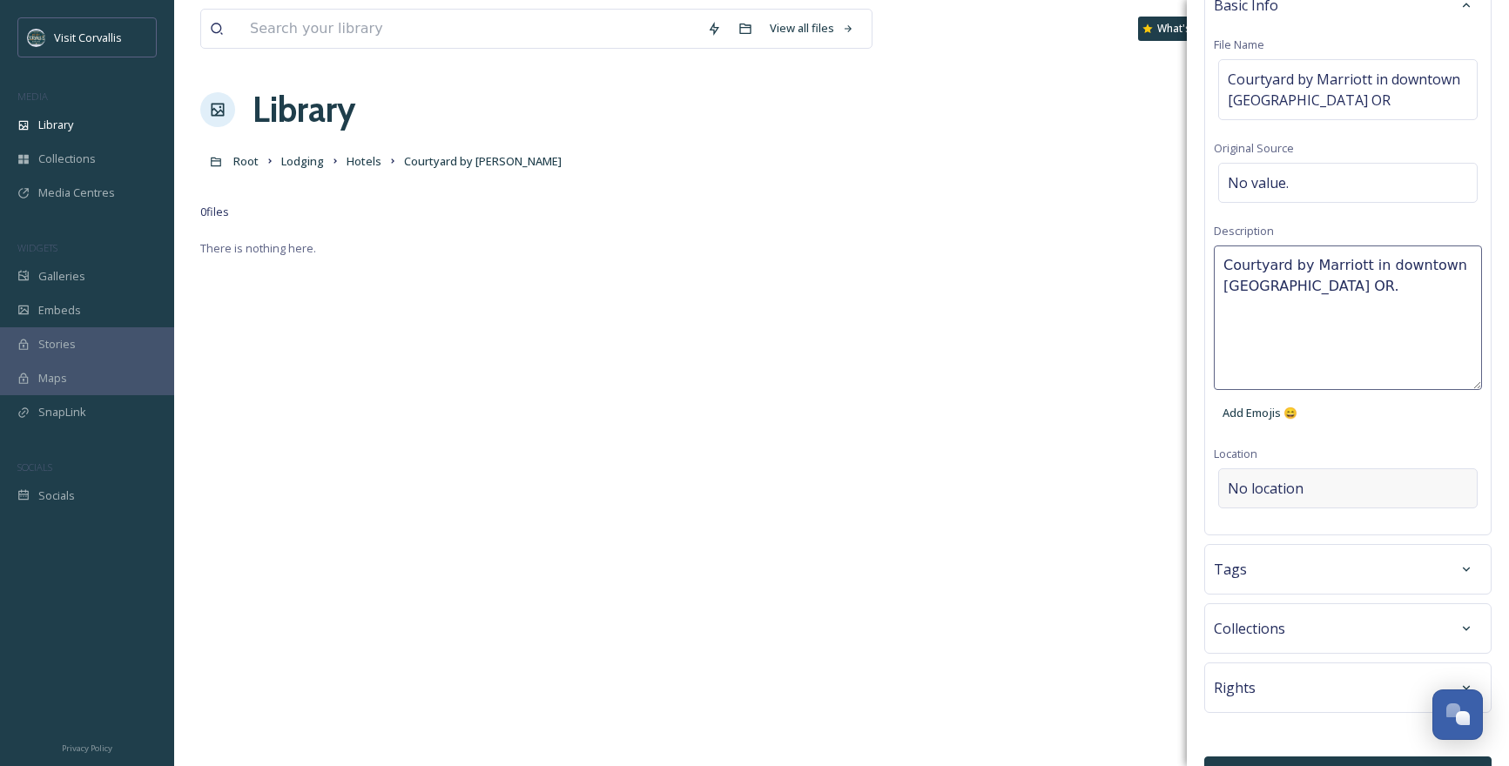
click at [1313, 483] on div "Basic Info File Name Courtyard by Marriott in downtown [GEOGRAPHIC_DATA] OR Ori…" at bounding box center [1347, 257] width 287 height 555
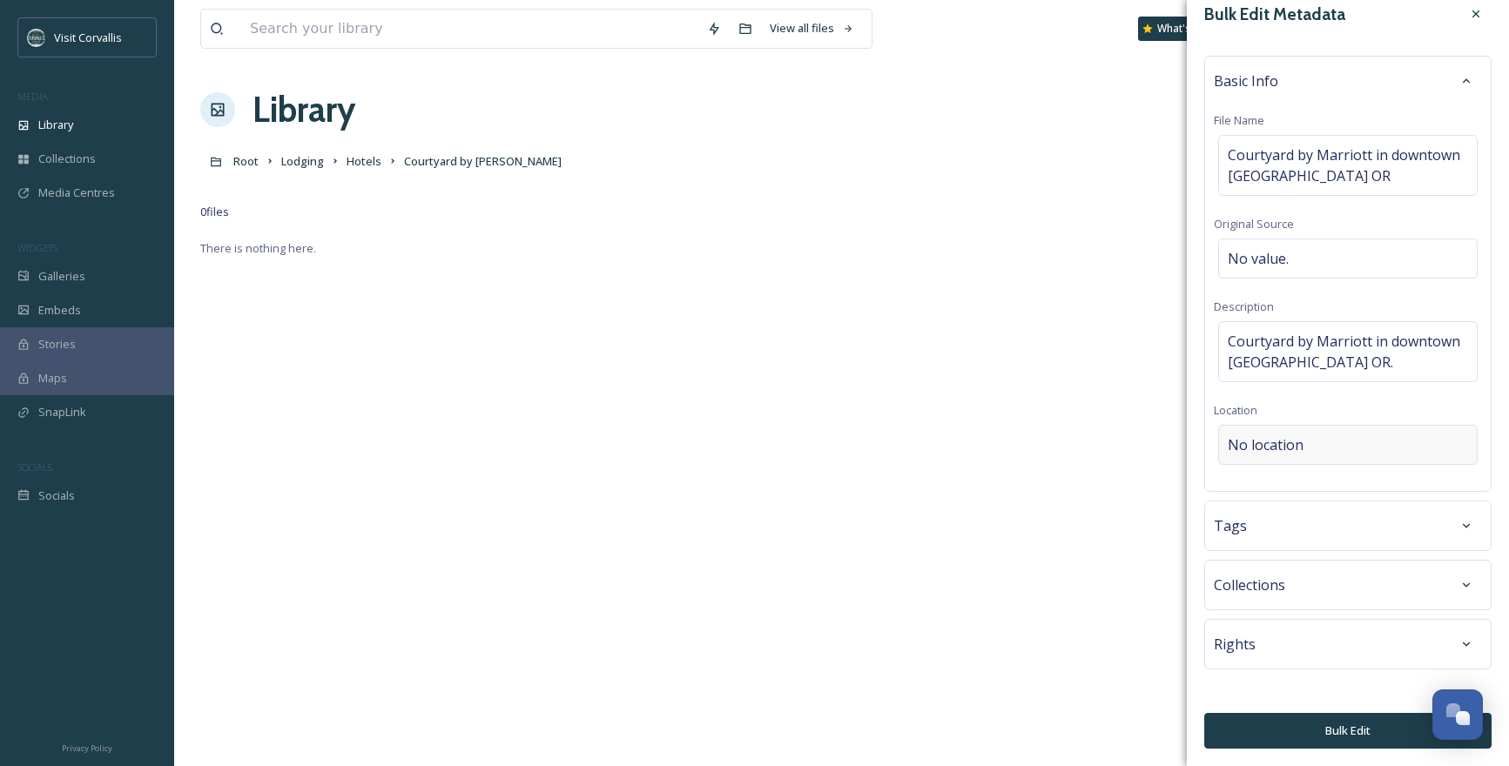
click at [1254, 448] on span "No location" at bounding box center [1266, 444] width 76 height 21
click at [1247, 441] on input at bounding box center [1348, 445] width 258 height 38
paste input "Courtyard by Marriott in downtown [GEOGRAPHIC_DATA] OR"
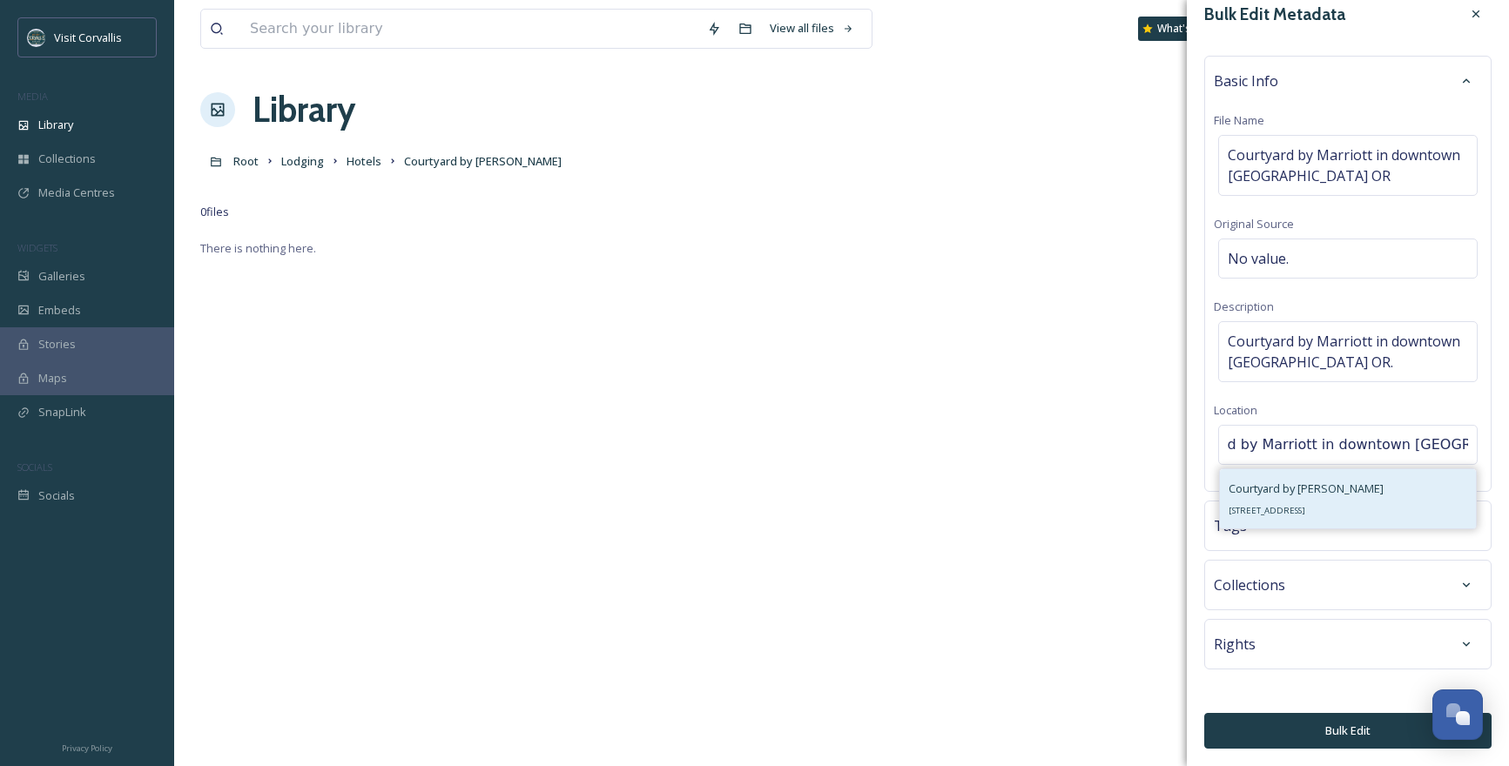
type input "Courtyard by Marriott in downtown [GEOGRAPHIC_DATA] OR"
click at [1297, 484] on span "Courtyard by [PERSON_NAME]" at bounding box center [1305, 489] width 155 height 16
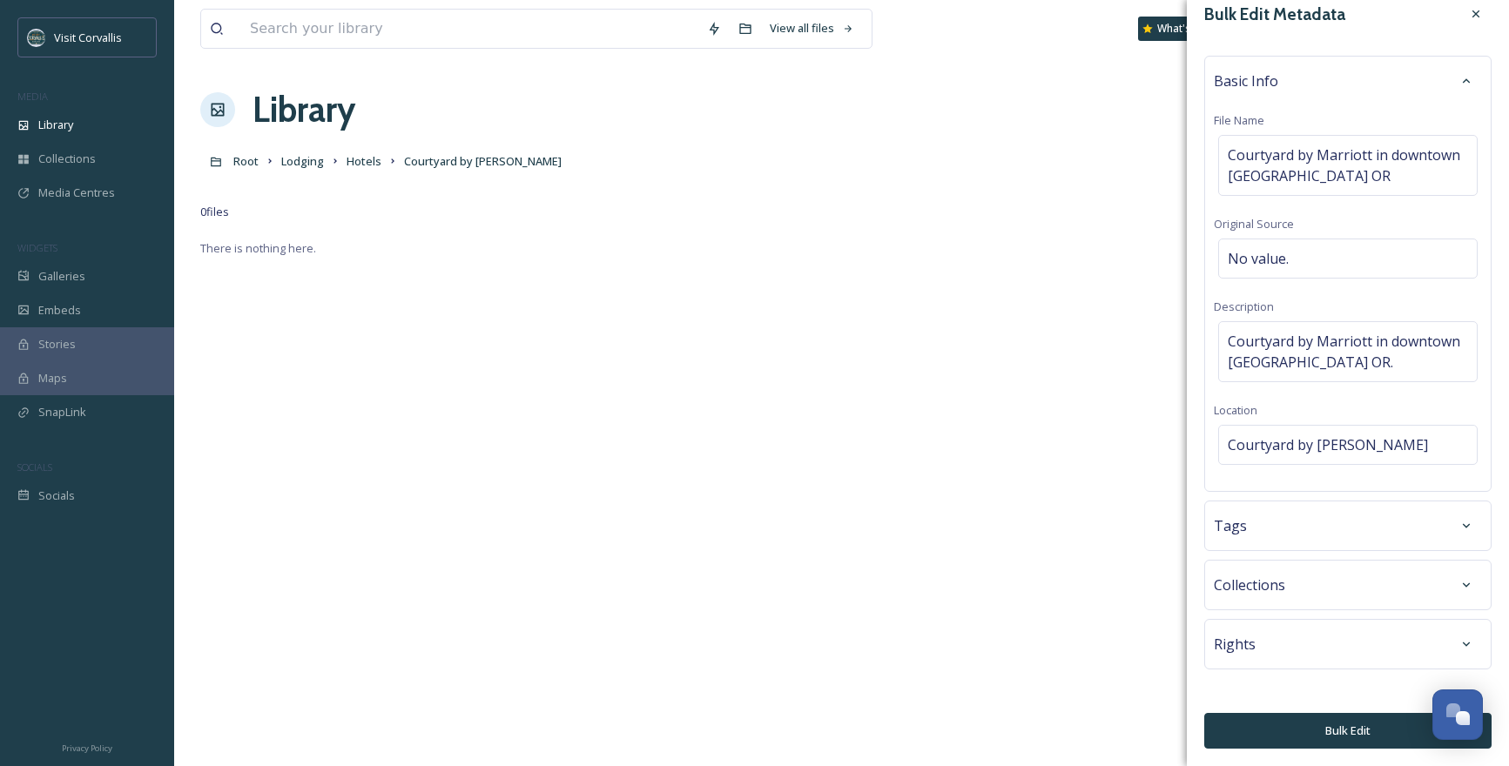
click at [1298, 535] on div "Tags" at bounding box center [1348, 525] width 268 height 31
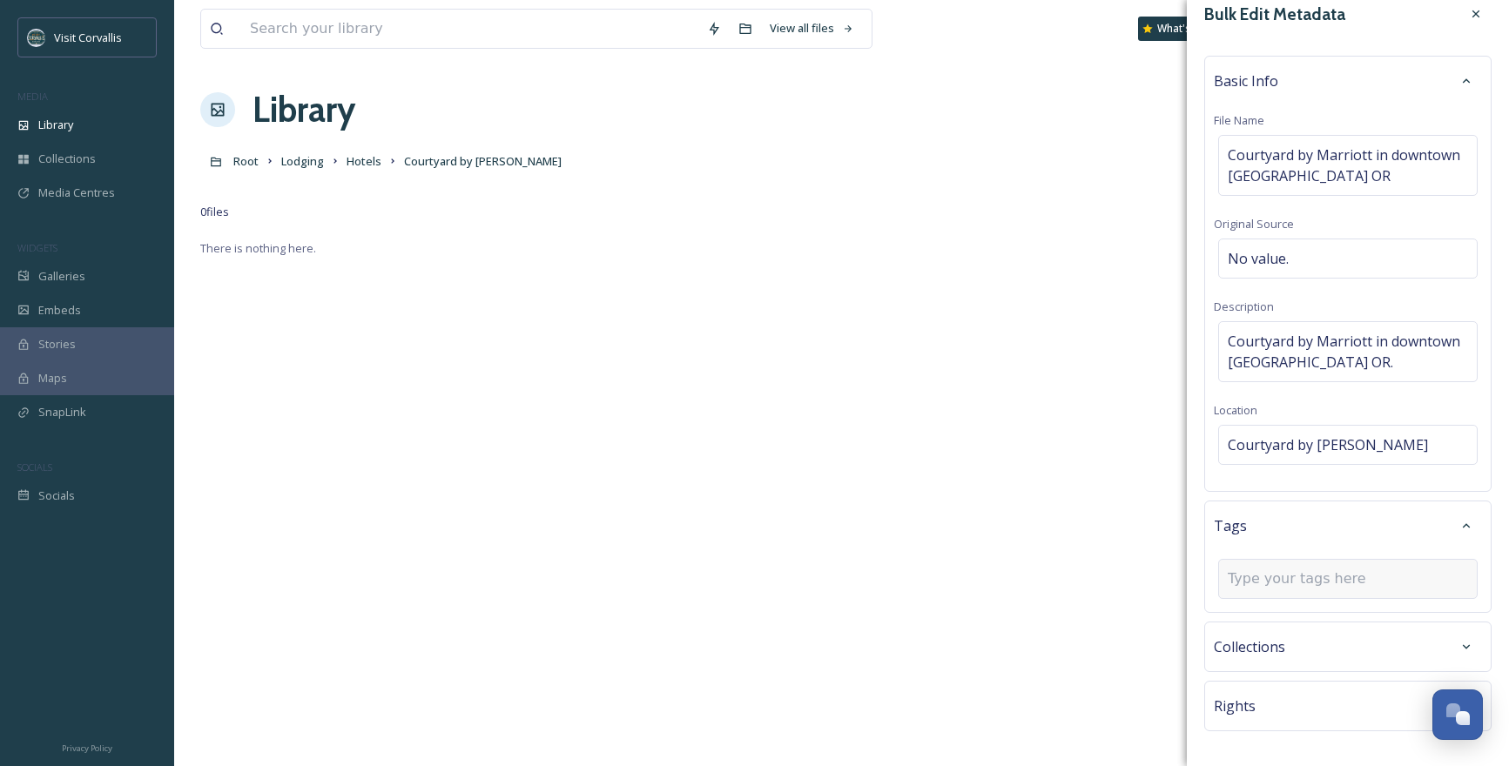
click at [1336, 584] on input at bounding box center [1315, 579] width 174 height 21
type input "HOTEL"
click at [1314, 620] on div "hotel" at bounding box center [1348, 620] width 256 height 34
click at [1290, 609] on input at bounding box center [1315, 613] width 174 height 21
type input "M"
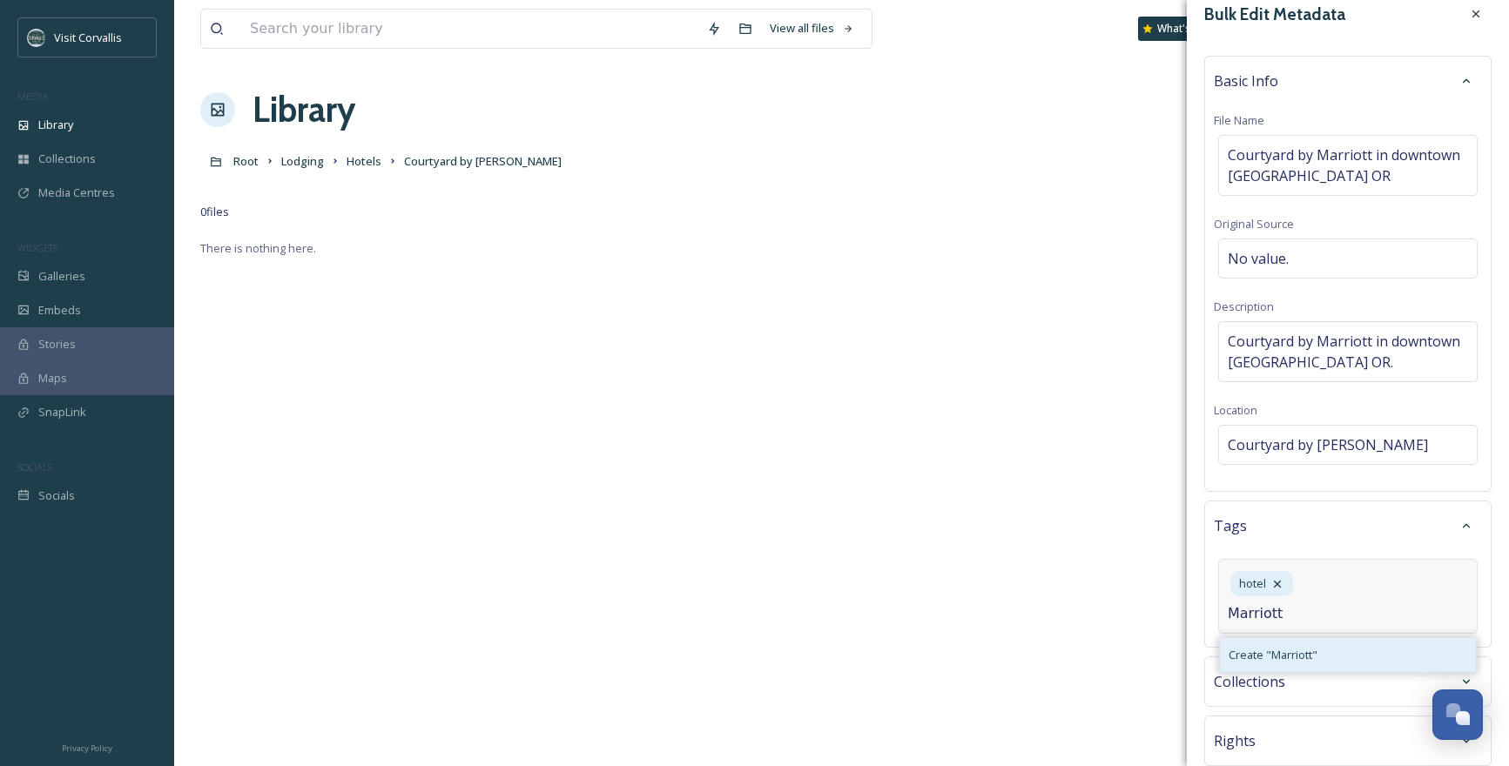
type input "Marriott"
click at [1289, 651] on span "Create " Marriott "" at bounding box center [1272, 655] width 89 height 17
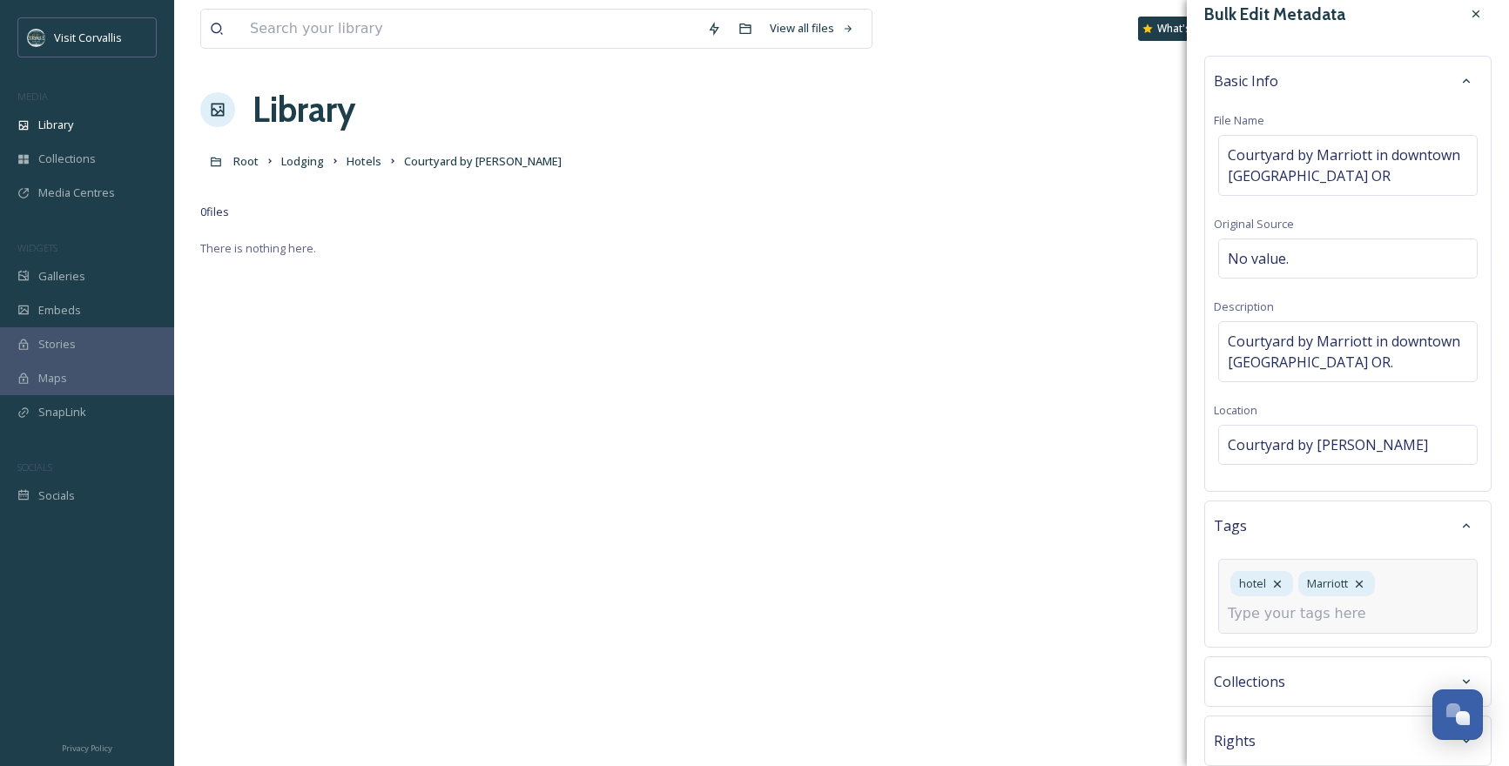
click at [1284, 614] on input at bounding box center [1315, 613] width 174 height 21
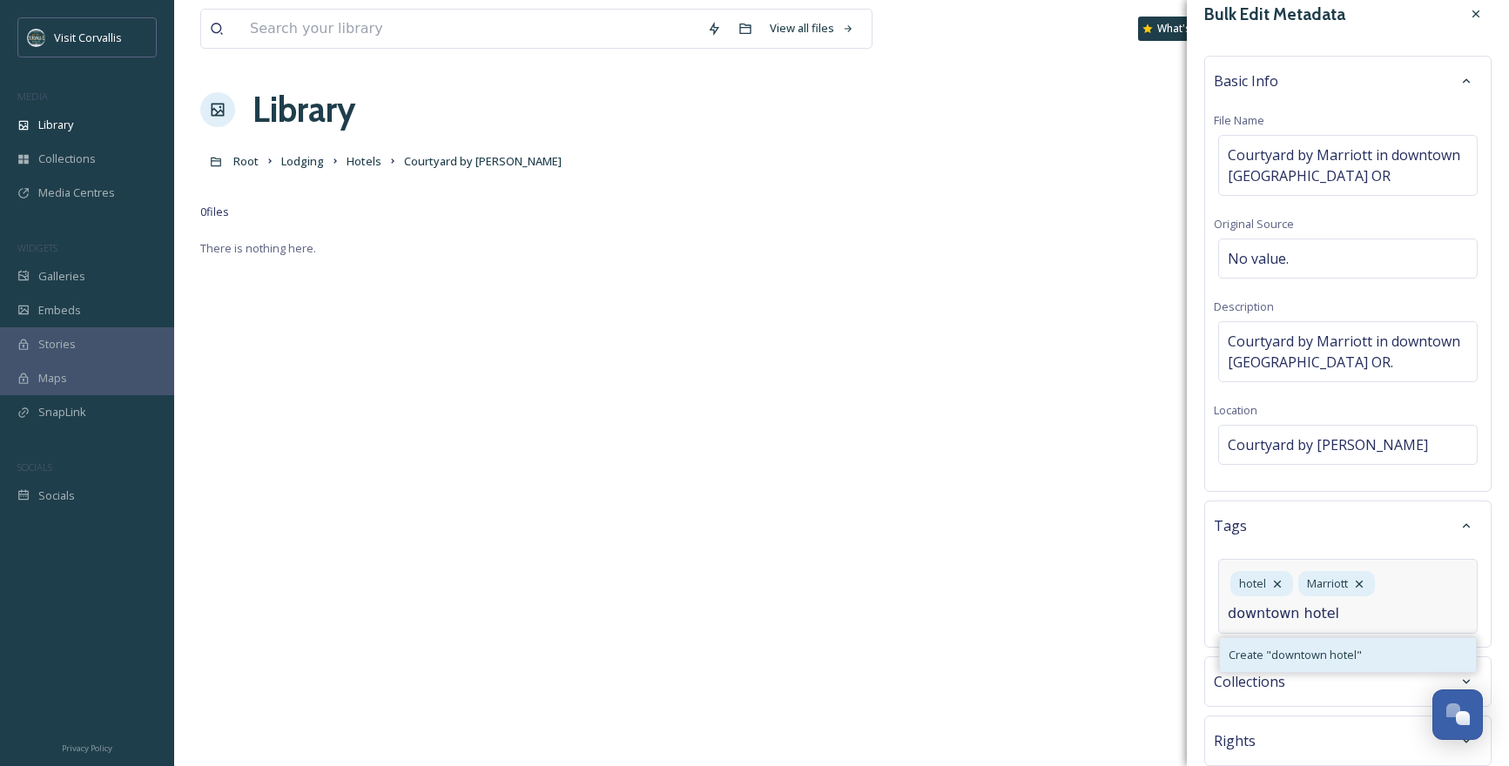
type input "downtown hotel"
click at [1299, 650] on span "Create " downtown hotel "" at bounding box center [1294, 655] width 133 height 17
click at [1298, 649] on input at bounding box center [1315, 648] width 174 height 21
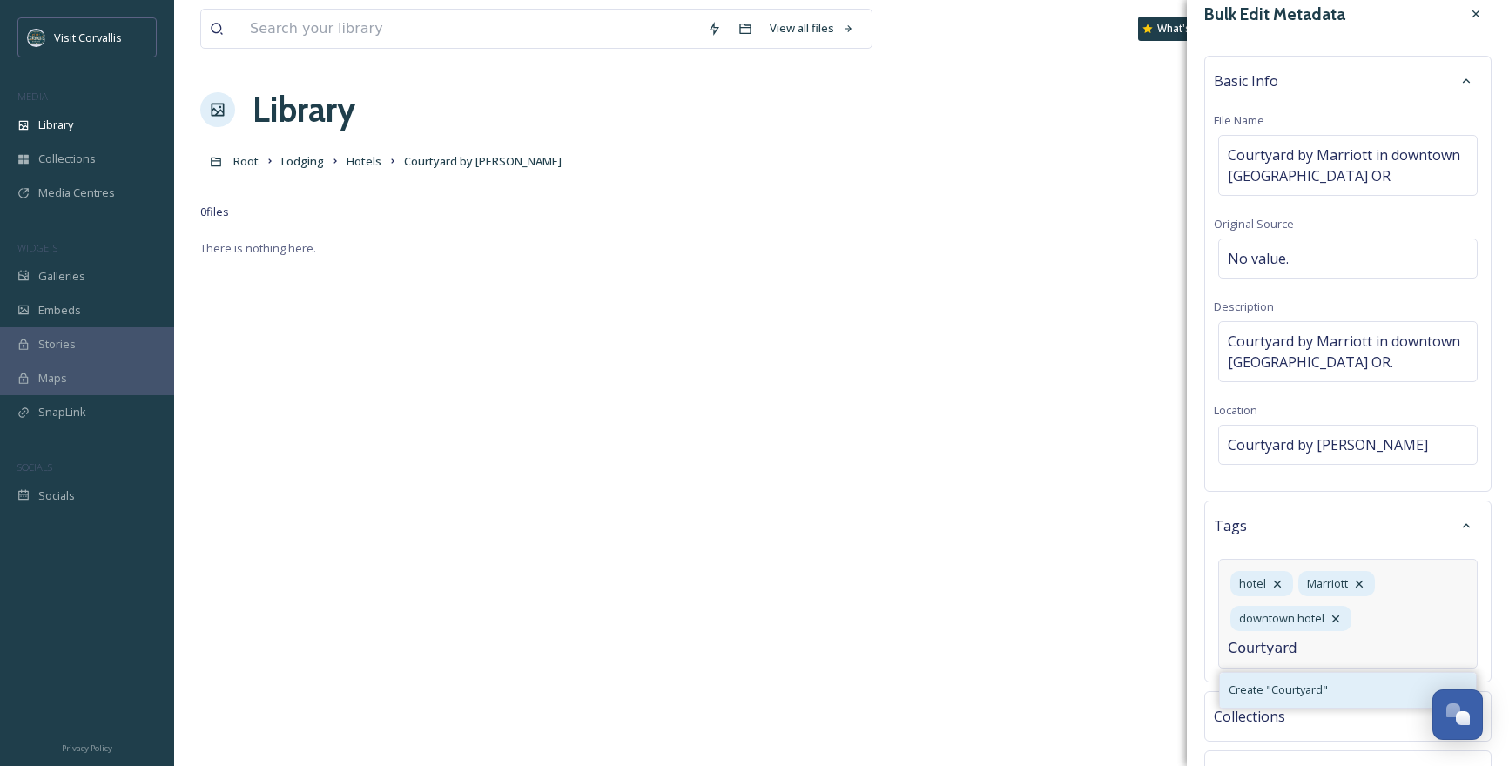
type input "Courtyard"
click at [1309, 700] on div "Create " Courtyard "" at bounding box center [1348, 690] width 256 height 34
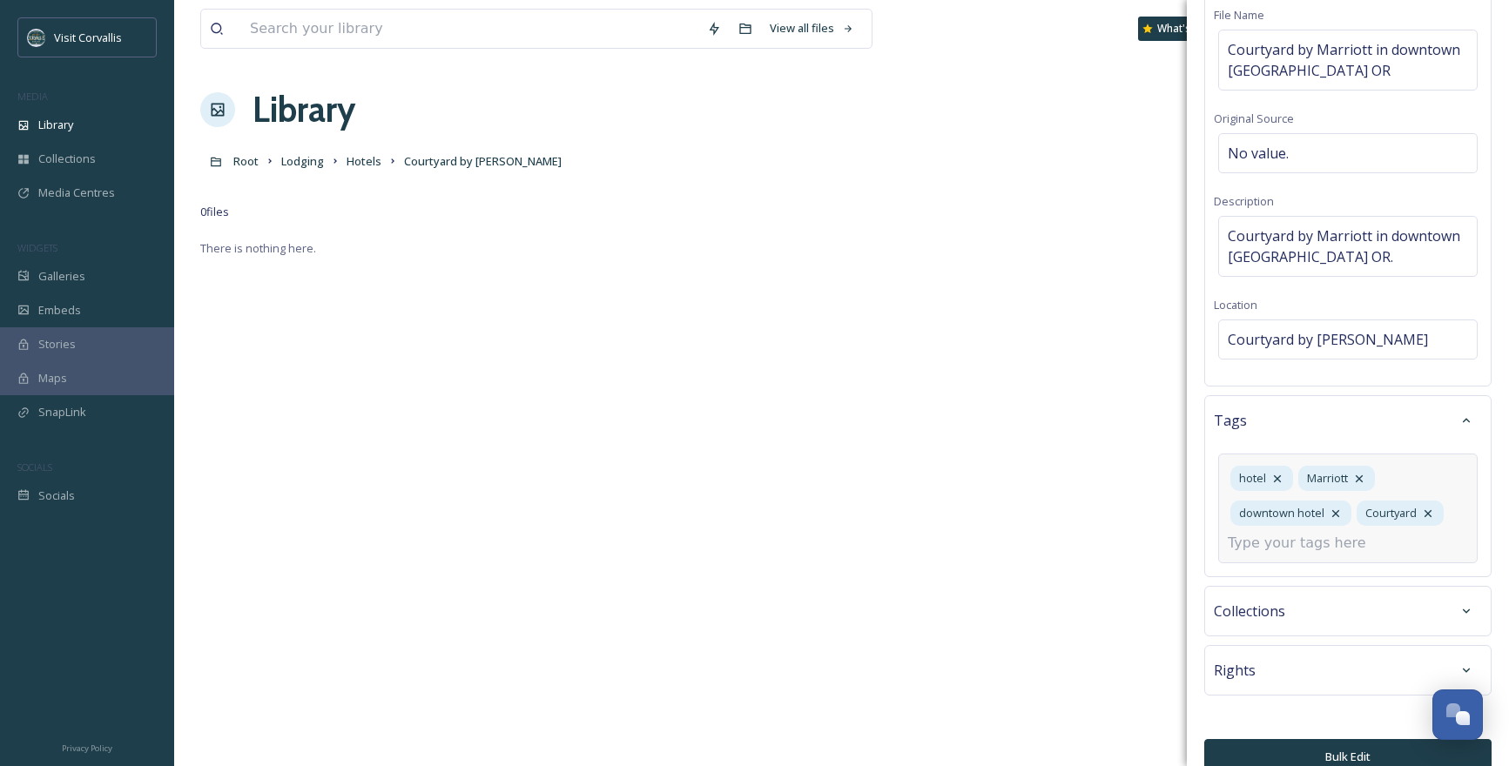
scroll to position [151, 0]
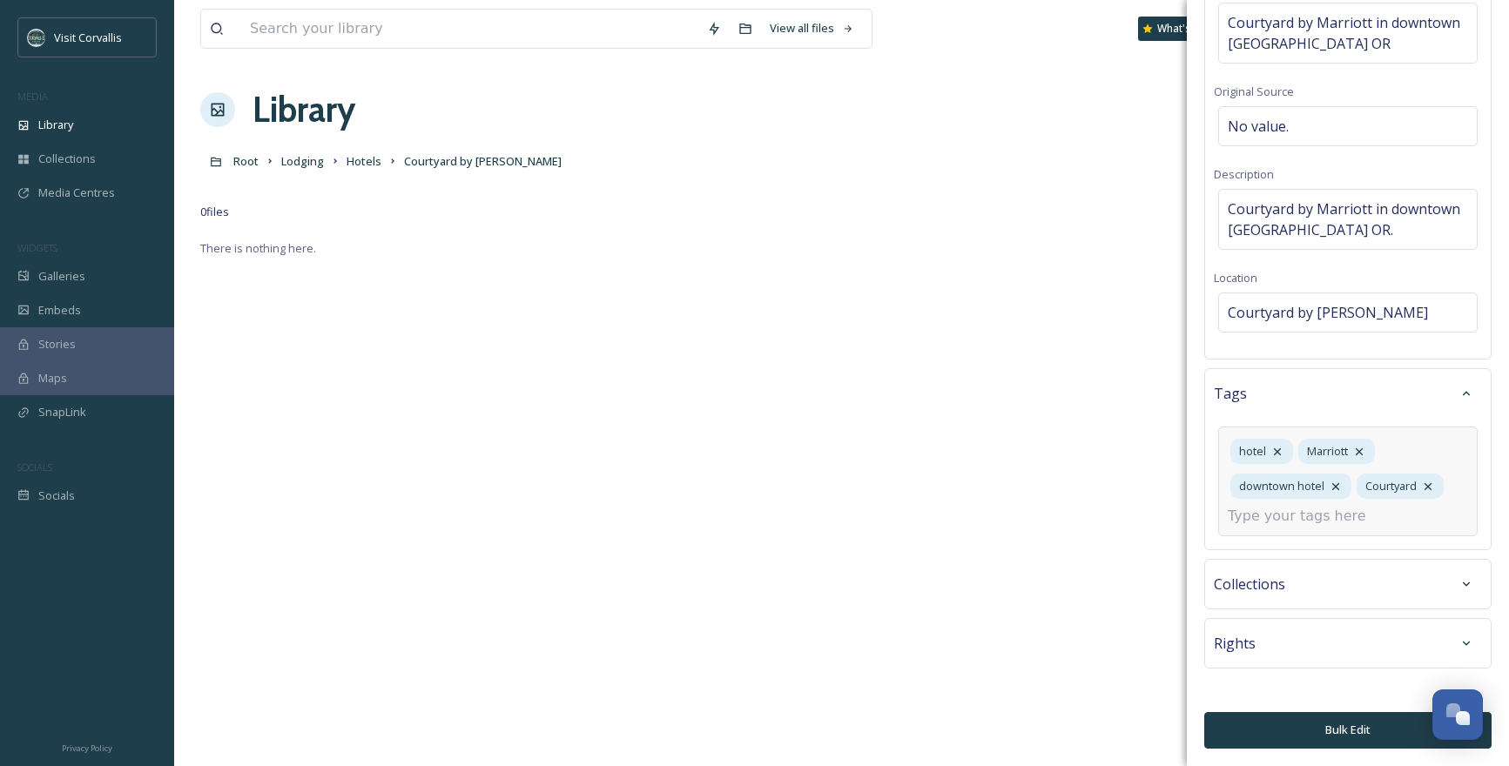
click at [1363, 722] on button "Bulk Edit" at bounding box center [1347, 730] width 287 height 36
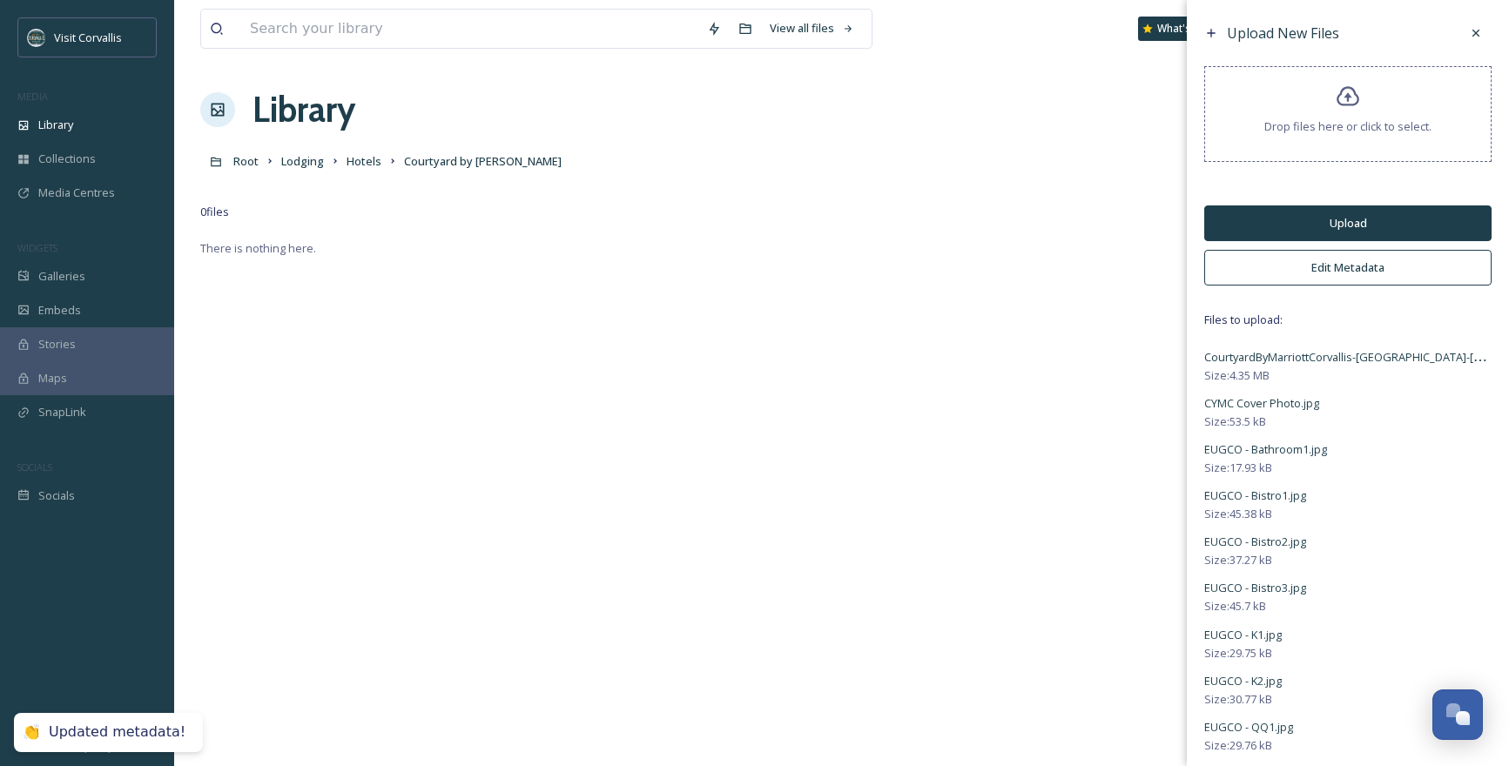
click at [1265, 219] on button "Upload" at bounding box center [1347, 223] width 287 height 36
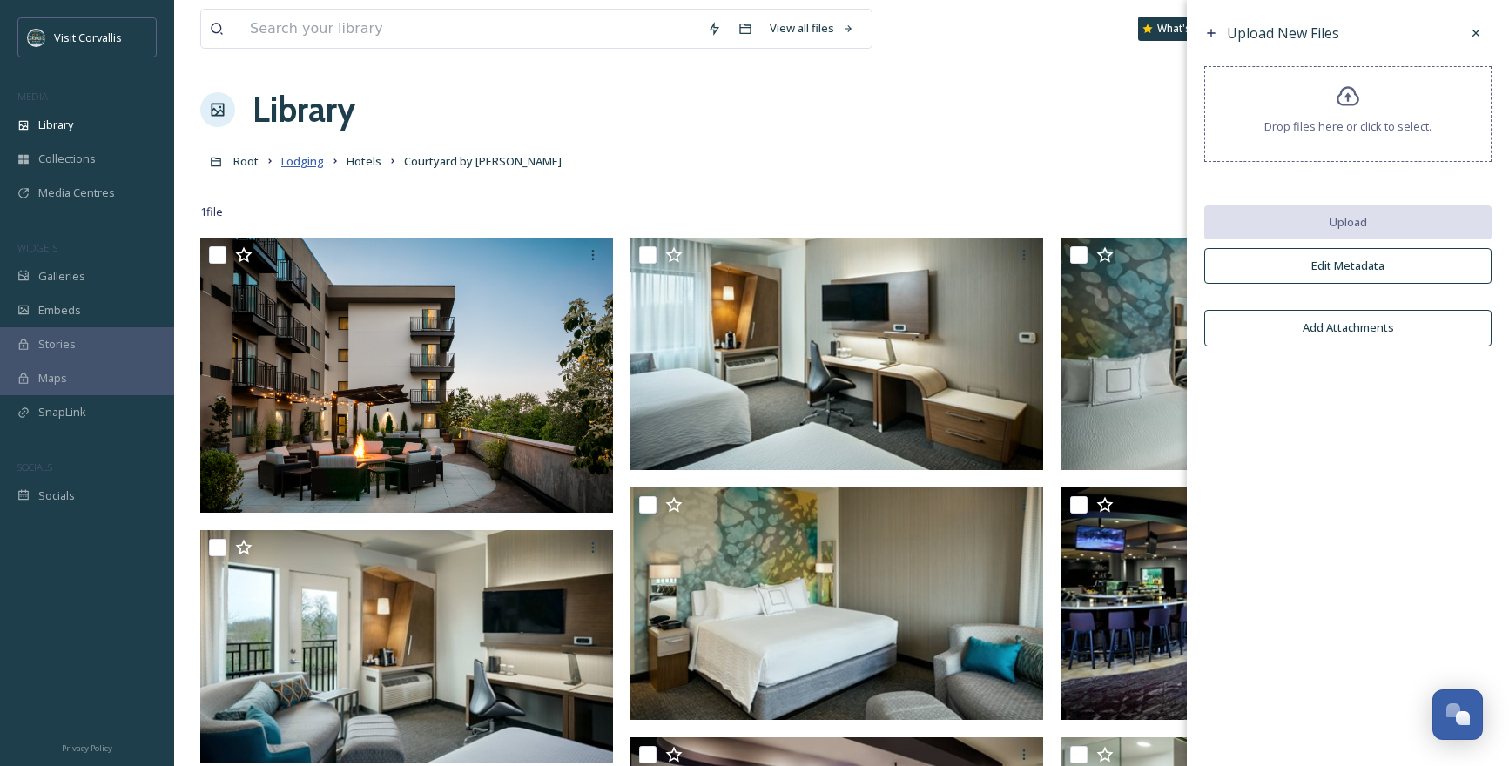
click at [306, 165] on span "Lodging" at bounding box center [302, 161] width 43 height 16
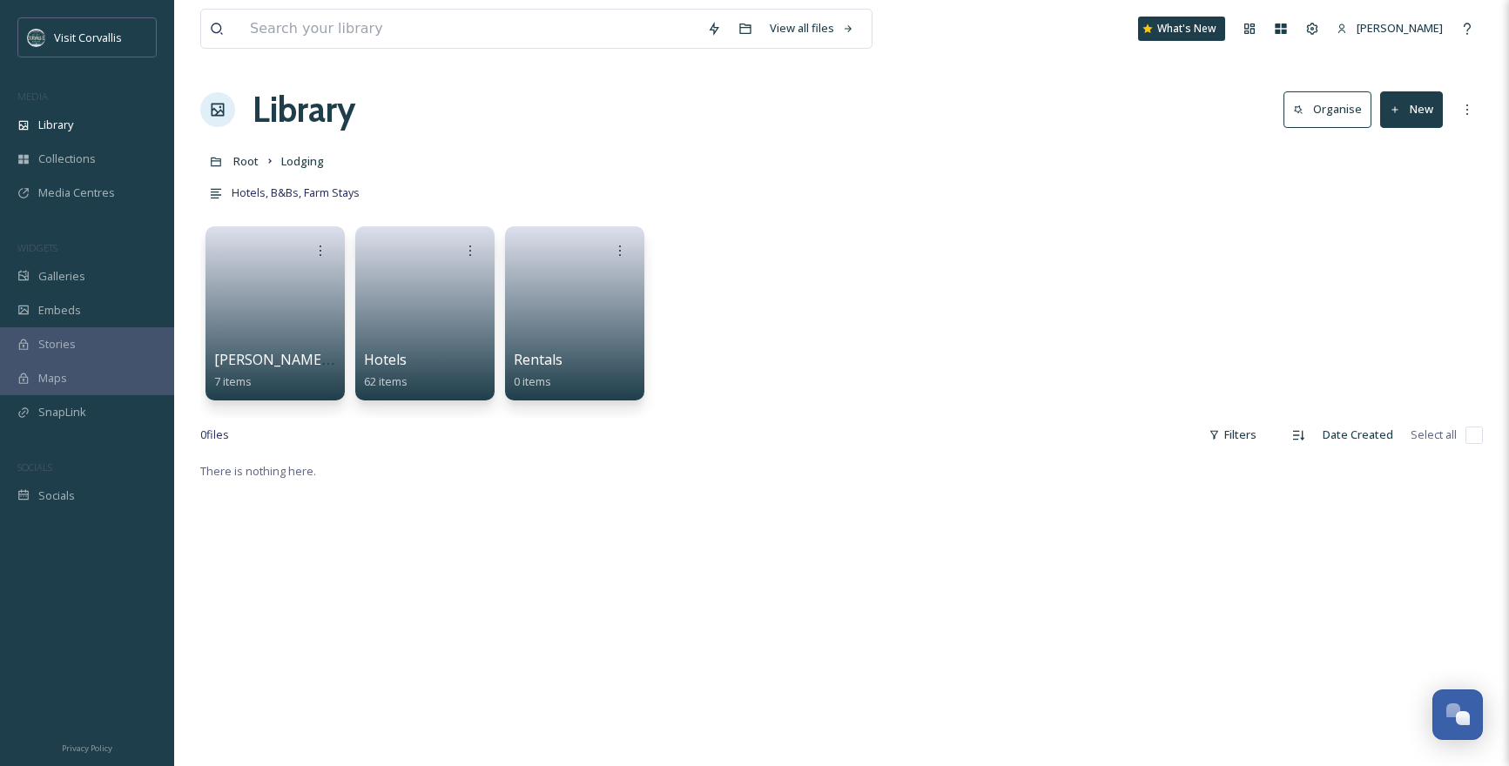
click at [240, 165] on span "Root" at bounding box center [245, 161] width 25 height 16
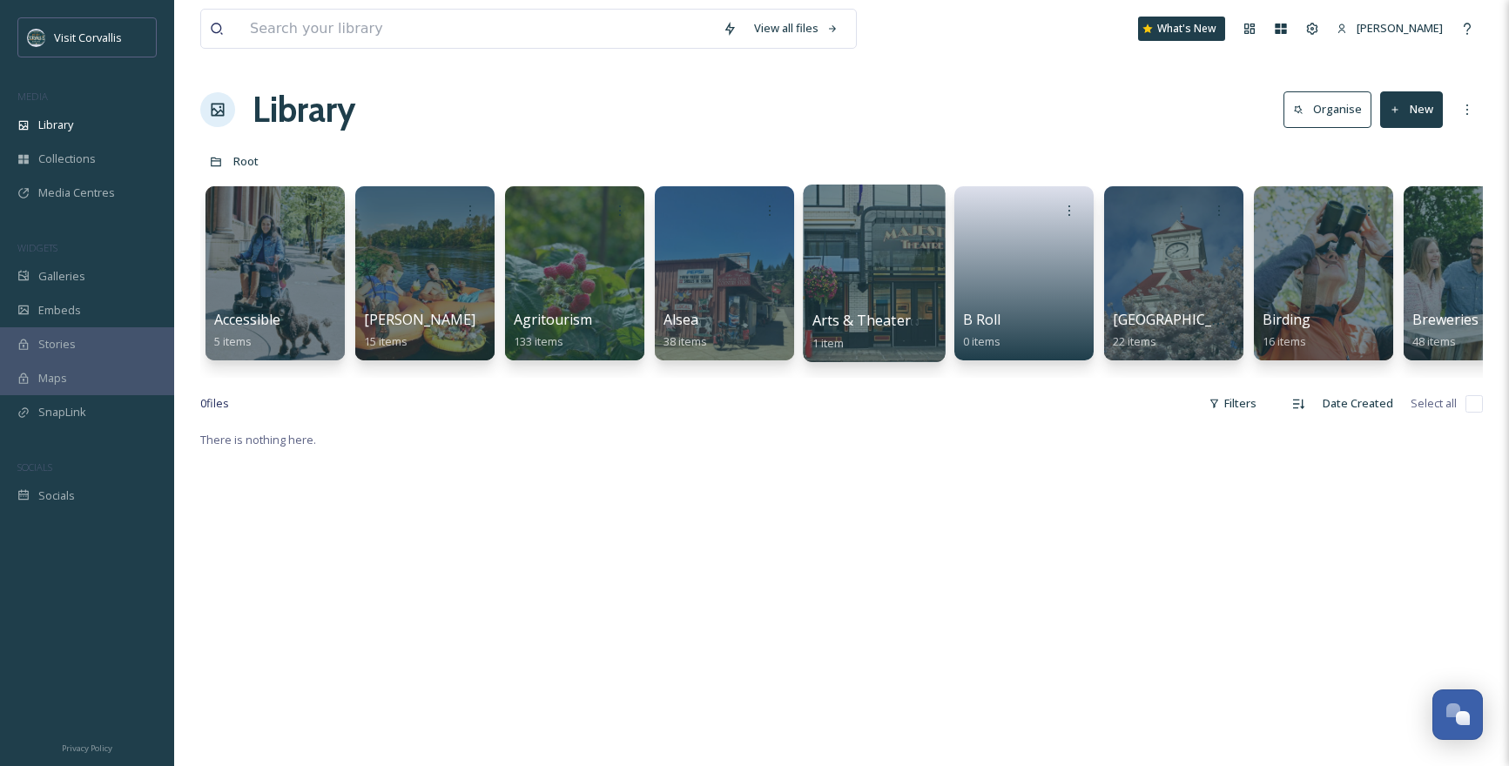
click at [854, 254] on div at bounding box center [874, 274] width 142 height 178
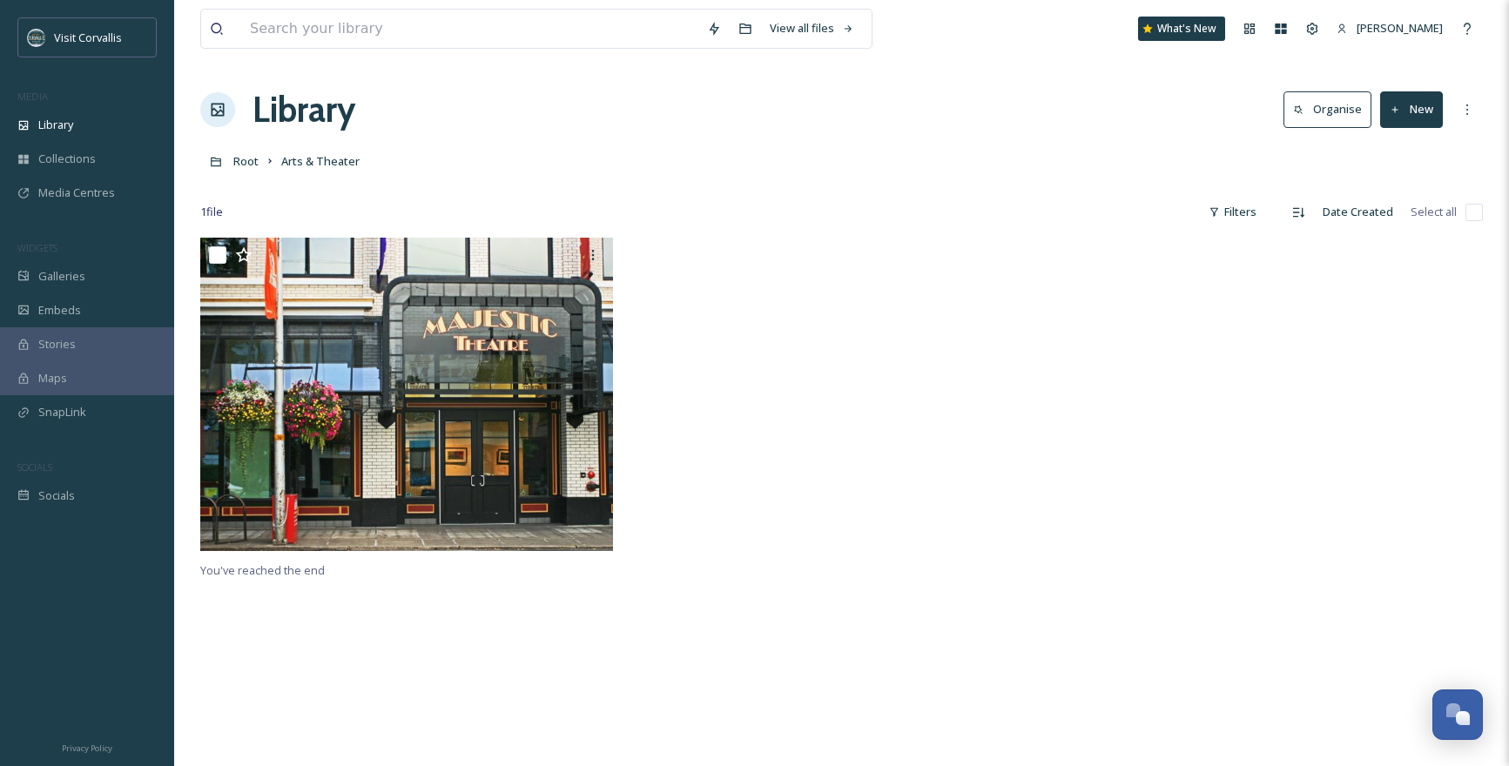
click at [1410, 116] on button "New" at bounding box center [1411, 109] width 63 height 36
click at [1396, 226] on span "Folder" at bounding box center [1391, 218] width 33 height 17
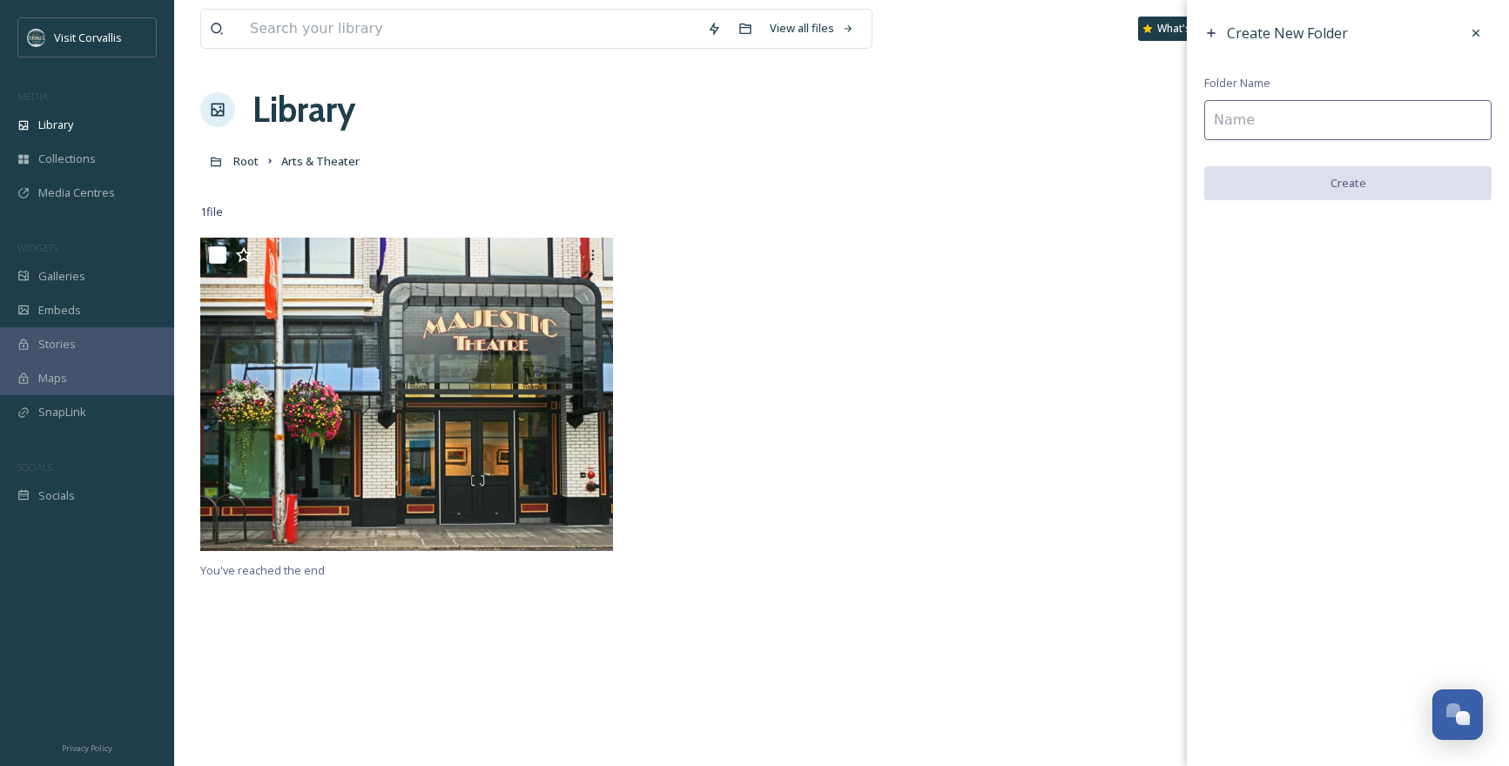
click at [1275, 131] on input at bounding box center [1347, 120] width 287 height 40
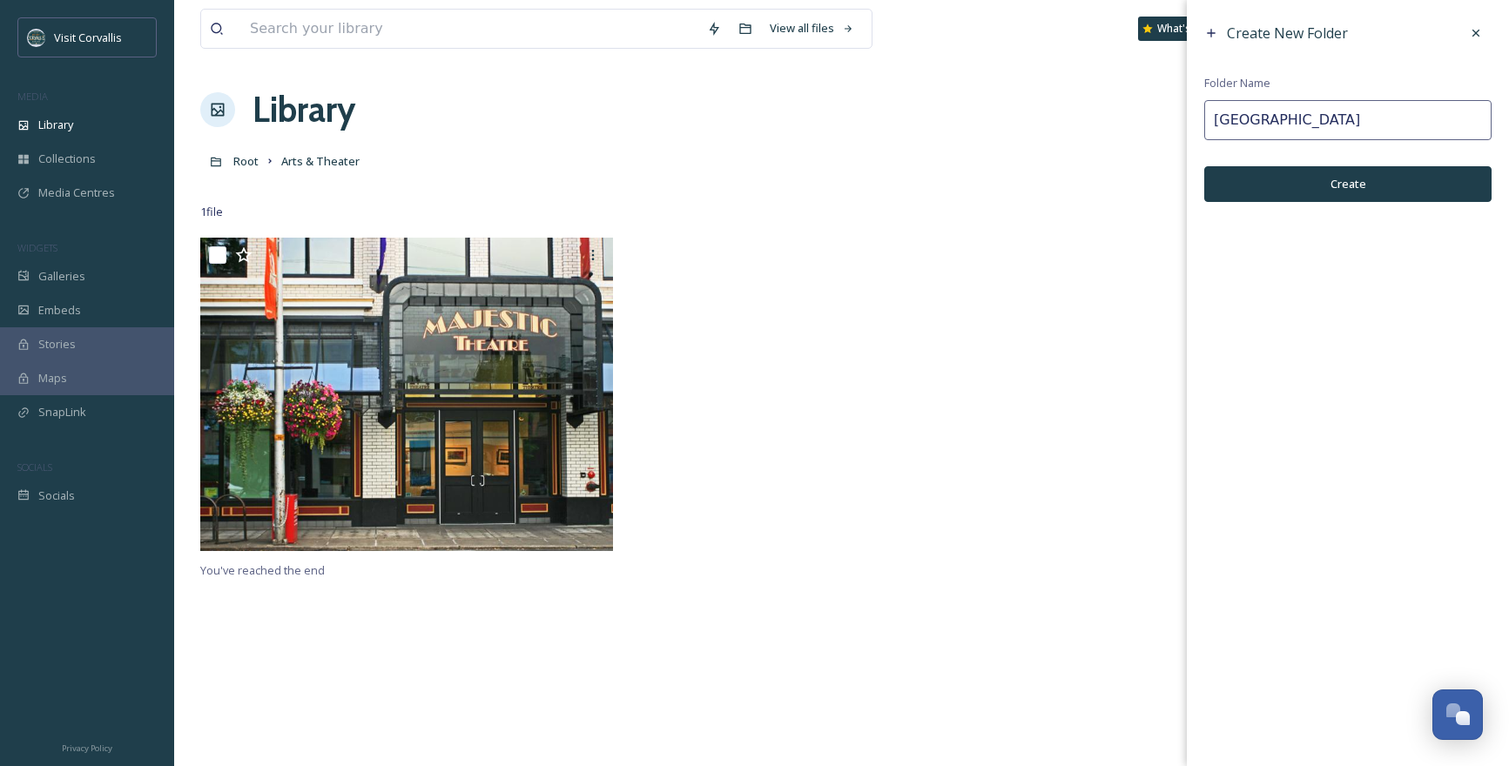
type input "[GEOGRAPHIC_DATA]"
click at [1320, 168] on button "Create" at bounding box center [1347, 184] width 287 height 36
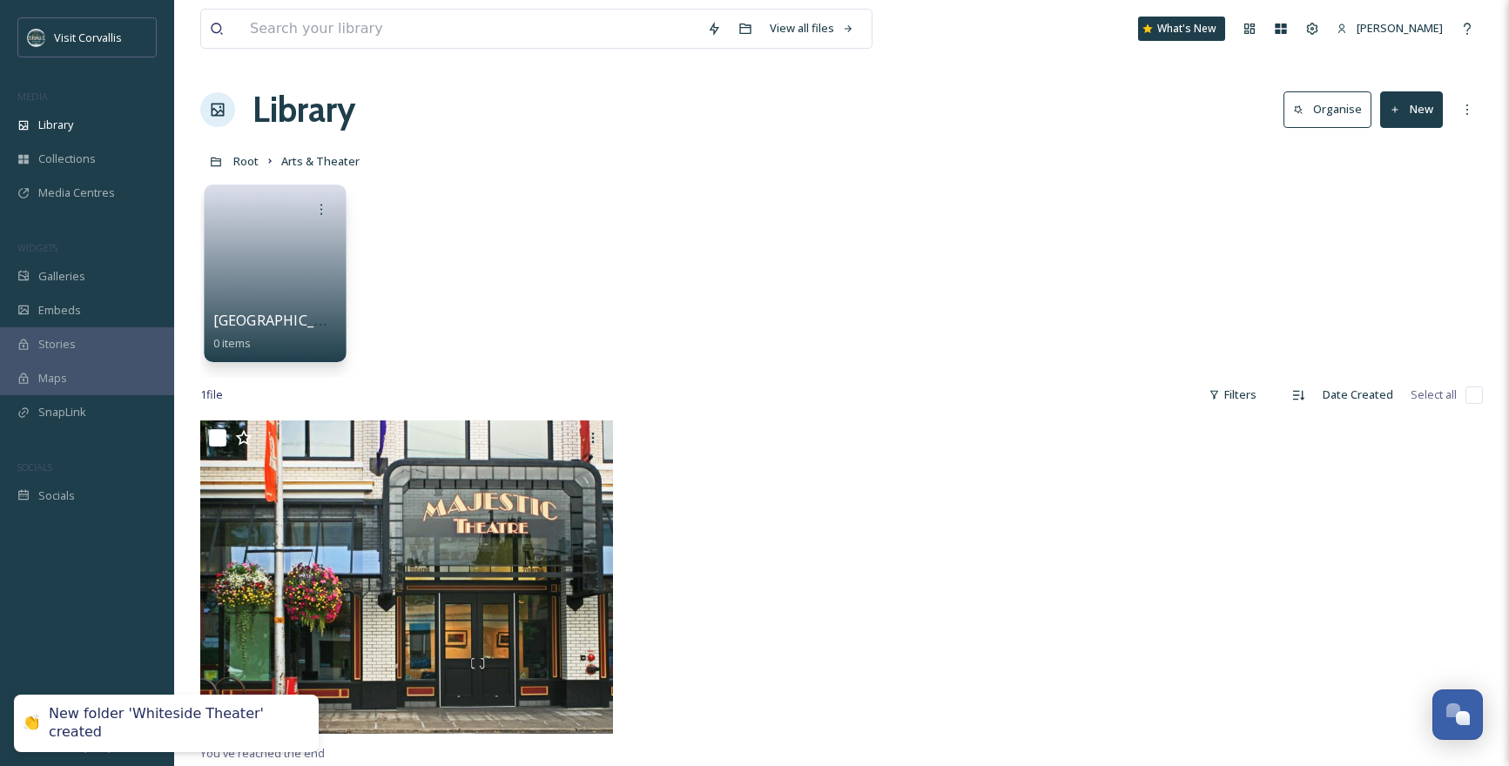
click at [272, 253] on link at bounding box center [275, 267] width 125 height 84
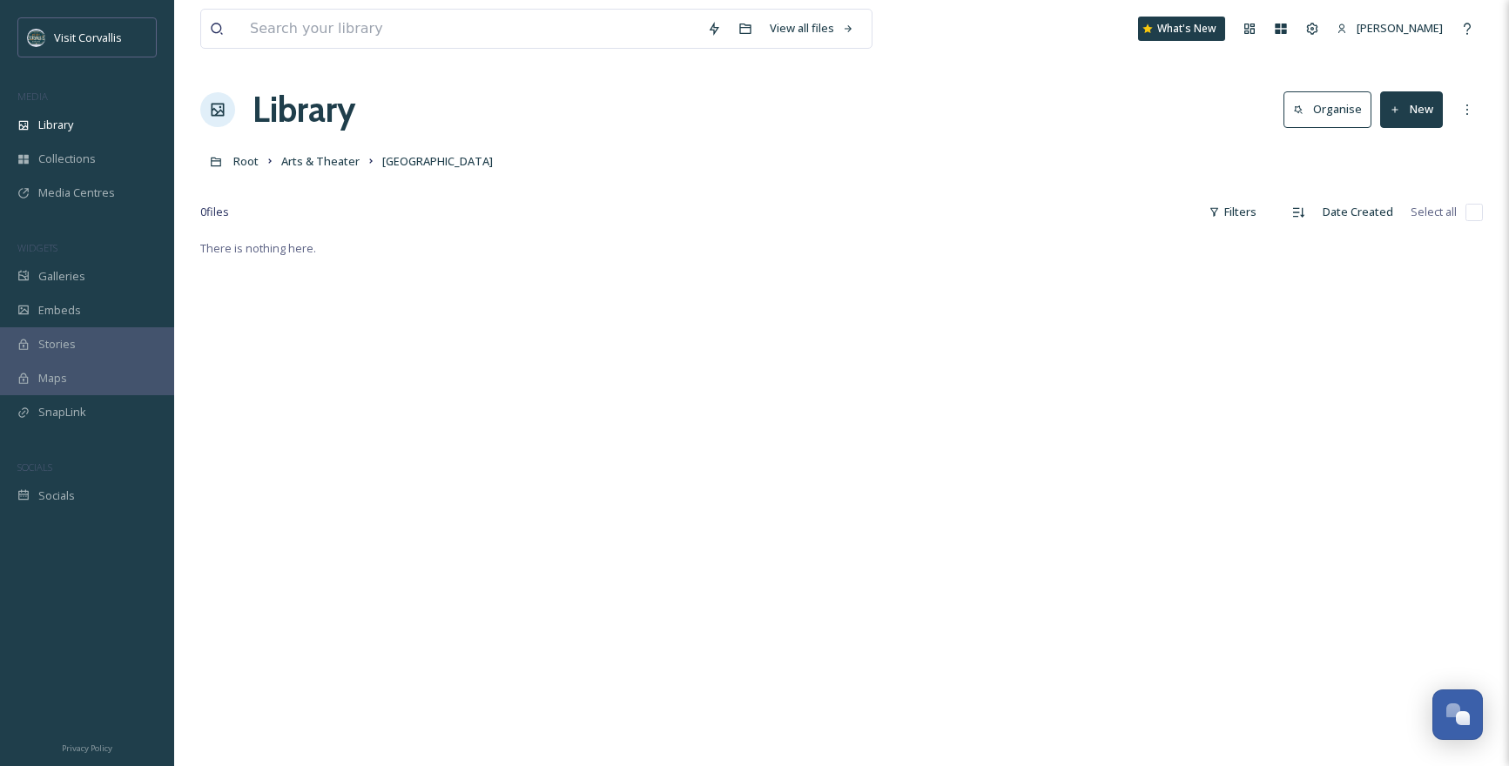
click at [1408, 114] on button "New" at bounding box center [1411, 109] width 63 height 36
drag, startPoint x: 1404, startPoint y: 142, endPoint x: 995, endPoint y: 169, distance: 410.1
click at [1404, 142] on span "File Upload" at bounding box center [1403, 150] width 57 height 17
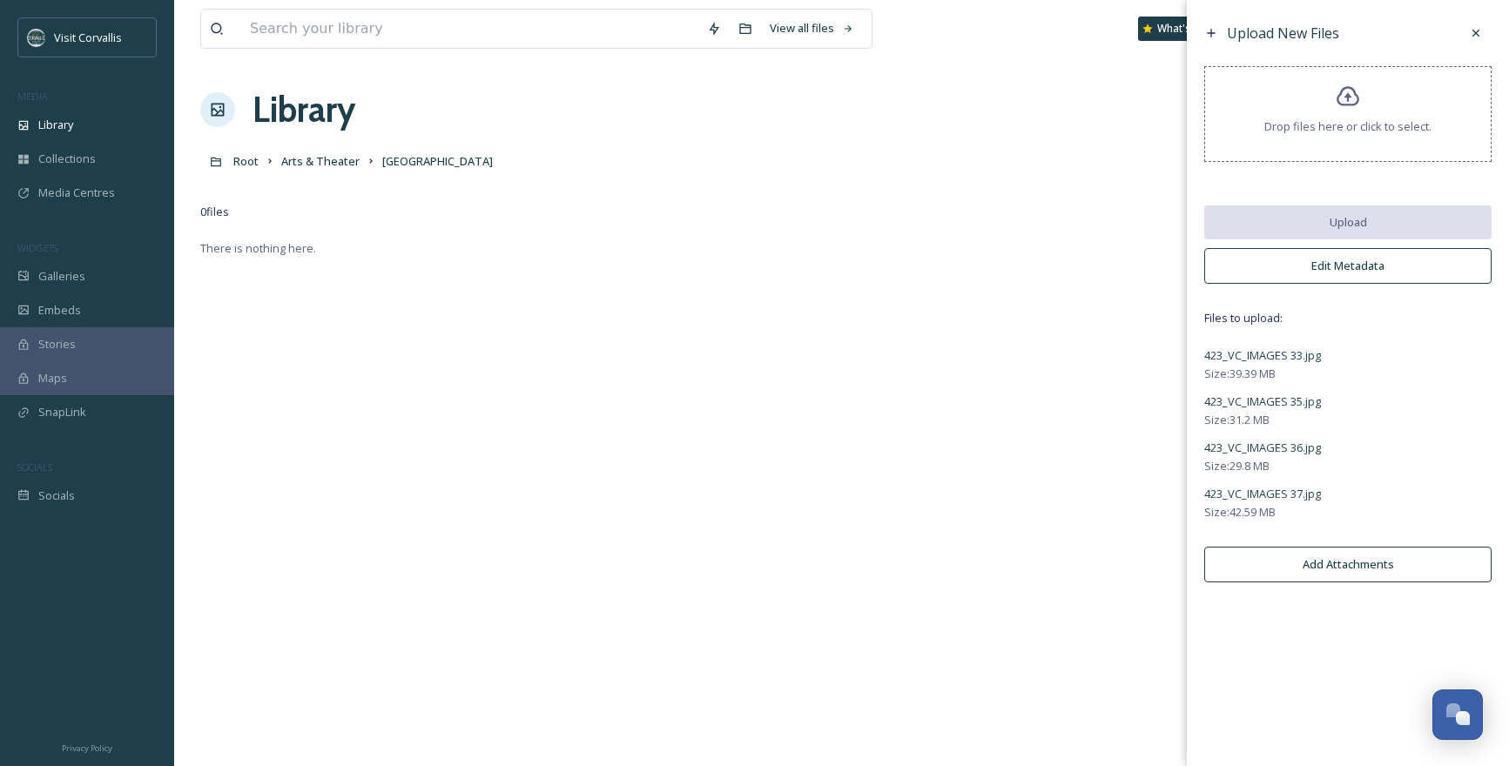
click at [1302, 269] on button "Edit Metadata" at bounding box center [1347, 266] width 287 height 36
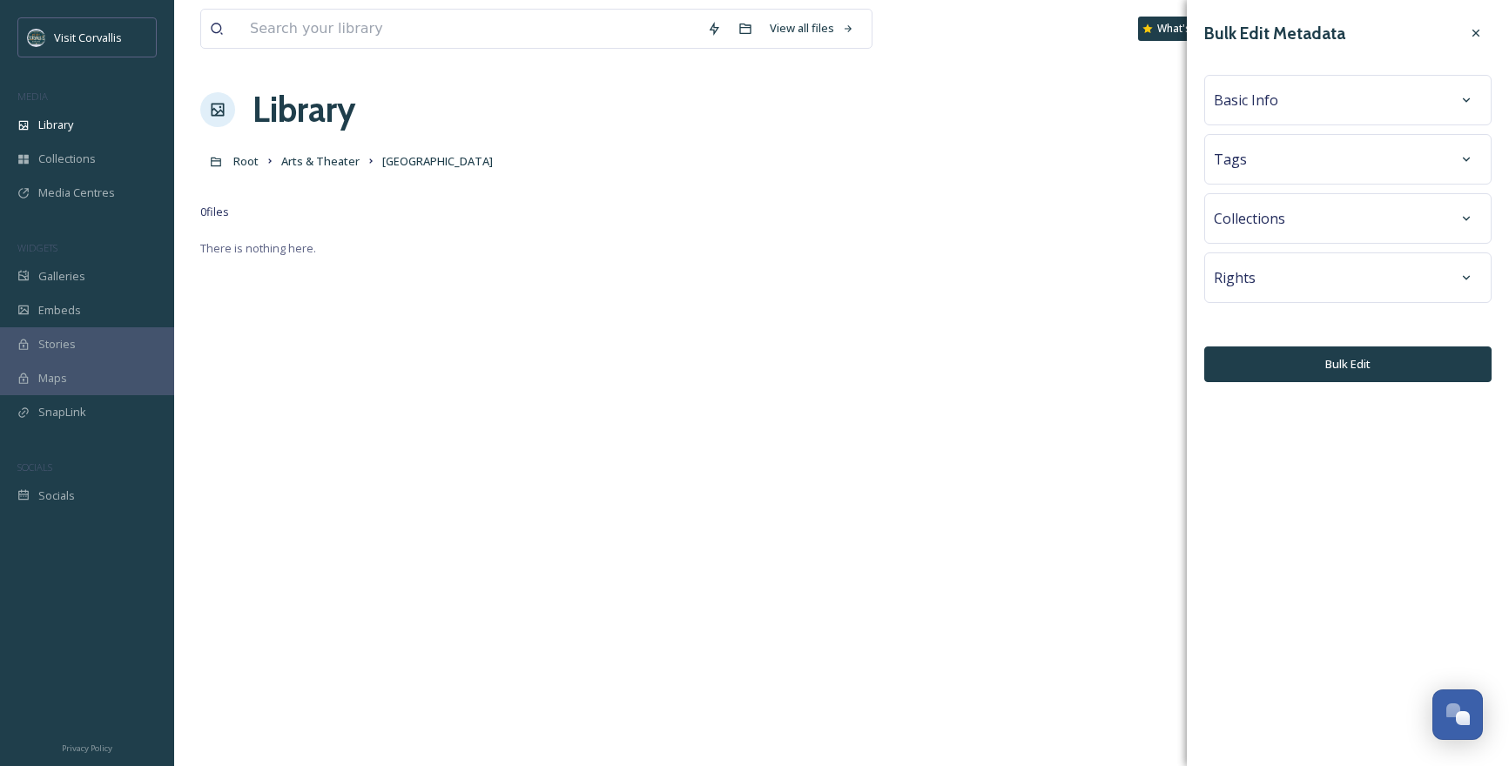
click at [1260, 166] on div "Tags" at bounding box center [1348, 159] width 268 height 31
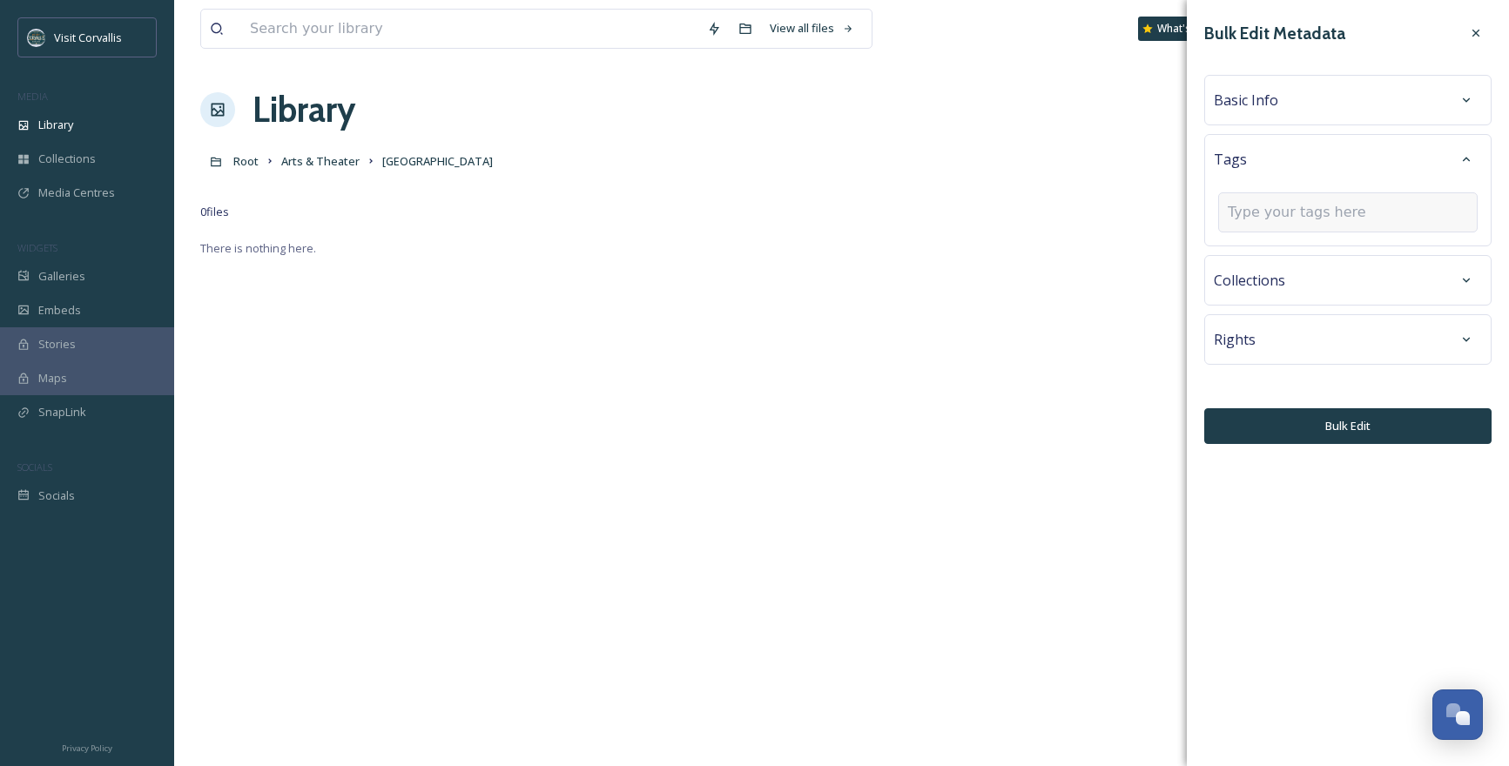
click at [1260, 206] on input at bounding box center [1315, 212] width 174 height 21
type input "theater"
click at [1281, 257] on div "theater" at bounding box center [1348, 254] width 256 height 34
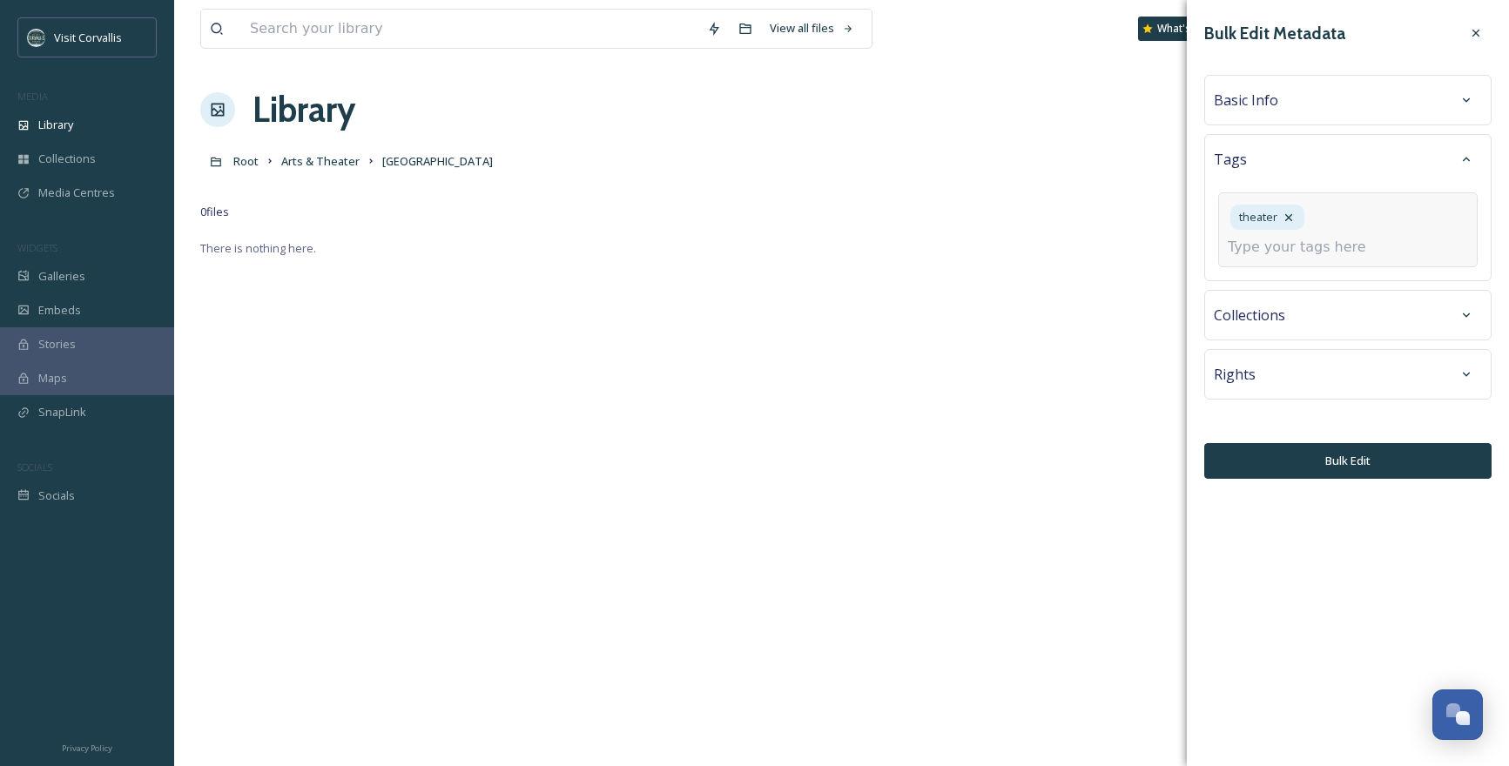
click at [1275, 244] on input at bounding box center [1315, 247] width 174 height 21
type input "arts"
click at [1284, 360] on span "performing arts" at bounding box center [1269, 357] width 82 height 17
click at [1303, 255] on input at bounding box center [1315, 247] width 174 height 21
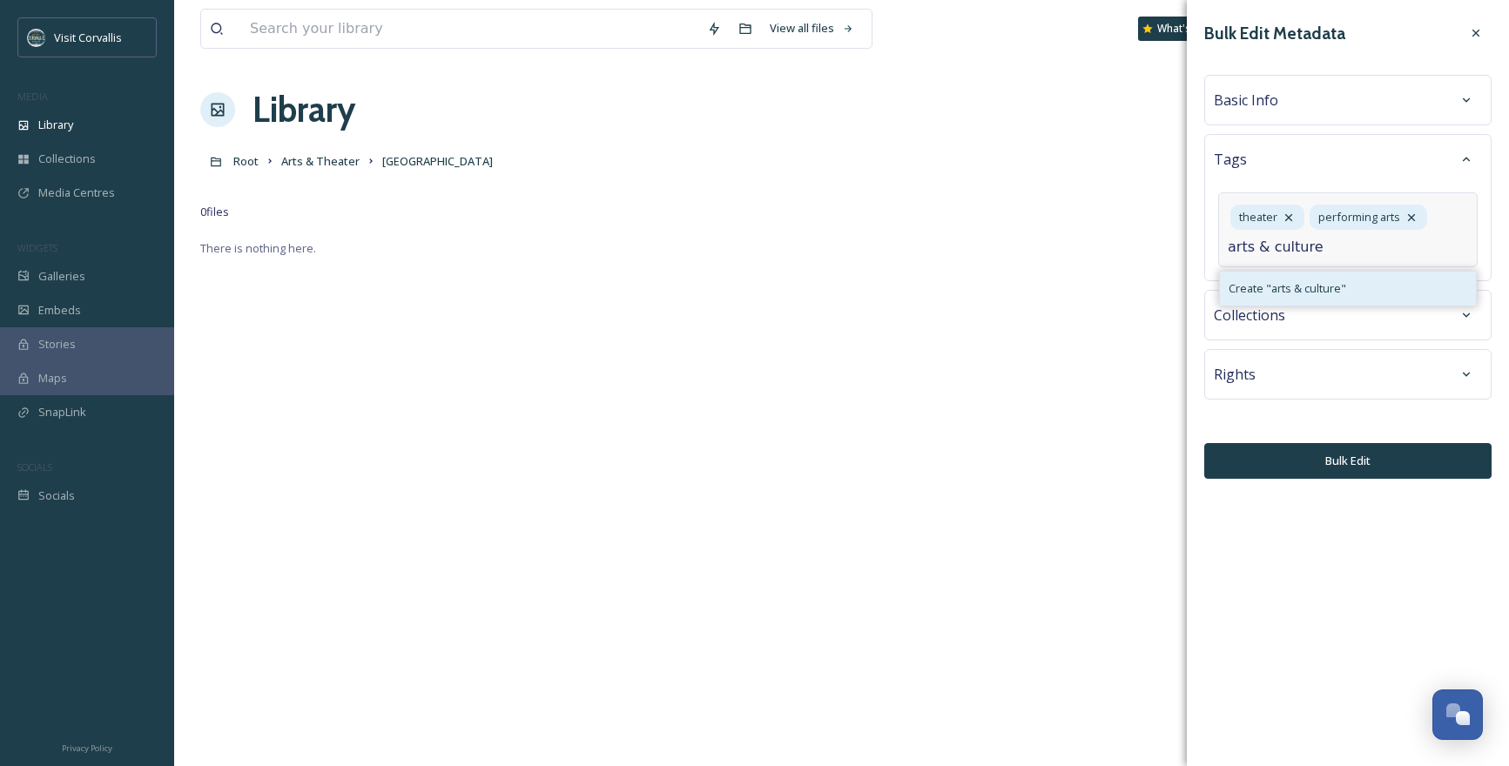
type input "arts & culture"
click at [1291, 283] on span "Create " arts & culture "" at bounding box center [1287, 288] width 118 height 17
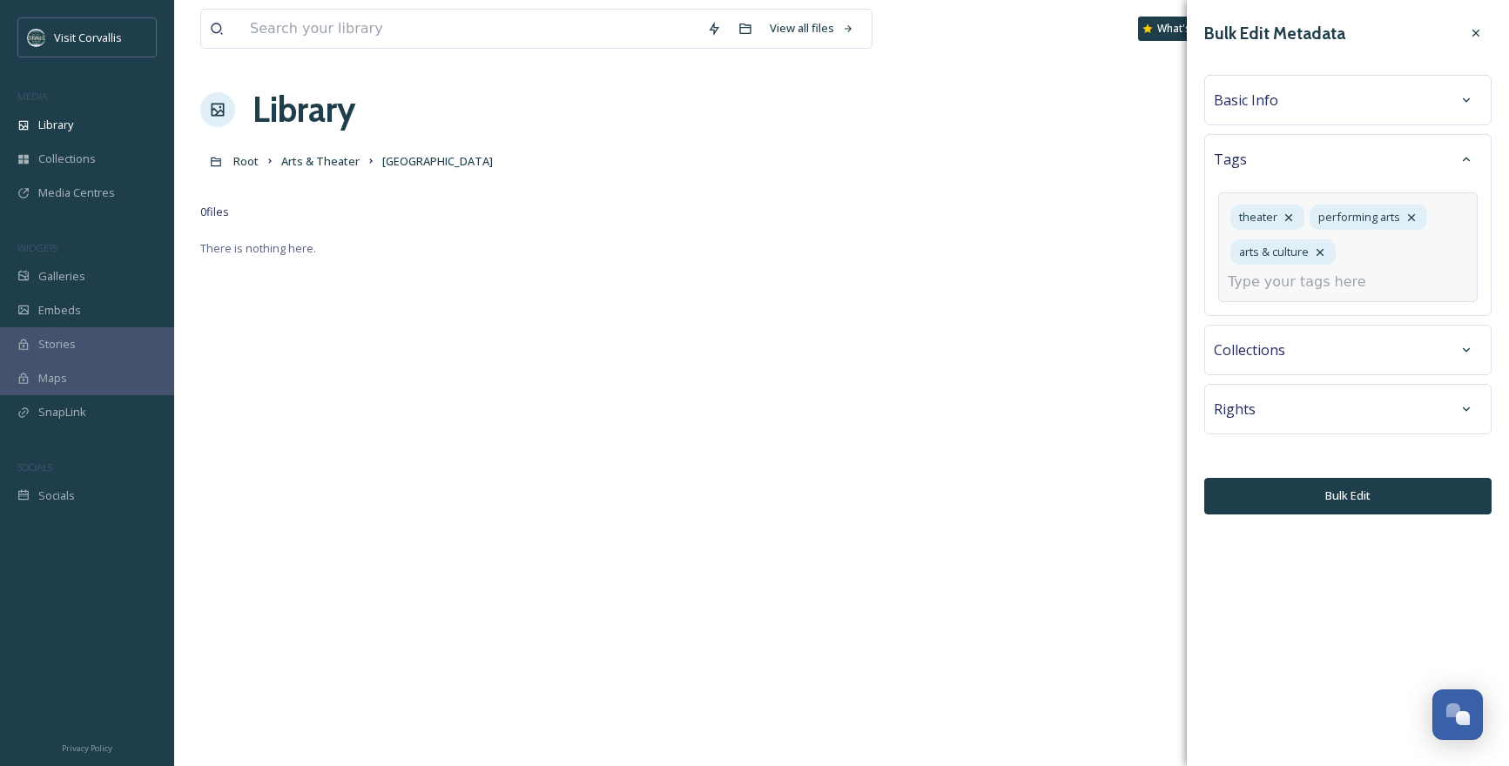
click at [1290, 279] on input at bounding box center [1315, 282] width 174 height 21
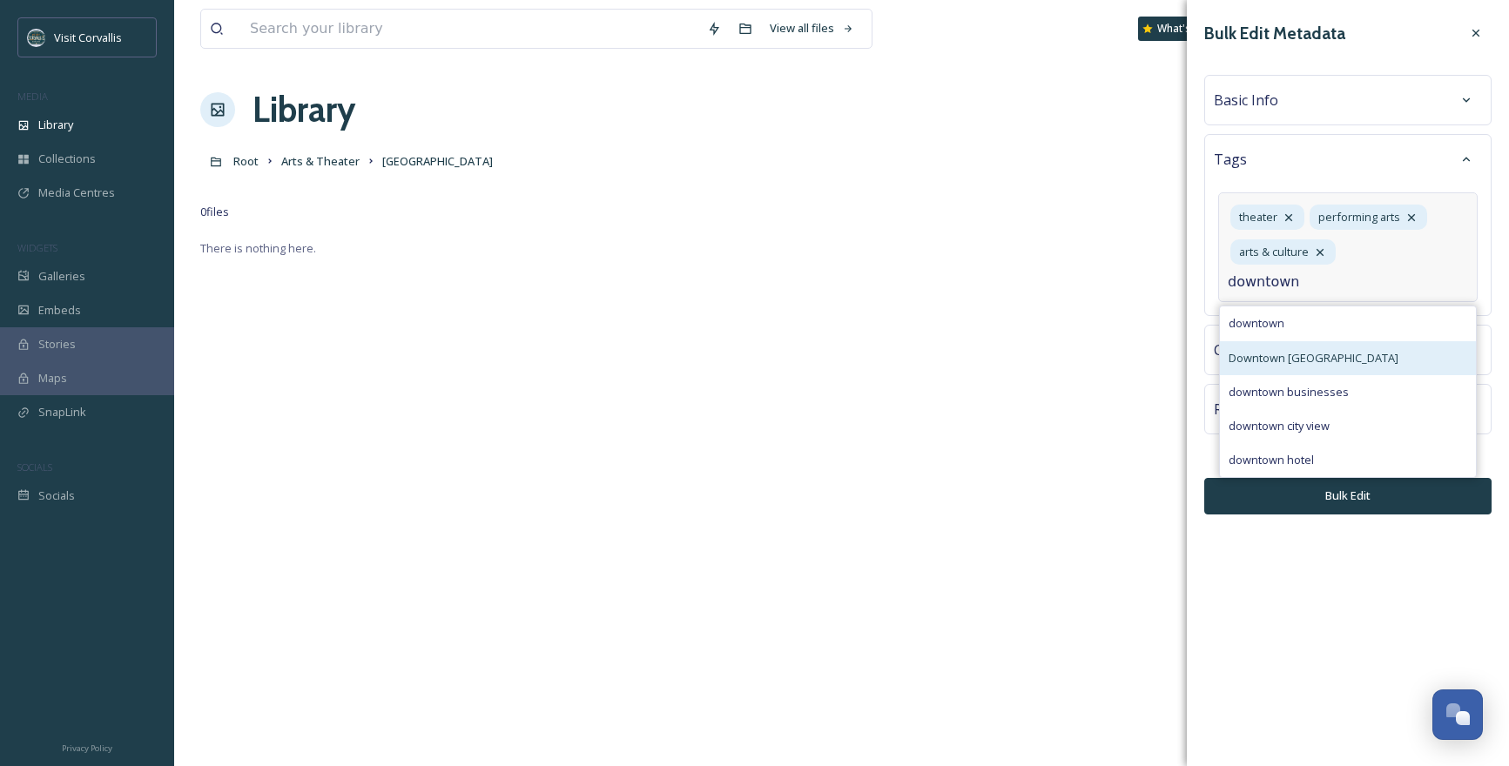
type input "downtown"
click at [1287, 351] on span "Downtown [GEOGRAPHIC_DATA]" at bounding box center [1313, 358] width 170 height 17
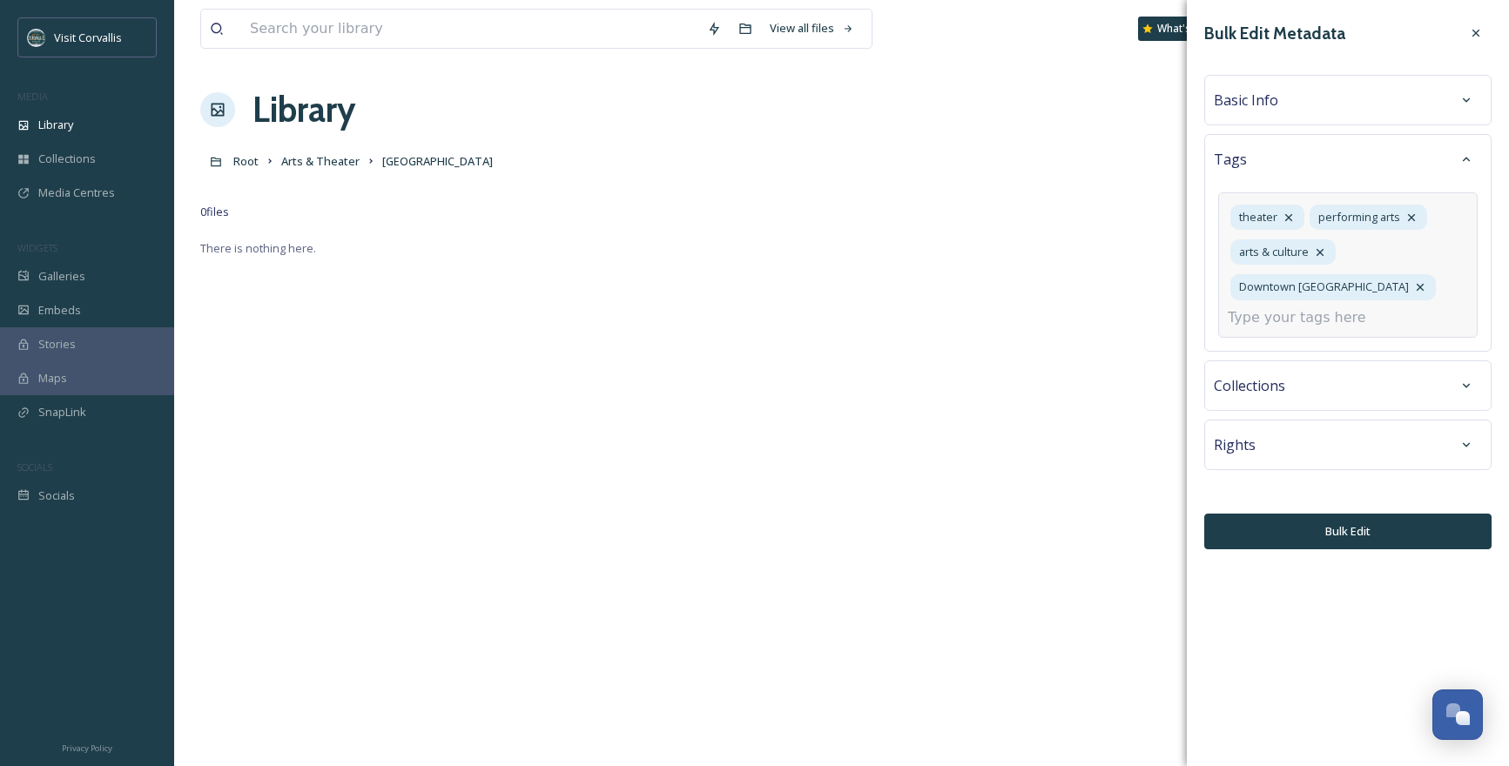
click at [1300, 107] on div "Basic Info" at bounding box center [1348, 99] width 268 height 31
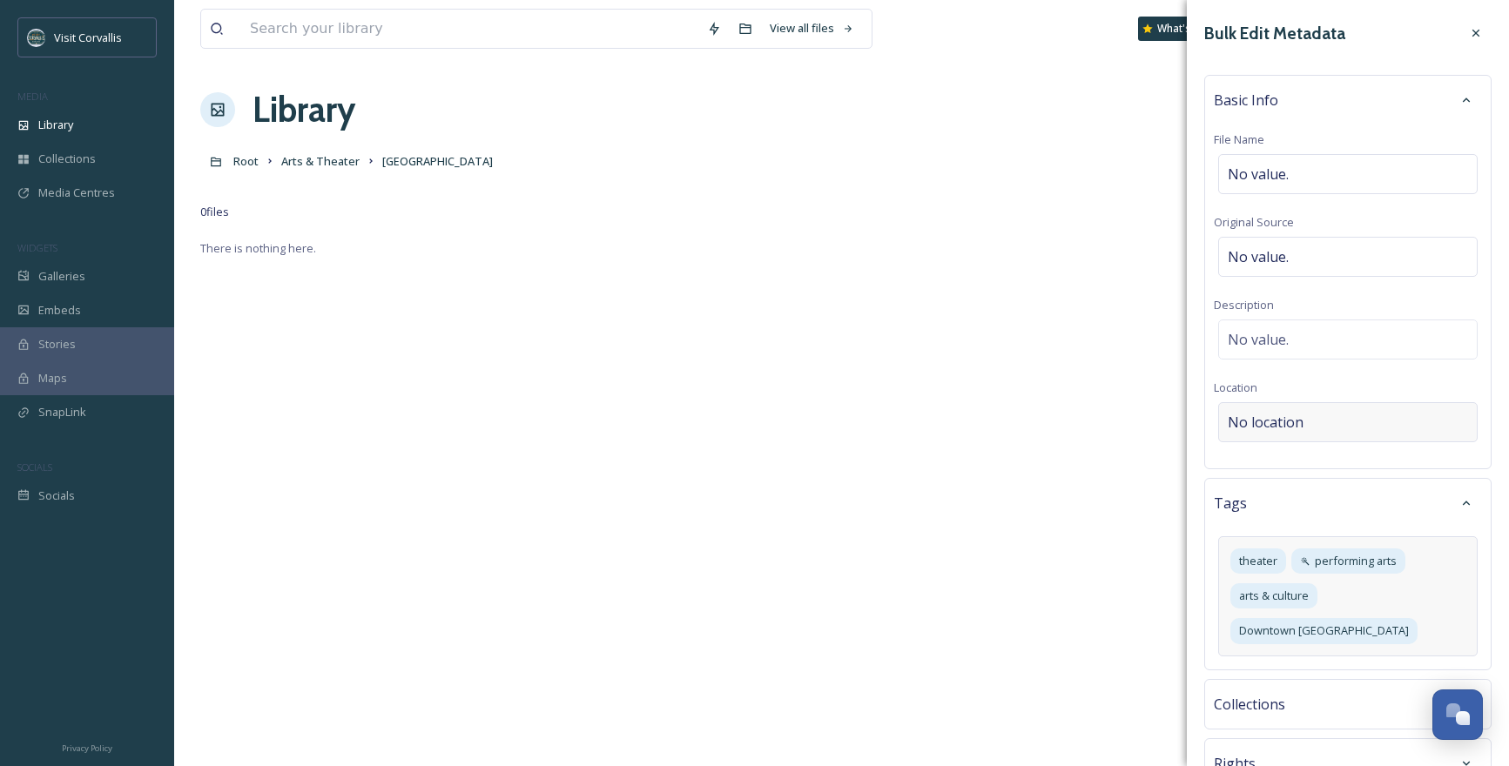
click at [1274, 420] on span "No location" at bounding box center [1266, 422] width 76 height 21
click at [1249, 419] on input at bounding box center [1348, 422] width 258 height 38
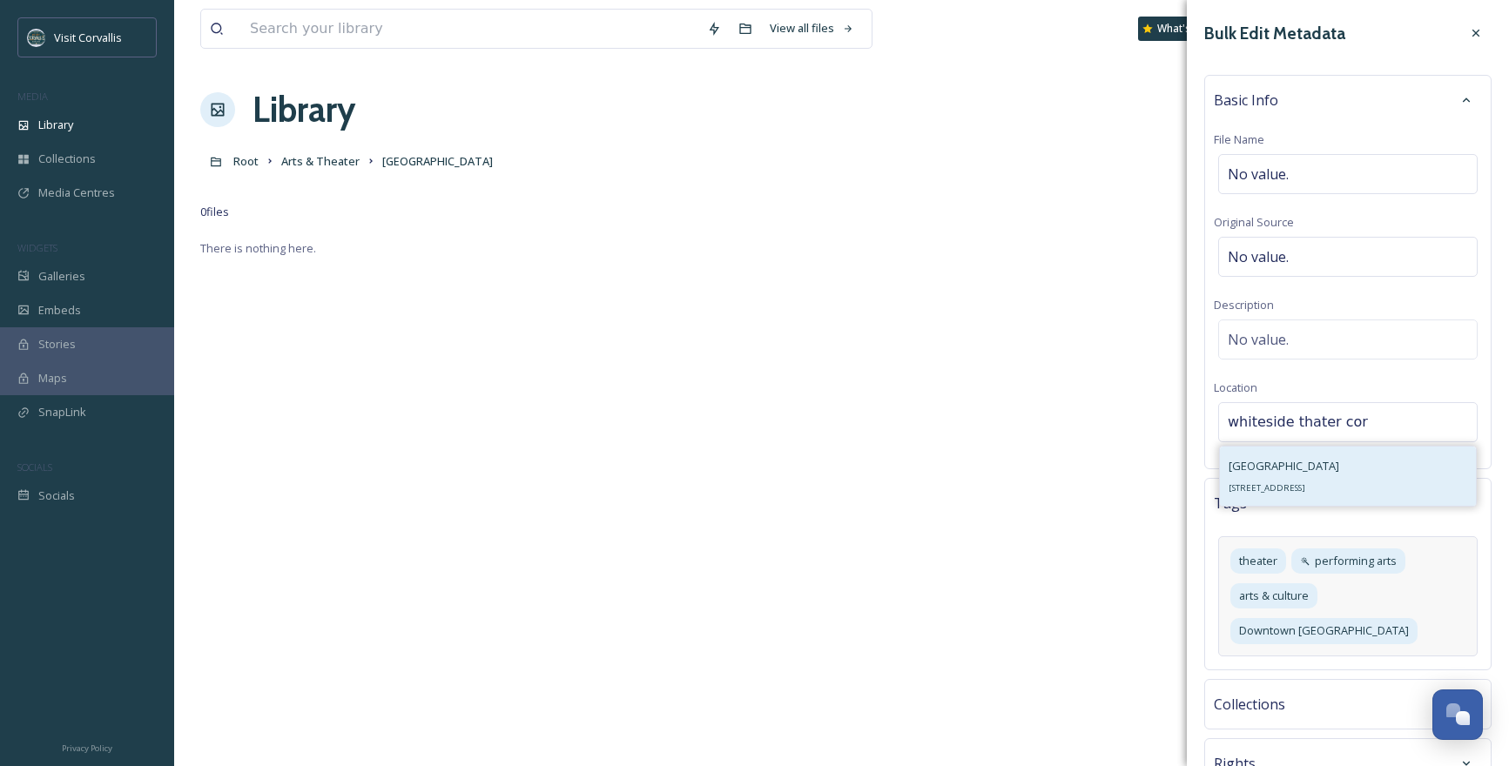
type input "whiteside thater cor"
click at [1296, 466] on span "[GEOGRAPHIC_DATA]" at bounding box center [1283, 466] width 111 height 16
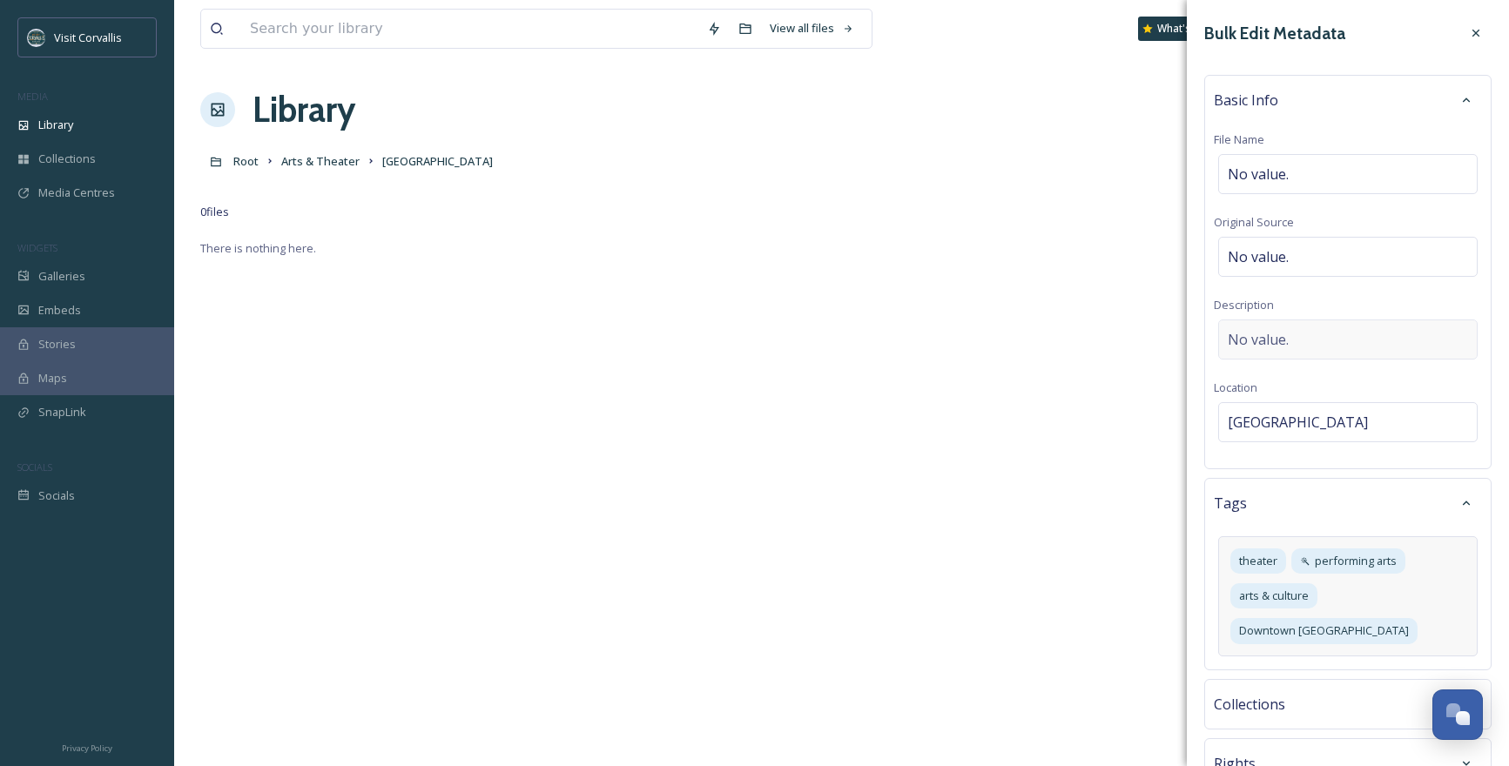
click at [1264, 341] on span "No value." at bounding box center [1258, 339] width 61 height 21
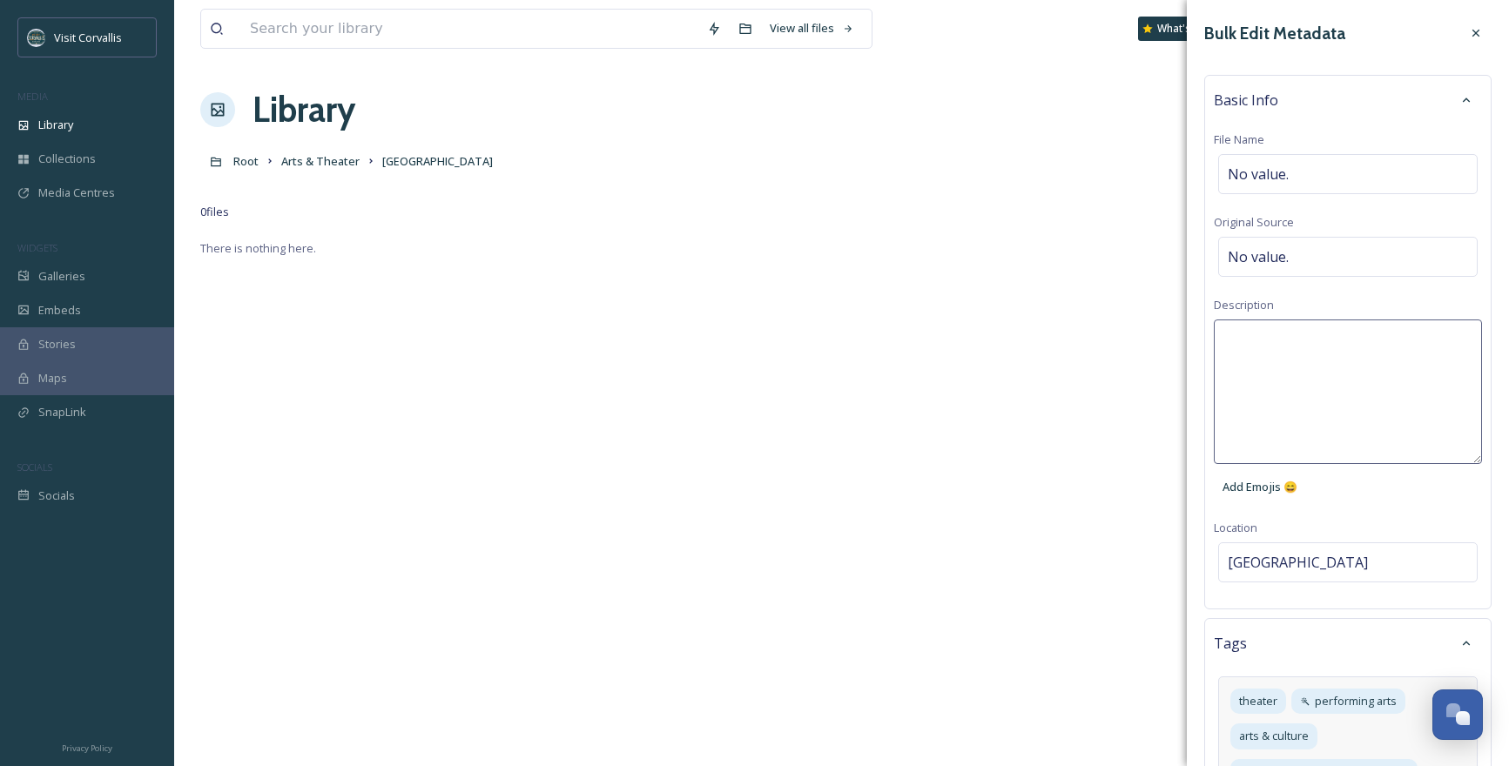
click at [1249, 339] on textarea at bounding box center [1348, 392] width 268 height 145
paste textarea "The [GEOGRAPHIC_DATA] is a historic theater building in [GEOGRAPHIC_DATA], [US_…"
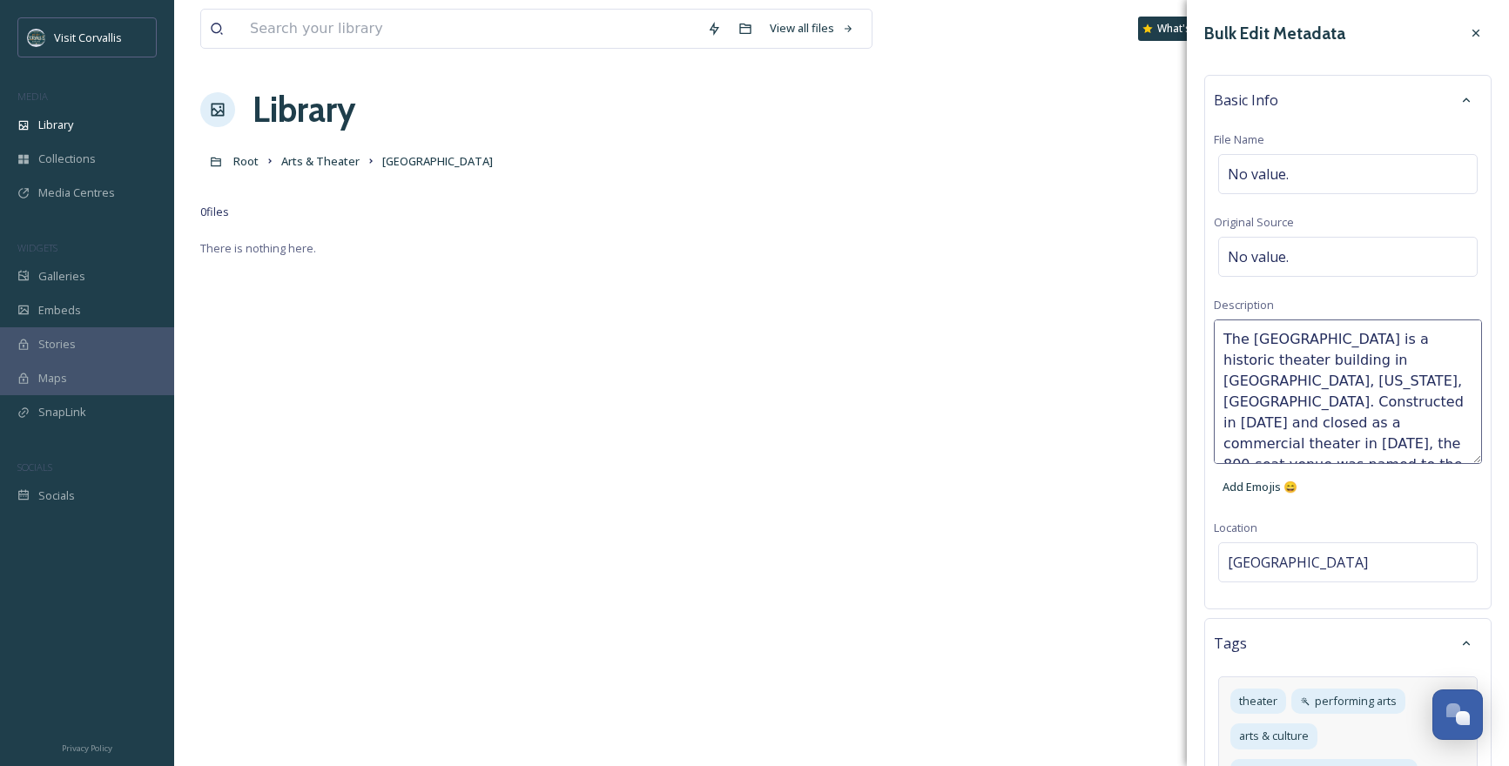
scroll to position [10, 0]
drag, startPoint x: 1403, startPoint y: 350, endPoint x: 1309, endPoint y: 367, distance: 96.3
click at [1309, 367] on textarea "The [GEOGRAPHIC_DATA] is a historic theater building in [GEOGRAPHIC_DATA], [US_…" at bounding box center [1348, 392] width 268 height 145
drag, startPoint x: 1320, startPoint y: 380, endPoint x: 1215, endPoint y: 386, distance: 104.7
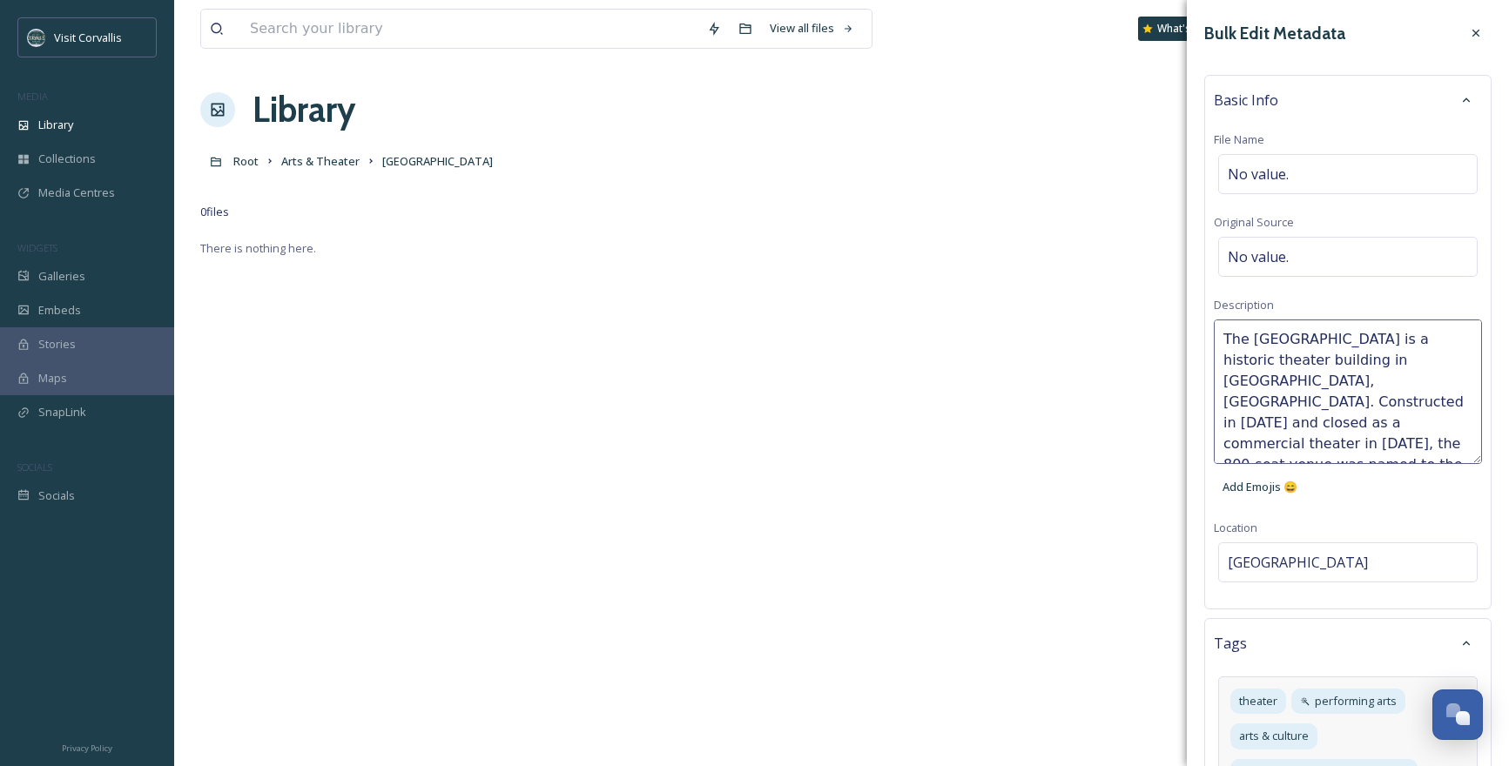
click at [1215, 386] on textarea "The [GEOGRAPHIC_DATA] is a historic theater building in [GEOGRAPHIC_DATA], [GEO…" at bounding box center [1348, 392] width 268 height 145
drag, startPoint x: 1274, startPoint y: 383, endPoint x: 1320, endPoint y: 399, distance: 48.7
click at [1321, 402] on textarea "The [GEOGRAPHIC_DATA] is a historic theater building in [GEOGRAPHIC_DATA], [GEO…" at bounding box center [1348, 392] width 268 height 145
click at [1381, 430] on textarea "The [GEOGRAPHIC_DATA] is a historic theater building in [GEOGRAPHIC_DATA], [GEO…" at bounding box center [1348, 392] width 268 height 145
type textarea "The [GEOGRAPHIC_DATA] is a historic theater building in [GEOGRAPHIC_DATA], [GEO…"
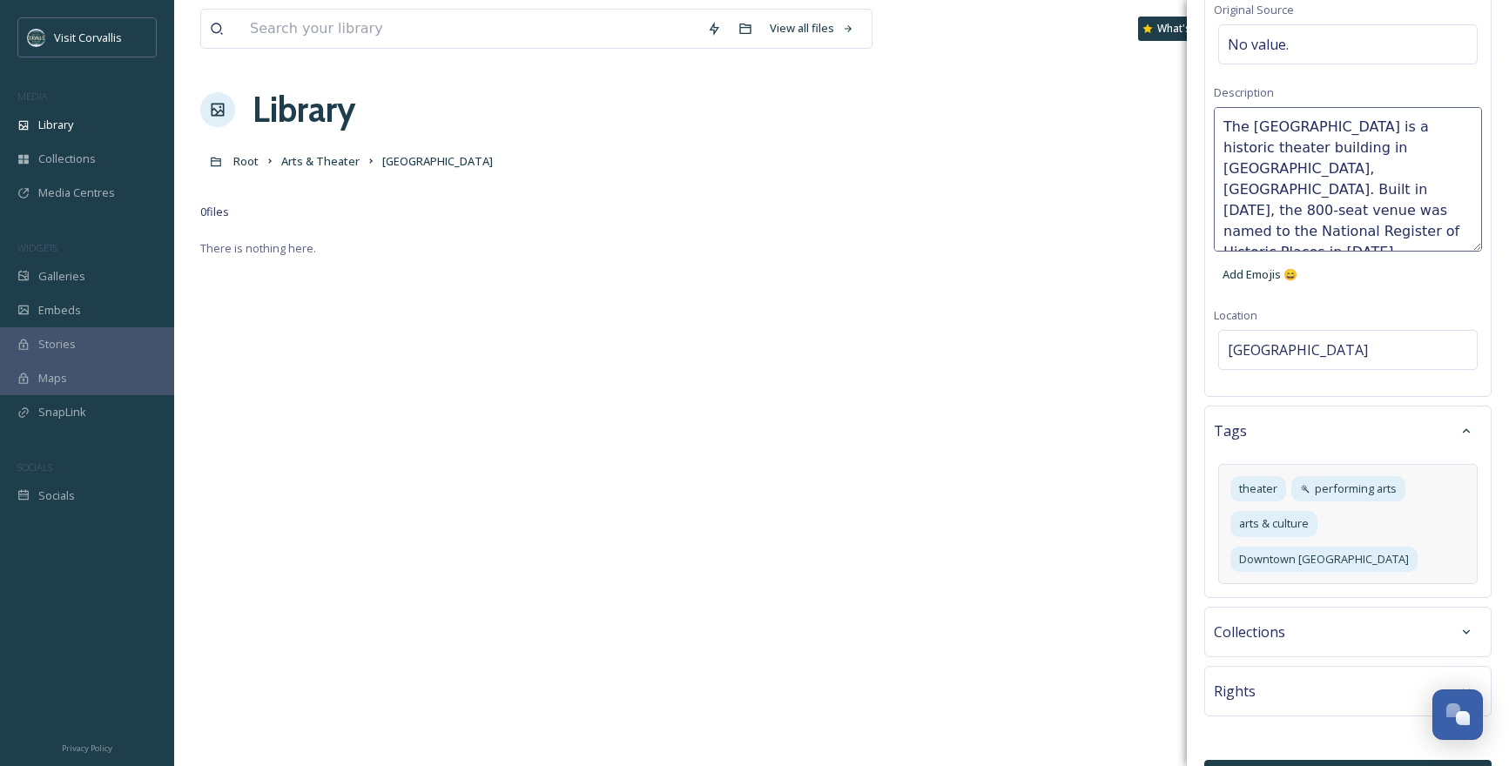
click at [1450, 523] on div "theater performing arts arts & culture [GEOGRAPHIC_DATA]" at bounding box center [1347, 524] width 259 height 120
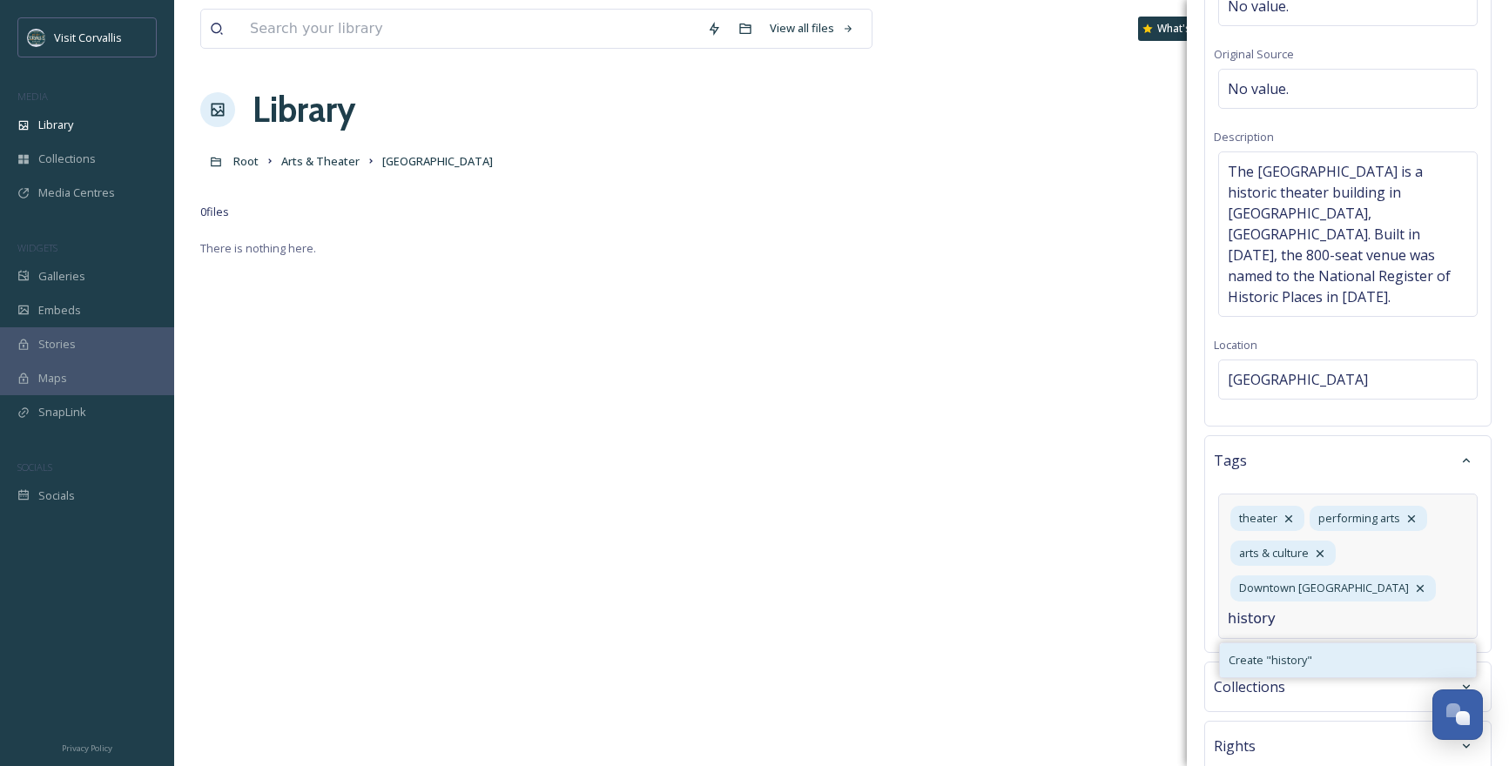
type input "history"
click at [1377, 643] on div "Create " history "" at bounding box center [1348, 660] width 256 height 34
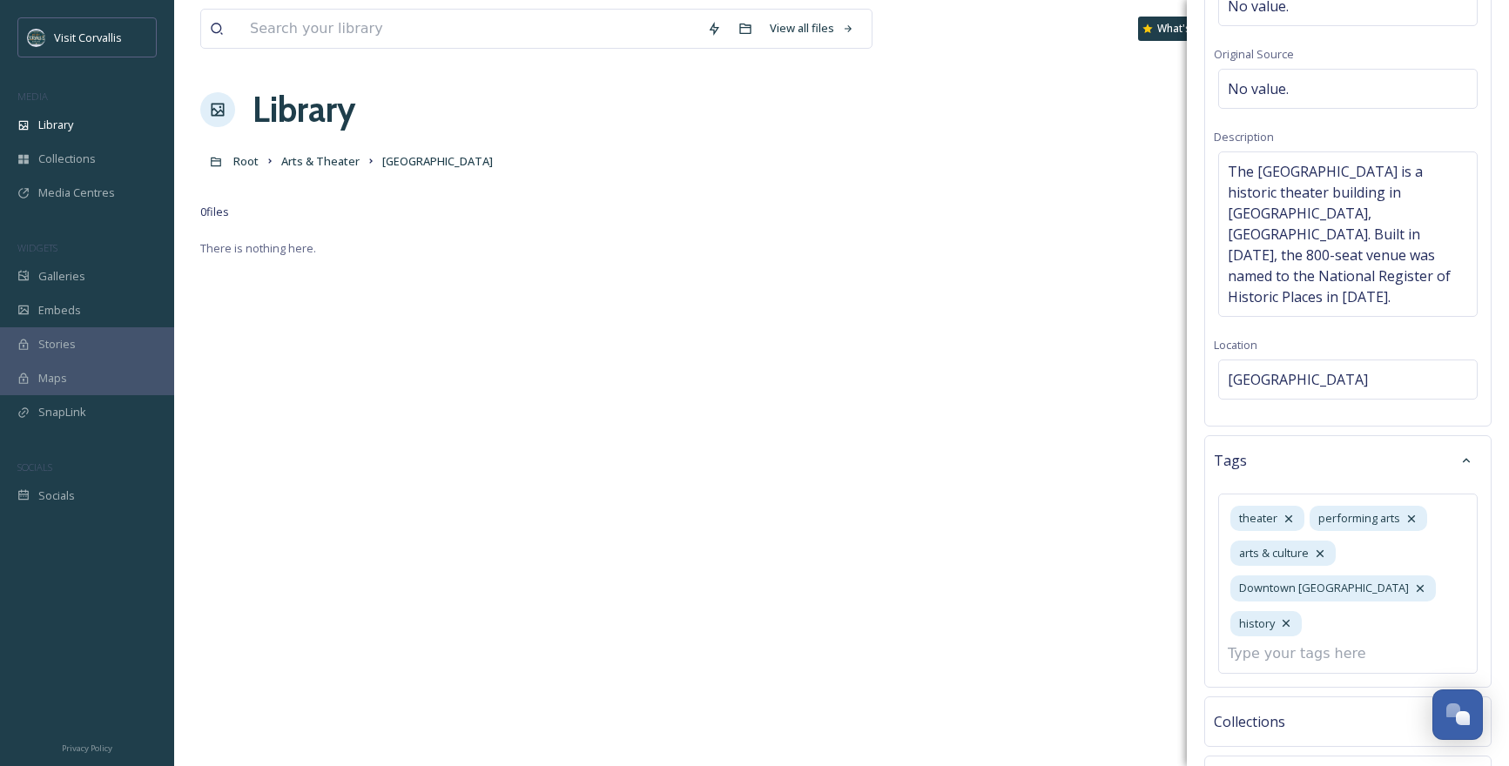
scroll to position [228, 0]
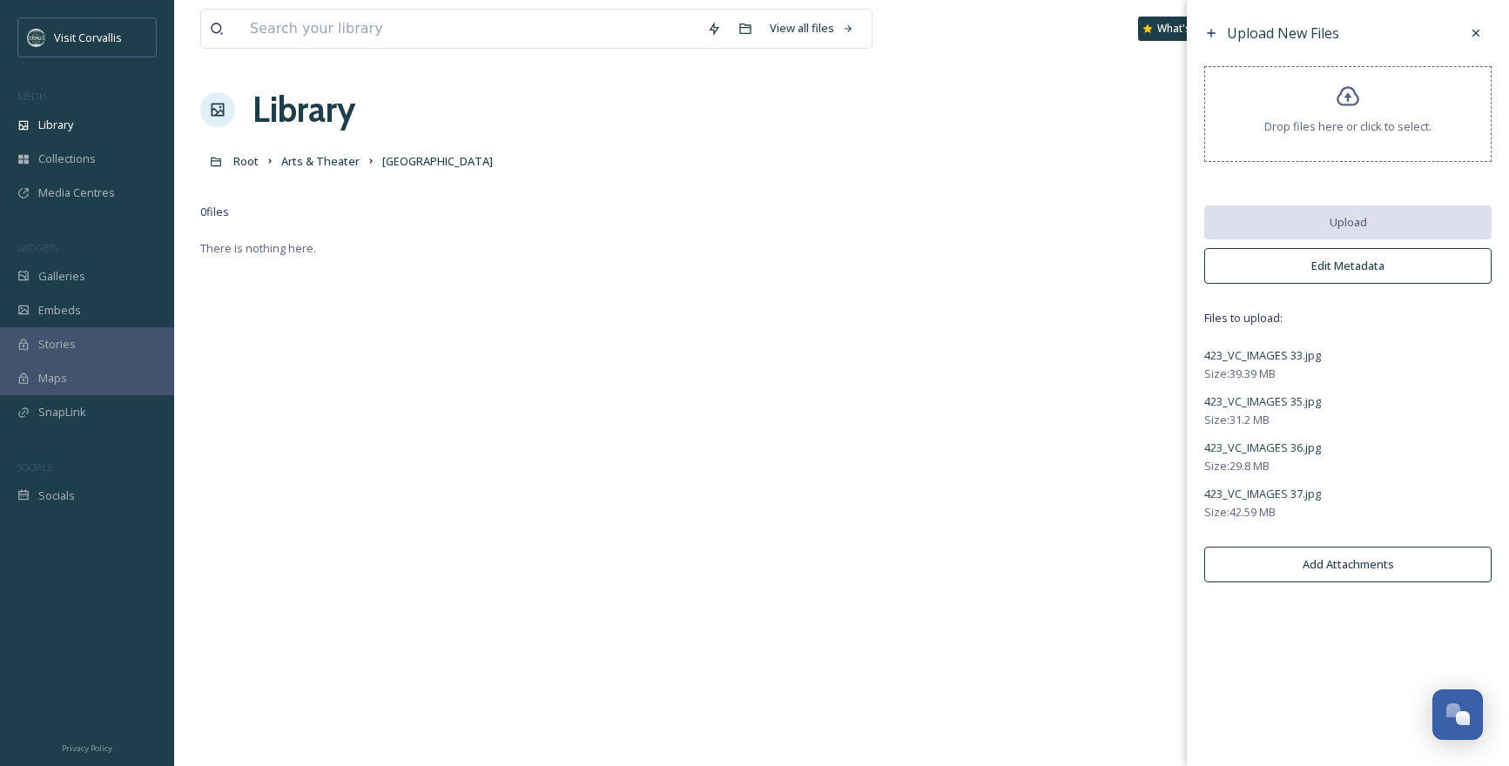
click at [1335, 262] on button "Edit Metadata" at bounding box center [1347, 266] width 287 height 36
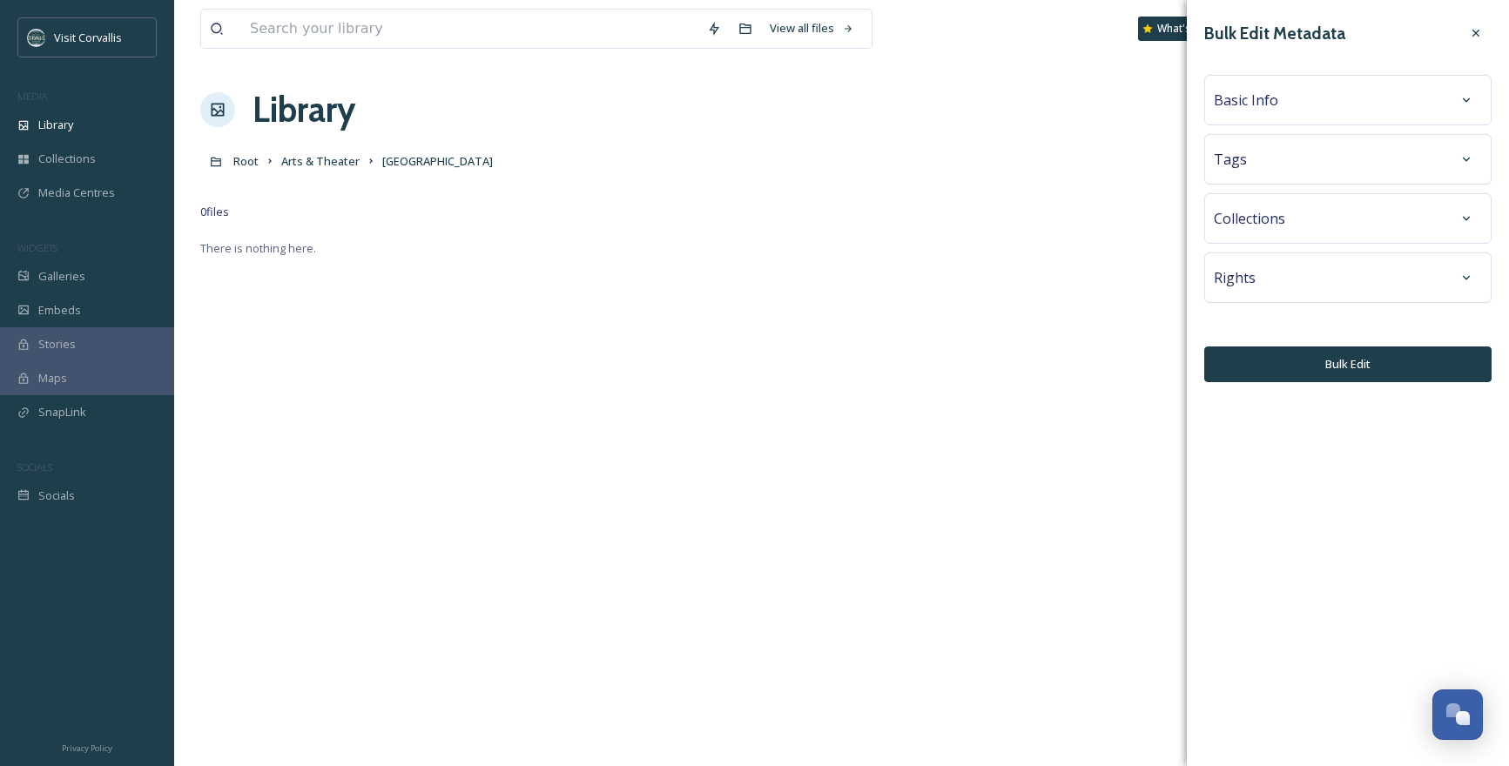
click at [1323, 158] on div "Tags" at bounding box center [1348, 159] width 268 height 31
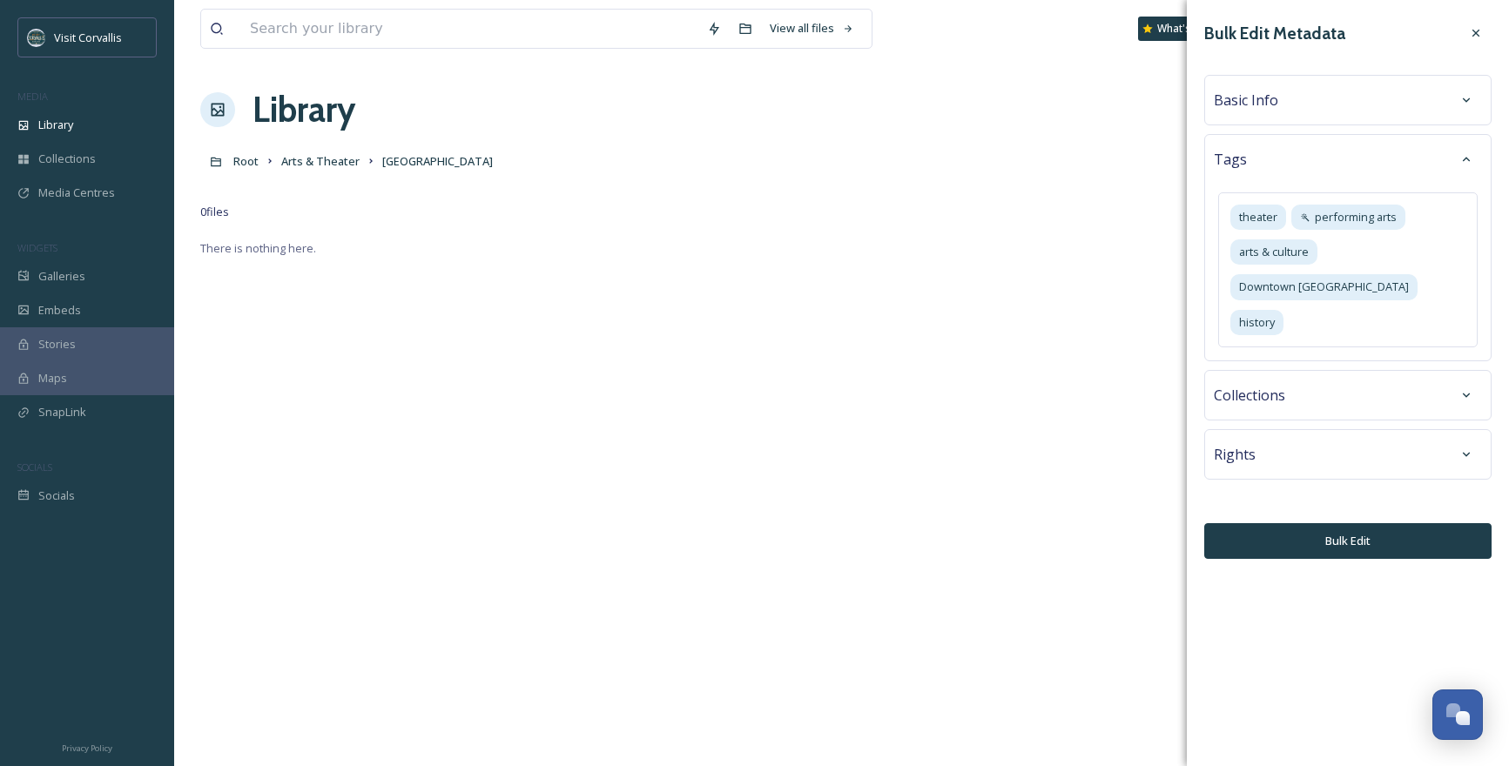
click at [1339, 100] on div "Basic Info" at bounding box center [1348, 99] width 268 height 31
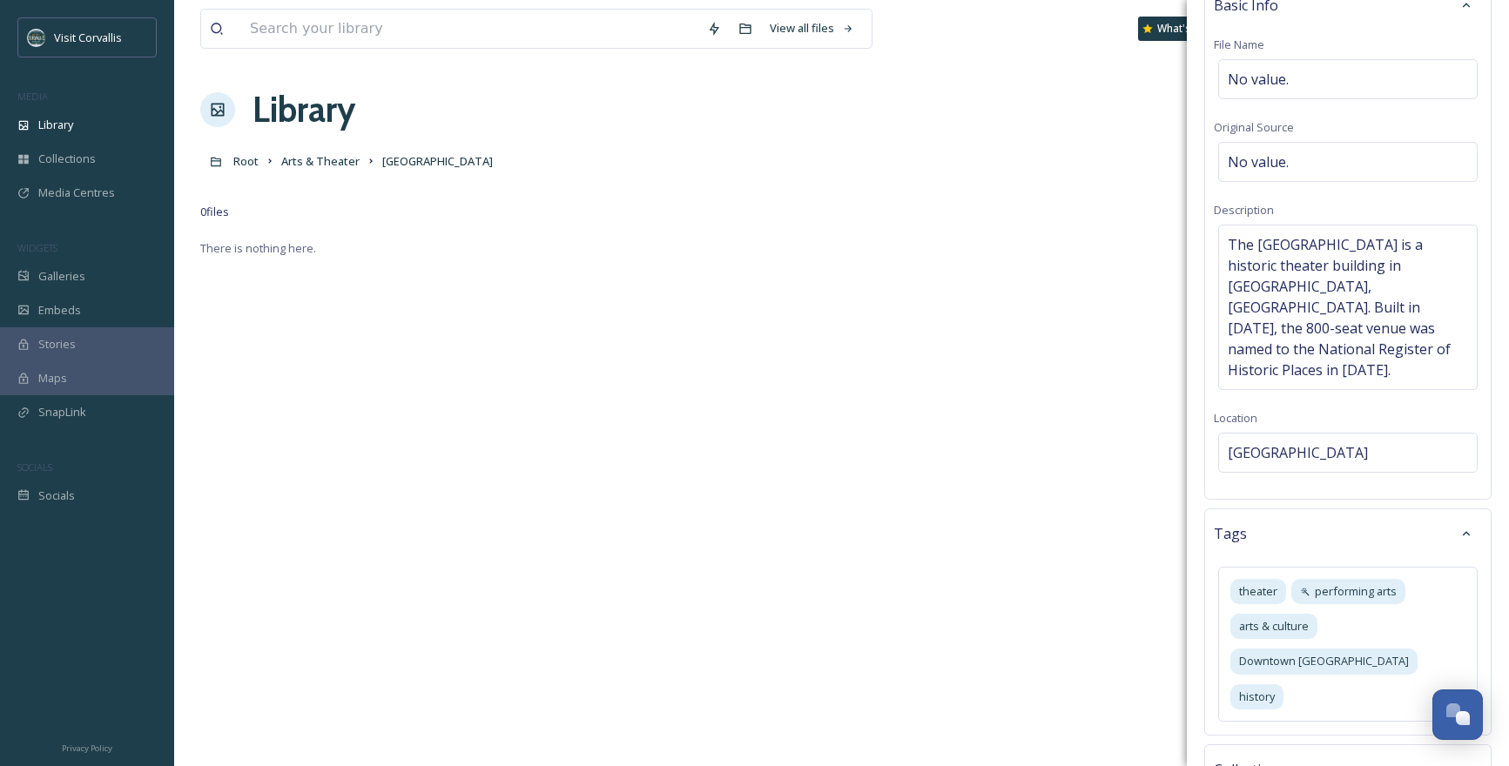
scroll to position [203, 0]
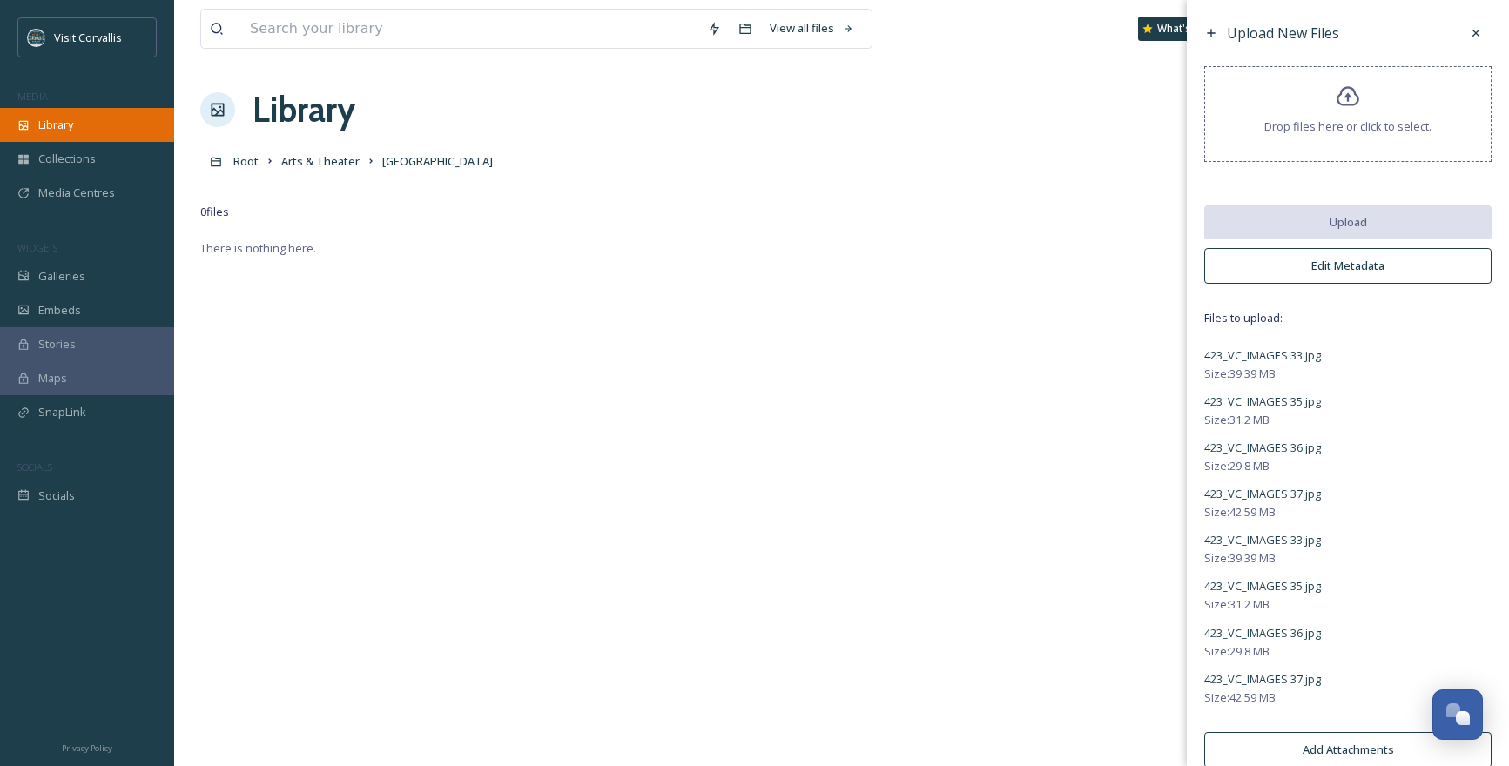
scroll to position [28, 0]
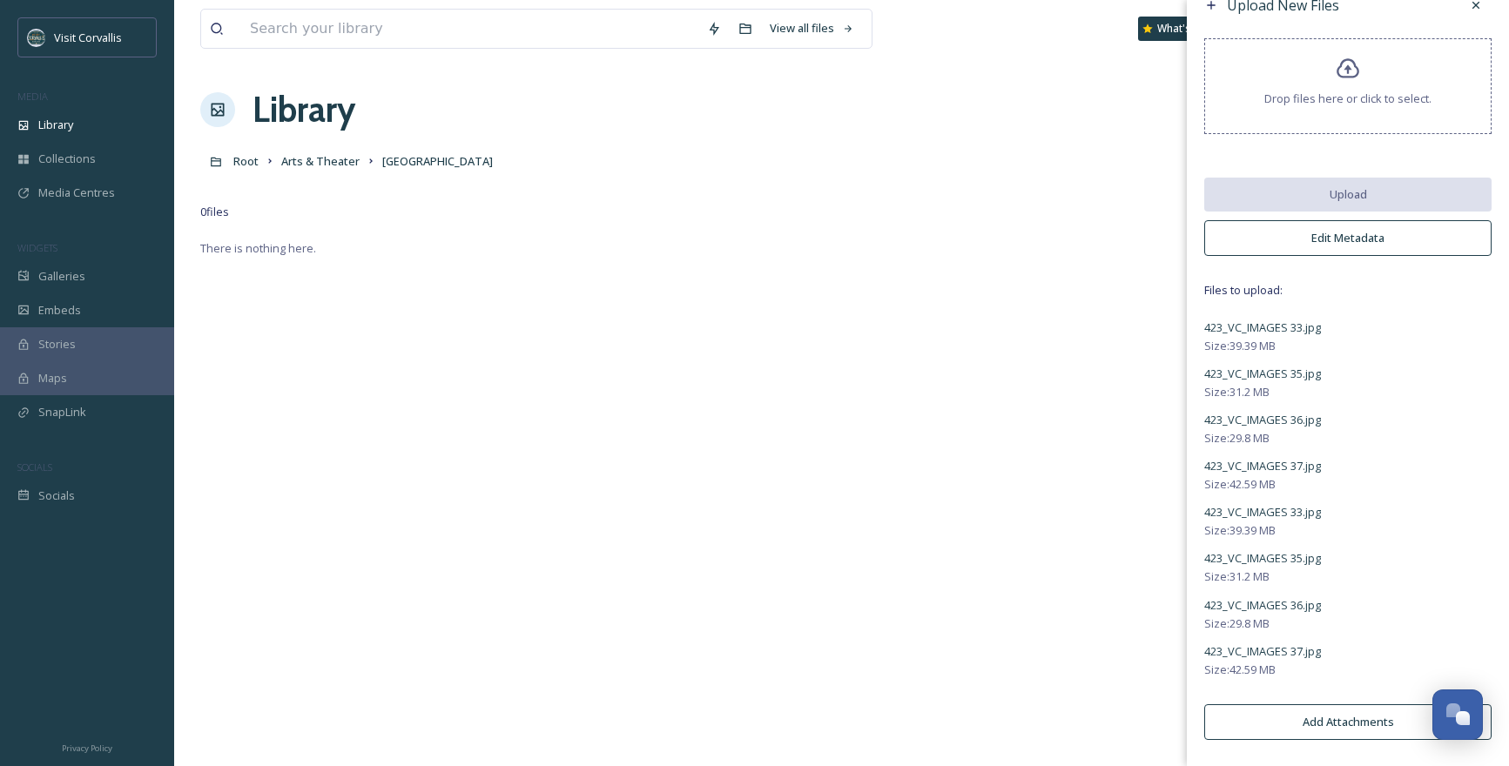
click at [1298, 235] on button "Edit Metadata" at bounding box center [1347, 238] width 287 height 36
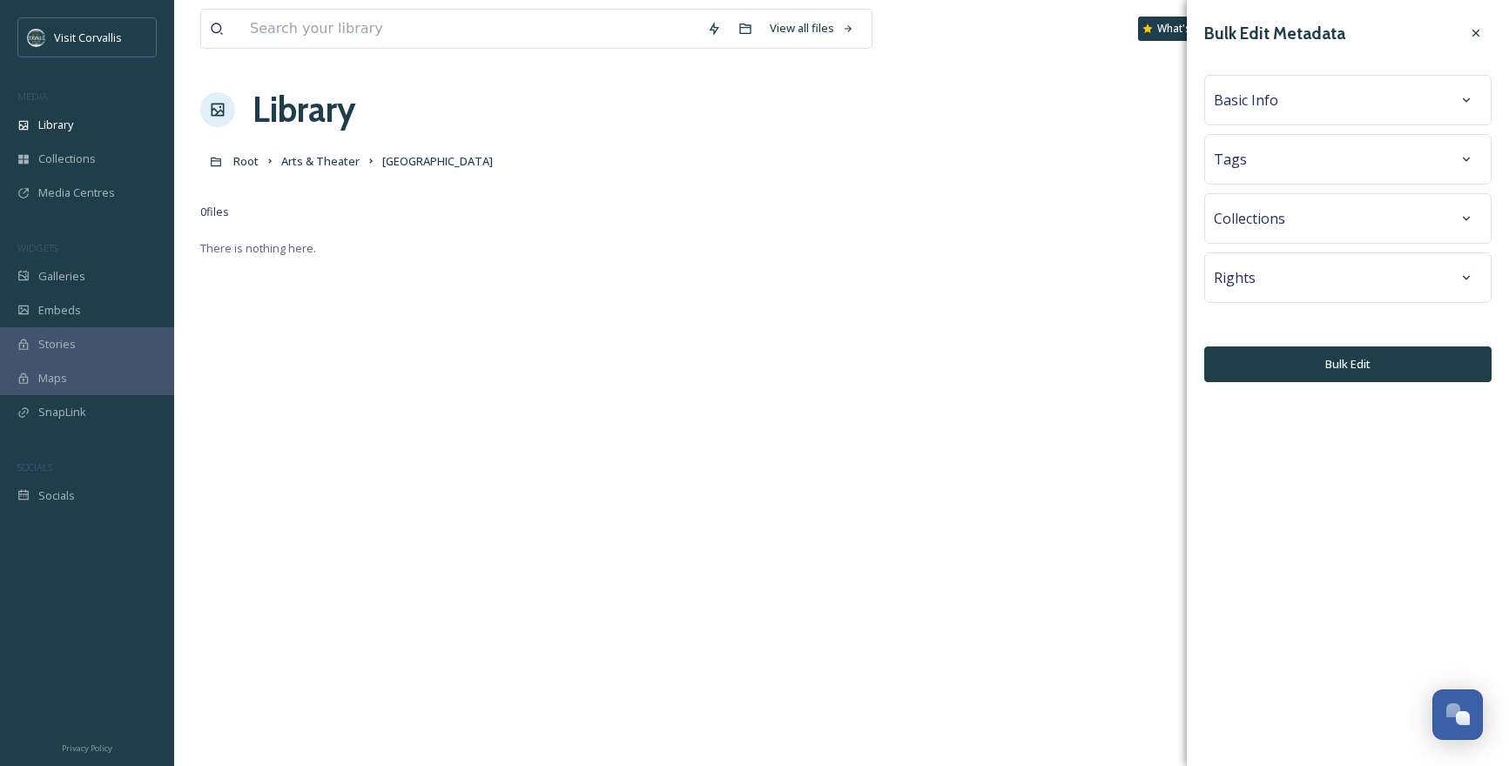
click at [1262, 106] on span "Basic Info" at bounding box center [1246, 100] width 64 height 21
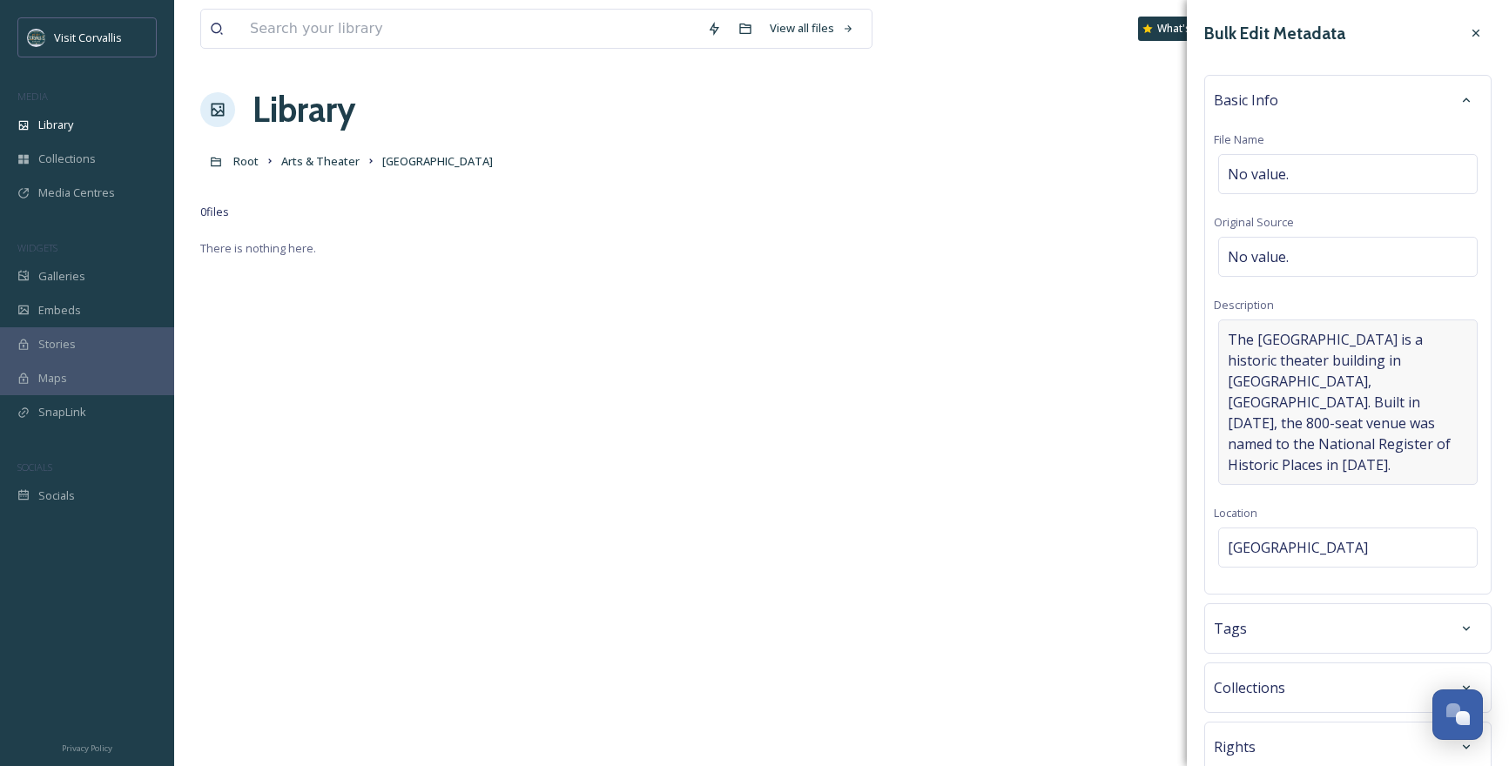
scroll to position [61, 0]
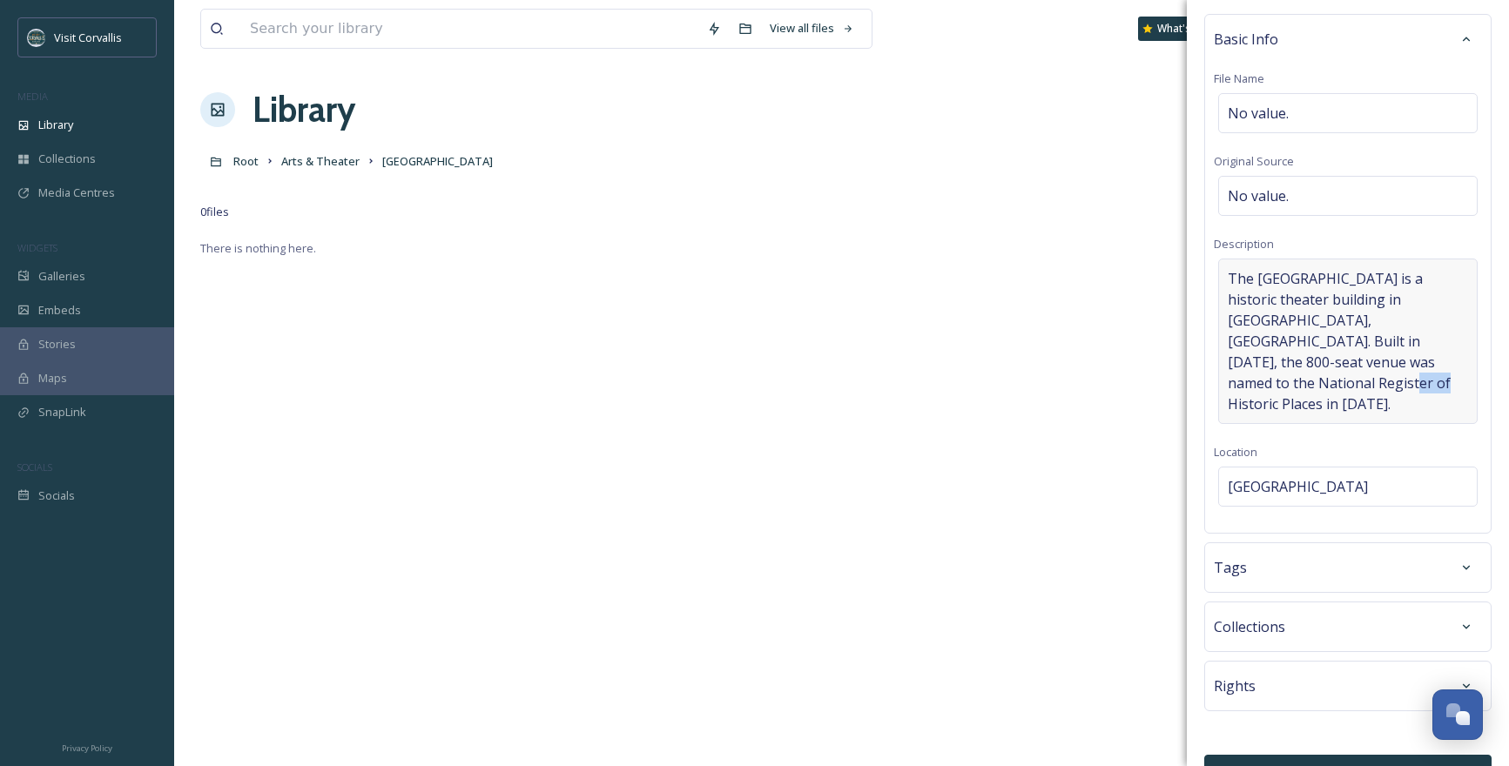
drag, startPoint x: 1413, startPoint y: 367, endPoint x: 1361, endPoint y: 360, distance: 52.6
click at [1361, 360] on span "The [GEOGRAPHIC_DATA] is a historic theater building in [GEOGRAPHIC_DATA], [GEO…" at bounding box center [1348, 341] width 240 height 146
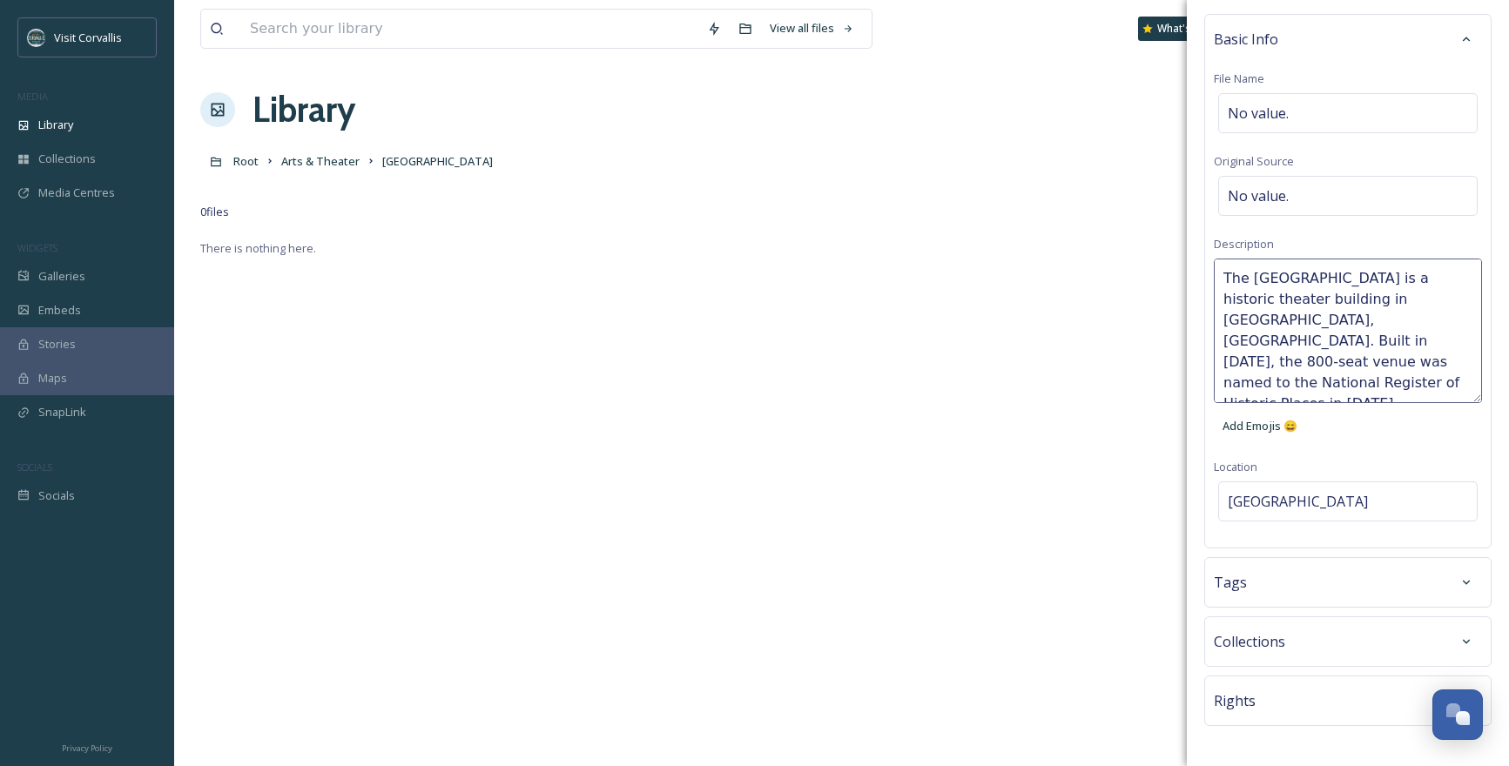
click at [1357, 360] on textarea "The [GEOGRAPHIC_DATA] is a historic theater building in [GEOGRAPHIC_DATA], [GEO…" at bounding box center [1348, 331] width 268 height 145
drag, startPoint x: 1418, startPoint y: 364, endPoint x: 1215, endPoint y: 273, distance: 222.2
click at [1215, 273] on textarea "The [GEOGRAPHIC_DATA] is a historic theater building in [GEOGRAPHIC_DATA], [GEO…" at bounding box center [1348, 331] width 268 height 145
click at [1442, 421] on div "The [GEOGRAPHIC_DATA] is a historic theater building in [GEOGRAPHIC_DATA], [GEO…" at bounding box center [1348, 351] width 268 height 185
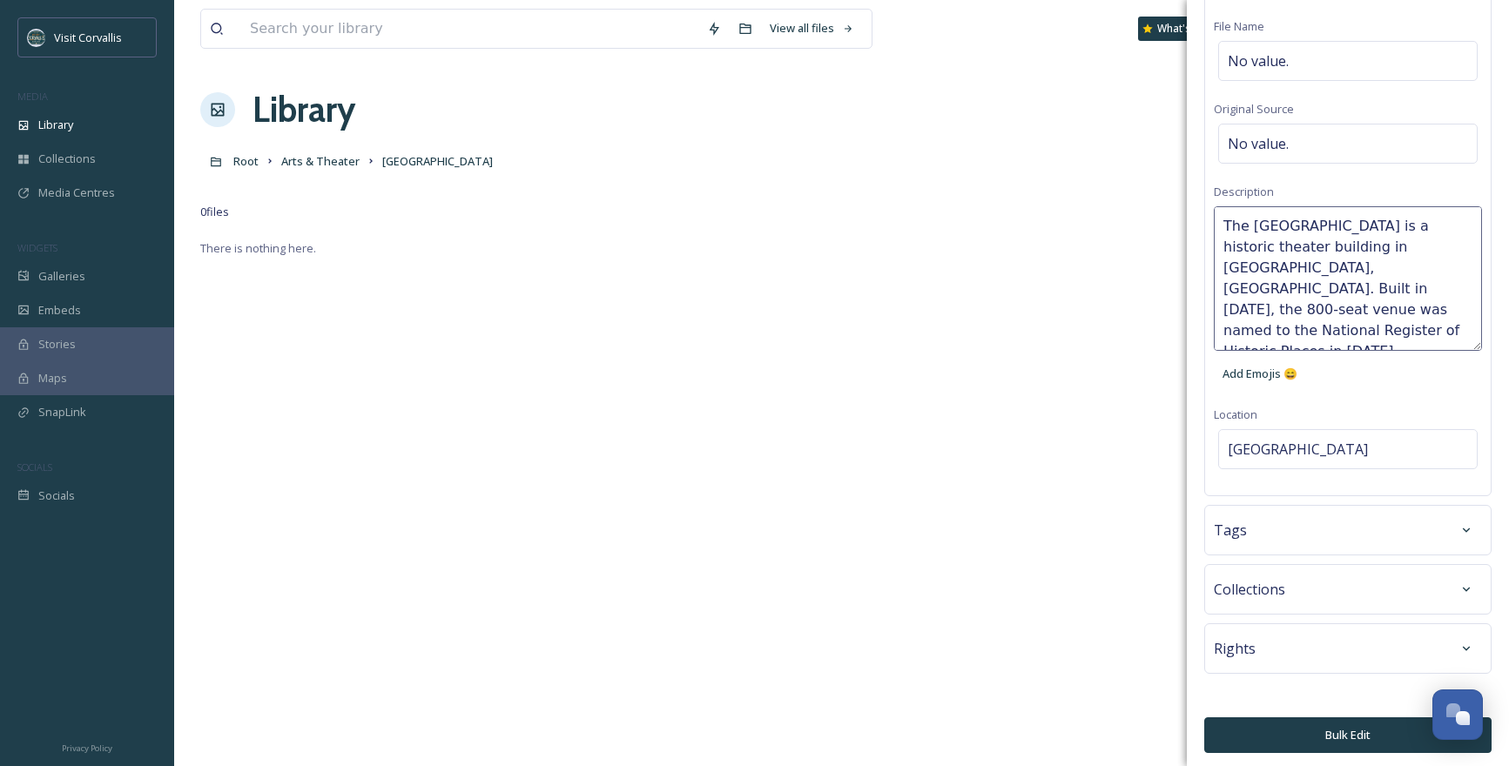
click at [1336, 737] on button "Bulk Edit" at bounding box center [1347, 735] width 287 height 36
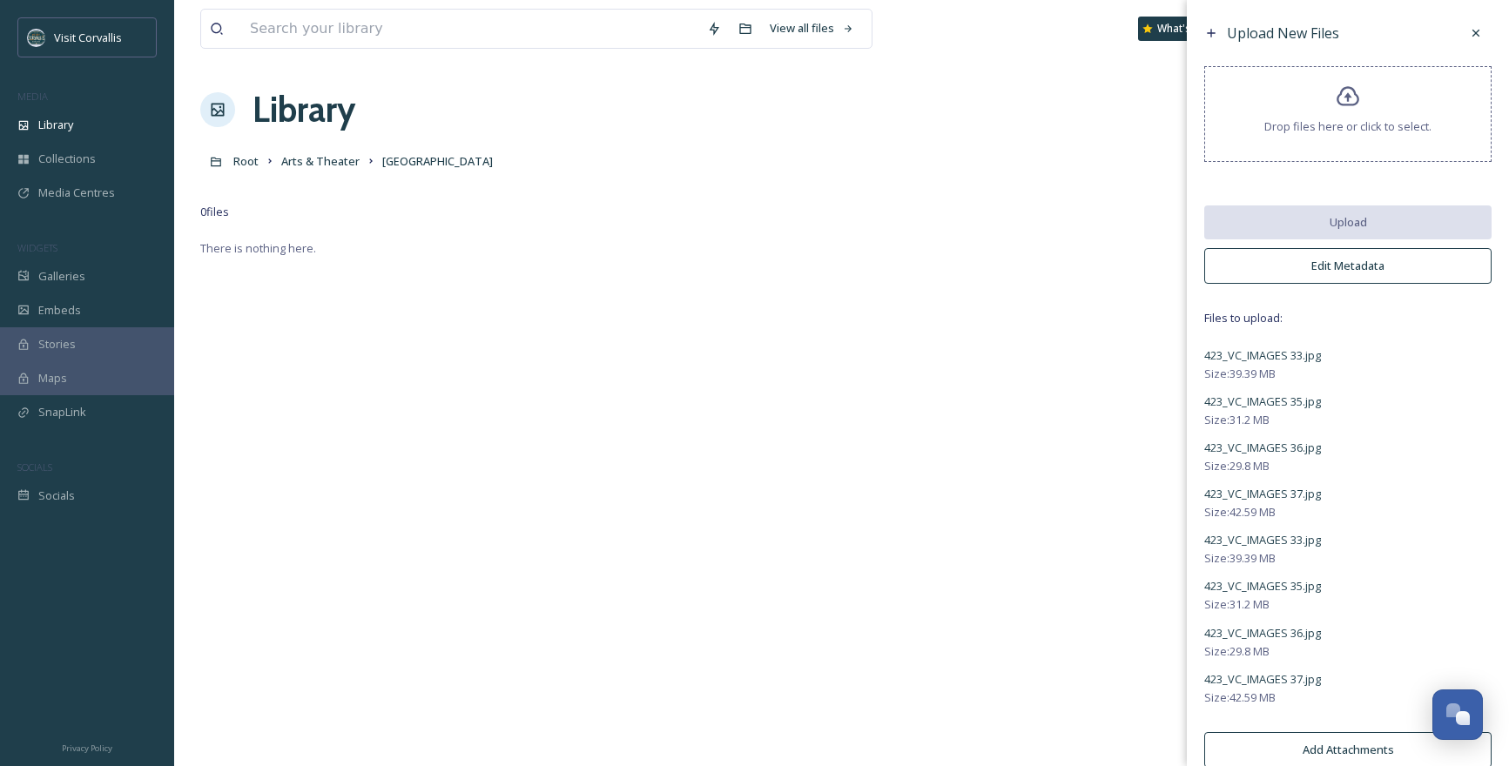
click at [276, 168] on div "Root Arts & Theater [GEOGRAPHIC_DATA]" at bounding box center [841, 161] width 1282 height 33
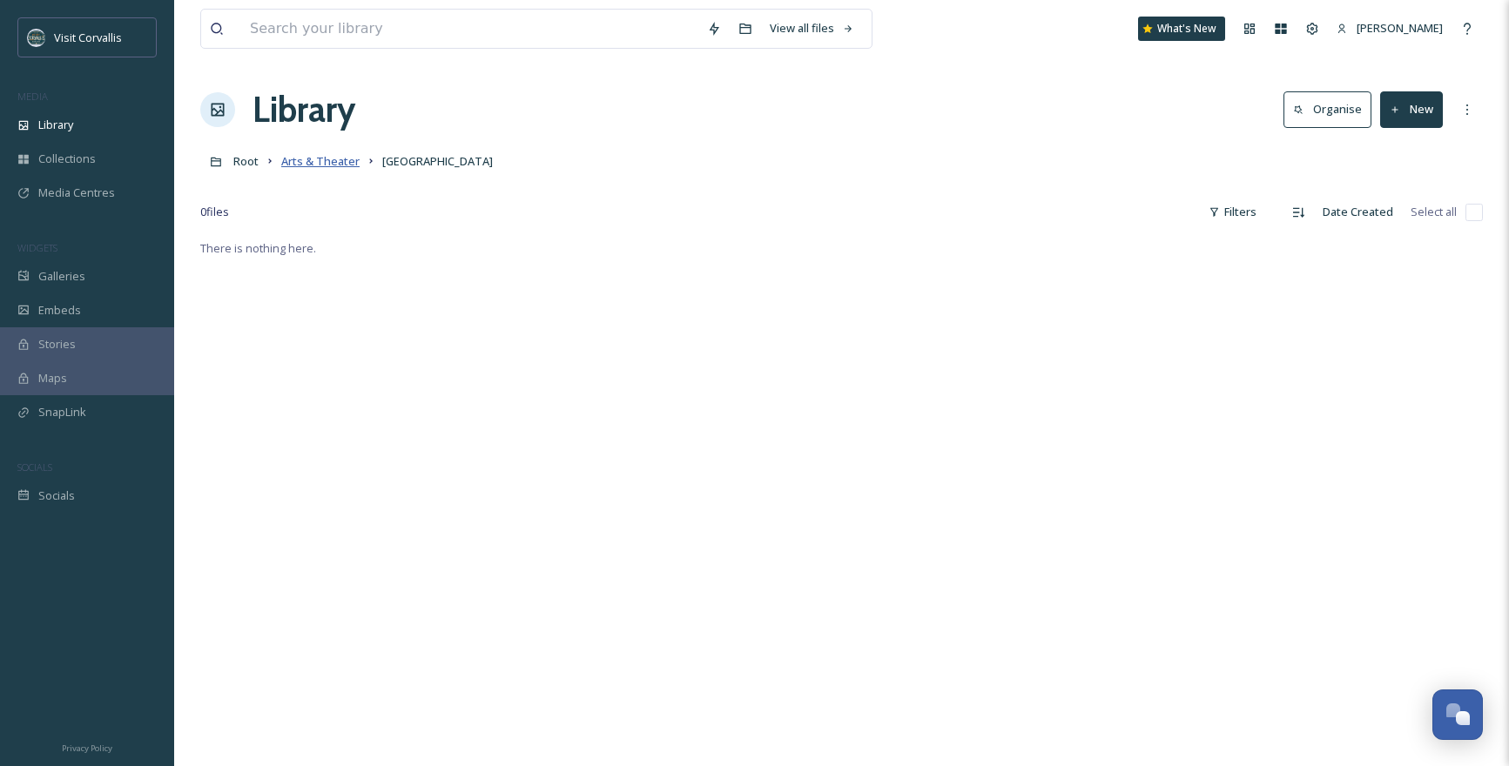
click at [315, 165] on span "Arts & Theater" at bounding box center [320, 161] width 78 height 16
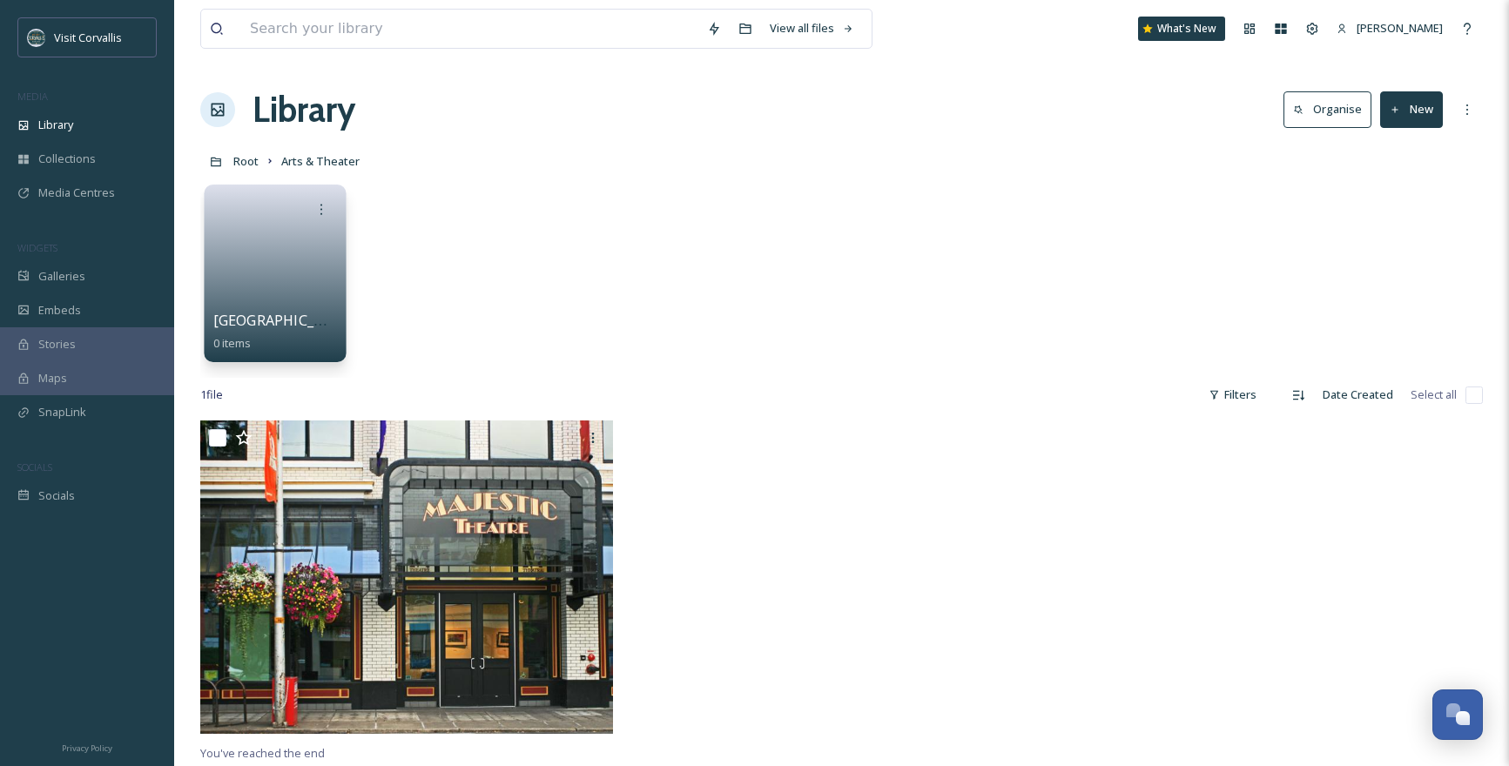
click at [277, 253] on link at bounding box center [275, 267] width 125 height 84
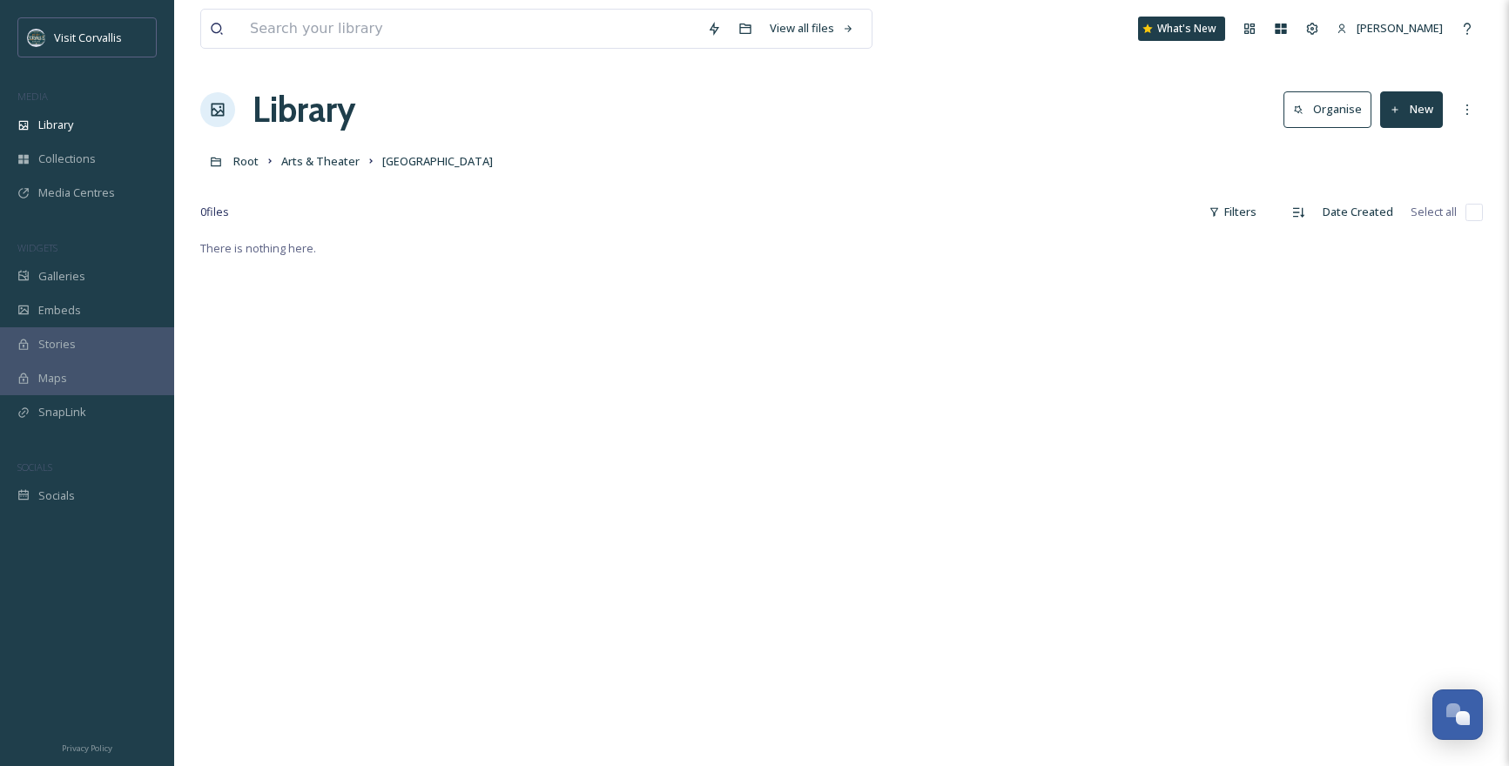
drag, startPoint x: 1423, startPoint y: 118, endPoint x: 1420, endPoint y: 128, distance: 10.8
click at [1423, 118] on button "New" at bounding box center [1411, 109] width 63 height 36
click at [1395, 141] on div "File Upload" at bounding box center [1392, 150] width 98 height 34
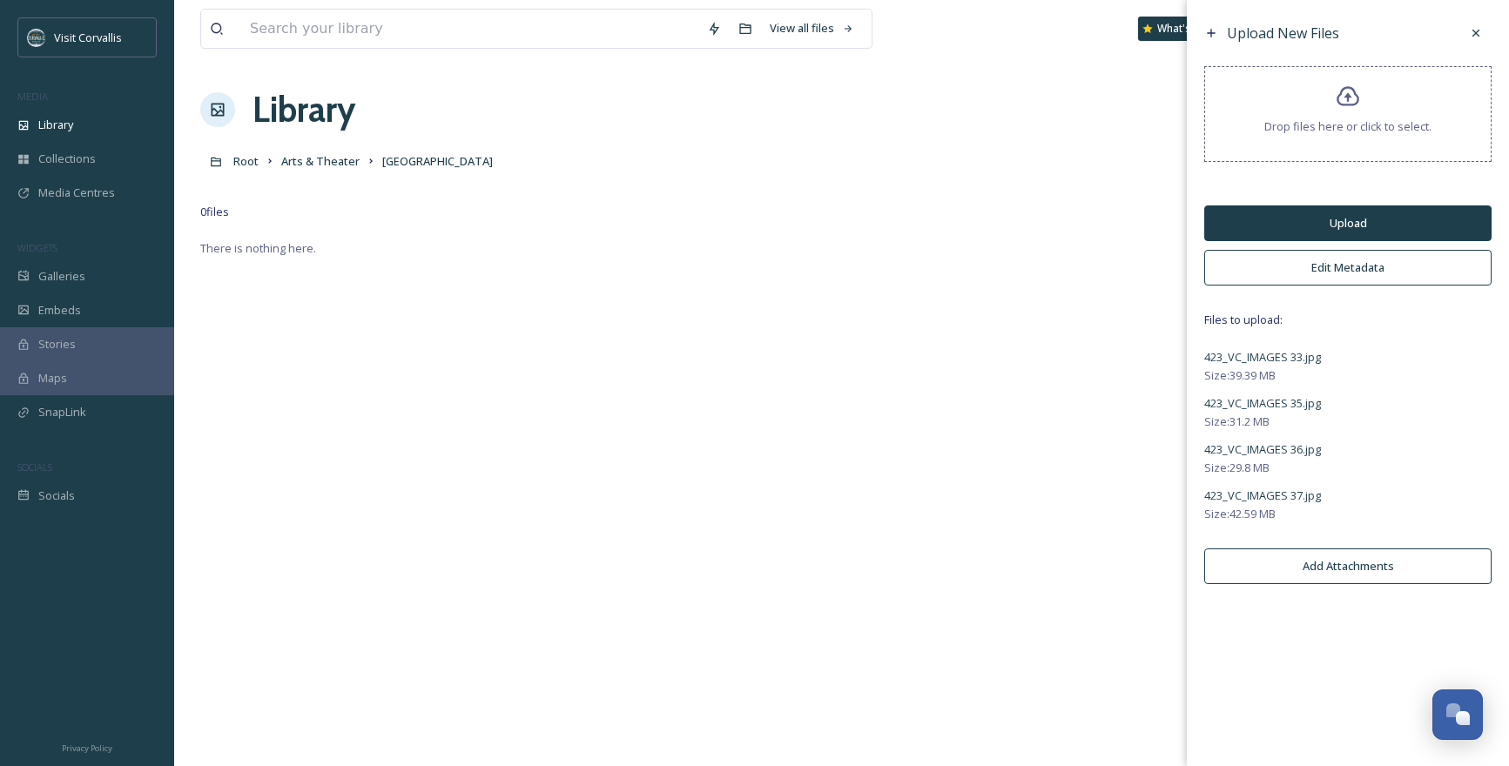
click at [1316, 266] on button "Edit Metadata" at bounding box center [1347, 268] width 287 height 36
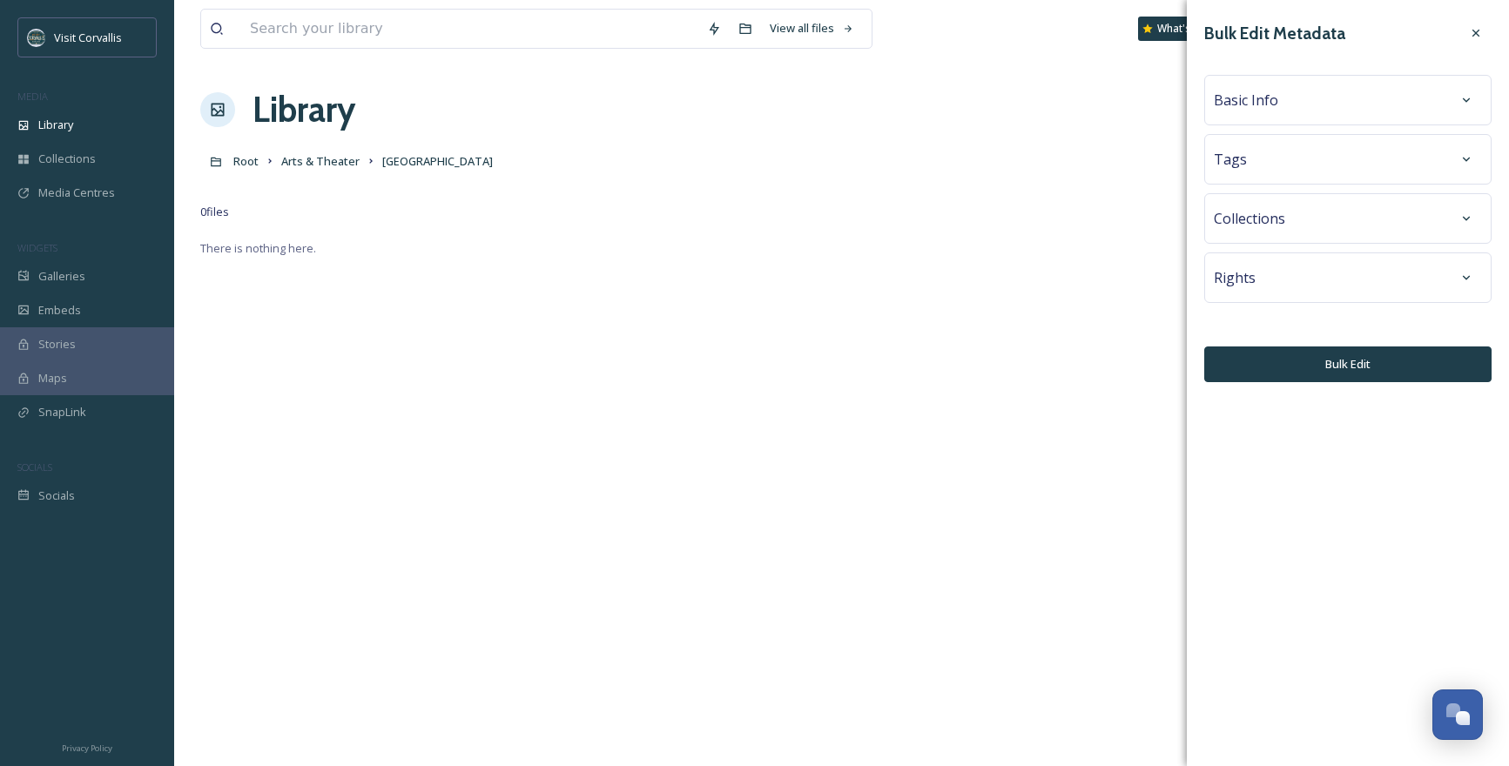
click at [1289, 168] on div "Tags" at bounding box center [1348, 159] width 268 height 31
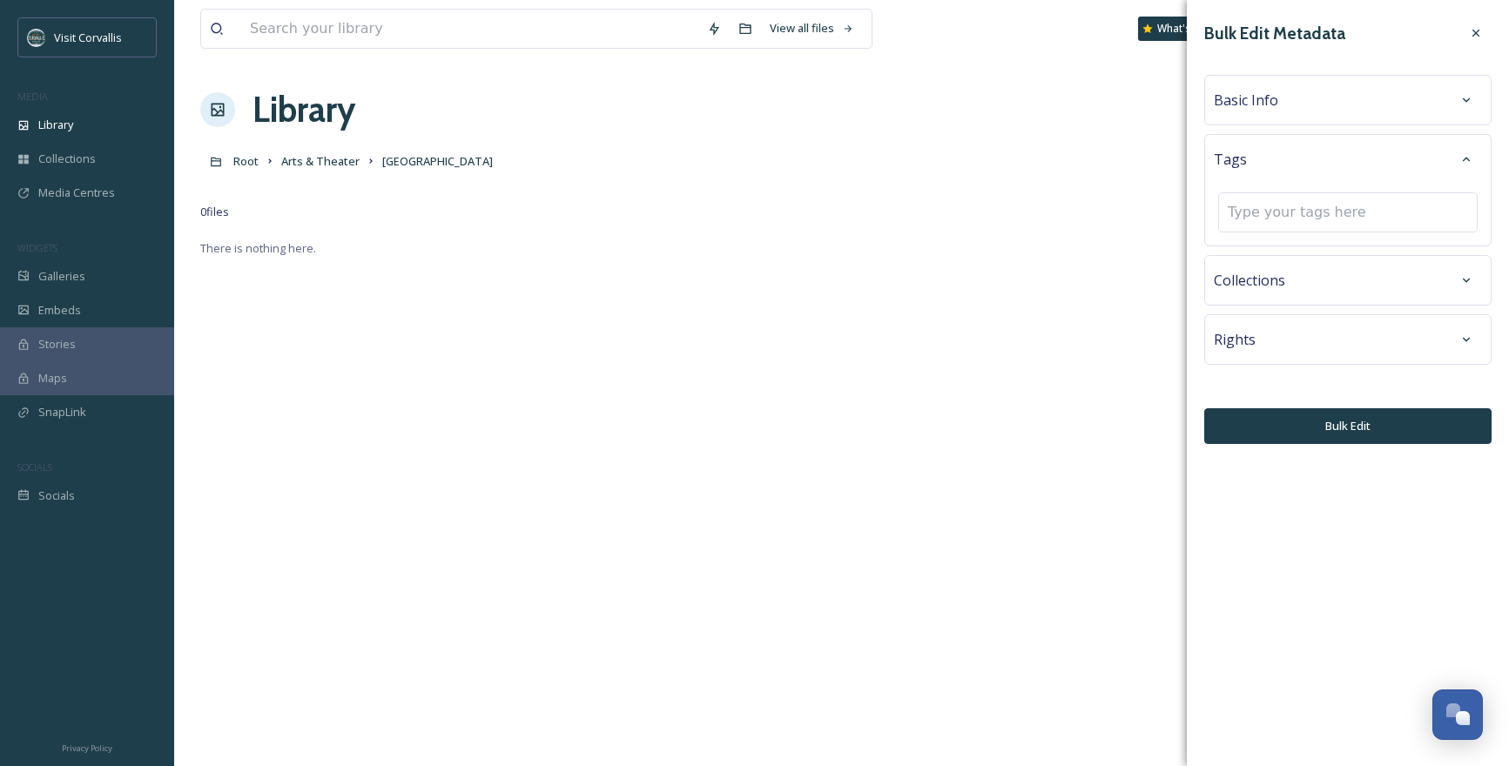
click at [1255, 109] on span "Basic Info" at bounding box center [1246, 100] width 64 height 21
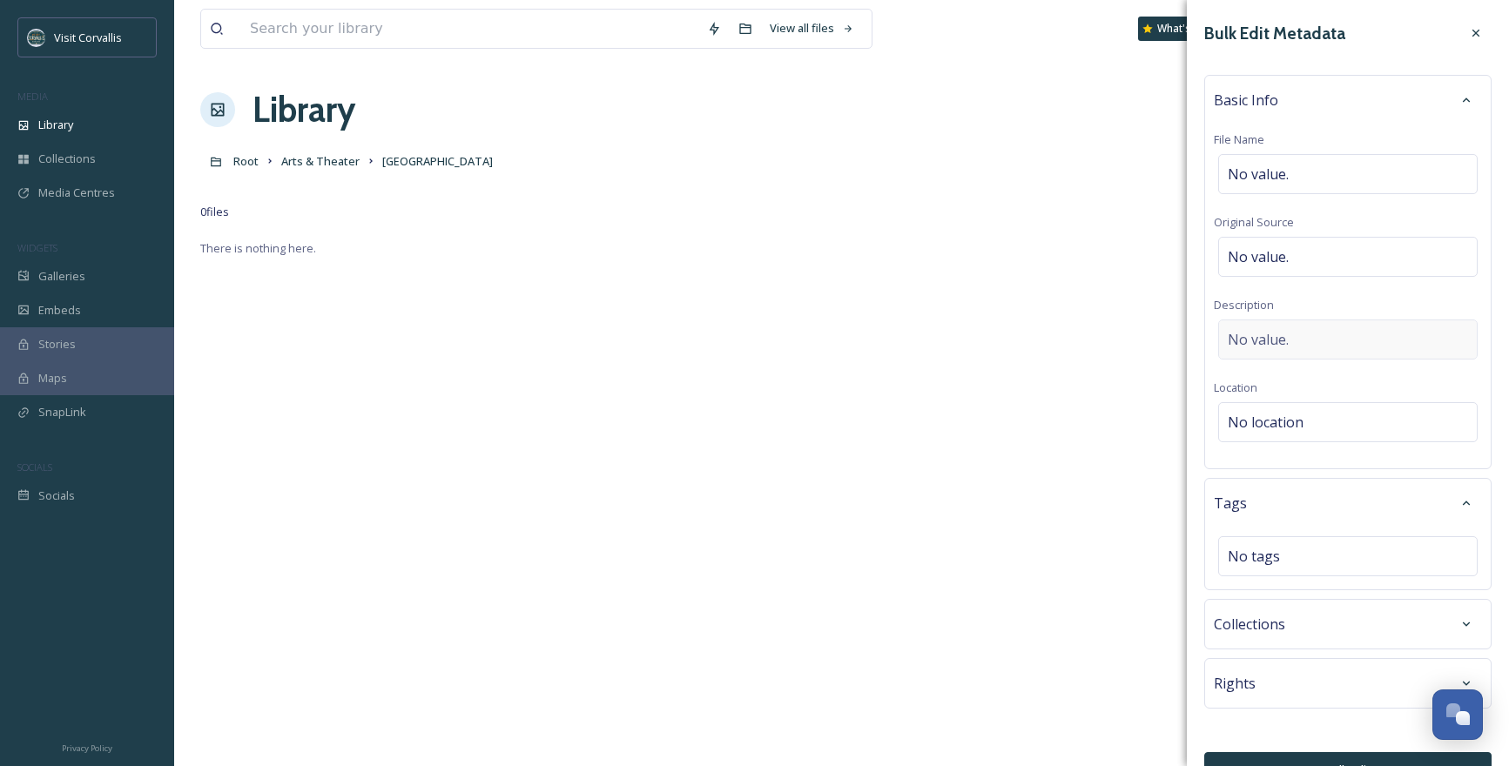
click at [1258, 344] on span "No value." at bounding box center [1258, 339] width 61 height 21
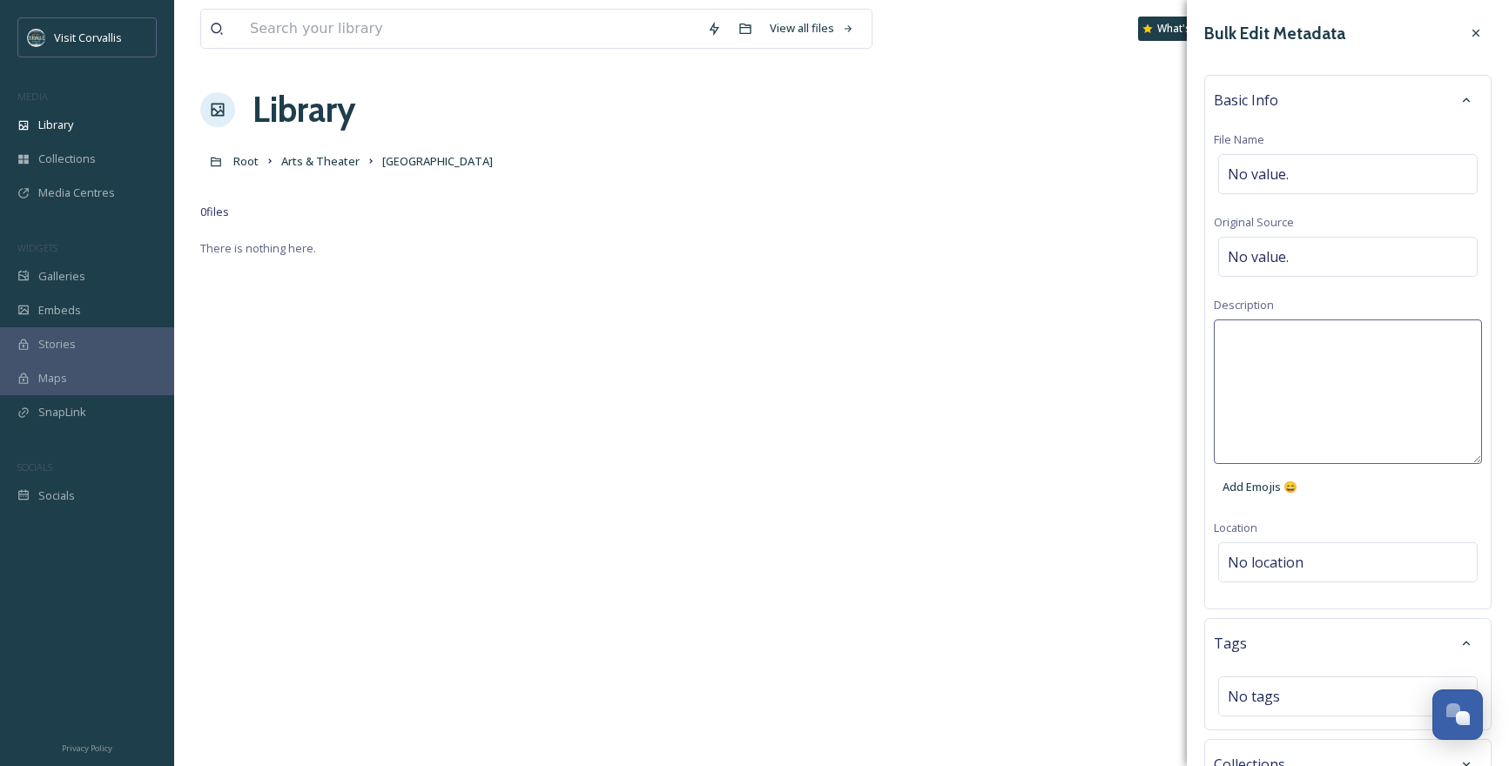
click at [1287, 342] on textarea at bounding box center [1348, 392] width 268 height 145
paste textarea "The [GEOGRAPHIC_DATA] is a historic theater building in [GEOGRAPHIC_DATA], [GEO…"
type textarea "The [GEOGRAPHIC_DATA] is a historic theater building in [GEOGRAPHIC_DATA], [GEO…"
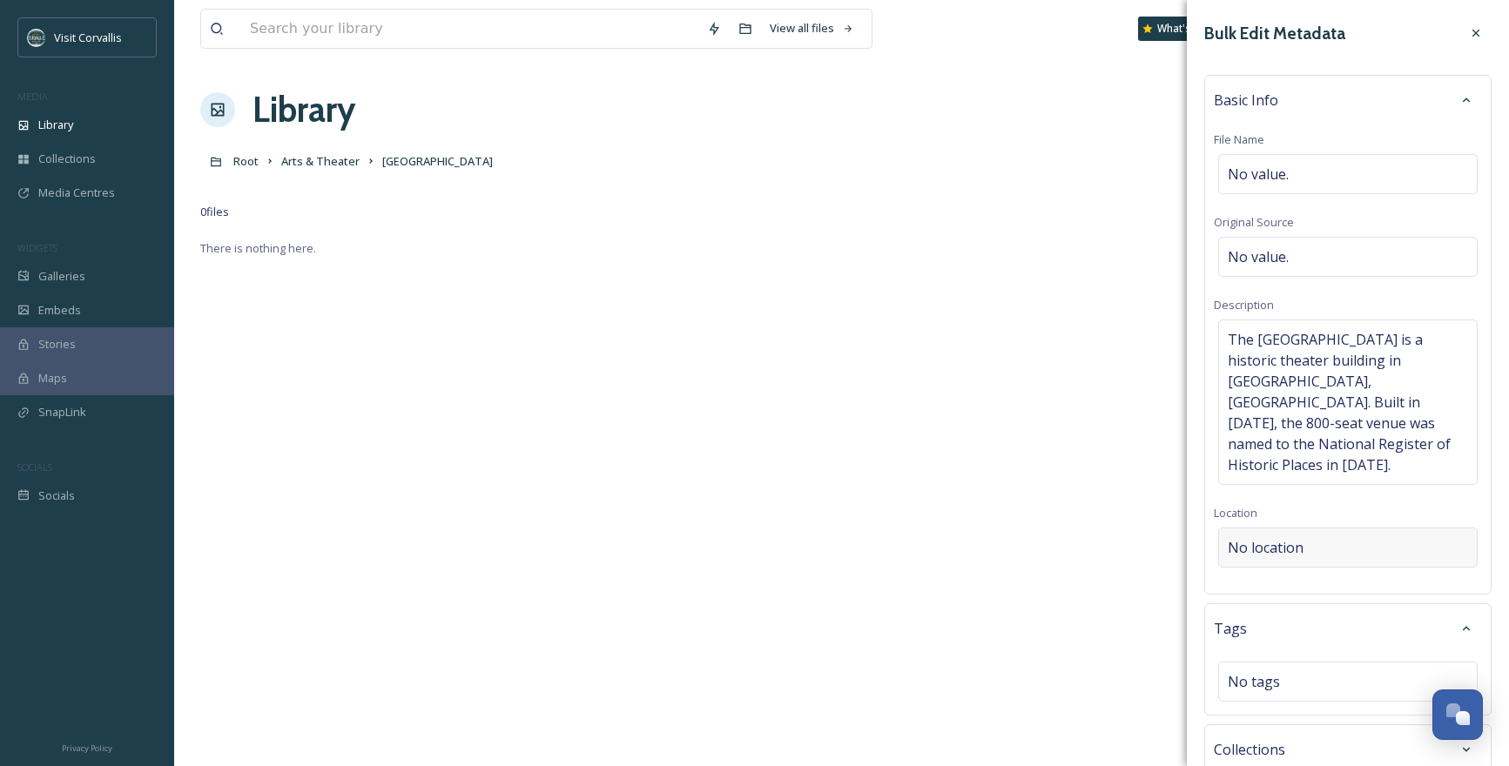
click at [1300, 550] on div "Basic Info File Name No value. Original Source No value. Description The [GEOGR…" at bounding box center [1347, 335] width 287 height 520
click at [1277, 537] on span "No location" at bounding box center [1266, 547] width 76 height 21
click at [1288, 528] on input at bounding box center [1348, 547] width 258 height 38
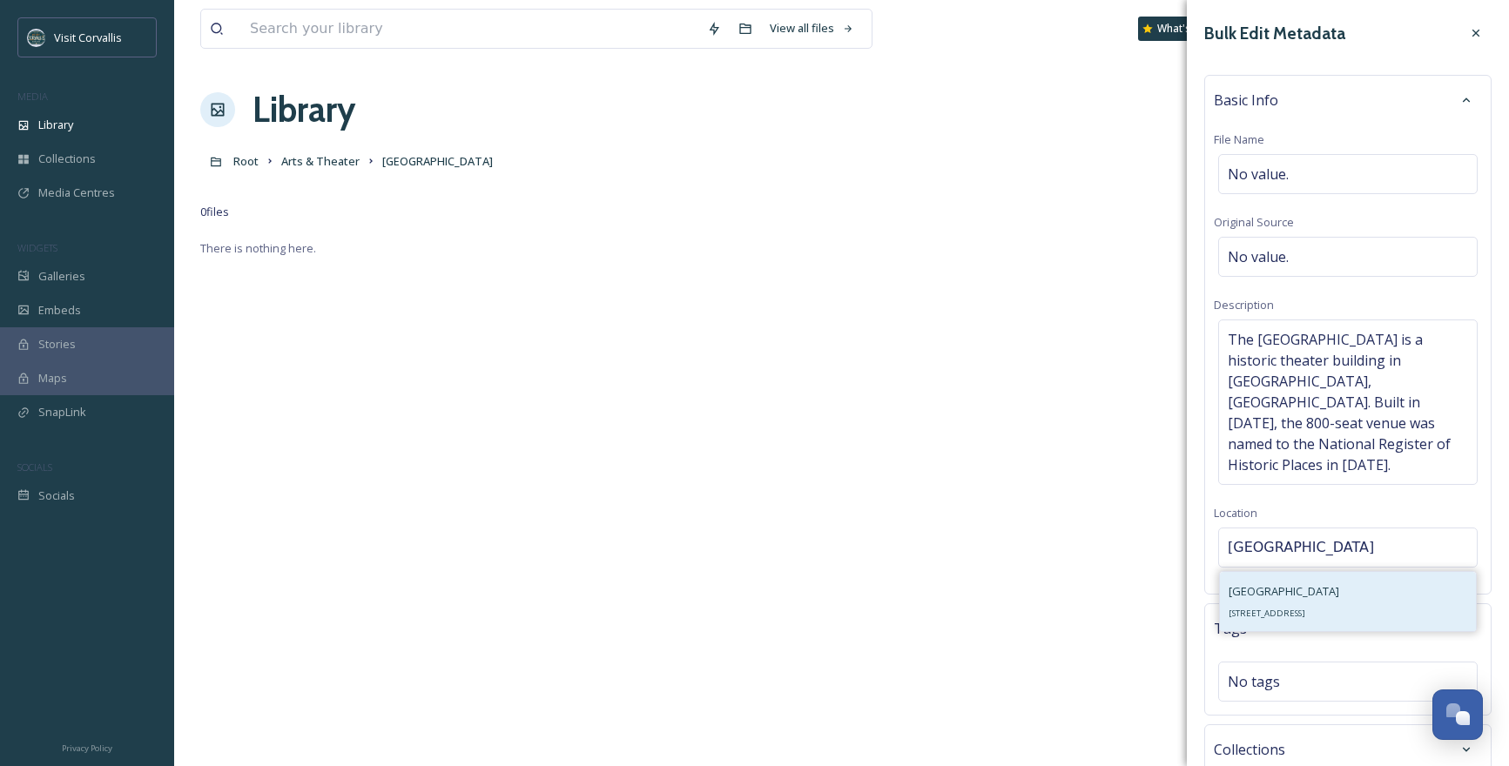
type input "[GEOGRAPHIC_DATA]"
click at [1296, 583] on span "[GEOGRAPHIC_DATA]" at bounding box center [1283, 591] width 111 height 16
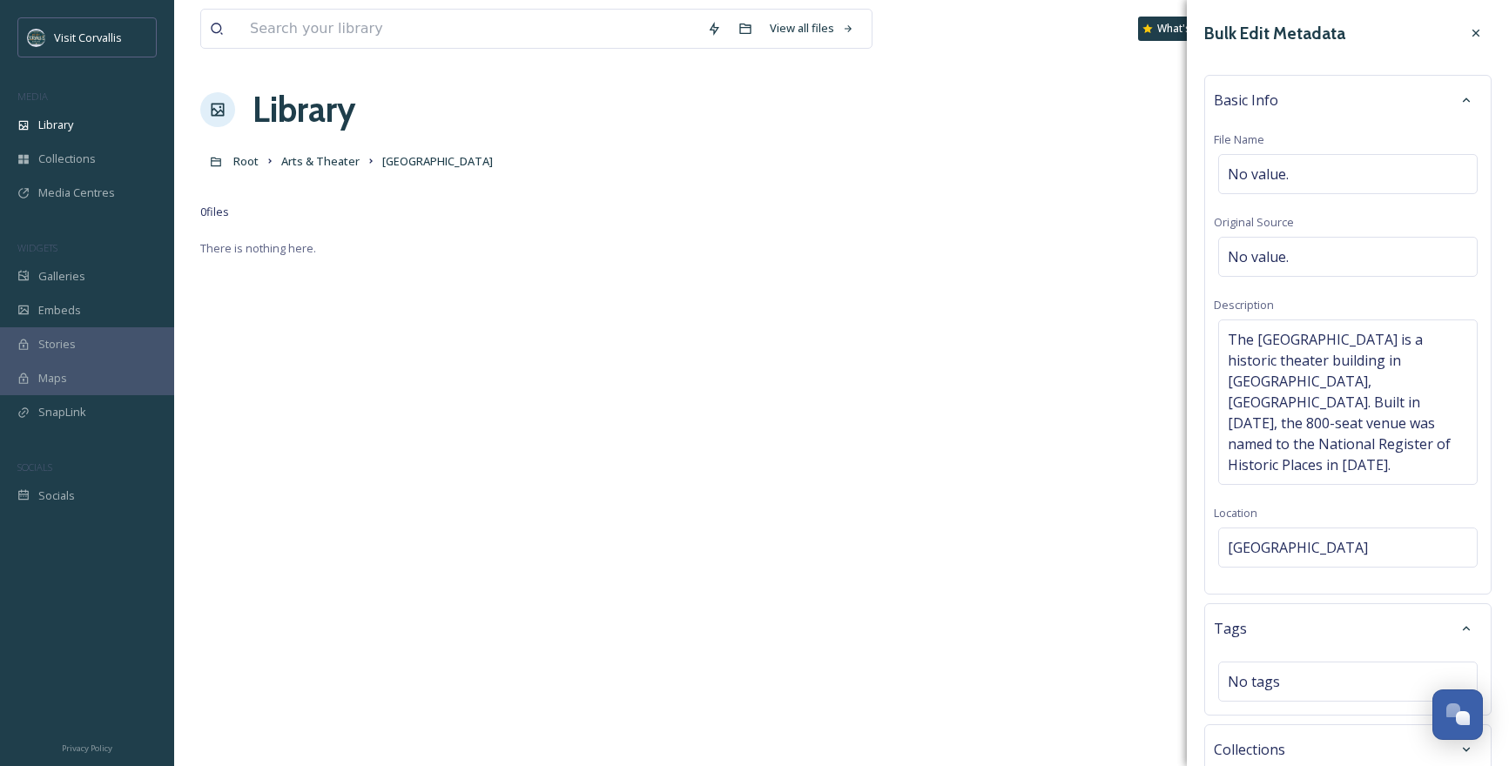
scroll to position [106, 0]
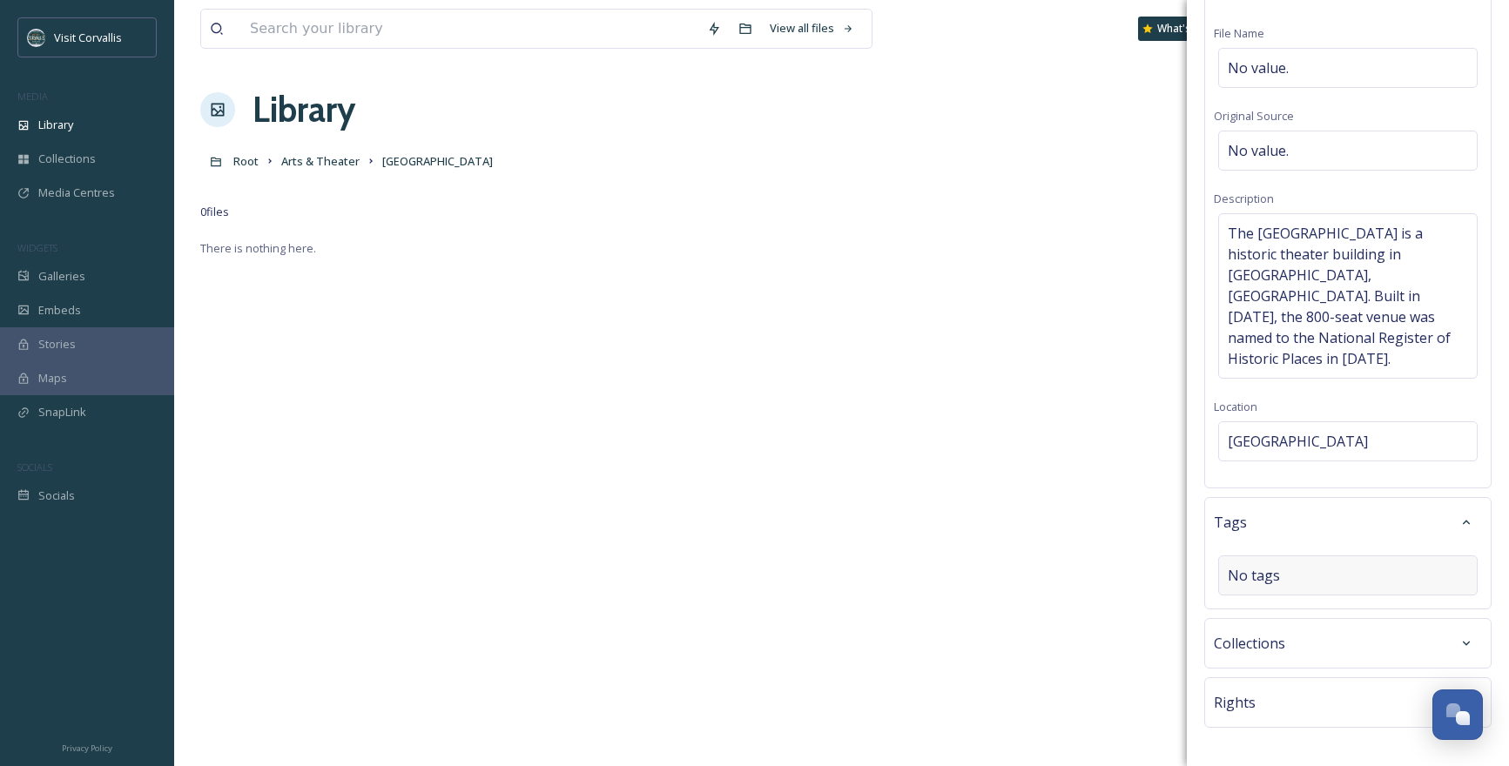
click at [1284, 555] on div "No tags" at bounding box center [1347, 575] width 259 height 40
type input "theater"
click at [1280, 600] on div "theater" at bounding box center [1348, 617] width 256 height 34
click at [1286, 600] on input at bounding box center [1315, 610] width 174 height 21
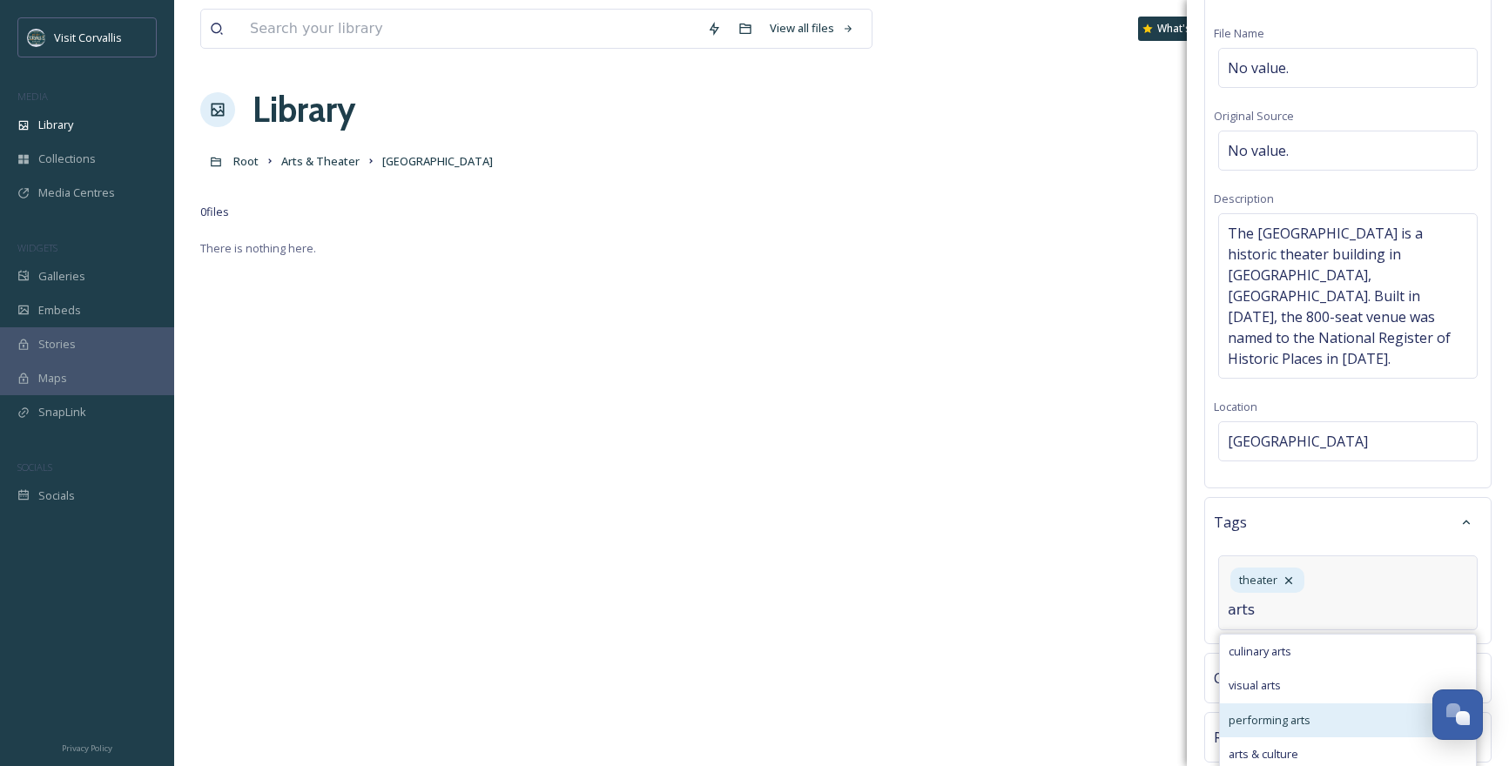
type input "arts"
click at [1289, 712] on span "performing arts" at bounding box center [1269, 720] width 82 height 17
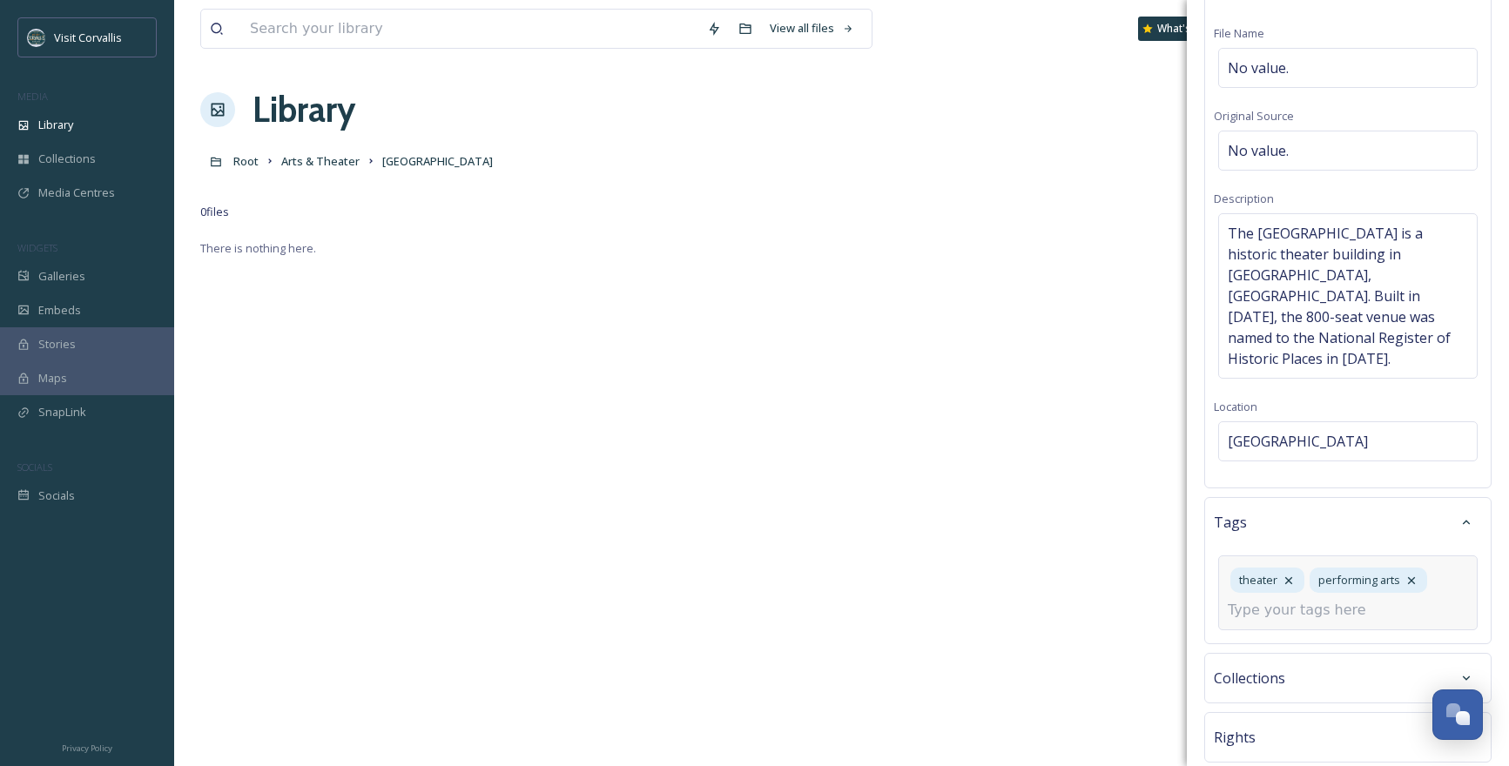
click at [1282, 600] on input at bounding box center [1315, 610] width 174 height 21
type input "arts & culture"
click at [1262, 643] on span "arts & culture" at bounding box center [1263, 651] width 70 height 17
click at [1316, 635] on input at bounding box center [1315, 645] width 174 height 21
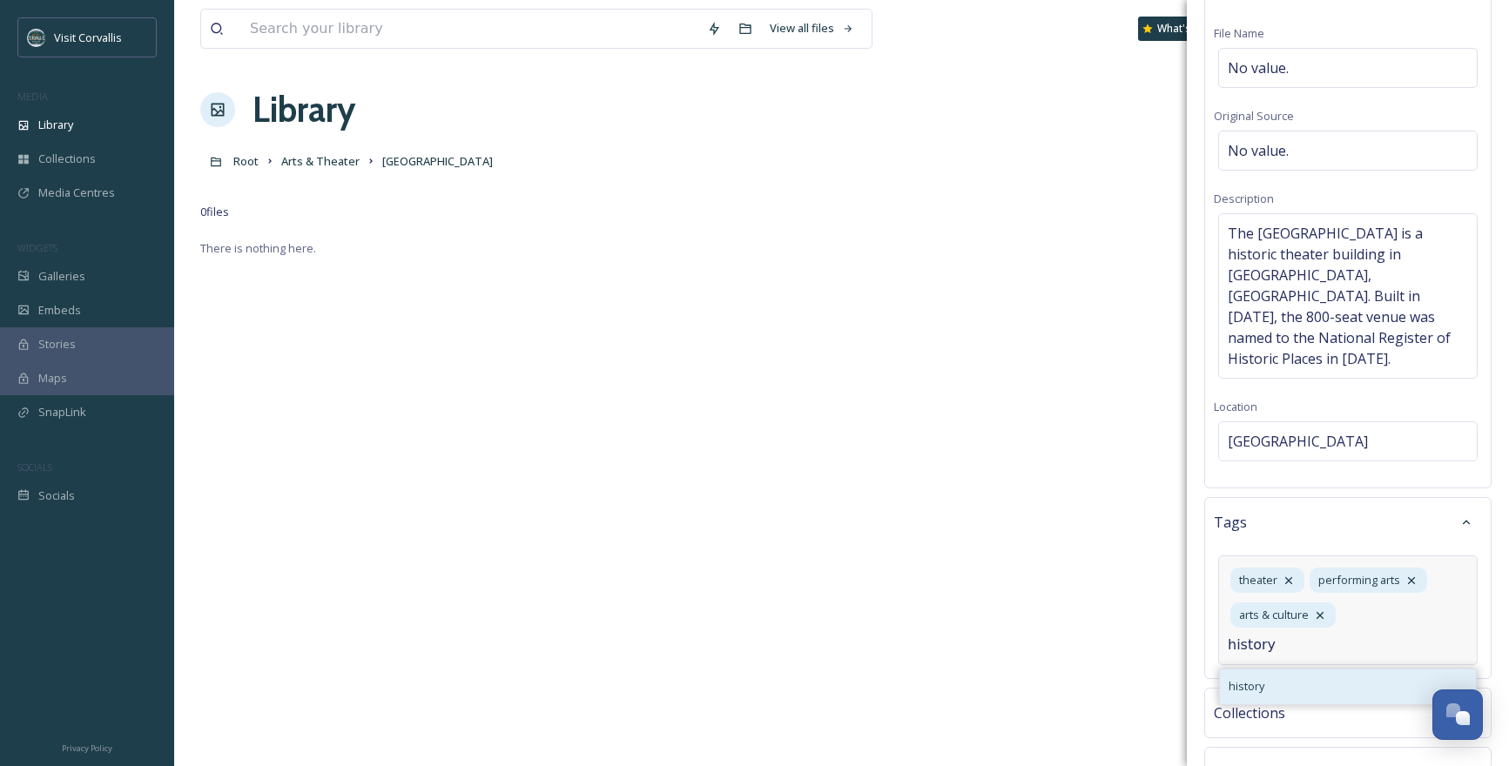
type input "history"
click at [1286, 670] on div "history" at bounding box center [1348, 687] width 256 height 34
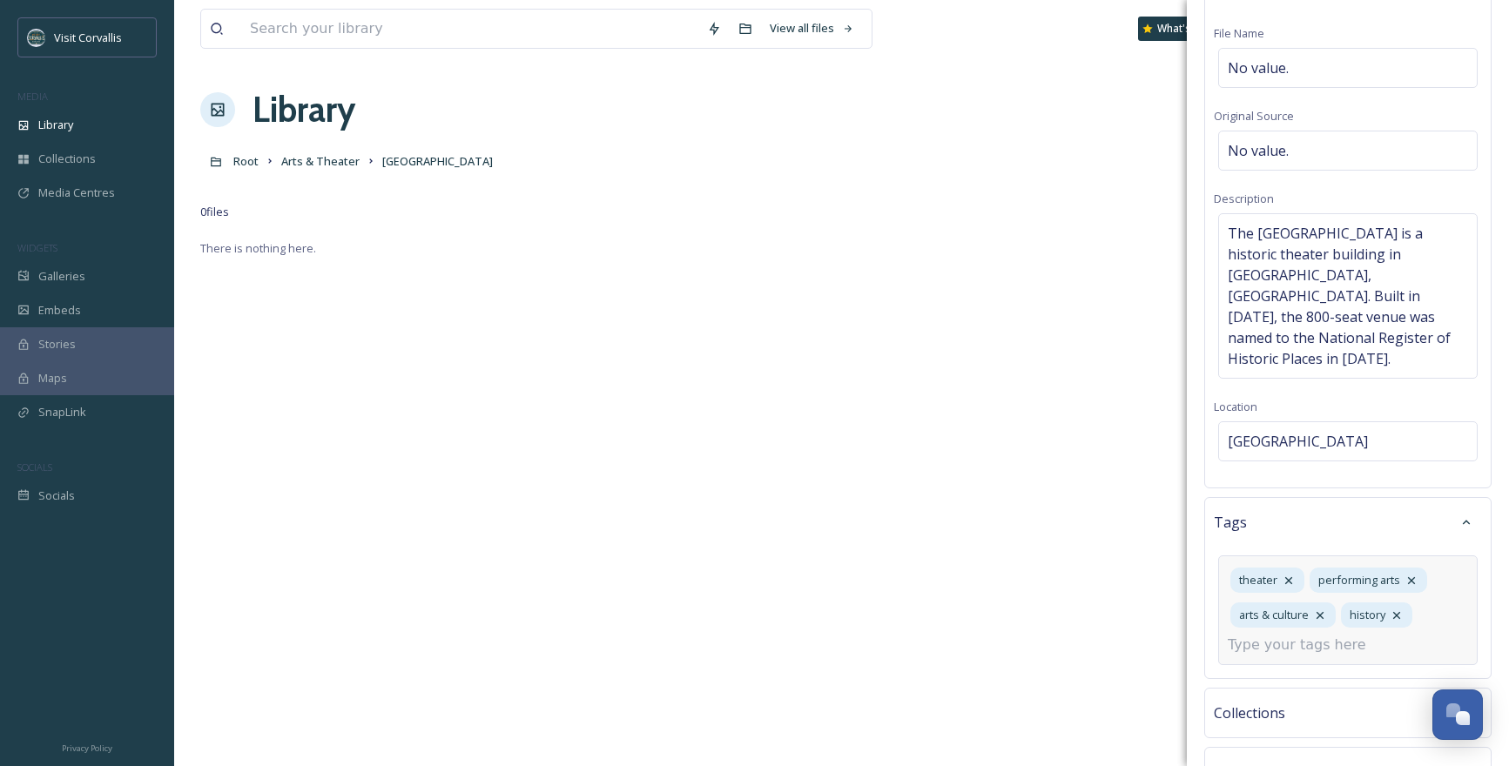
scroll to position [193, 0]
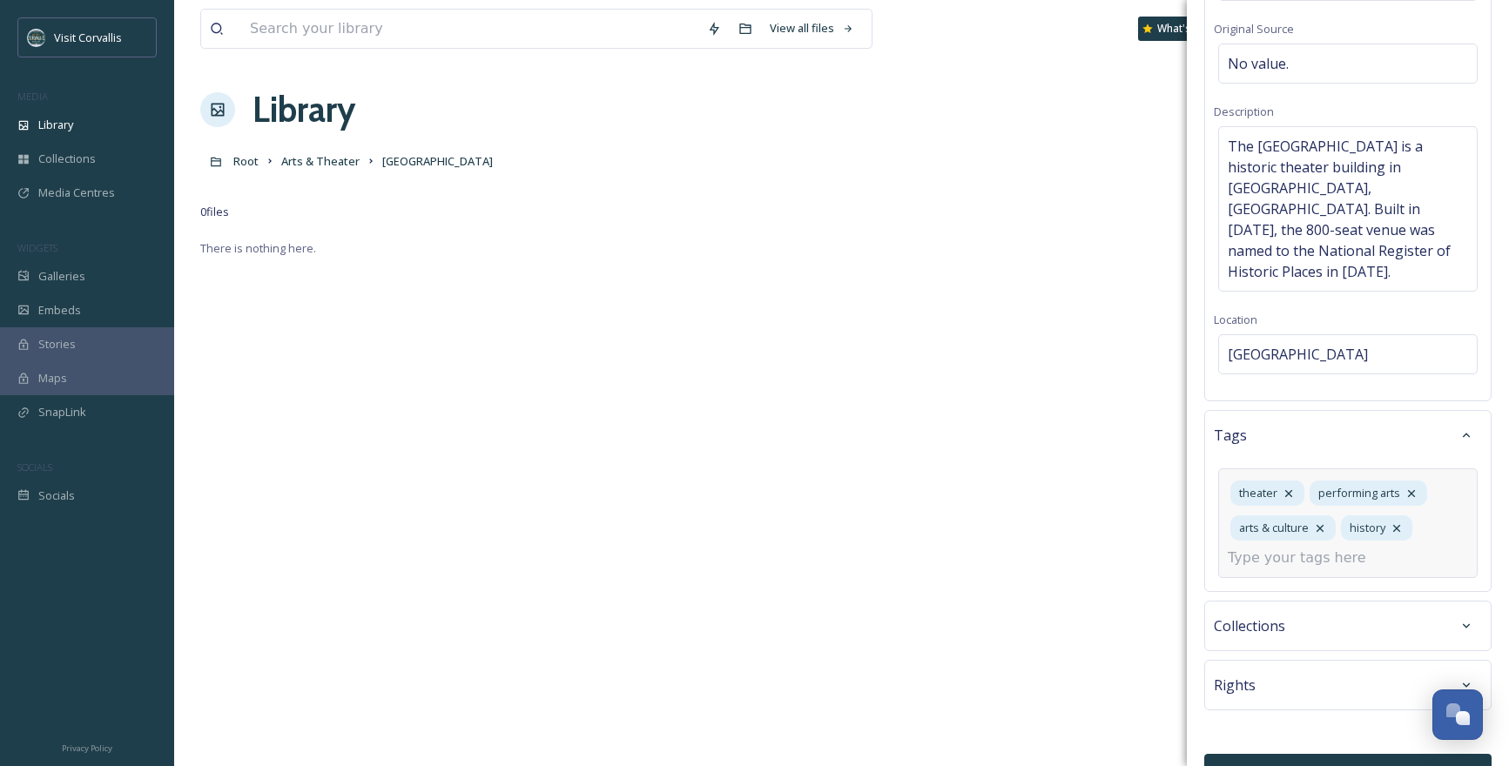
click at [1282, 548] on input at bounding box center [1315, 558] width 174 height 21
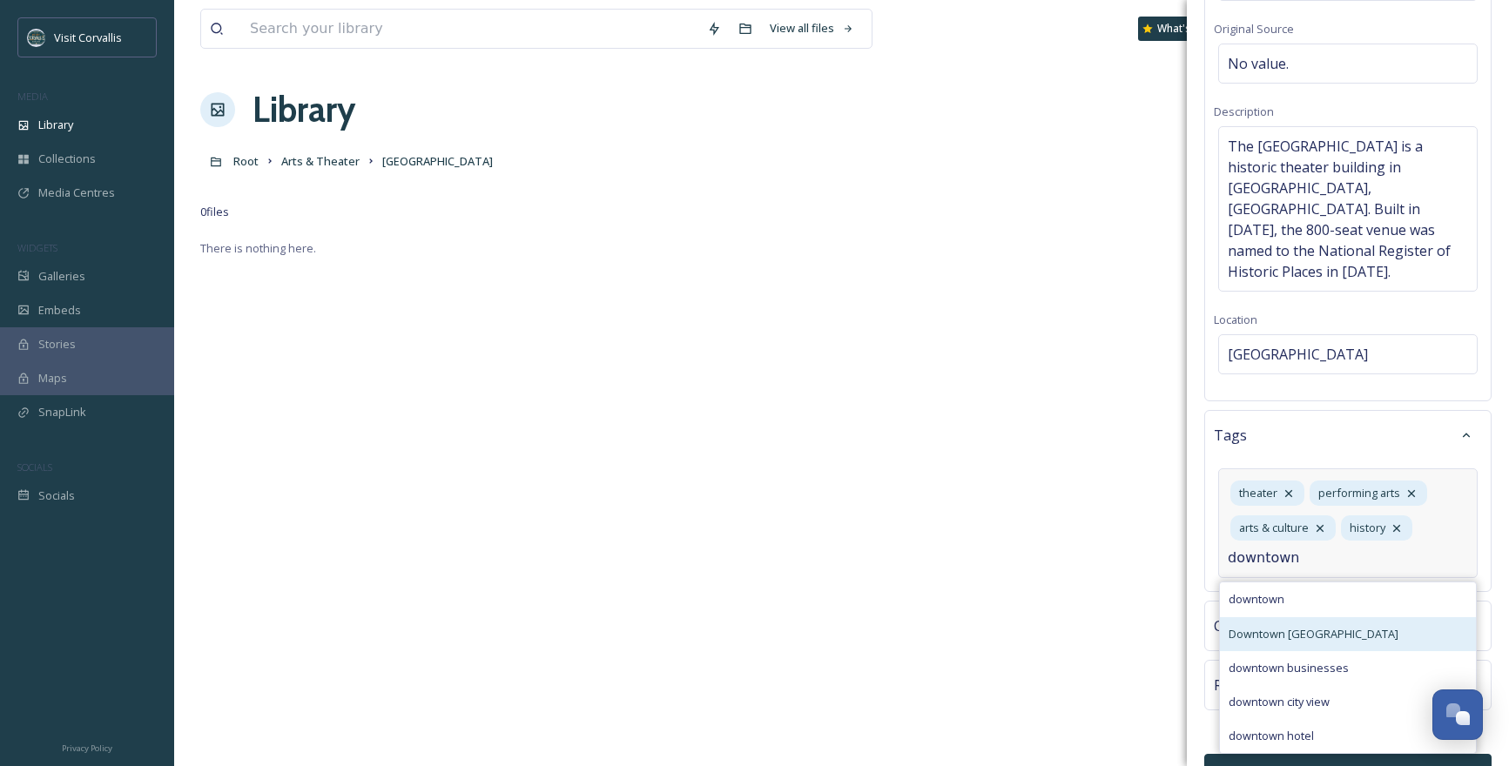
type input "downtown"
click at [1274, 626] on span "Downtown [GEOGRAPHIC_DATA]" at bounding box center [1313, 634] width 170 height 17
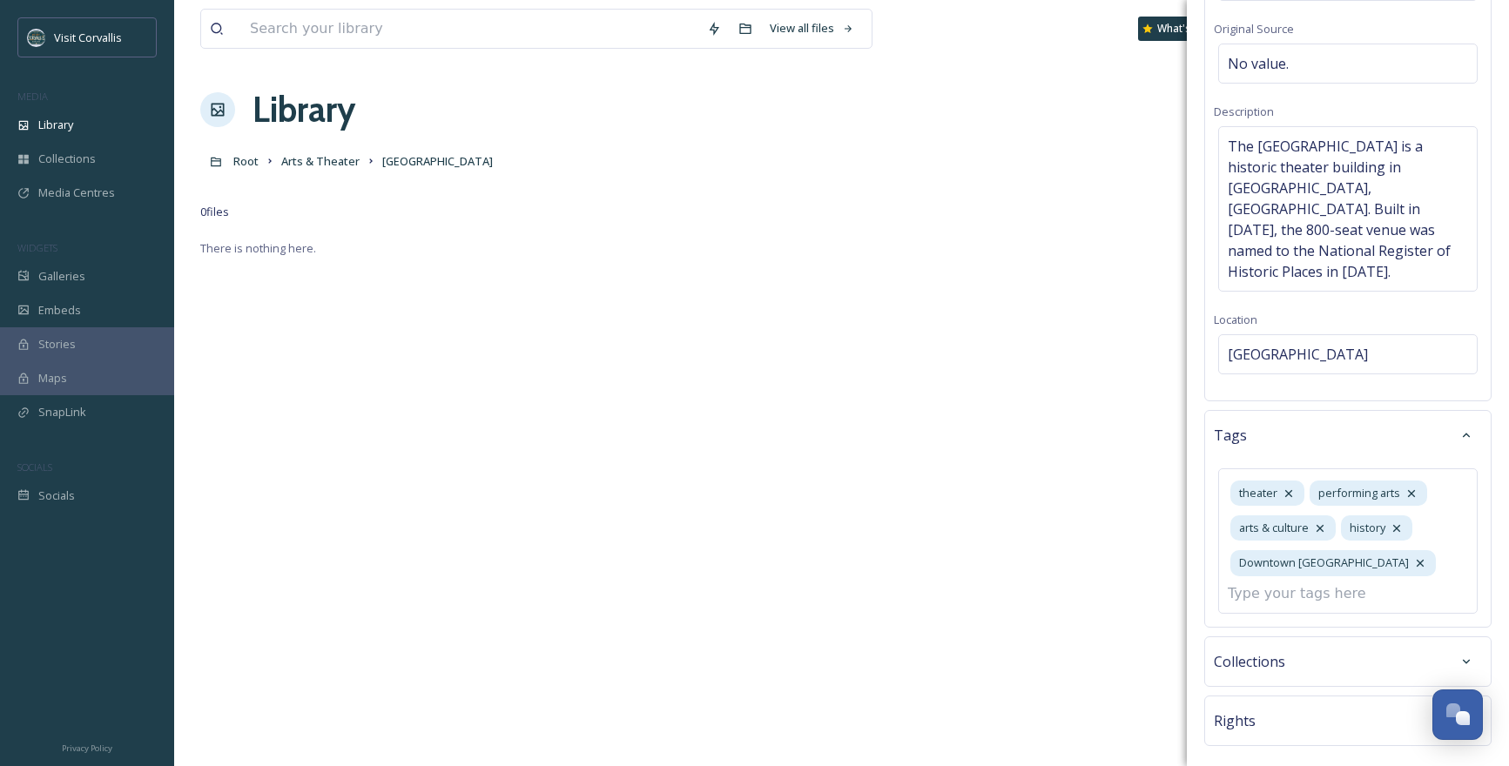
scroll to position [228, 0]
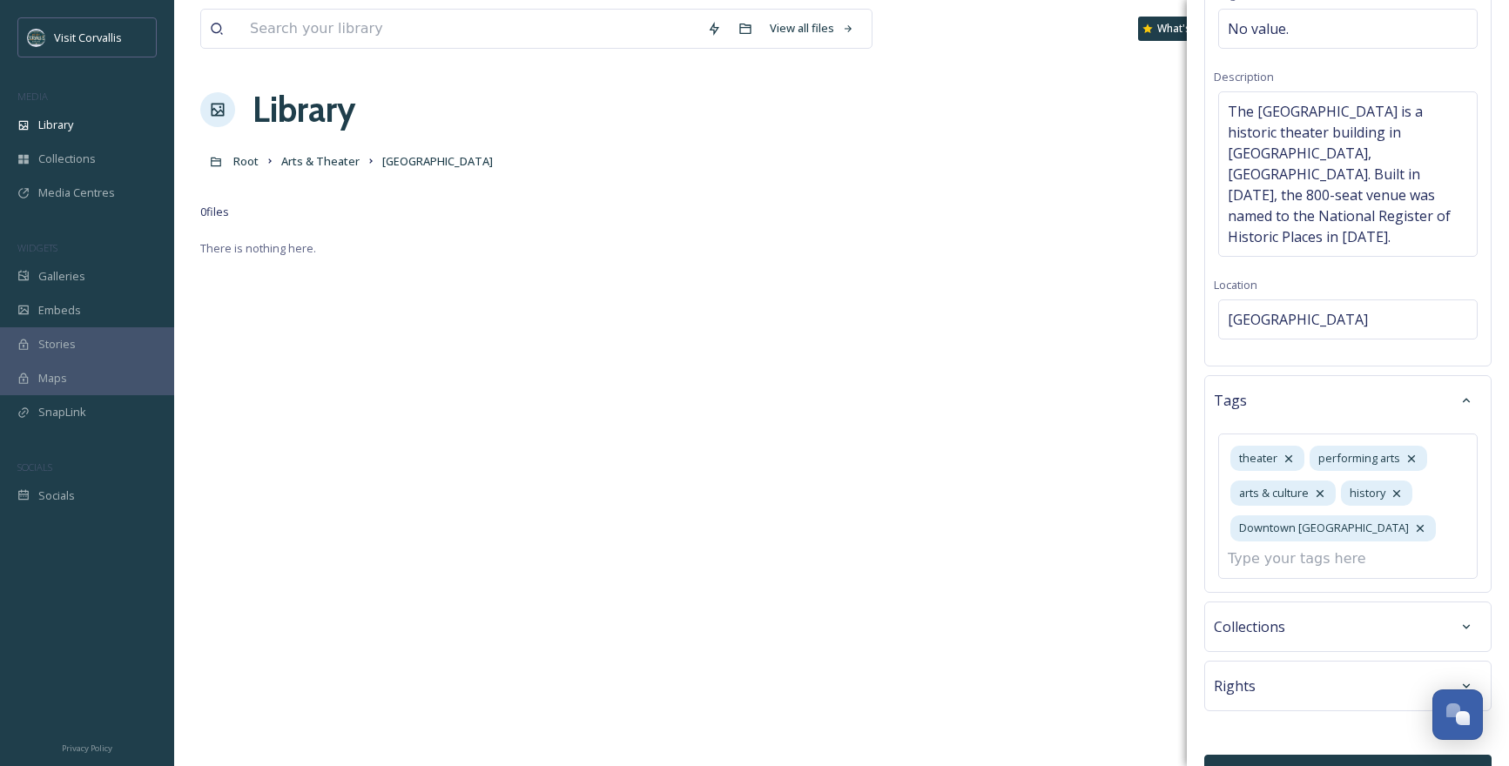
click at [1352, 755] on button "Bulk Edit" at bounding box center [1347, 773] width 287 height 36
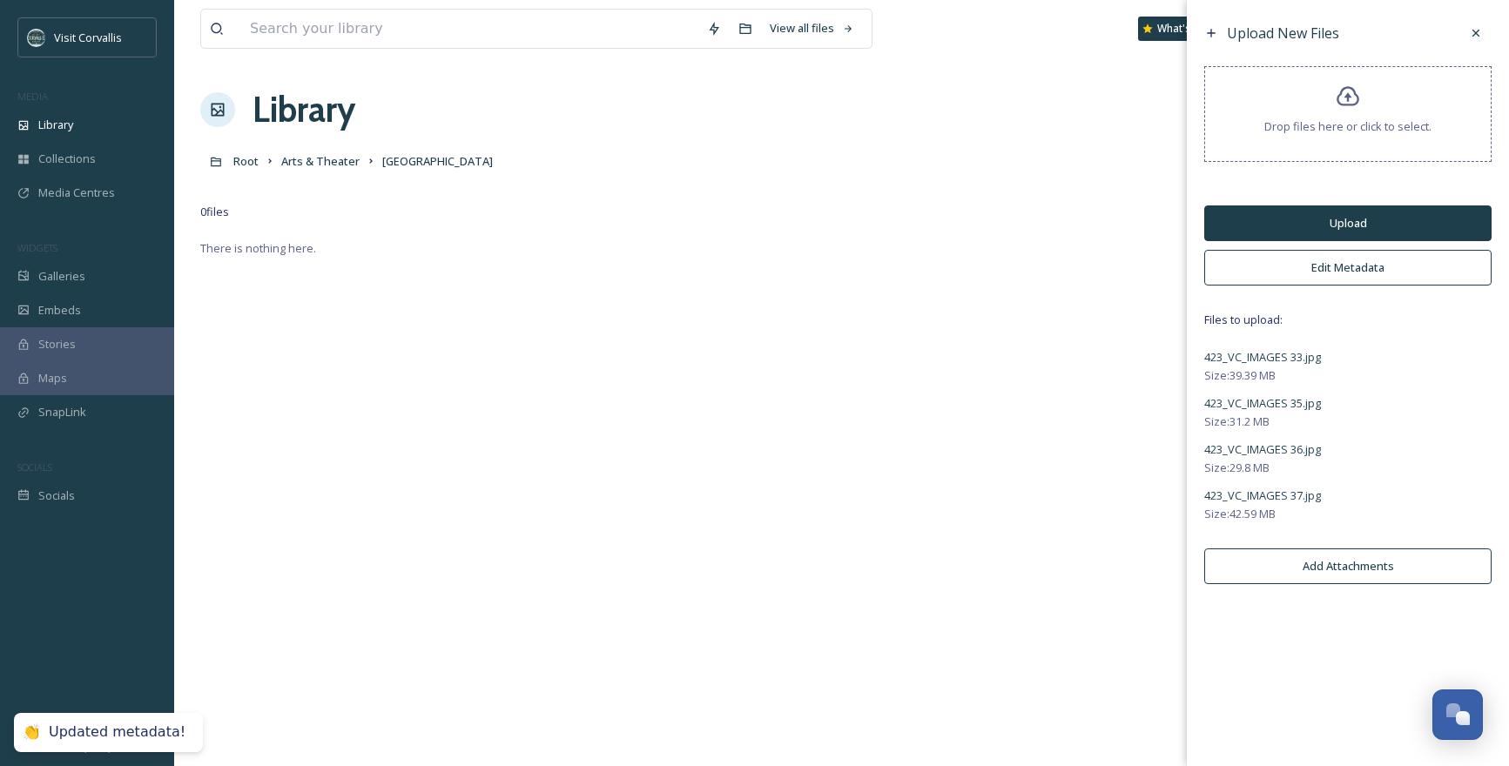
click at [1313, 220] on button "Upload" at bounding box center [1347, 223] width 287 height 36
